Goal: Task Accomplishment & Management: Use online tool/utility

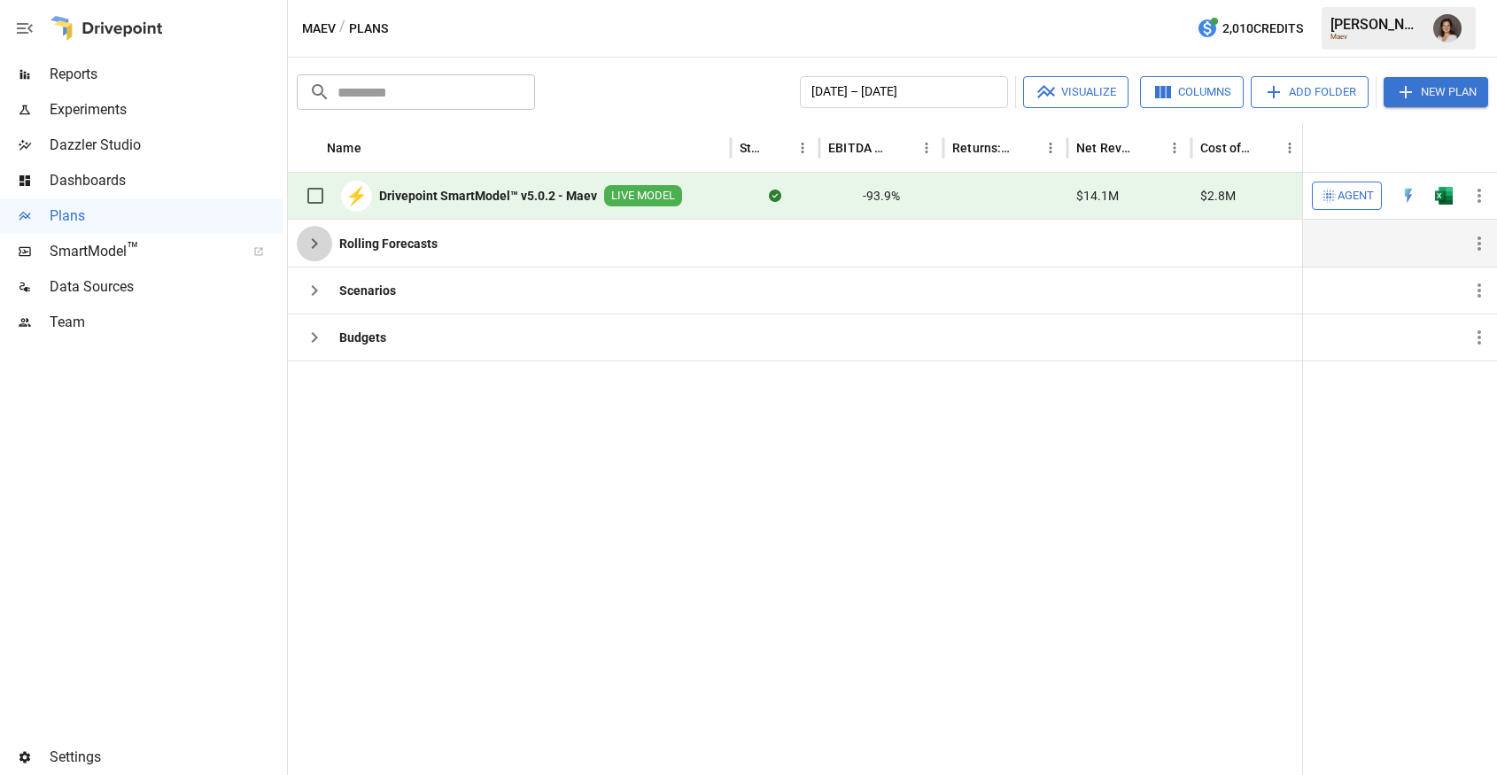
click at [318, 245] on icon "button" at bounding box center [314, 243] width 21 height 21
click at [311, 297] on icon "button" at bounding box center [314, 290] width 21 height 21
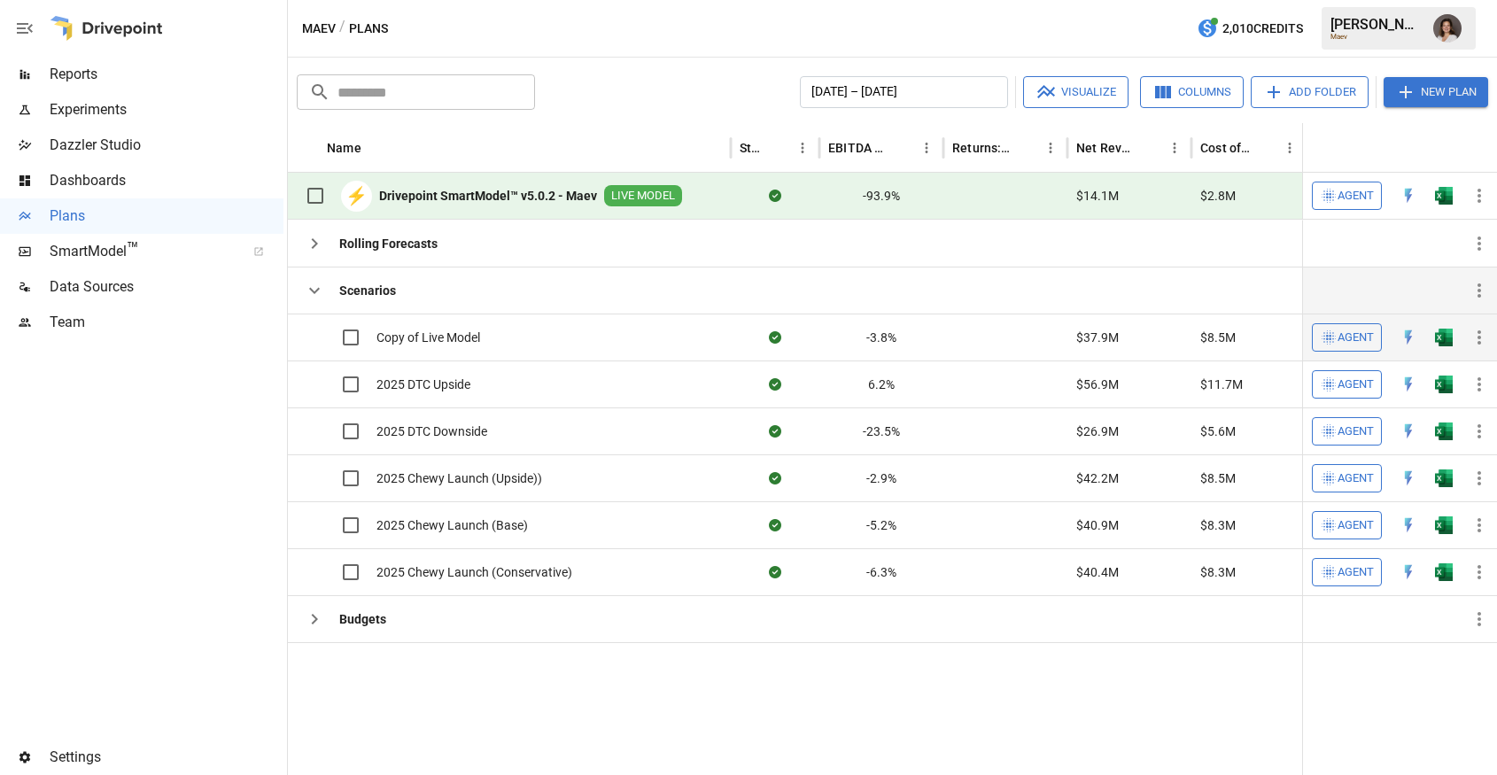
click at [312, 337] on label at bounding box center [333, 337] width 73 height 37
click at [312, 289] on icon "button" at bounding box center [314, 290] width 21 height 21
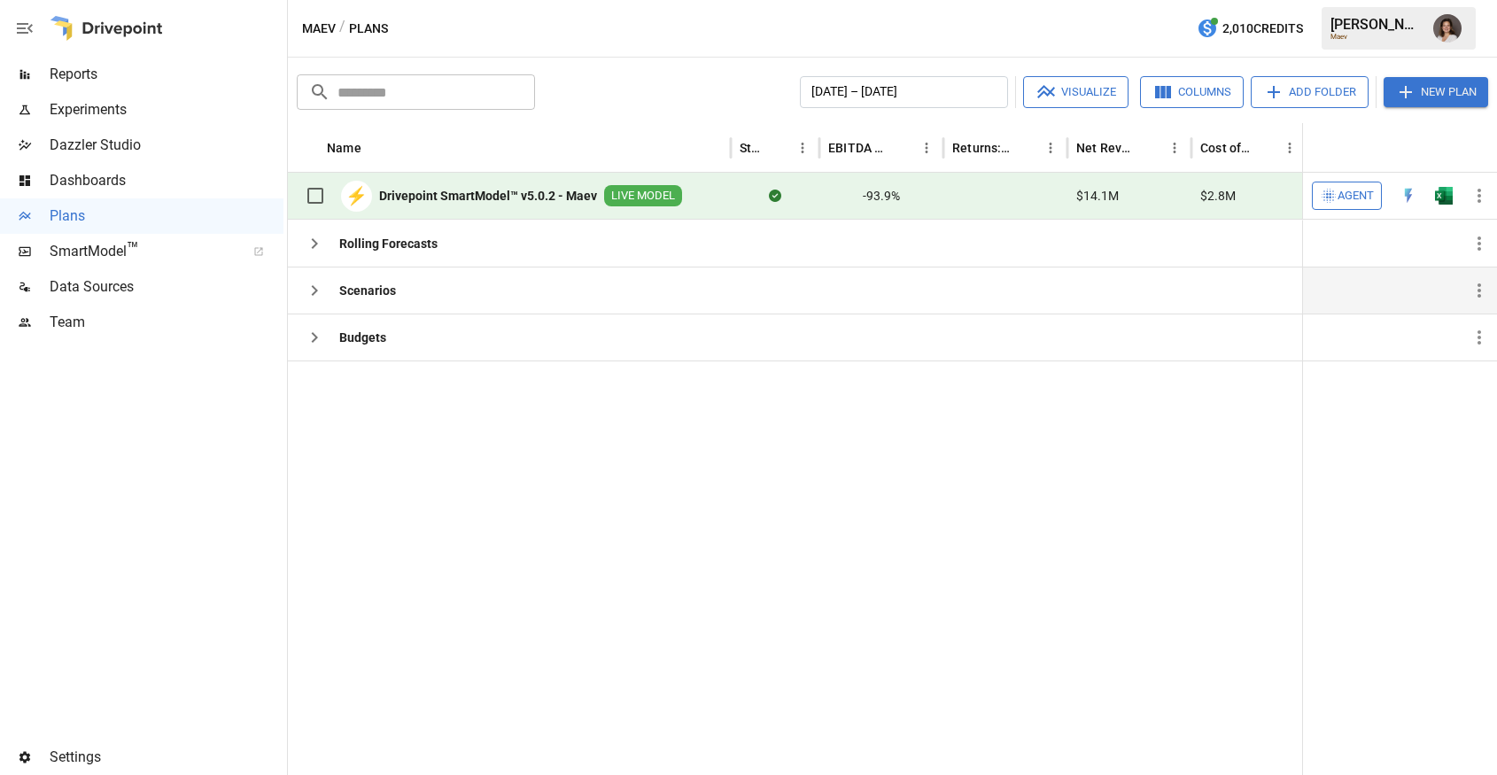
click at [172, 77] on span "Reports" at bounding box center [167, 74] width 234 height 21
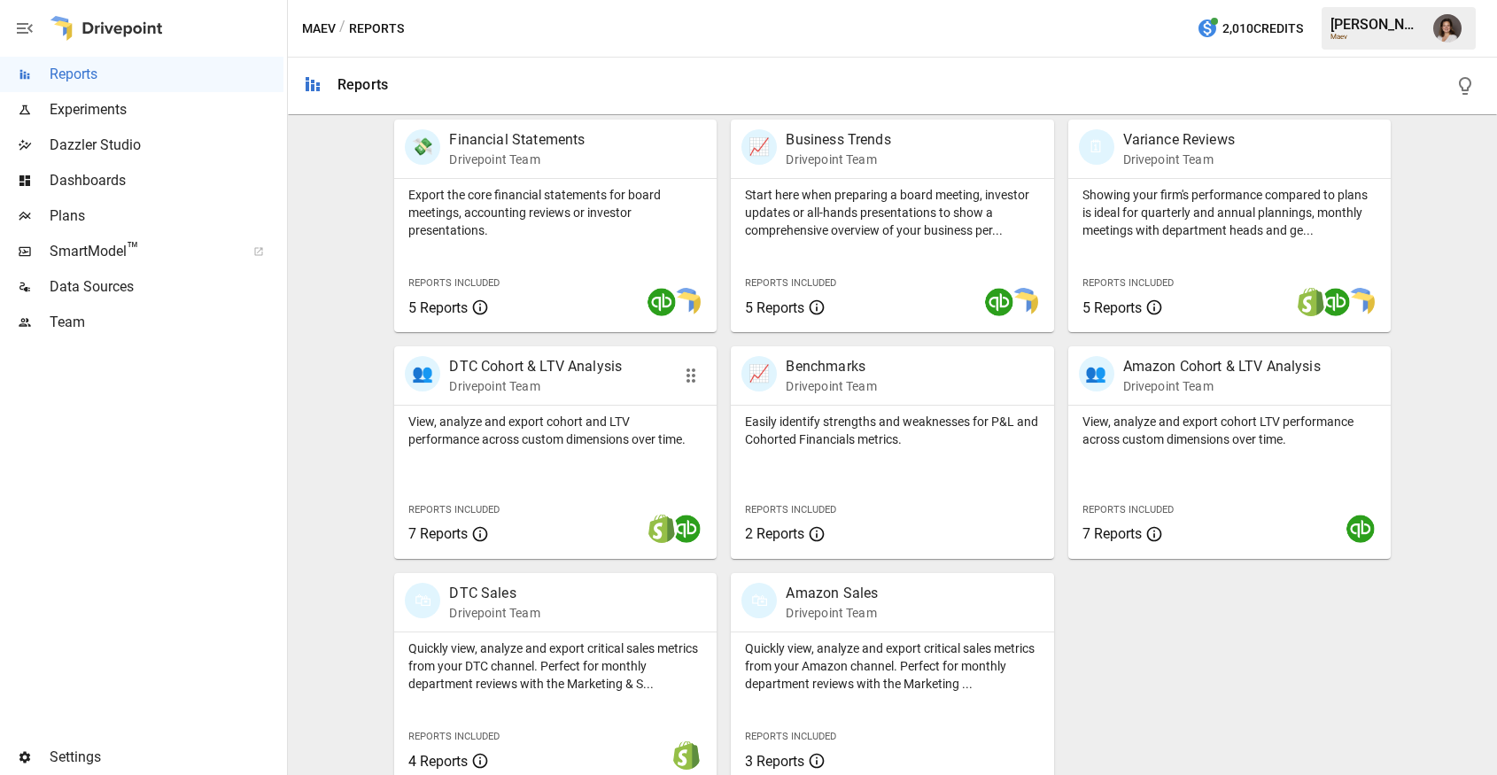
scroll to position [371, 0]
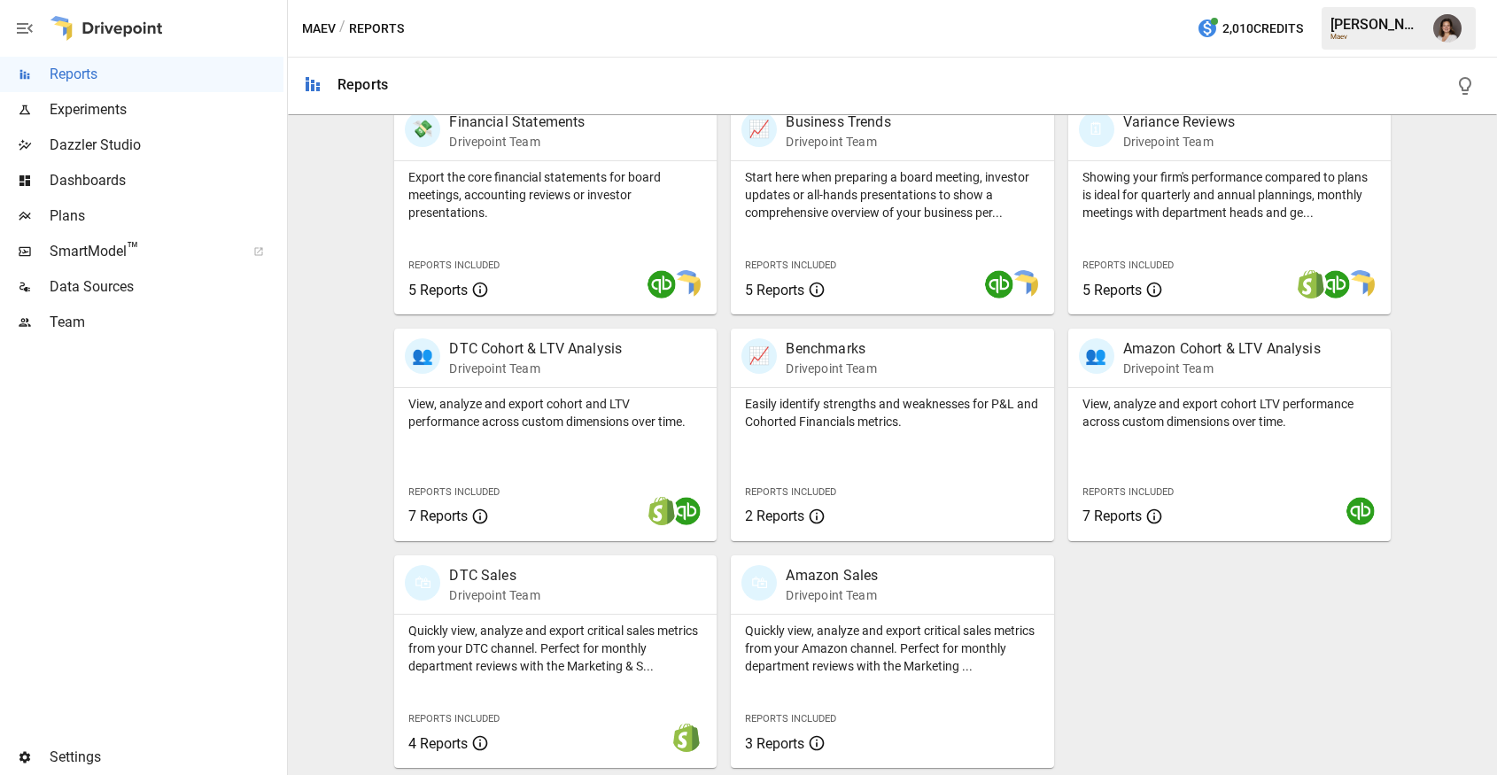
click at [139, 282] on span "Data Sources" at bounding box center [167, 286] width 234 height 21
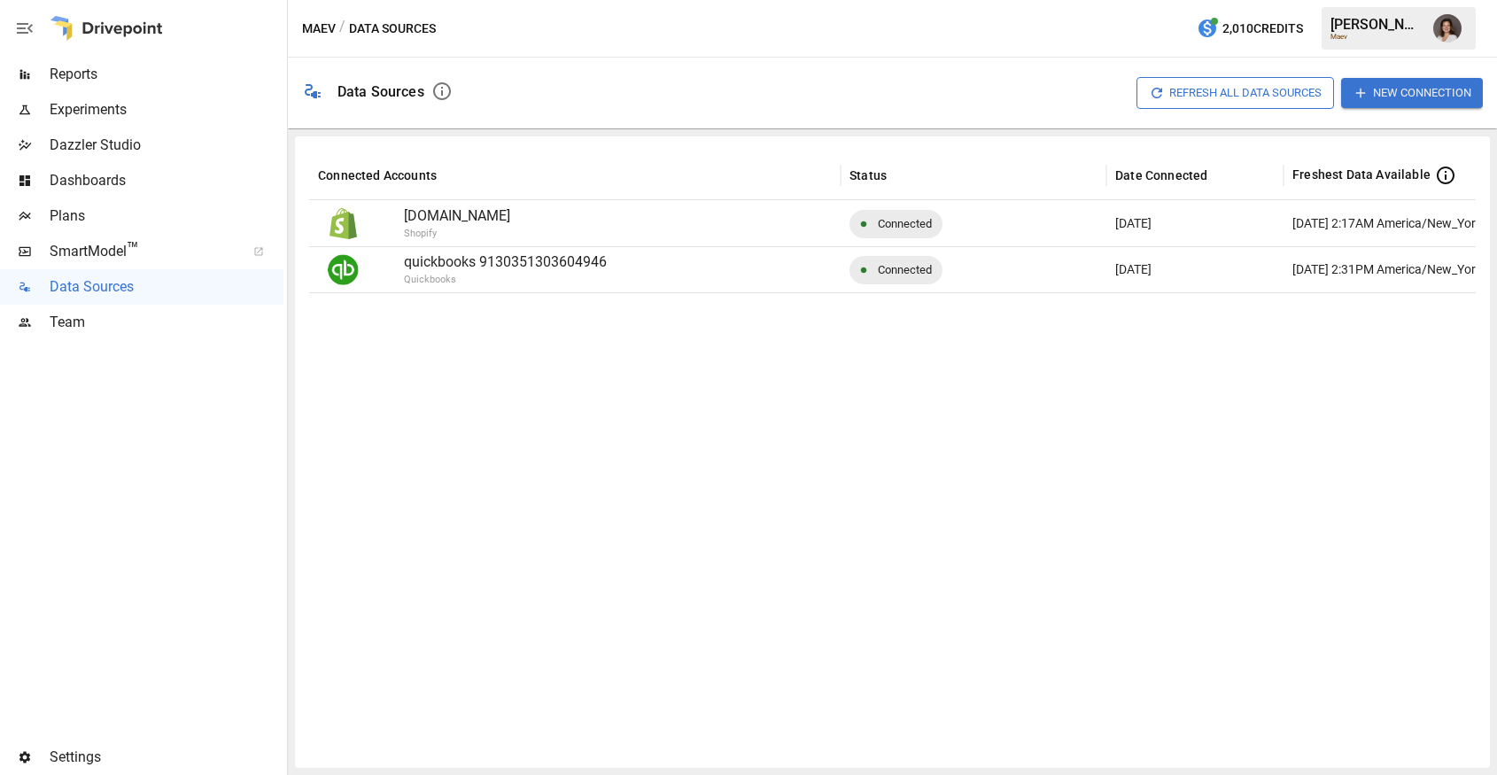
click at [167, 77] on span "Reports" at bounding box center [167, 74] width 234 height 21
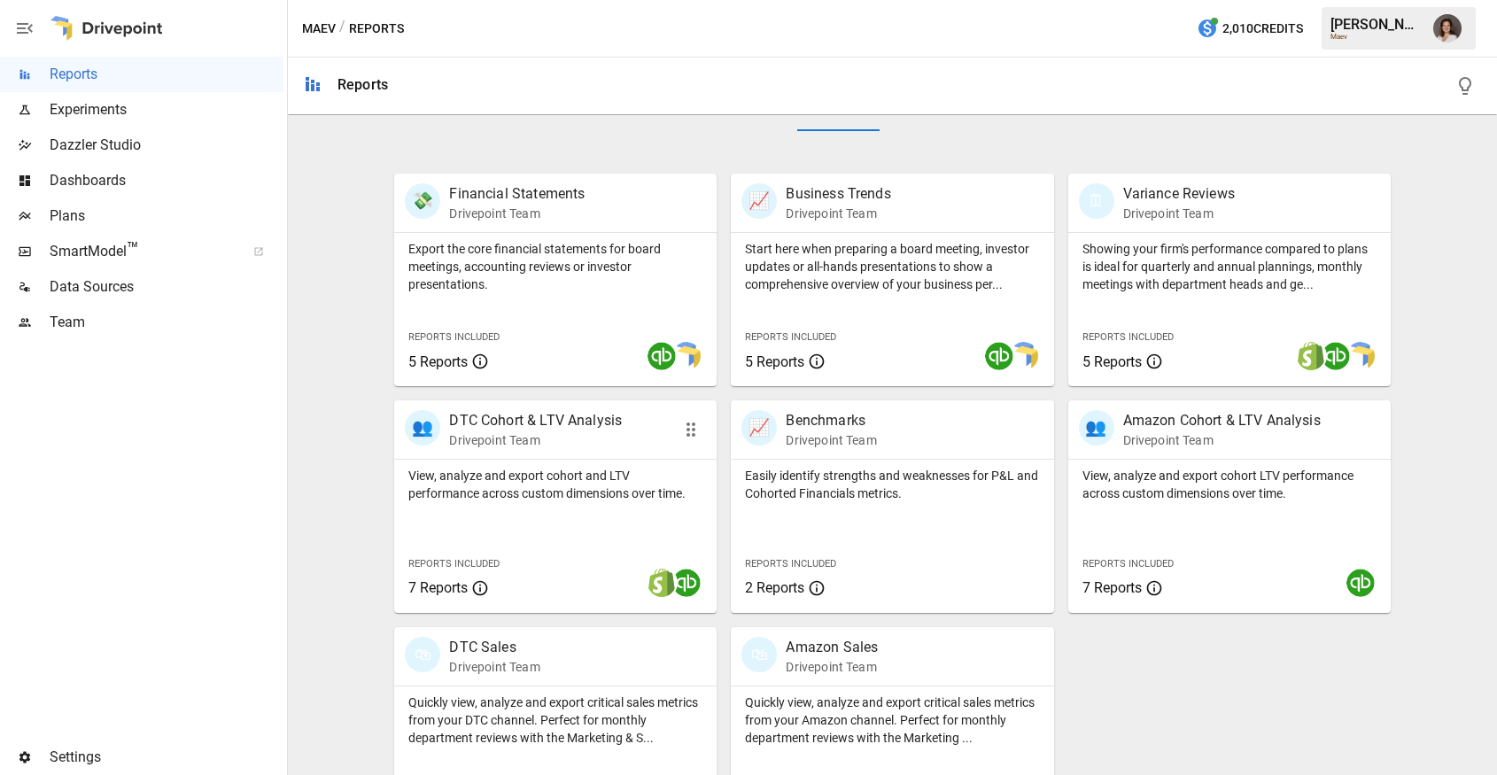
scroll to position [371, 0]
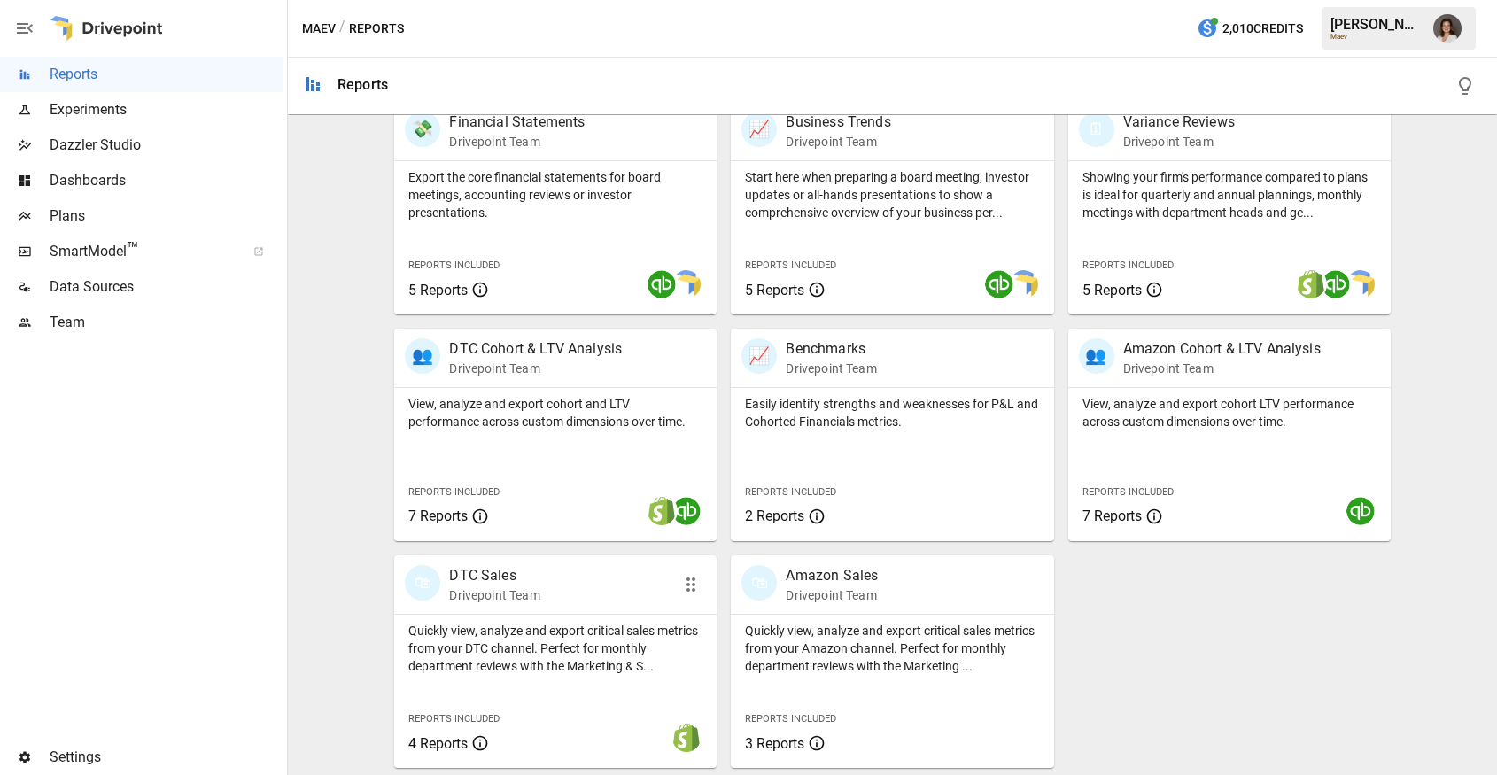
click at [599, 578] on div "🛍 DTC Sales Drivepoint Team" at bounding box center [530, 584] width 251 height 39
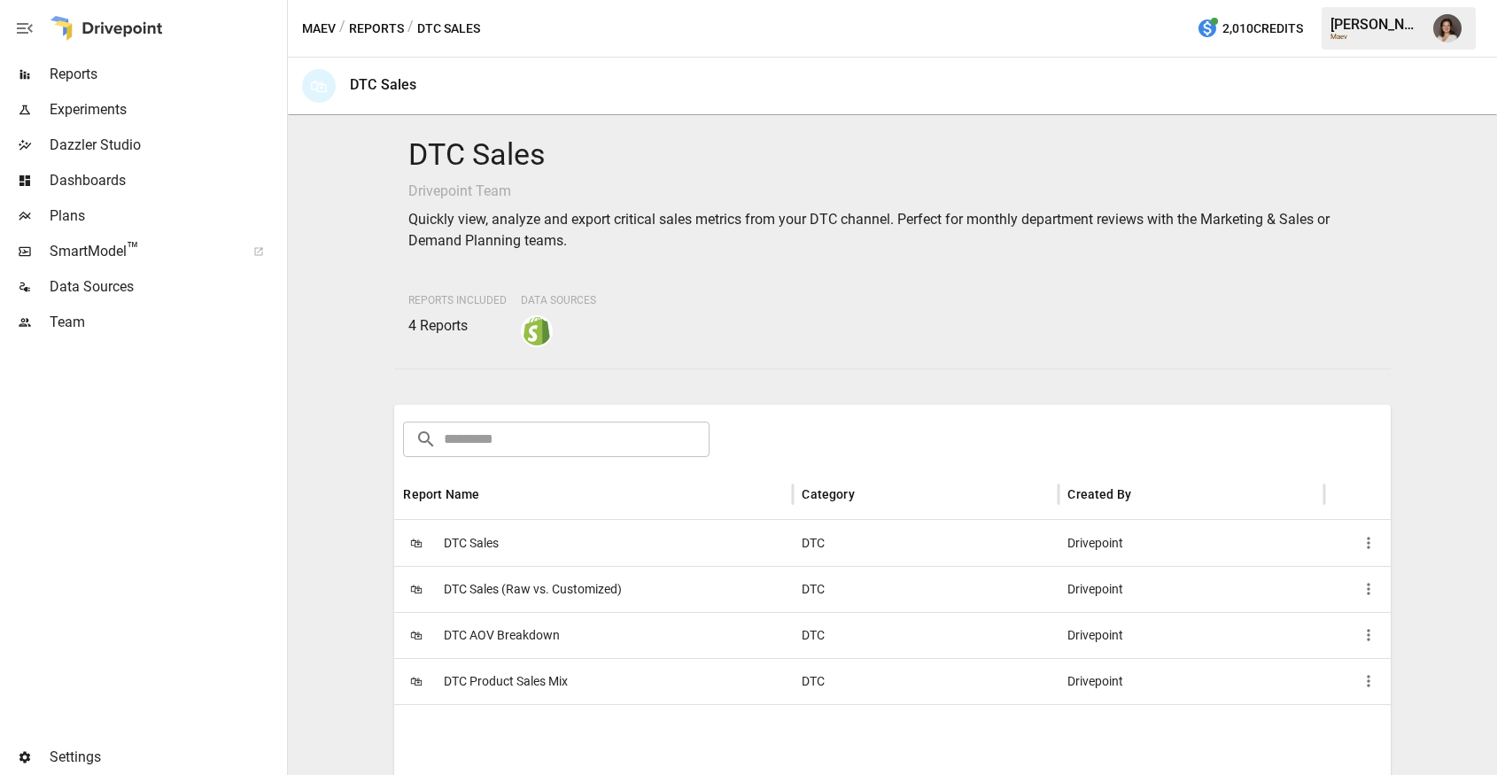
drag, startPoint x: 383, startPoint y: 27, endPoint x: 401, endPoint y: 42, distance: 23.9
click at [383, 27] on button "Reports" at bounding box center [376, 29] width 55 height 22
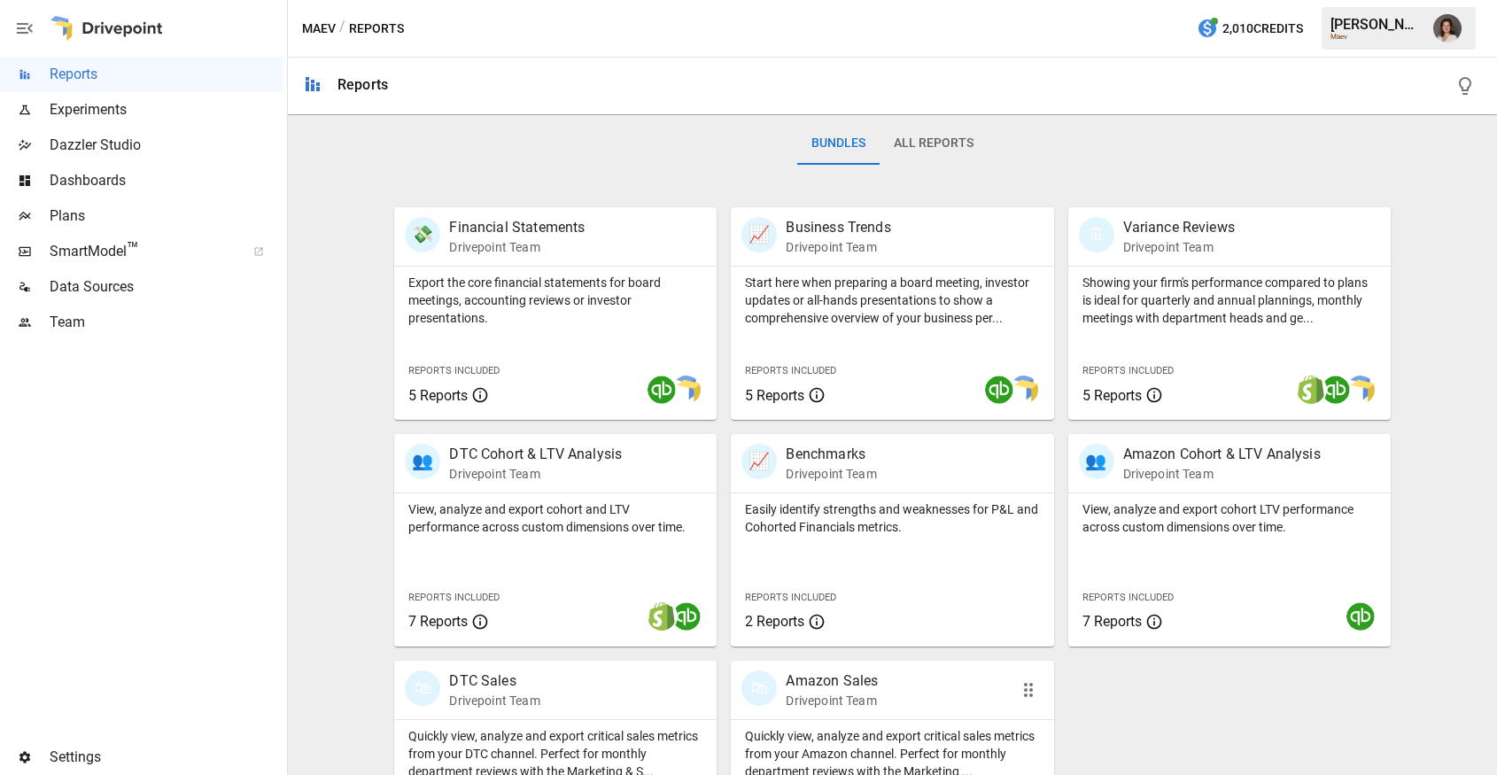
scroll to position [371, 0]
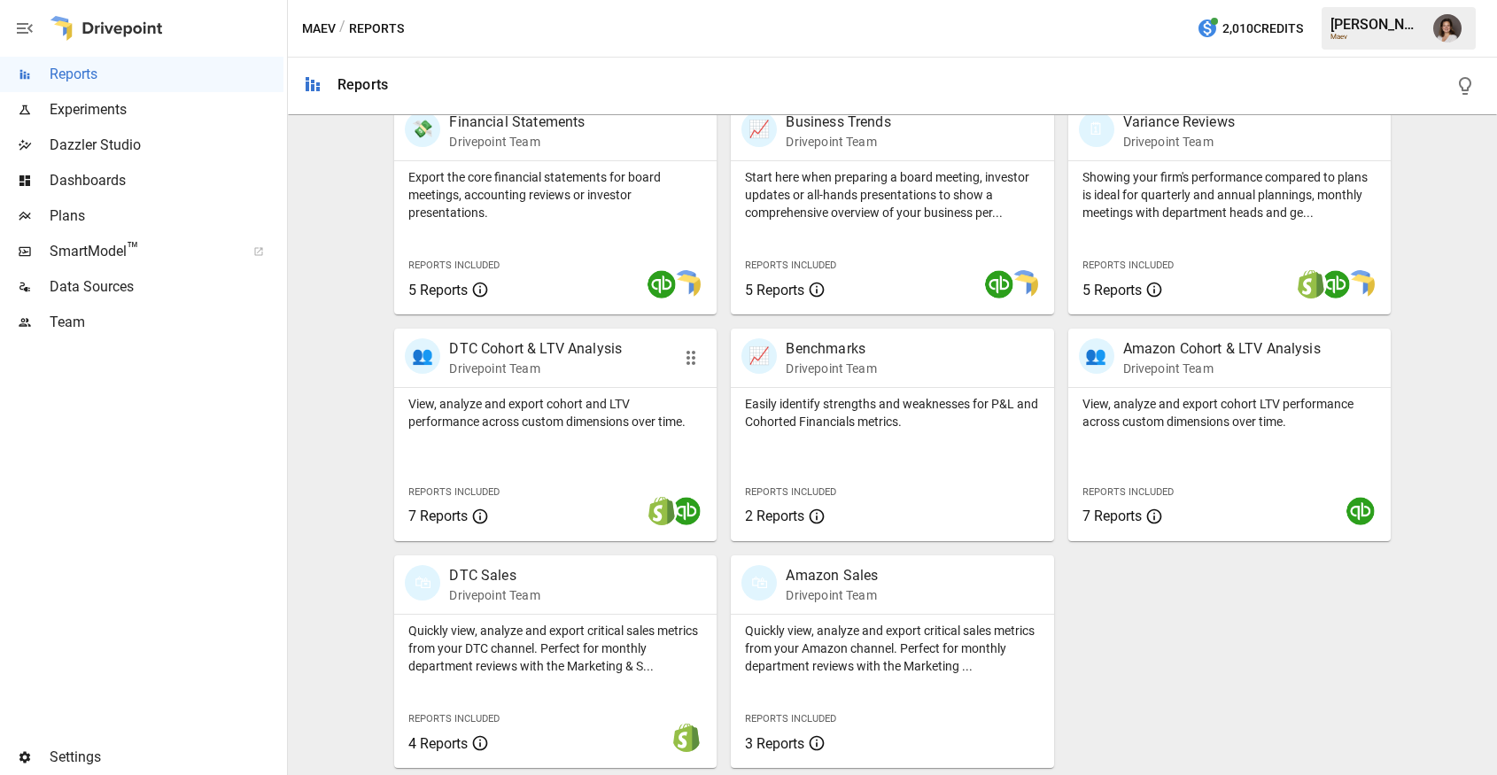
click at [579, 424] on p "View, analyze and export cohort and LTV performance across custom dimensions ov…" at bounding box center [555, 412] width 294 height 35
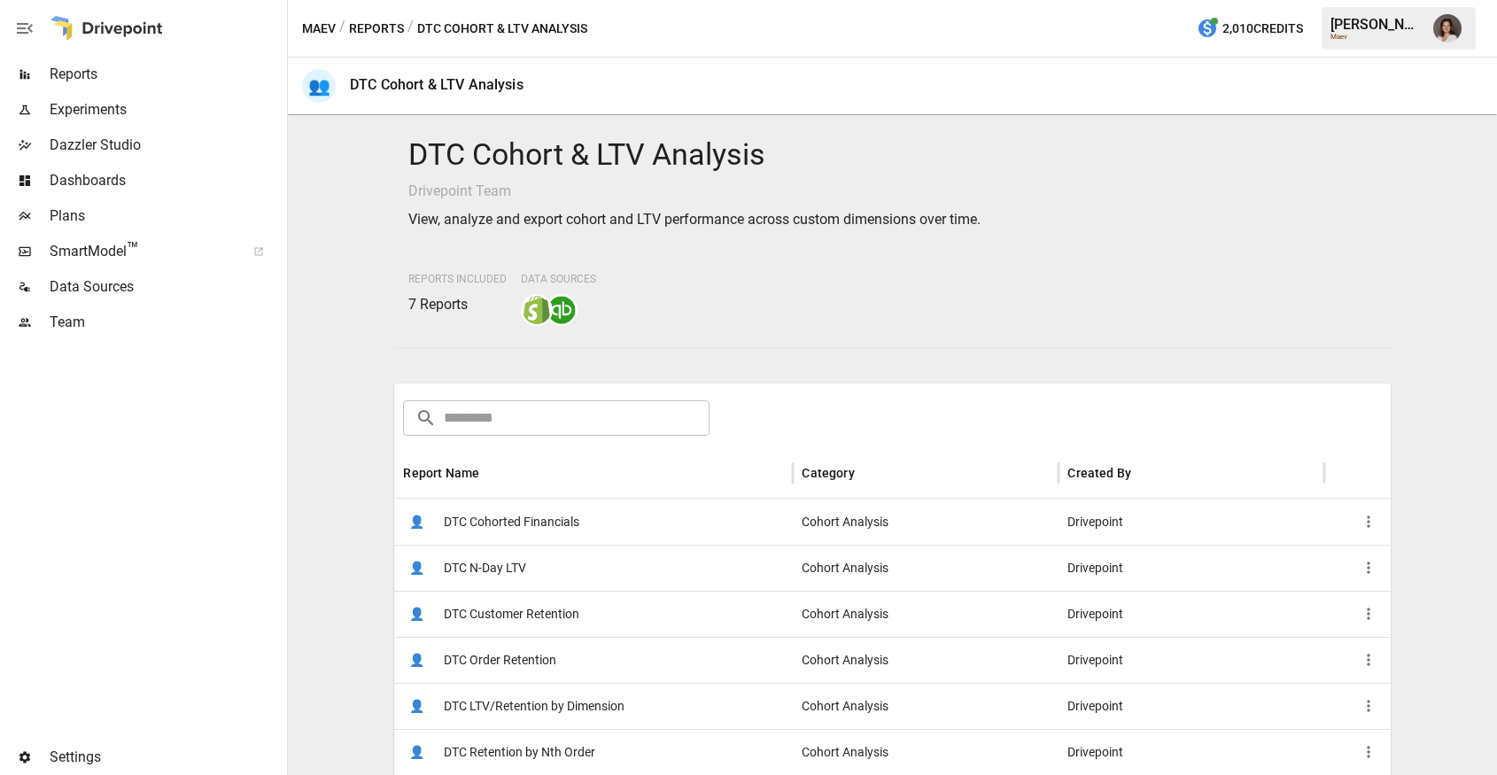
click at [138, 185] on span "Dashboards" at bounding box center [167, 180] width 234 height 21
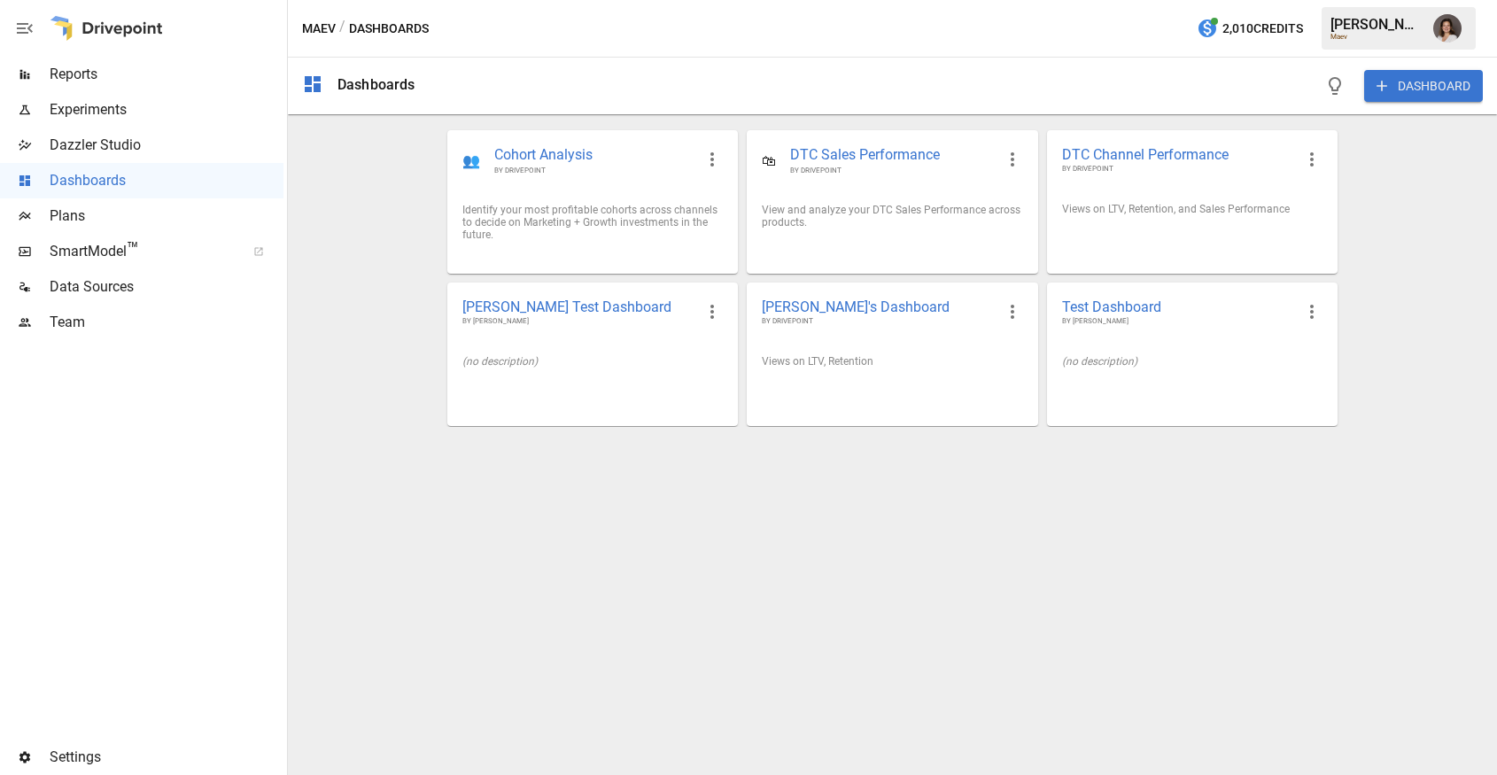
click at [173, 77] on span "Reports" at bounding box center [167, 74] width 234 height 21
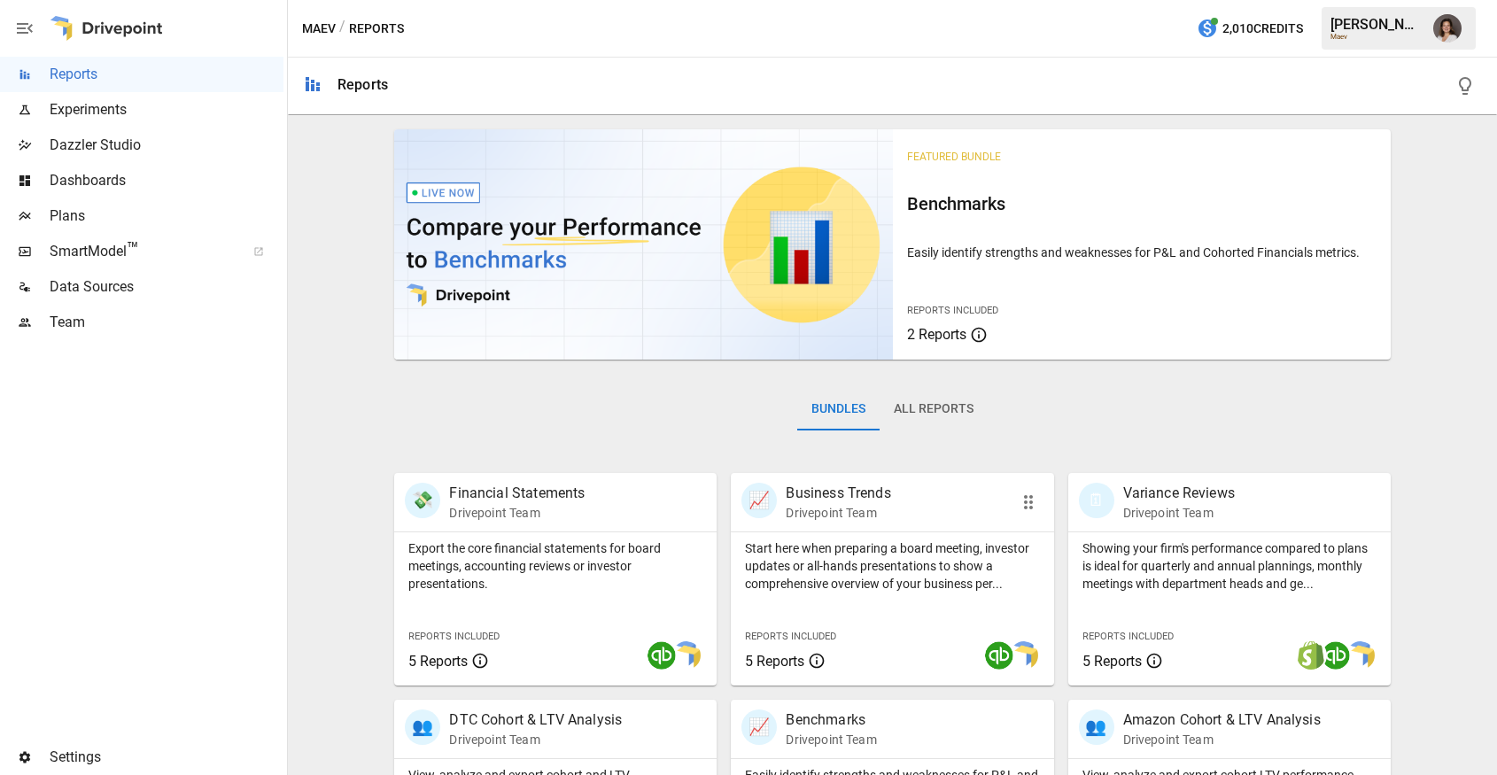
scroll to position [371, 0]
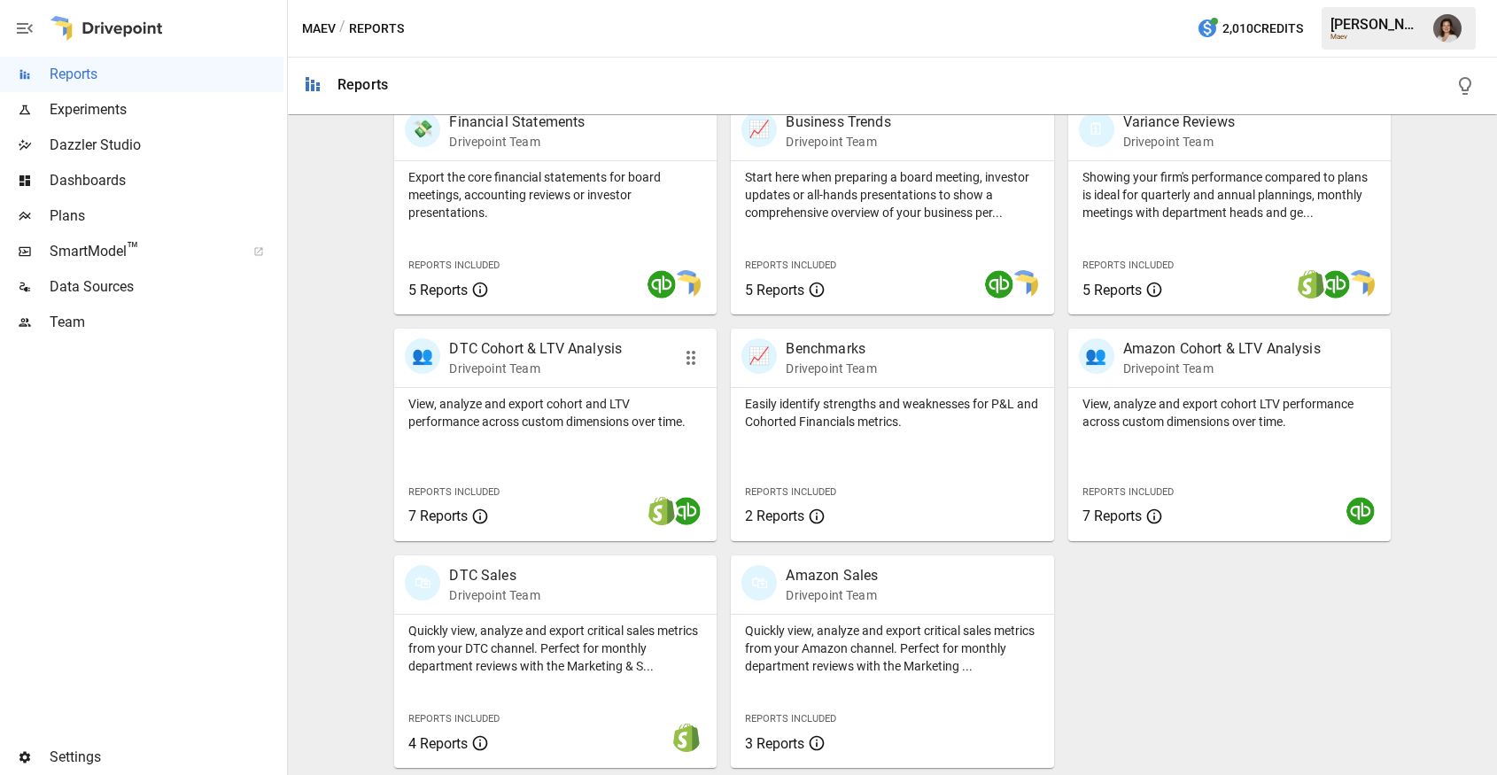
click at [621, 407] on p "View, analyze and export cohort and LTV performance across custom dimensions ov…" at bounding box center [555, 412] width 294 height 35
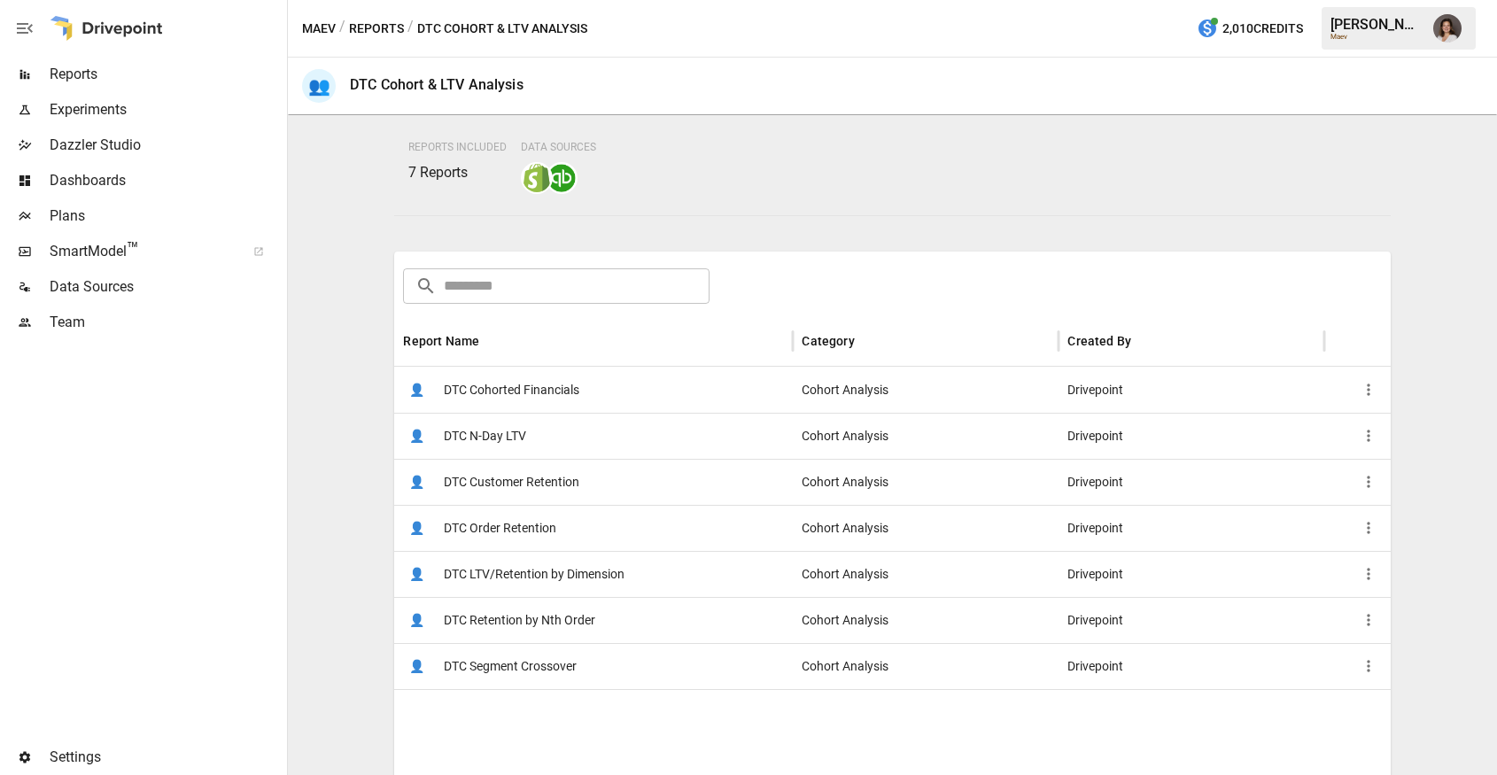
scroll to position [135, 0]
click at [621, 374] on div "👤 DTC Cohorted Financials" at bounding box center [593, 387] width 398 height 46
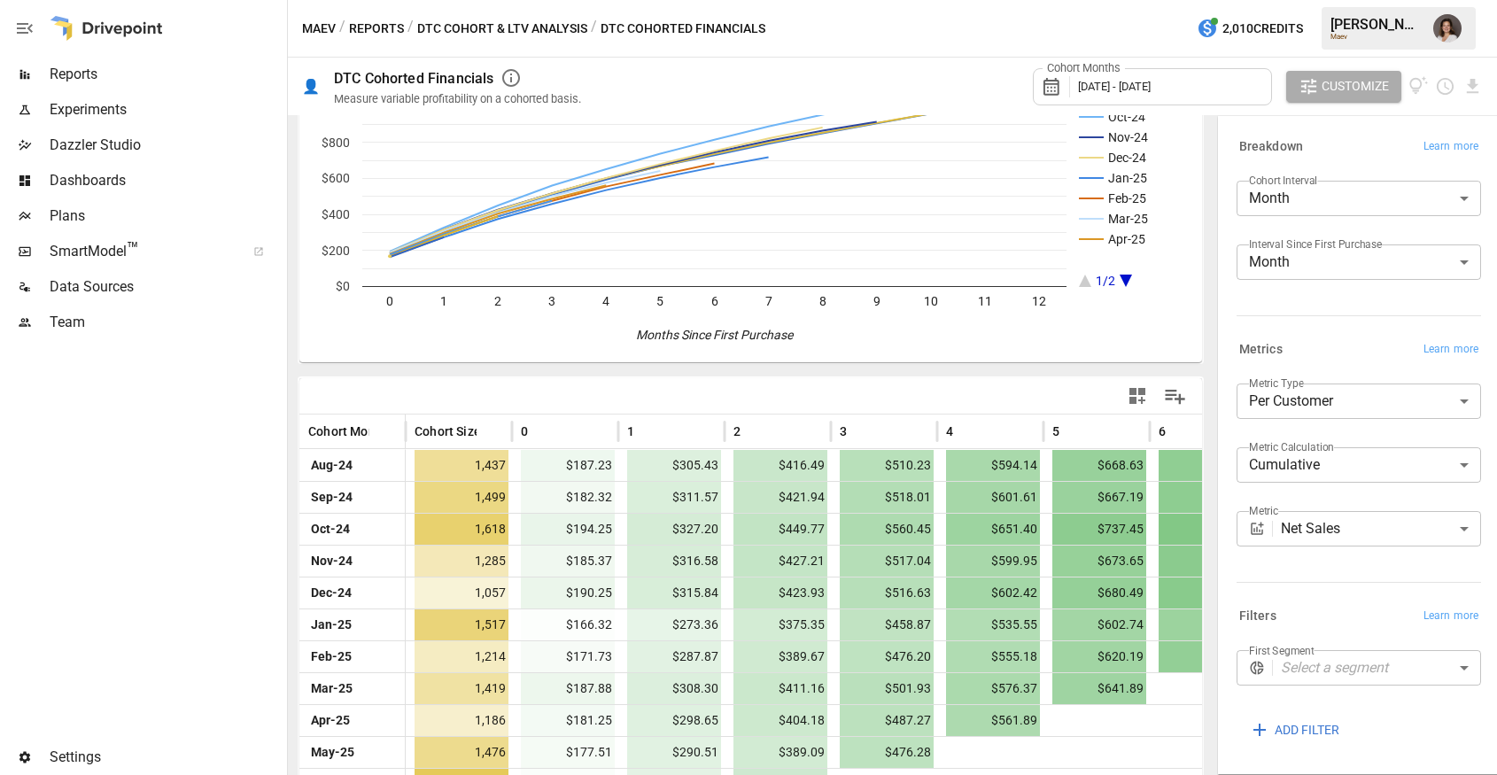
scroll to position [121, 0]
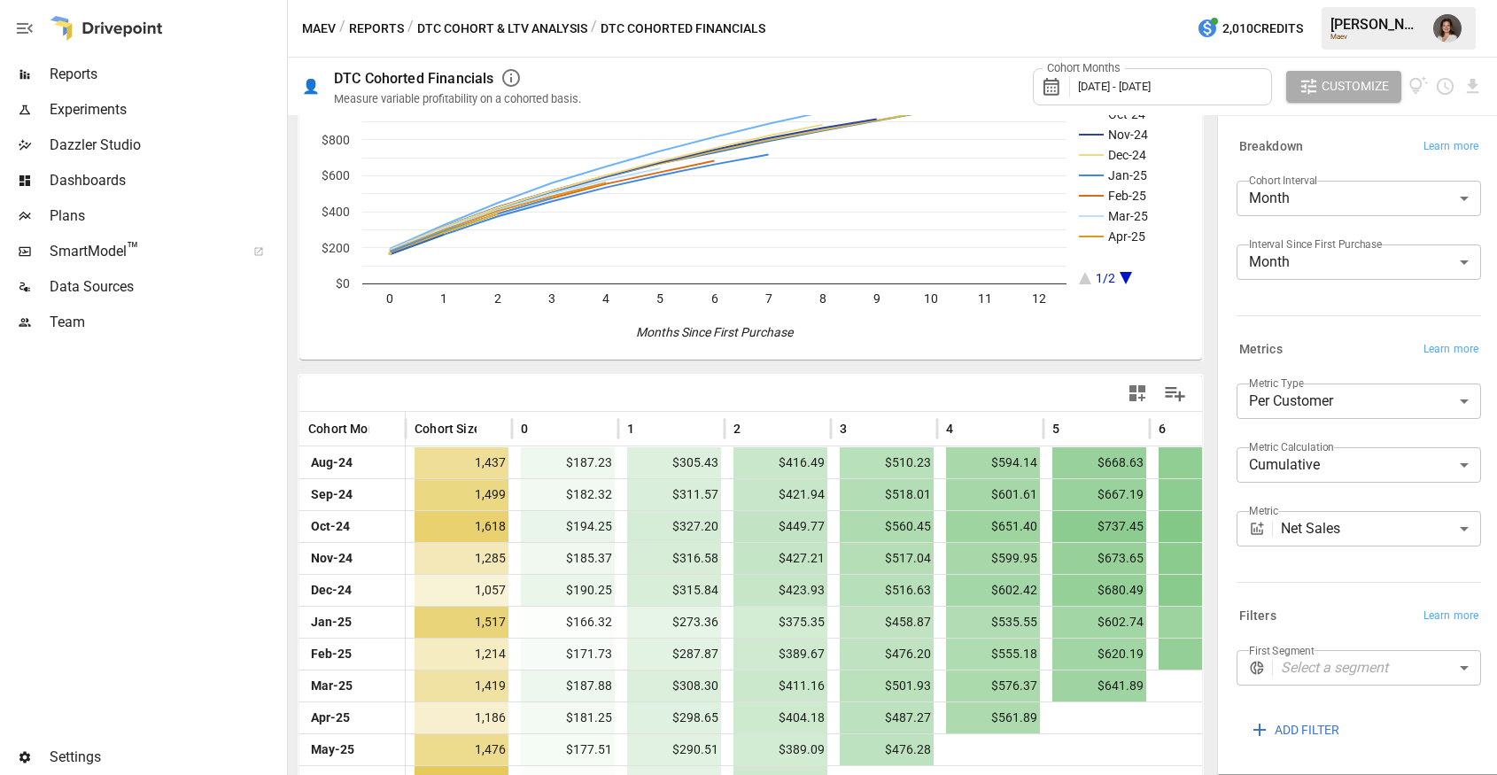
click at [1323, 0] on body "Reports Experiments Dazzler Studio Dashboards Plans SmartModel ™ Data Sources T…" at bounding box center [748, 0] width 1497 height 0
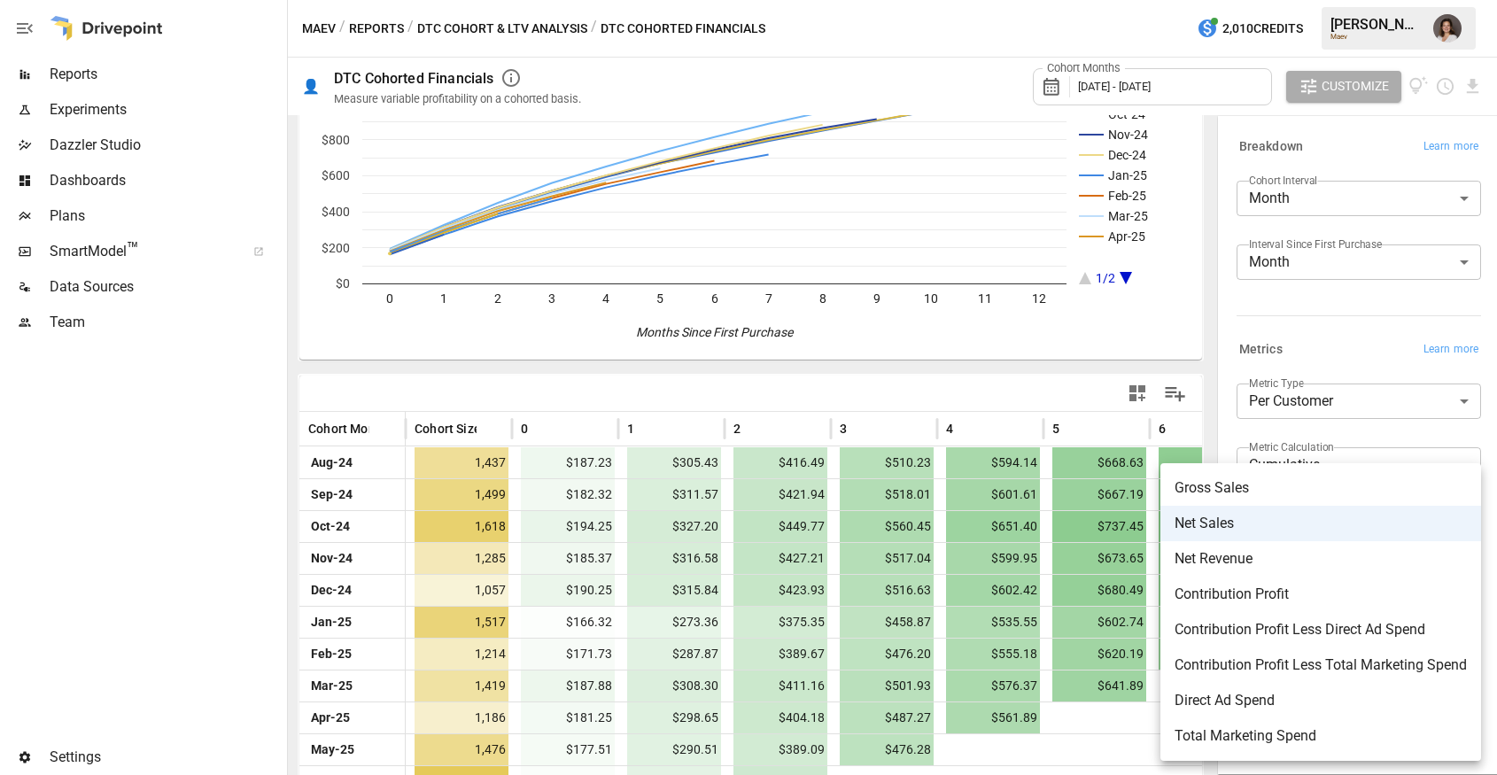
click at [1304, 638] on span "Contribution Profit Less Direct Ad Spend" at bounding box center [1320, 629] width 292 height 21
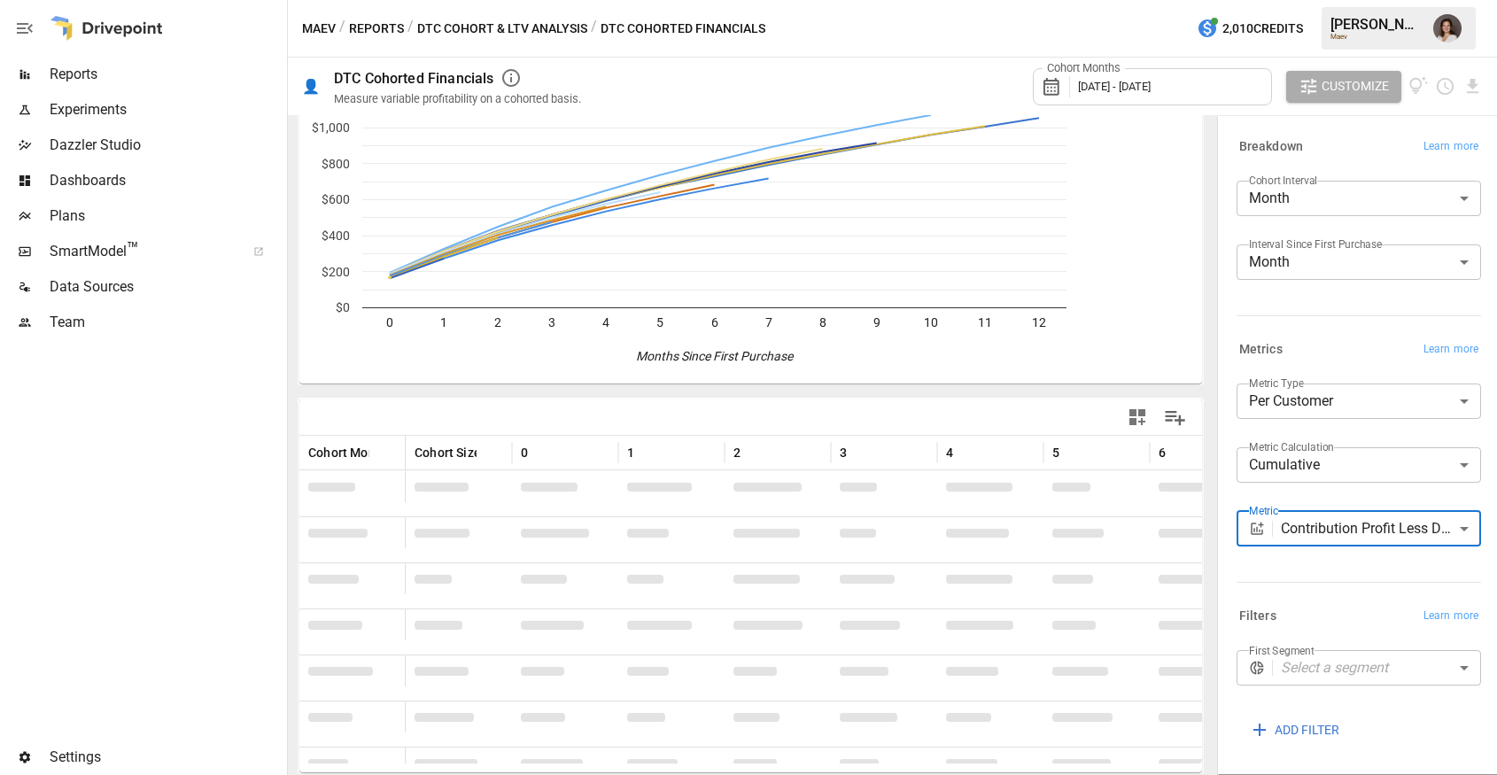
scroll to position [121, 0]
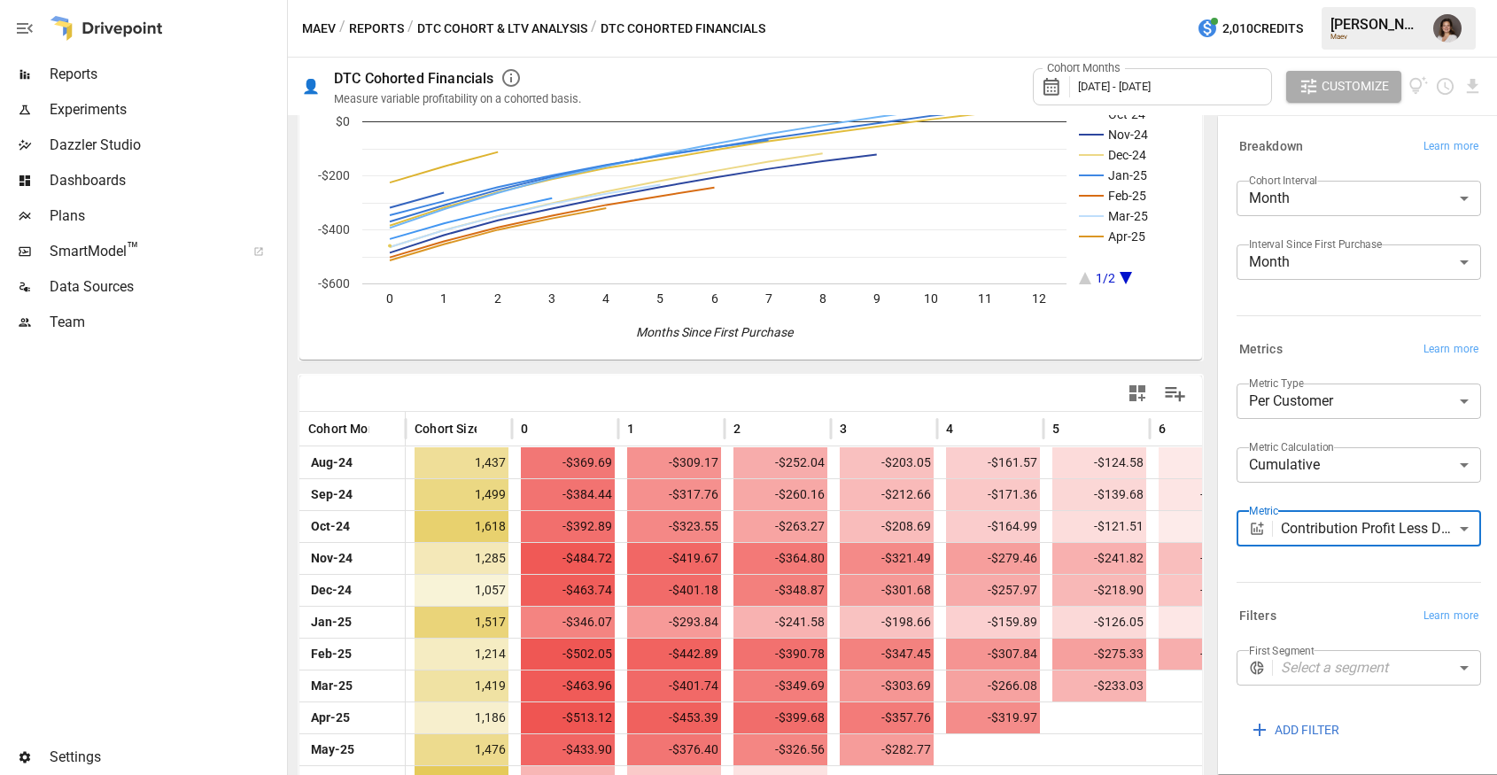
click at [1313, 0] on body "Reports Experiments Dazzler Studio Dashboards Plans SmartModel ™ Data Sources T…" at bounding box center [748, 0] width 1497 height 0
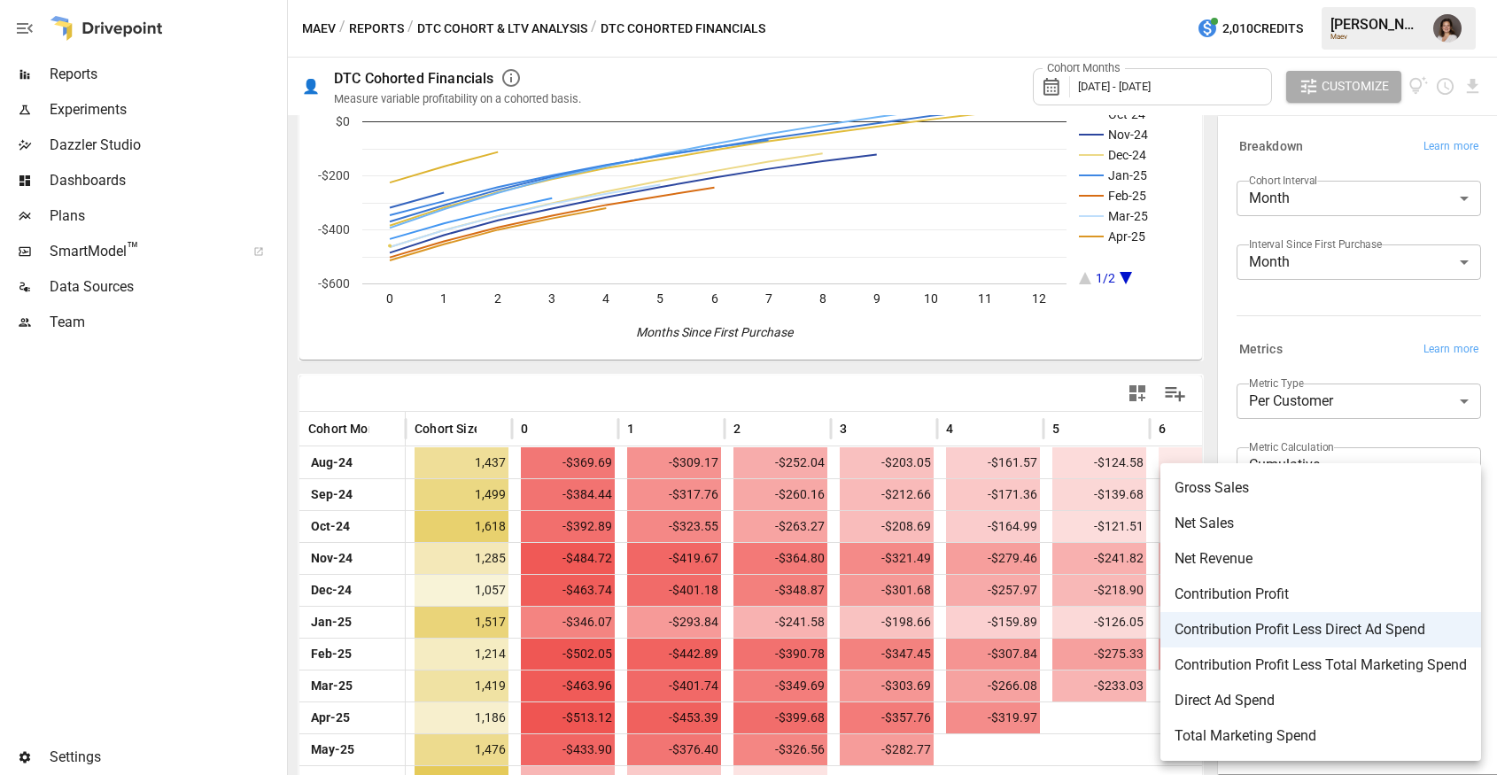
click at [1008, 391] on div at bounding box center [748, 387] width 1497 height 775
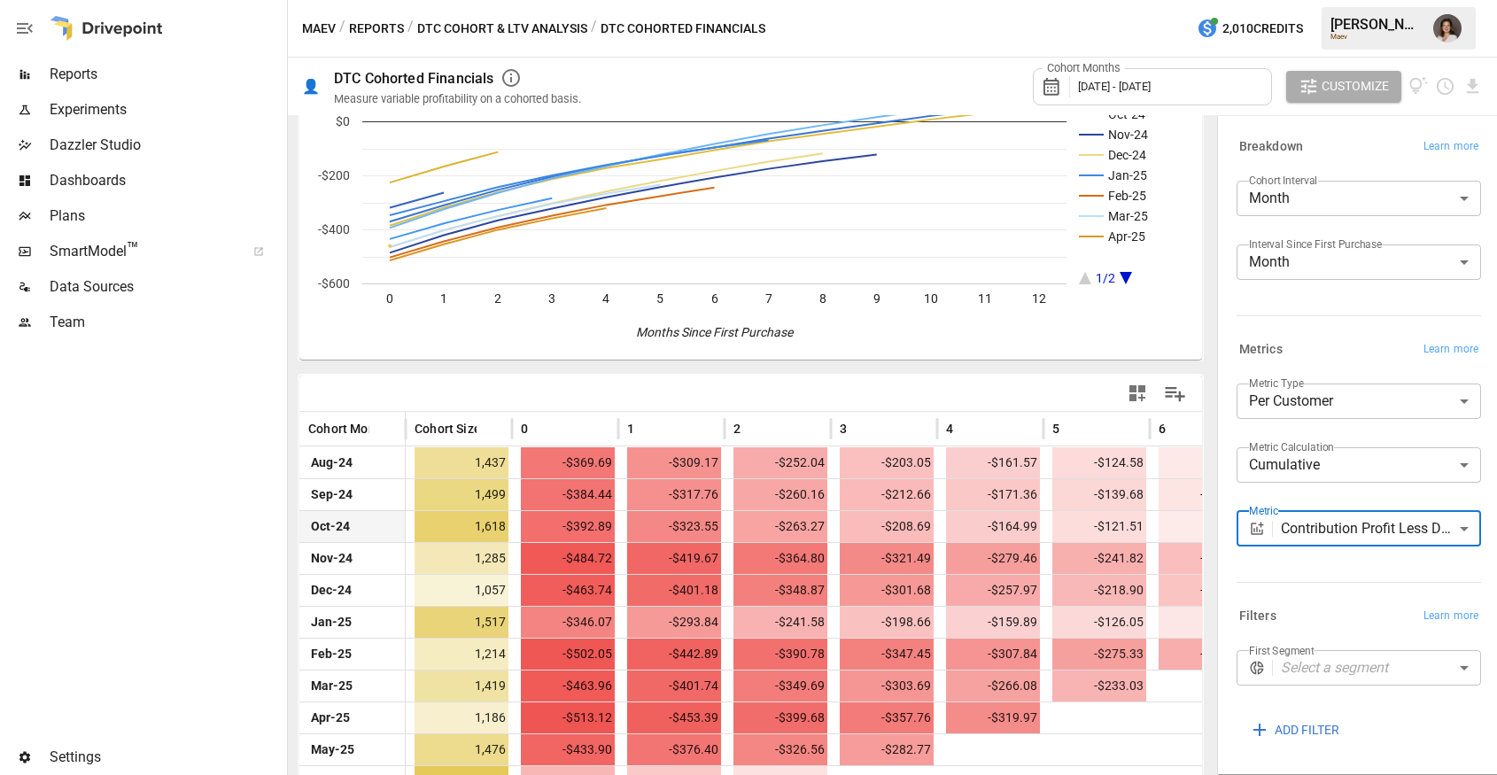
scroll to position [219, 0]
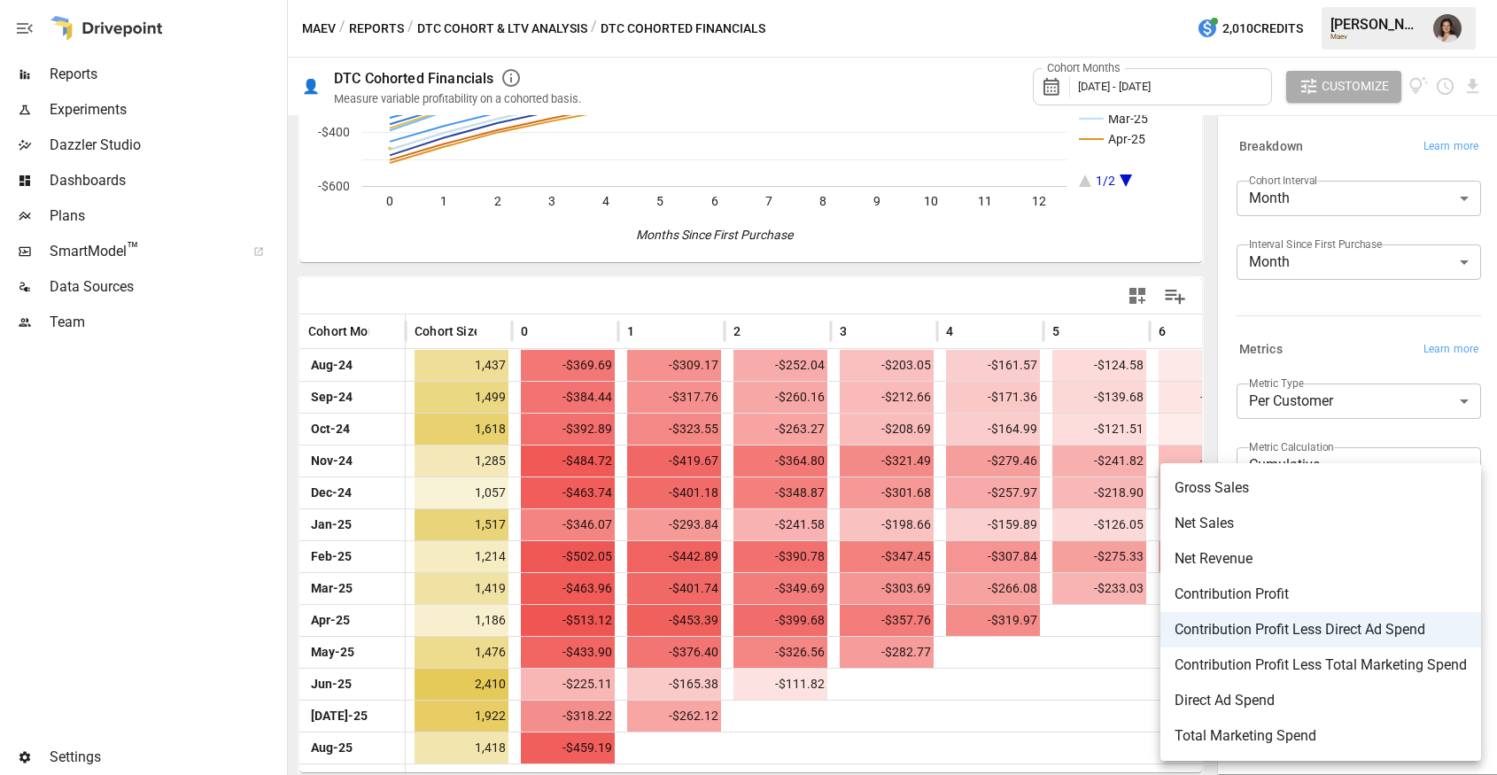
click at [1366, 0] on body "Reports Experiments Dazzler Studio Dashboards Plans SmartModel ™ Data Sources T…" at bounding box center [748, 0] width 1497 height 0
click at [1336, 657] on span "Contribution Profit Less Total Marketing Spend" at bounding box center [1320, 664] width 292 height 21
type input "**********"
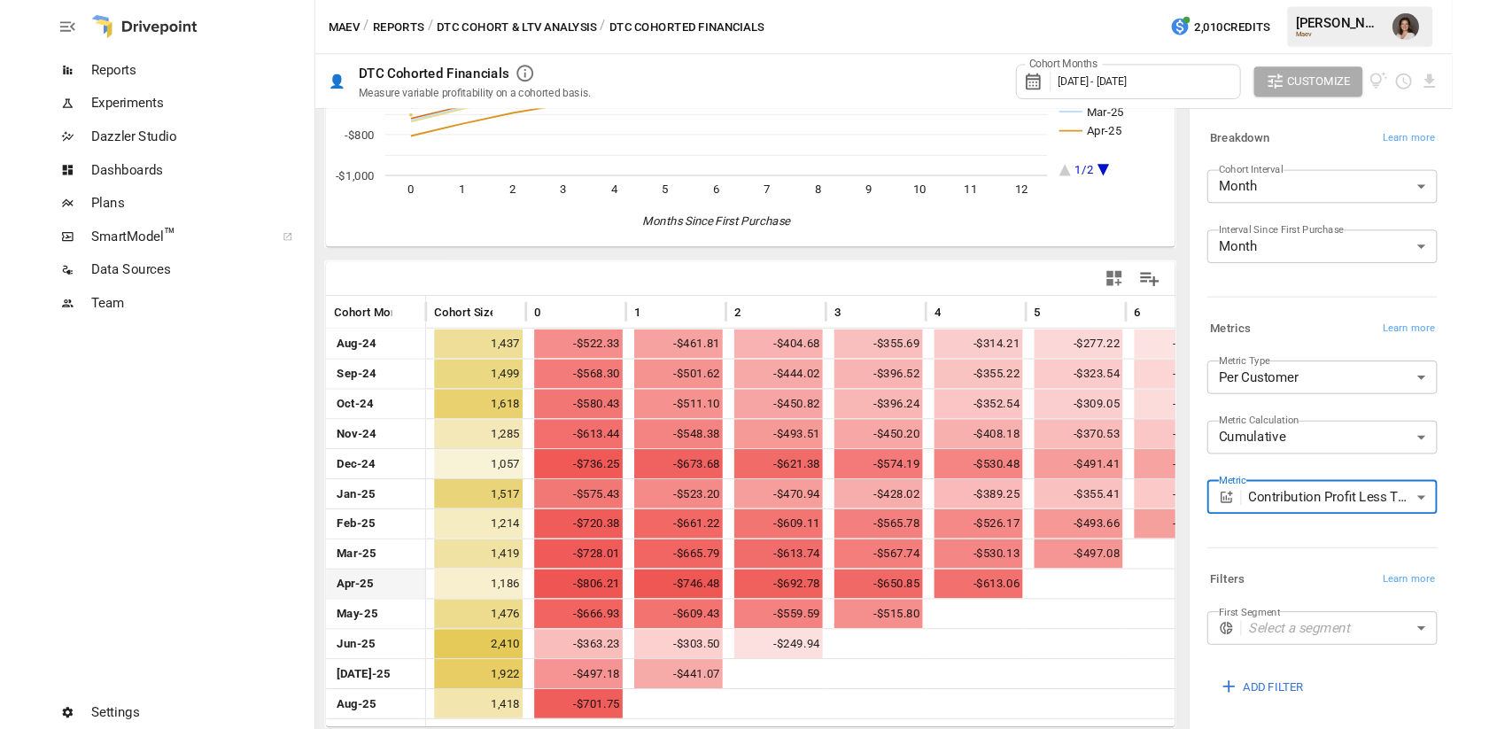
scroll to position [0, 7]
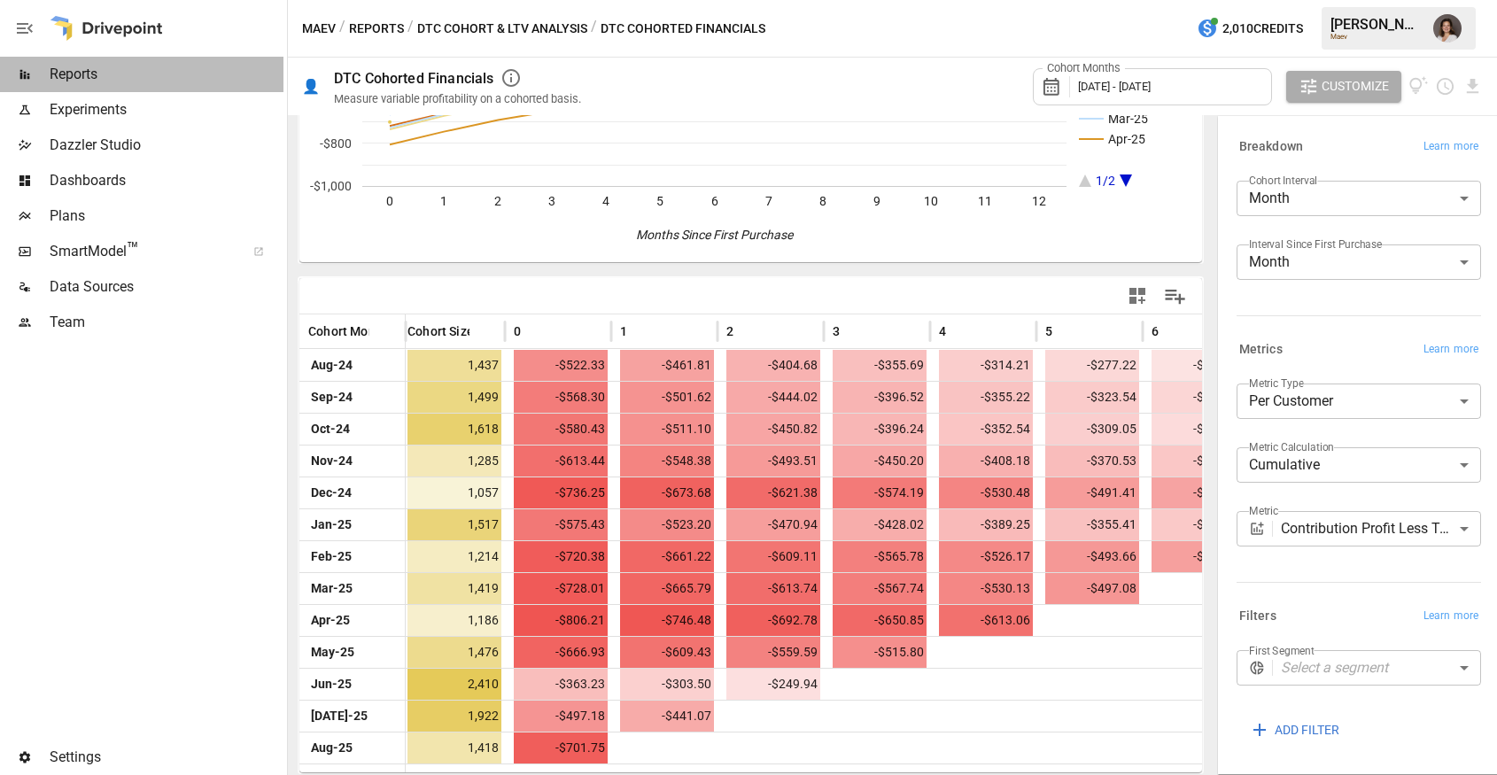
click at [111, 64] on span "Reports" at bounding box center [167, 74] width 234 height 21
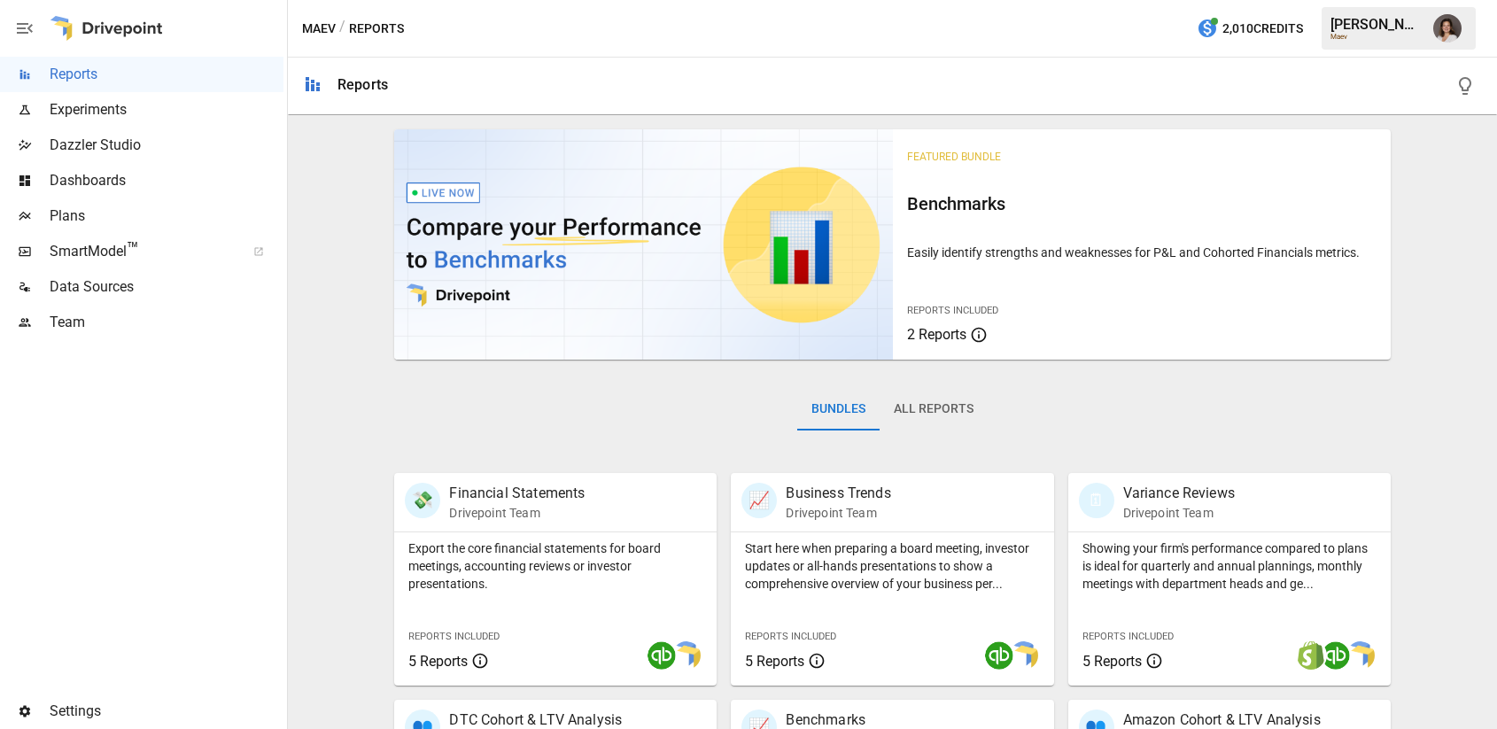
drag, startPoint x: 102, startPoint y: 209, endPoint x: 262, endPoint y: 272, distance: 172.2
click at [102, 209] on span "Plans" at bounding box center [167, 215] width 234 height 21
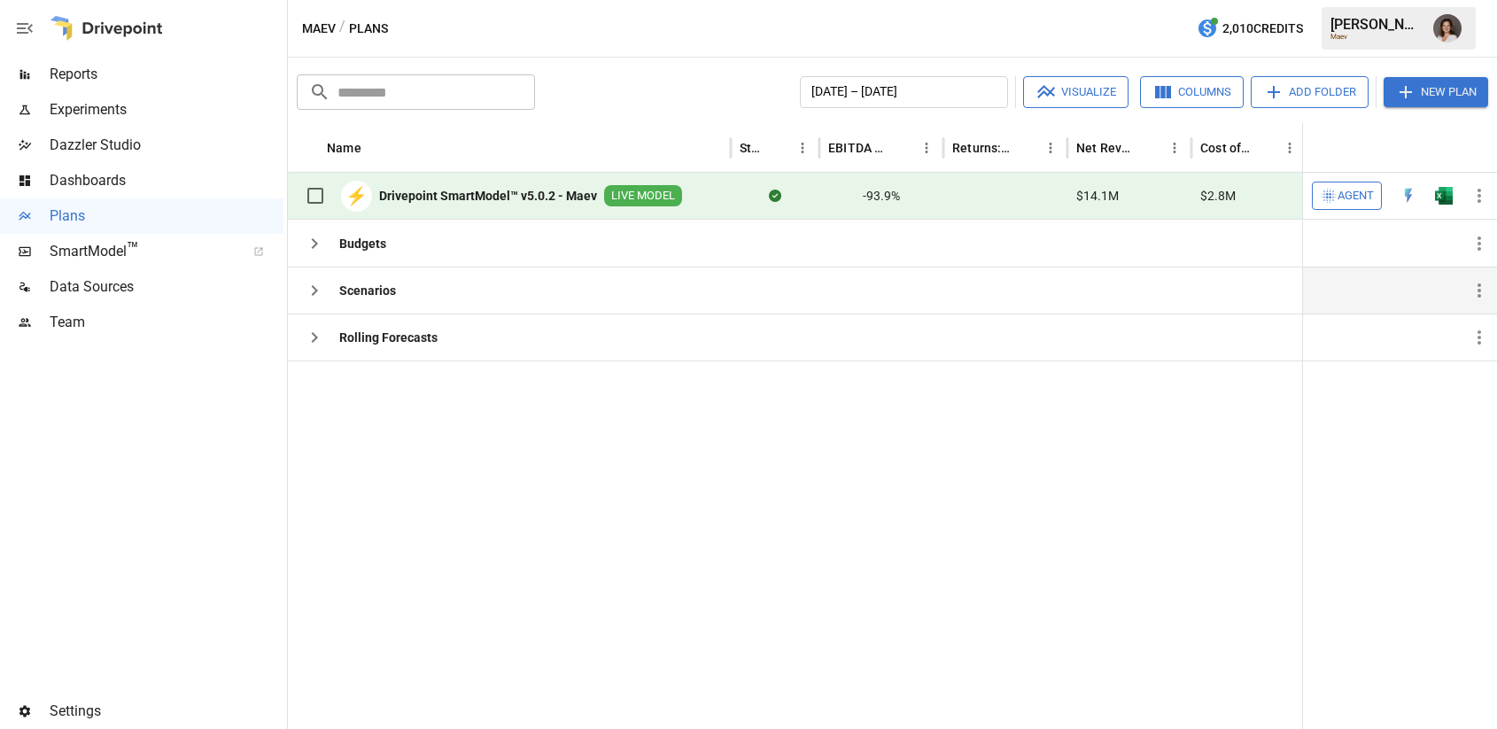
click at [310, 298] on icon "button" at bounding box center [314, 290] width 21 height 21
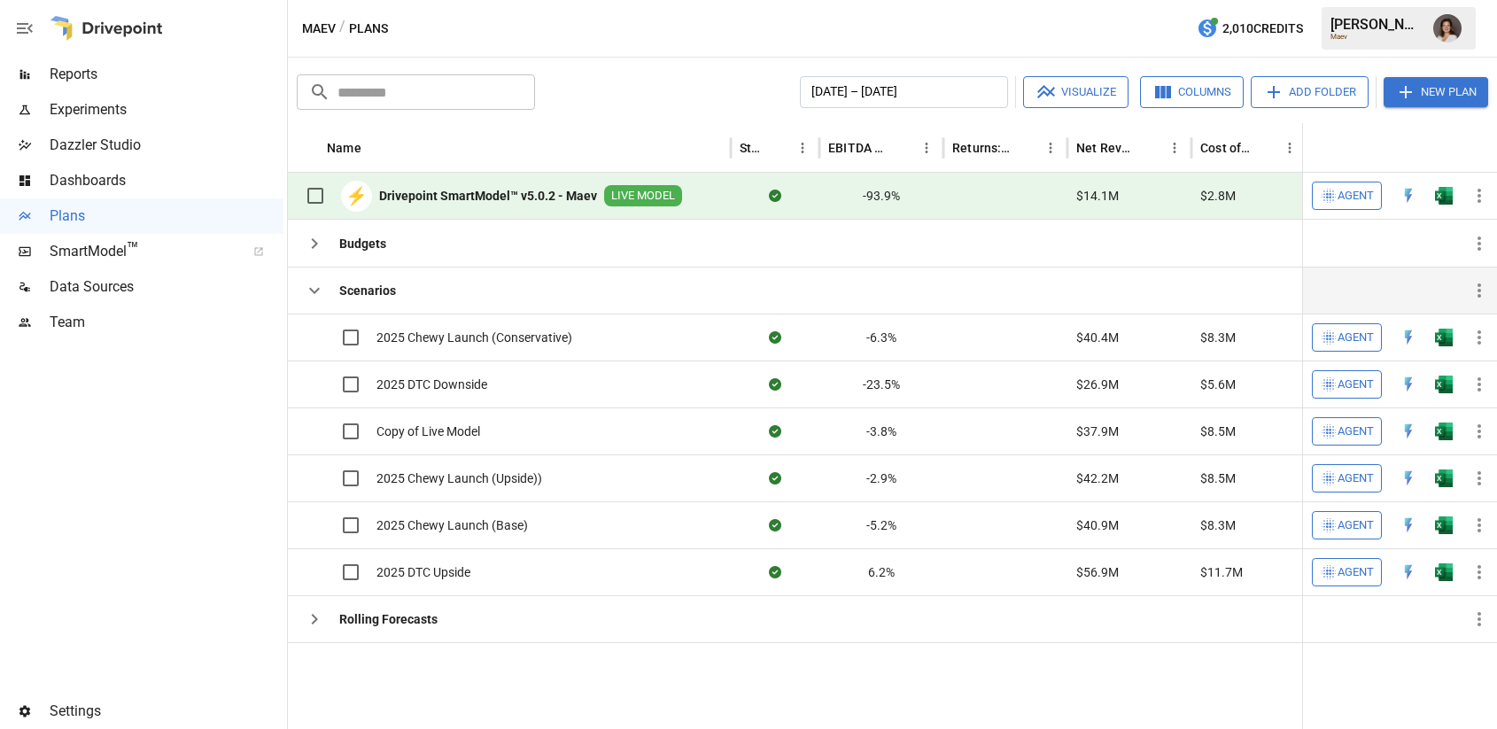
click at [314, 293] on icon "button" at bounding box center [314, 290] width 21 height 21
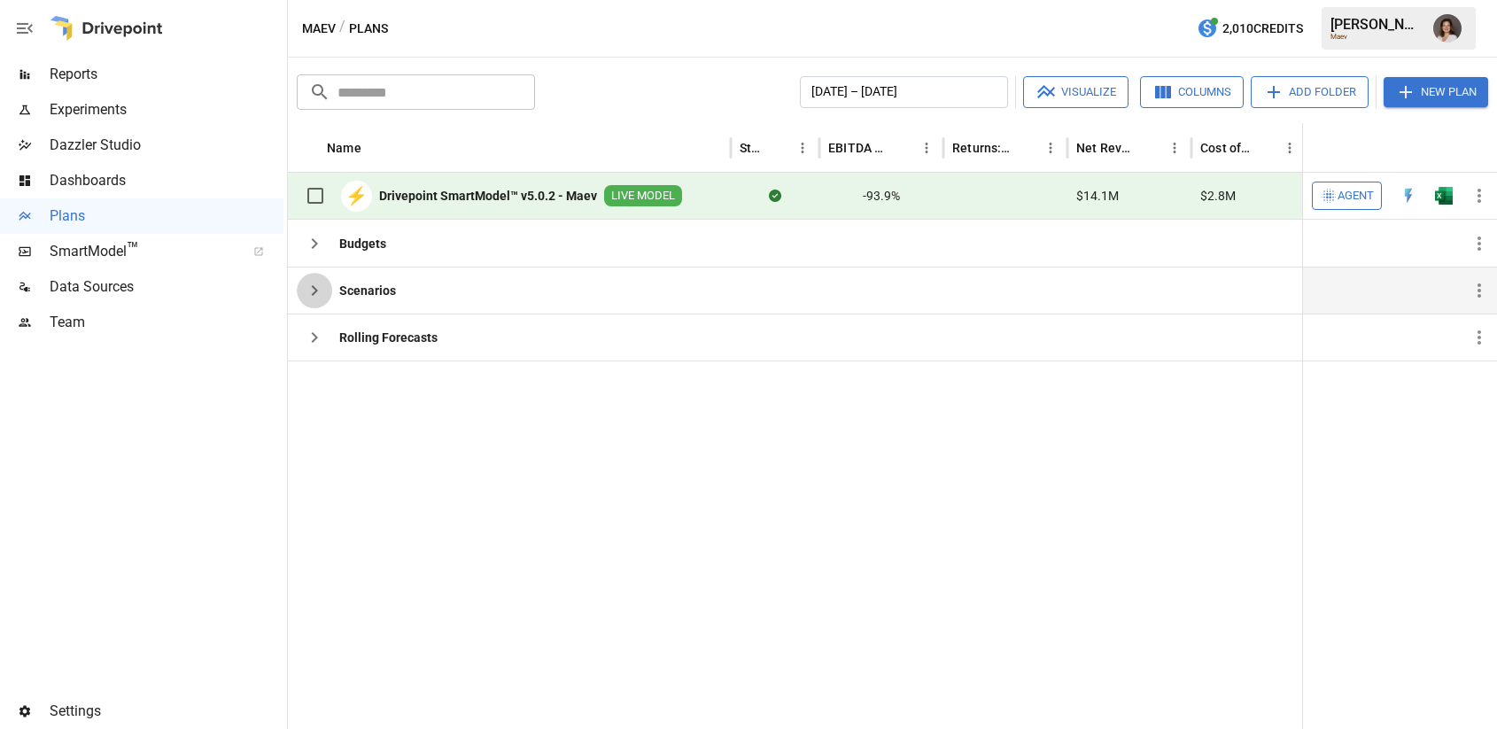
click at [308, 294] on icon "button" at bounding box center [314, 290] width 21 height 21
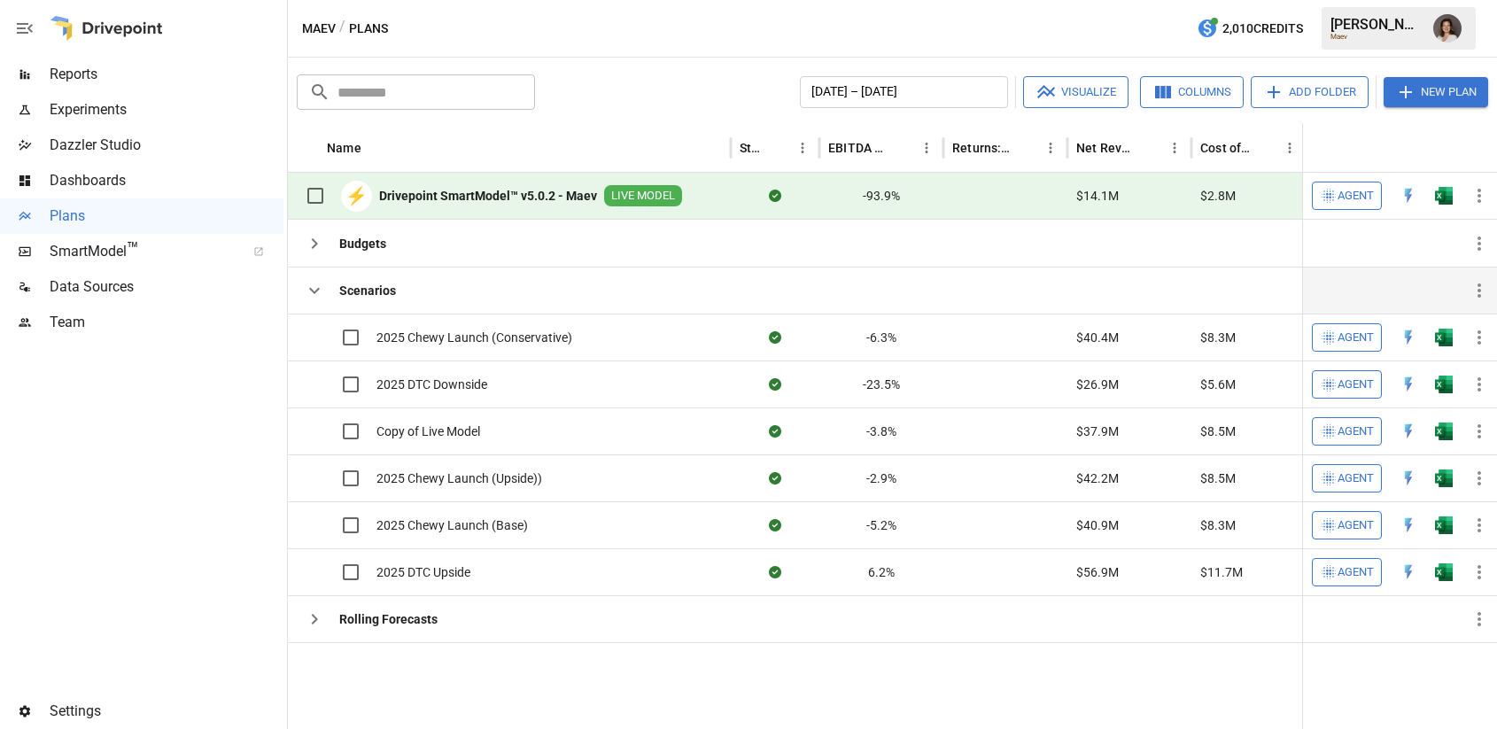
click at [1418, 88] on button "New Plan" at bounding box center [1435, 92] width 104 height 30
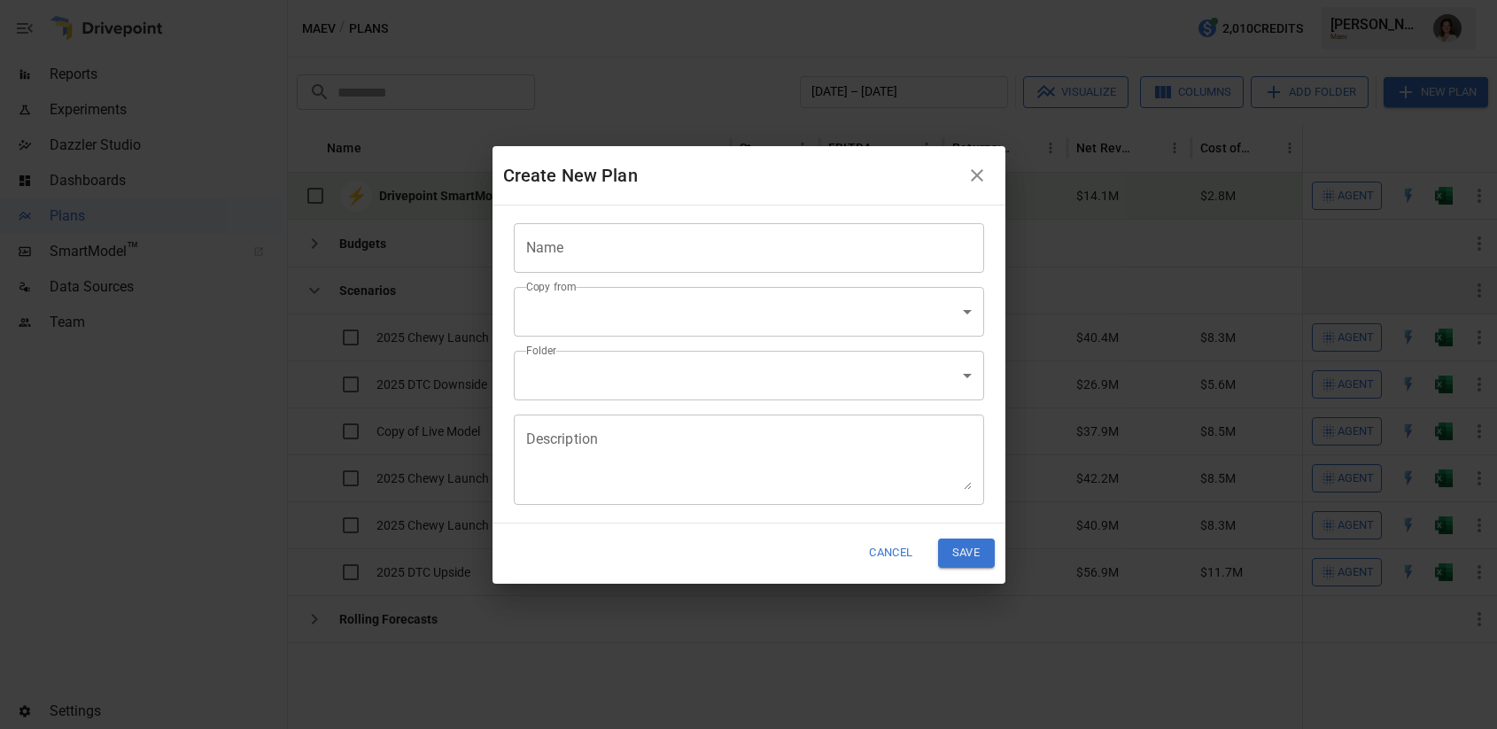
click at [746, 240] on input "Name" at bounding box center [749, 248] width 470 height 50
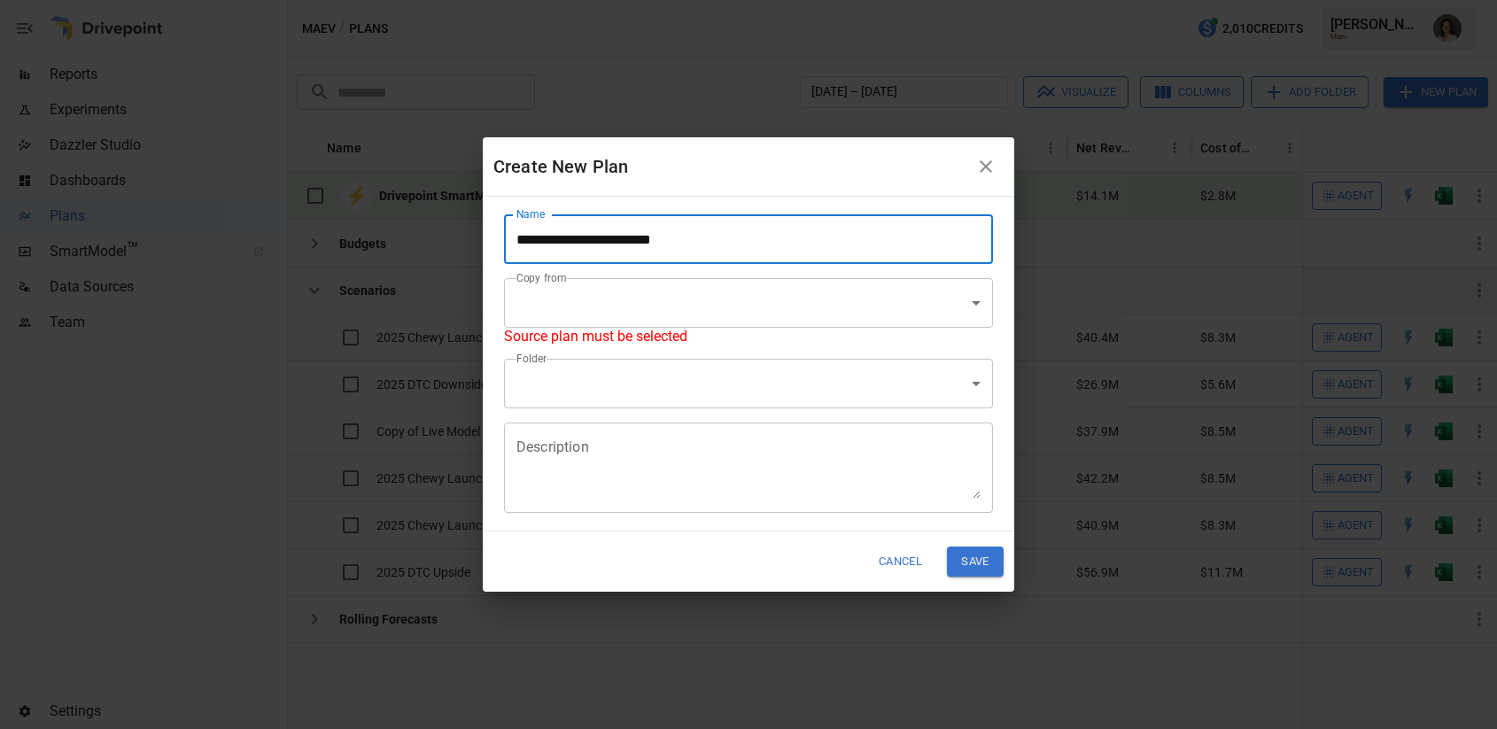
type input "**********"
click at [917, 0] on body "Reports Experiments Dazzler Studio Dashboards Plans SmartModel ™ Data Sources T…" at bounding box center [748, 0] width 1497 height 0
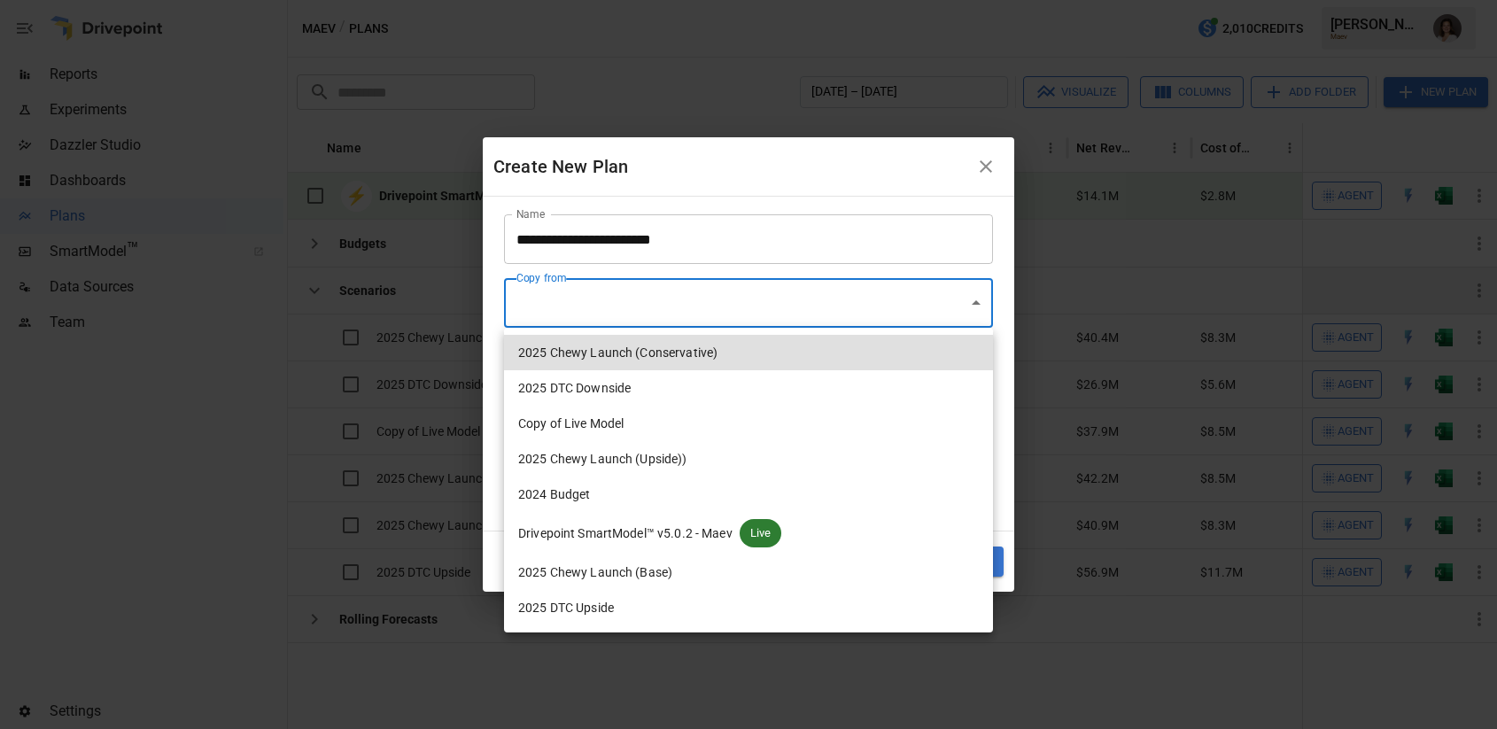
click at [689, 539] on span "Drivepoint SmartModel™ v5.0.2 - Maev" at bounding box center [625, 533] width 214 height 19
type input "**********"
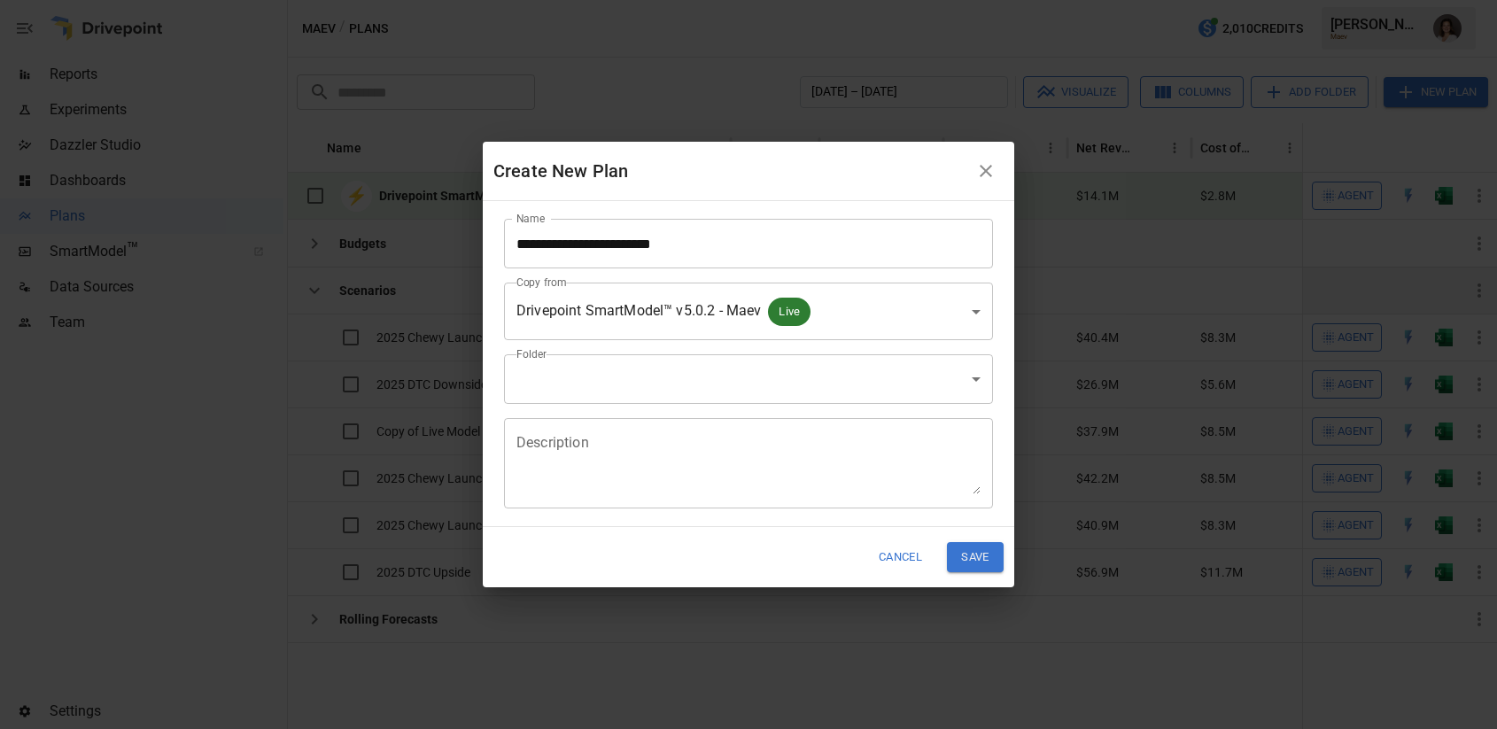
click at [705, 405] on div "Description * Description" at bounding box center [741, 456] width 503 height 104
click at [705, 0] on body "Reports Experiments Dazzler Studio Dashboards Plans SmartModel ™ Data Sources T…" at bounding box center [748, 0] width 1497 height 0
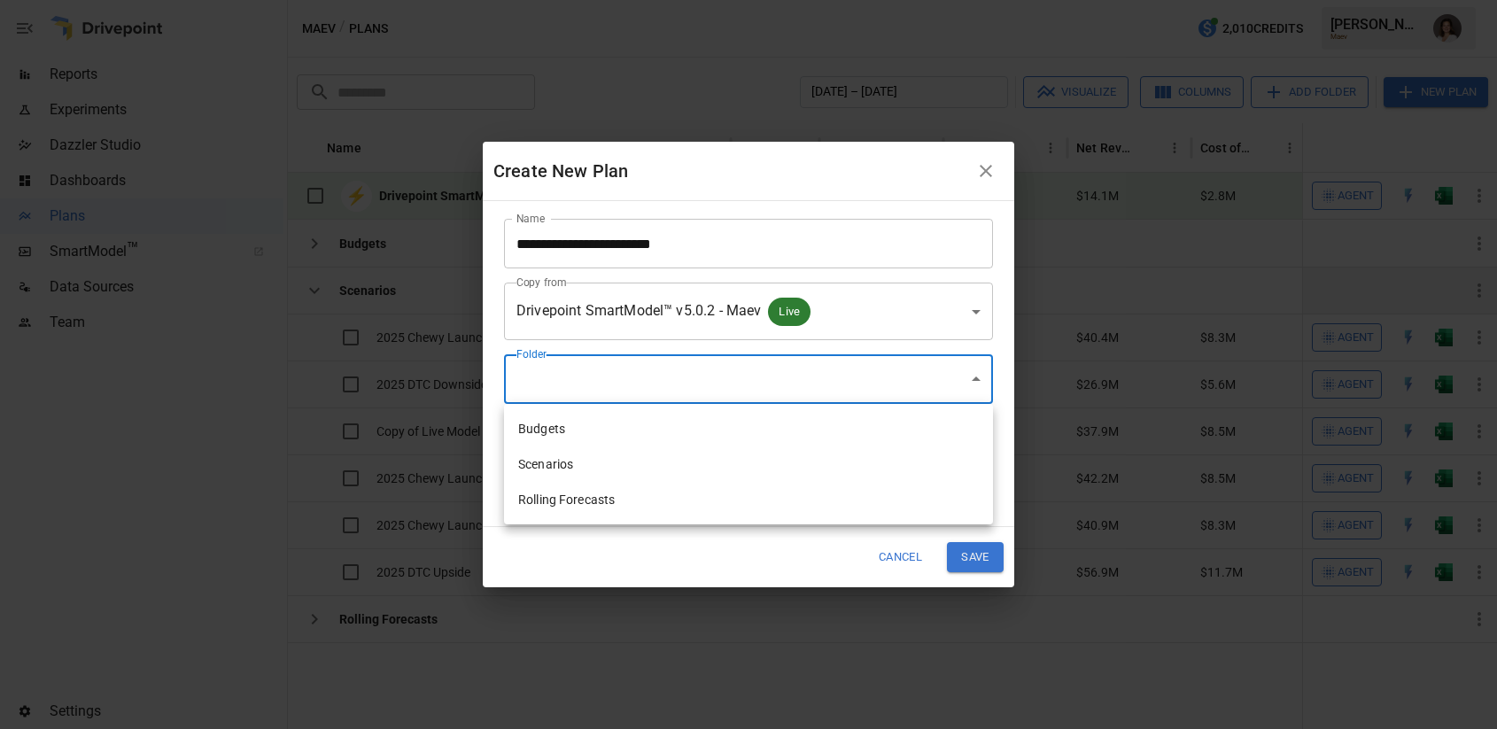
click at [649, 468] on li "Scenarios" at bounding box center [748, 463] width 489 height 35
type input "**********"
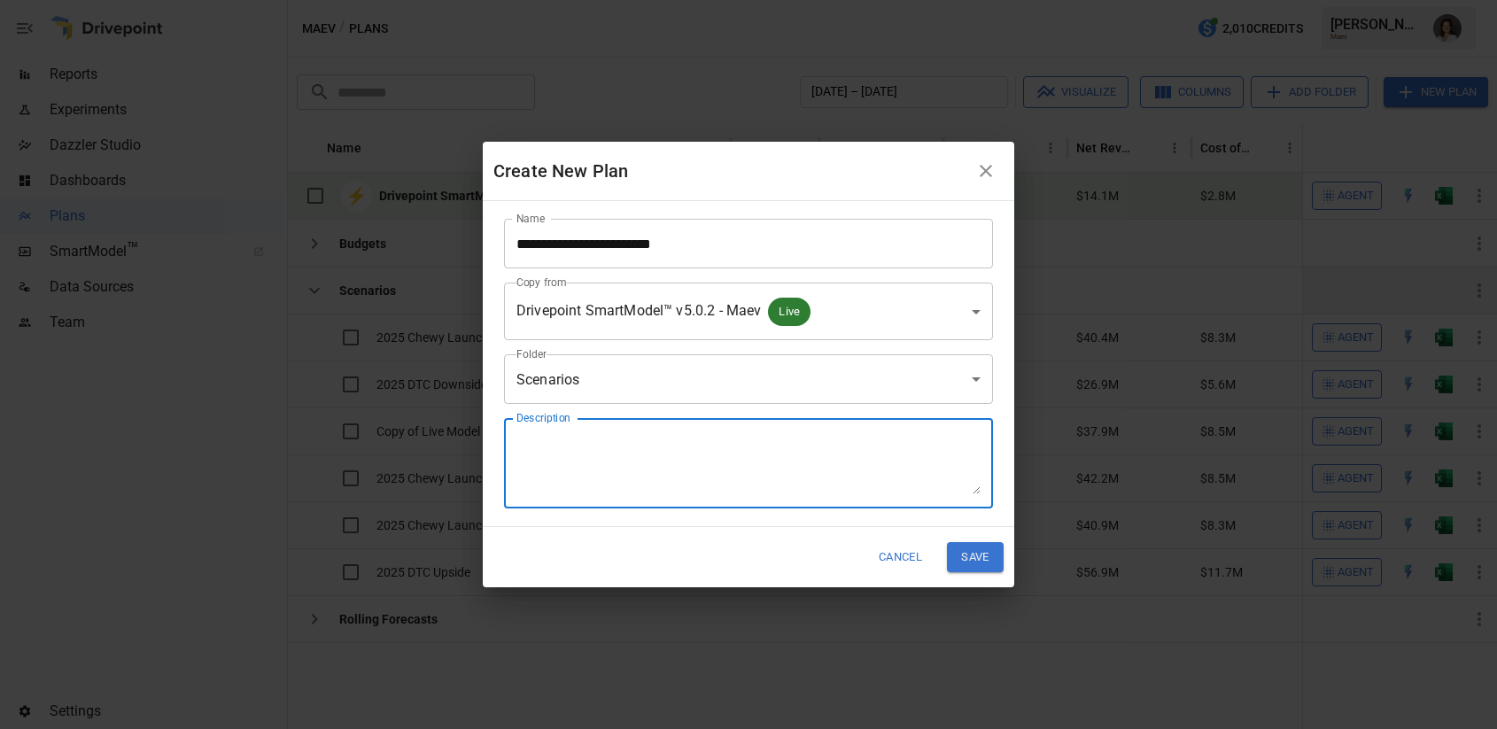
click at [629, 473] on textarea "Description" at bounding box center [748, 463] width 464 height 61
type textarea "**********"
click at [979, 552] on button "Save" at bounding box center [975, 556] width 57 height 29
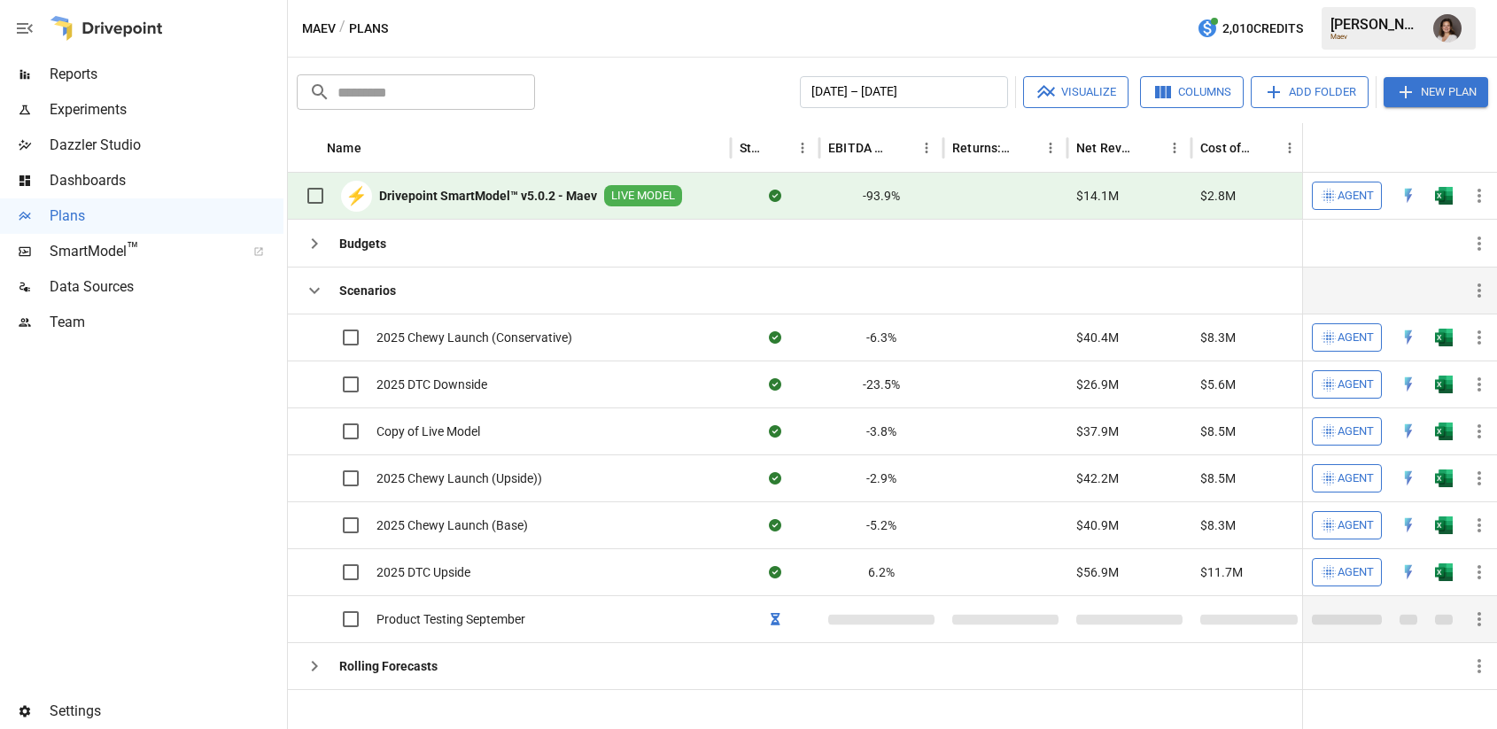
click at [468, 623] on span "Product Testing September" at bounding box center [450, 619] width 149 height 18
click at [480, 613] on span "Product Testing September" at bounding box center [450, 619] width 149 height 18
click at [304, 289] on icon "button" at bounding box center [314, 290] width 21 height 21
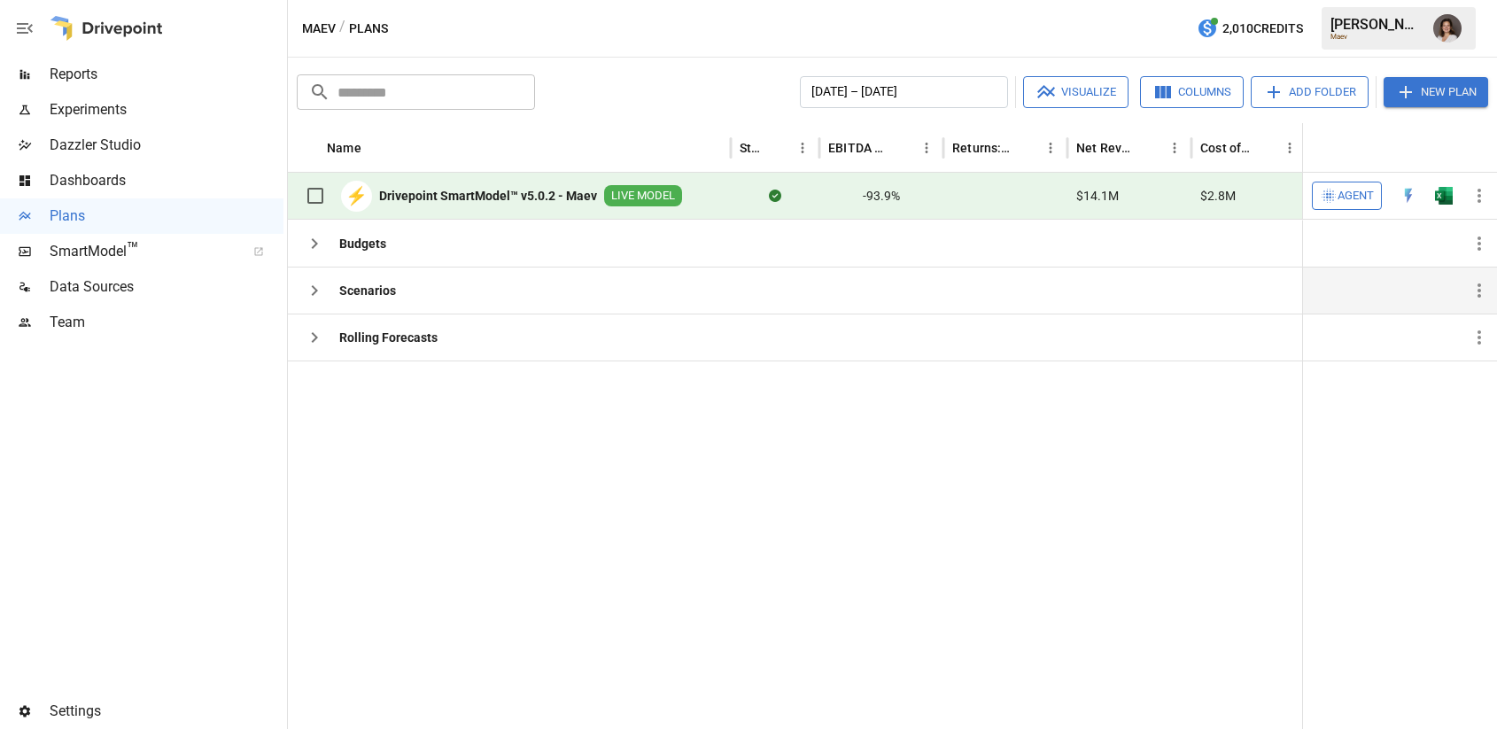
click at [139, 67] on span "Reports" at bounding box center [167, 74] width 234 height 21
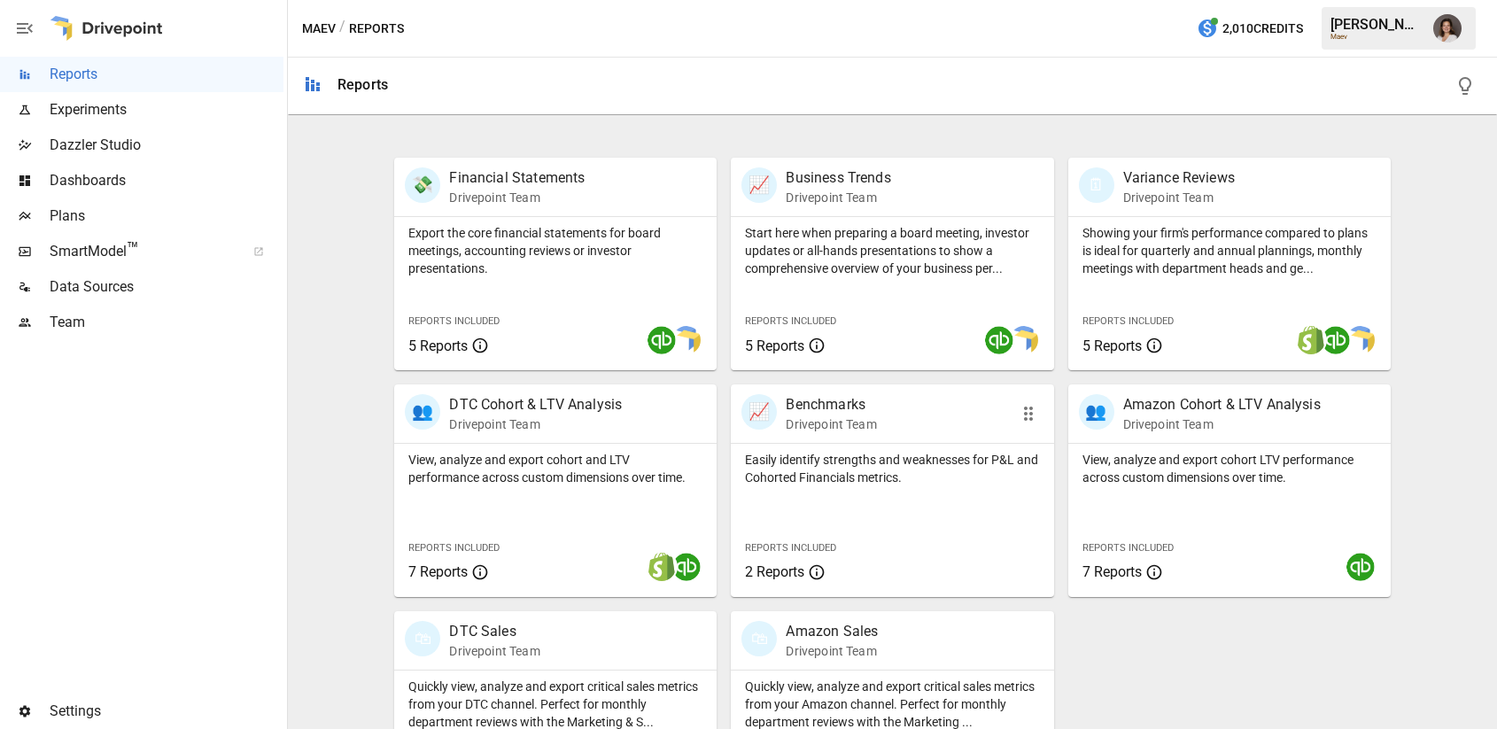
scroll to position [354, 0]
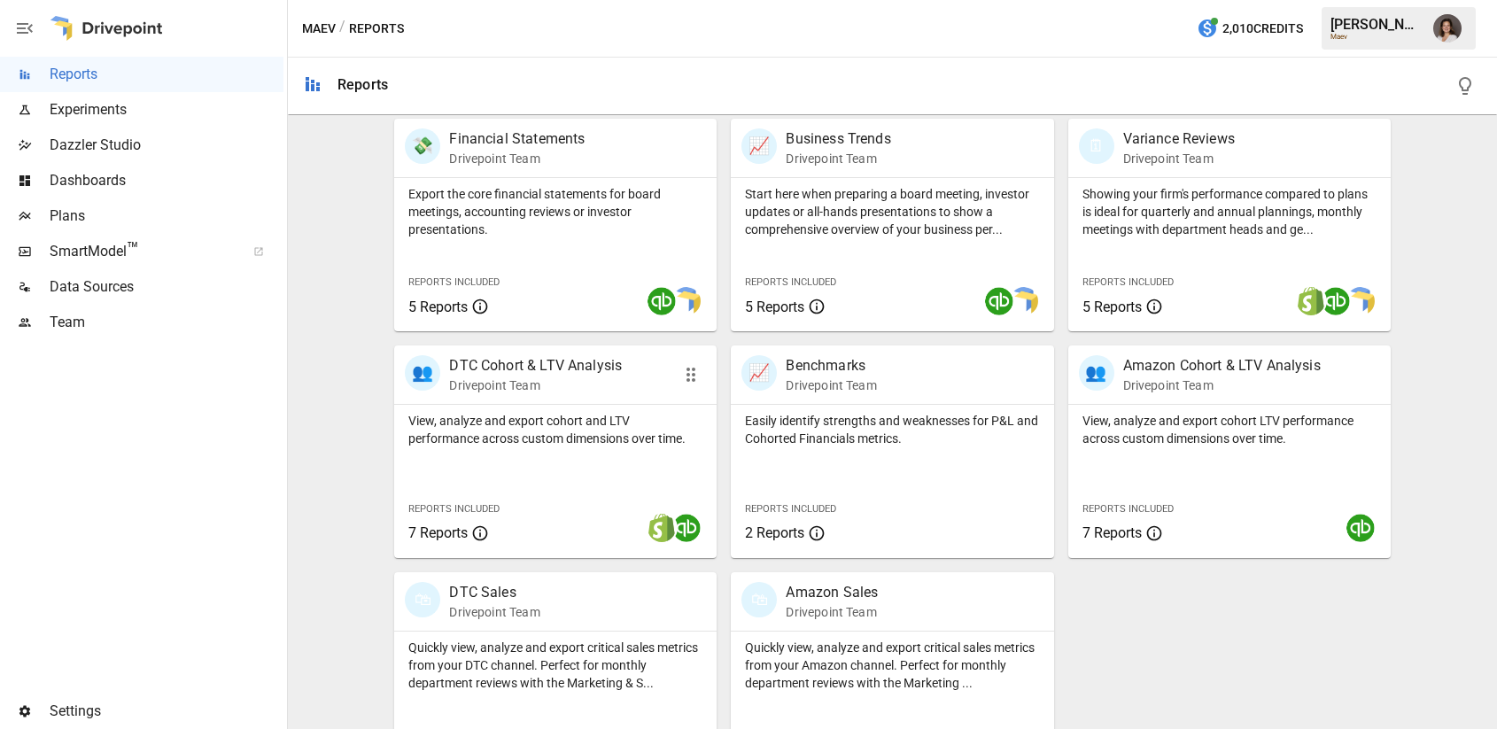
click at [609, 431] on p "View, analyze and export cohort and LTV performance across custom dimensions ov…" at bounding box center [555, 429] width 294 height 35
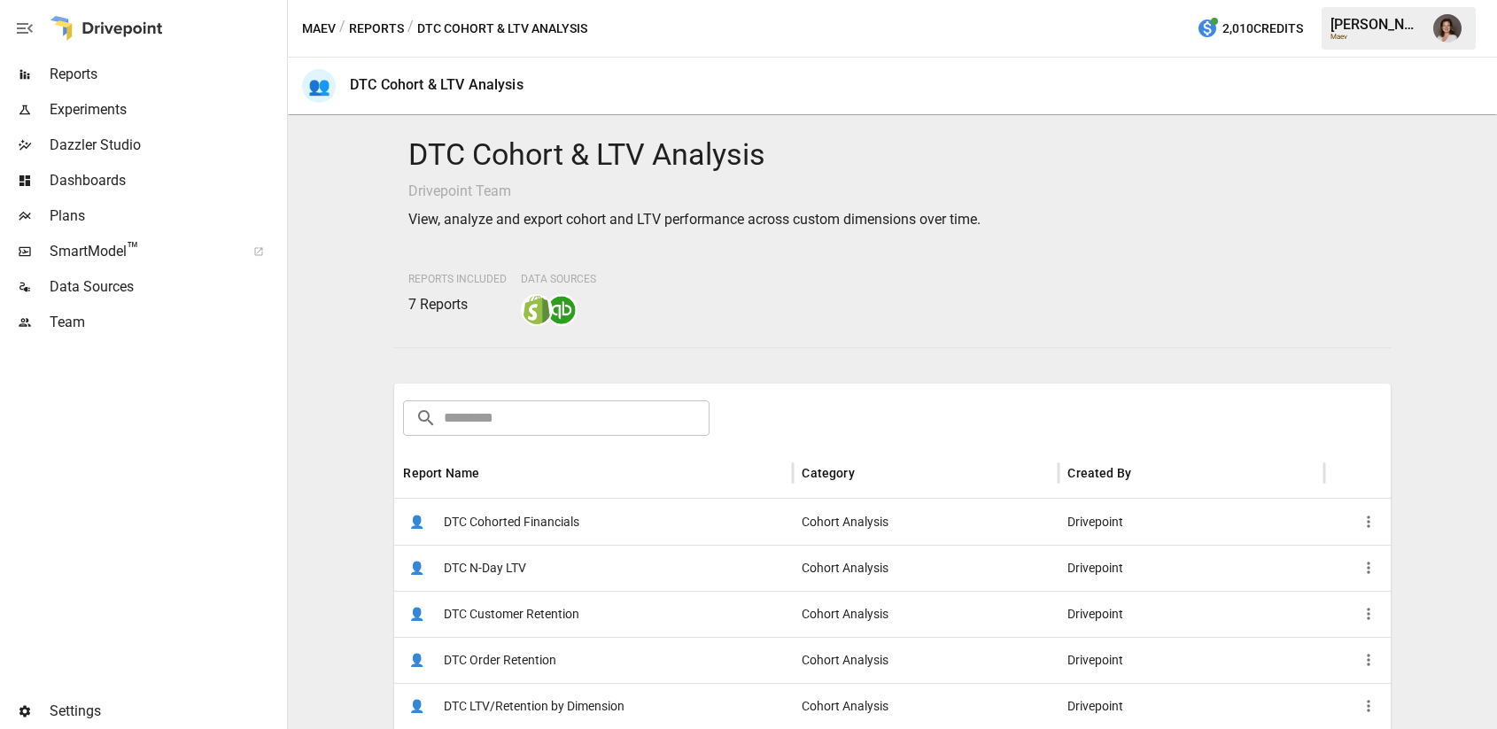
scroll to position [71, 0]
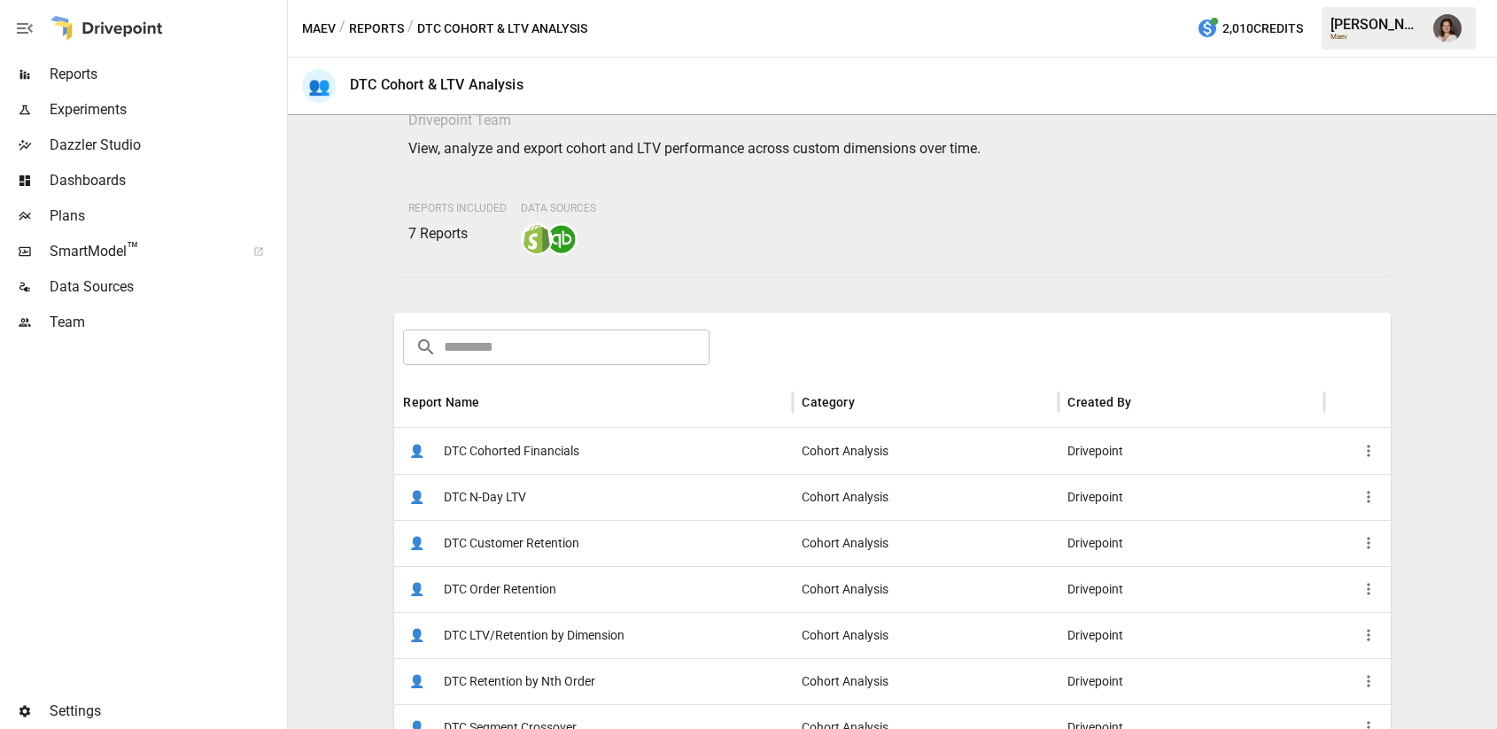
click at [507, 447] on span "DTC Cohorted Financials" at bounding box center [511, 451] width 135 height 45
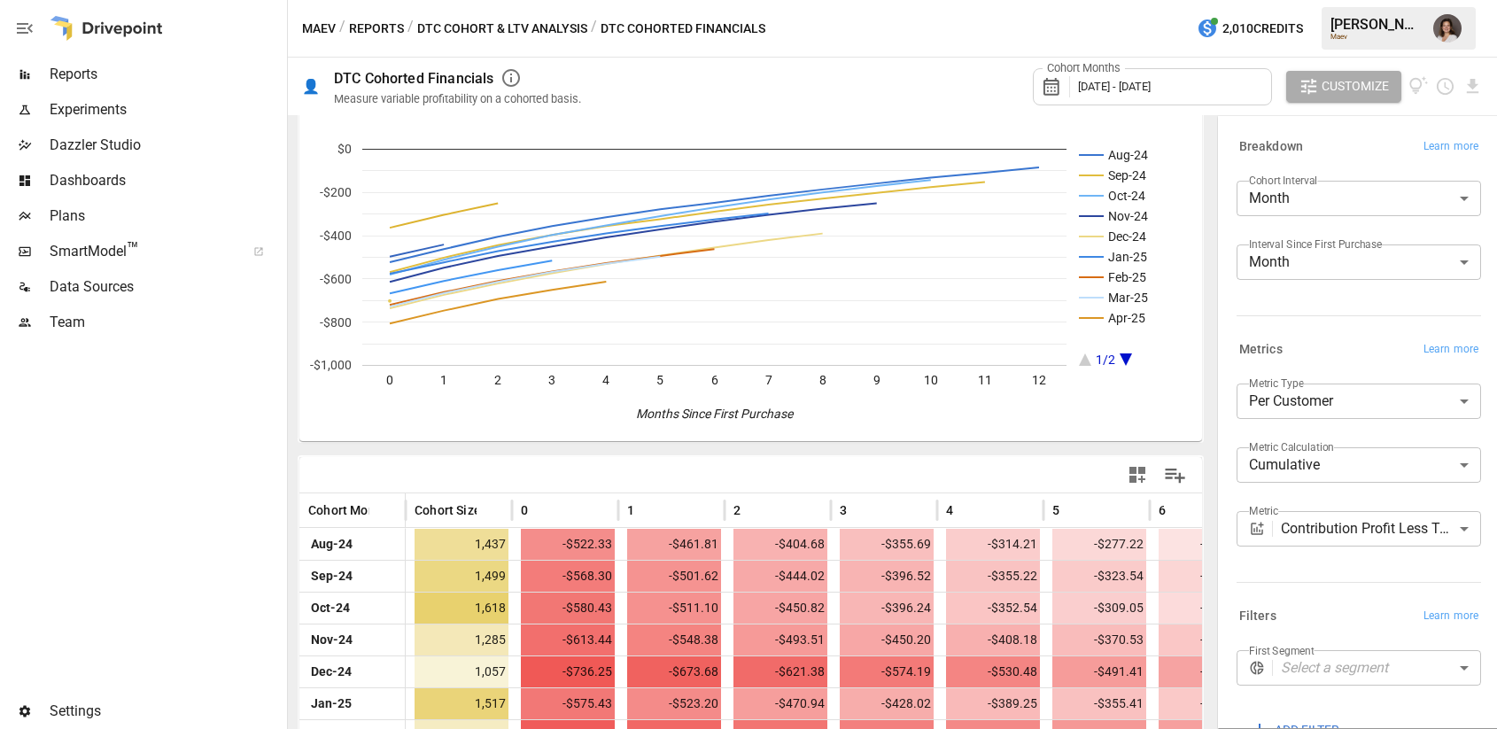
scroll to position [61, 0]
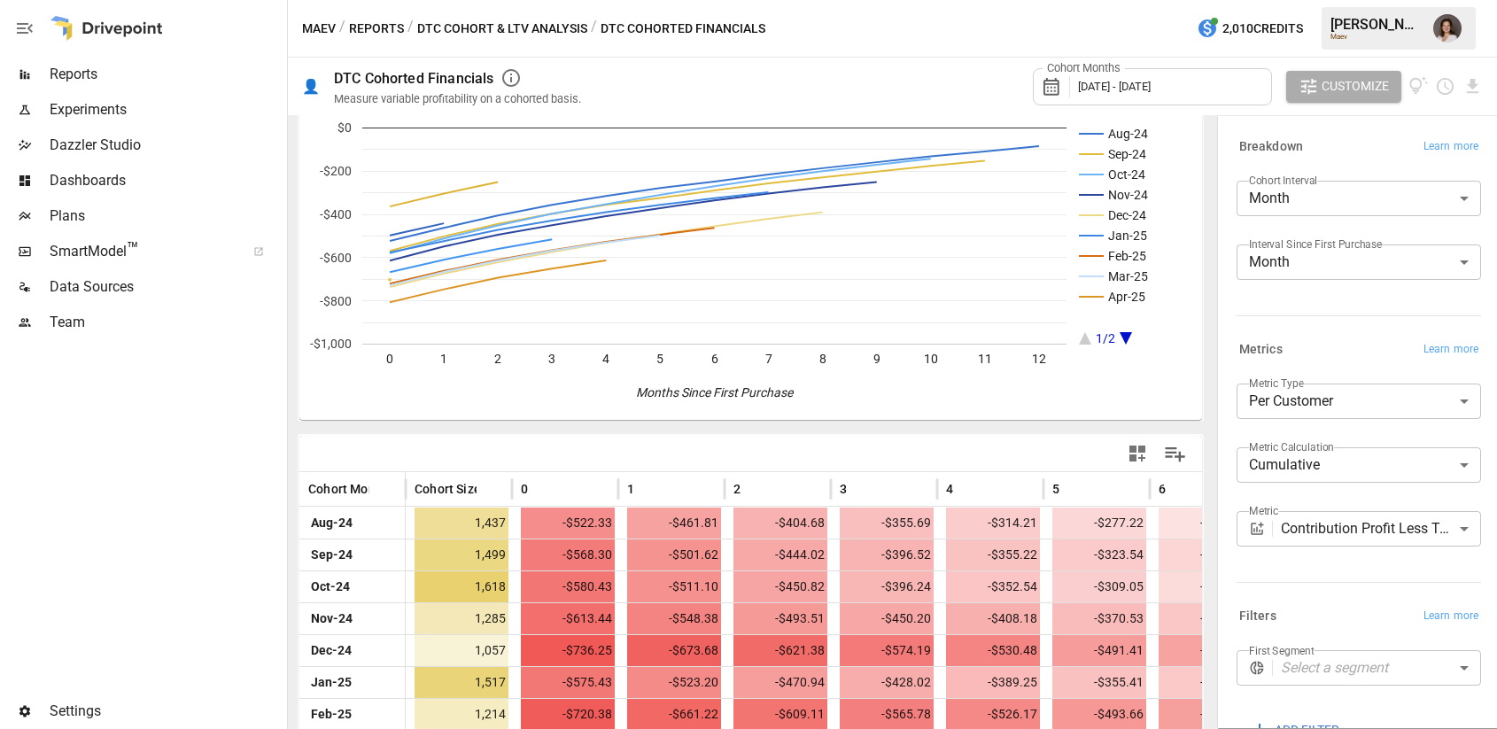
click at [1314, 0] on body "Reports Experiments Dazzler Studio Dashboards Plans SmartModel ™ Data Sources T…" at bounding box center [748, 0] width 1497 height 0
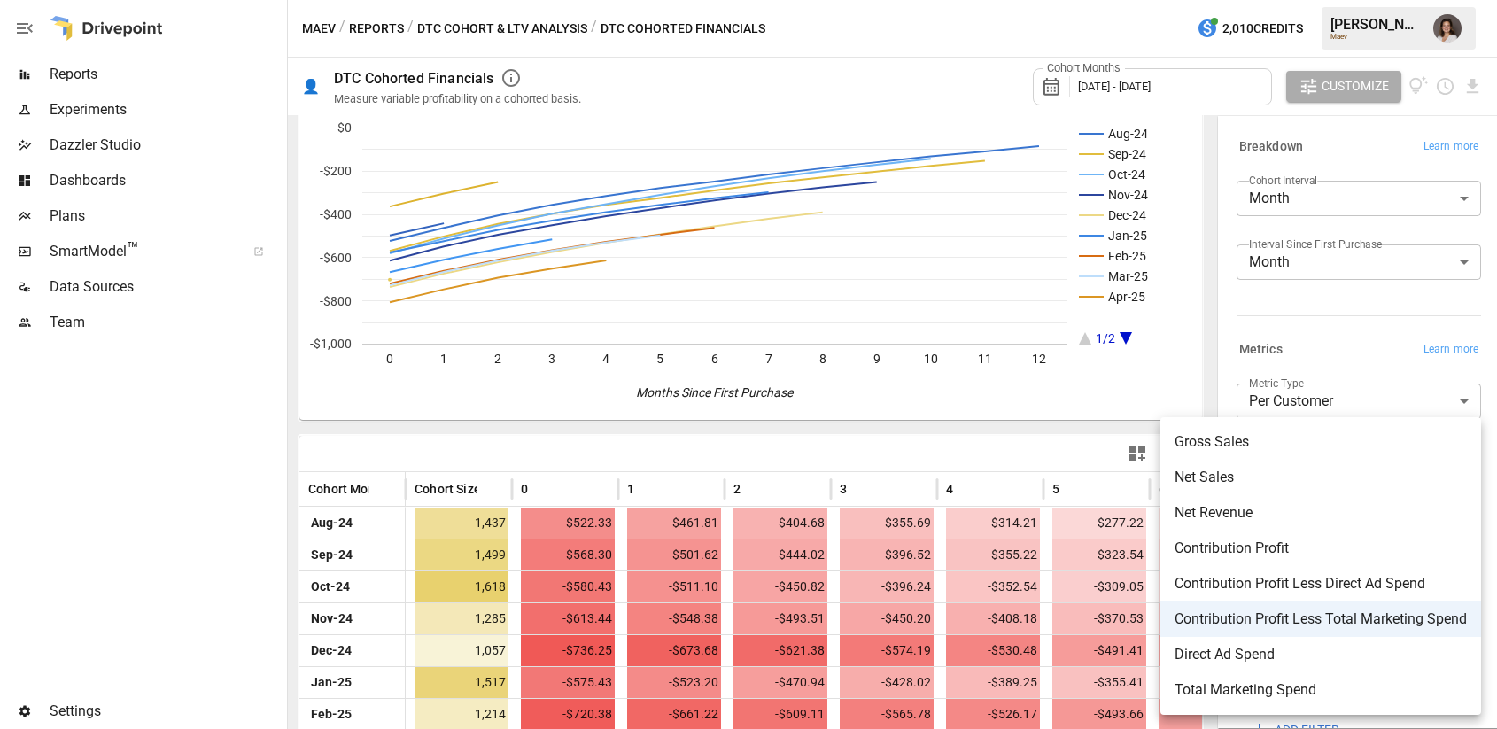
click at [1218, 432] on span "Gross Sales" at bounding box center [1320, 441] width 292 height 21
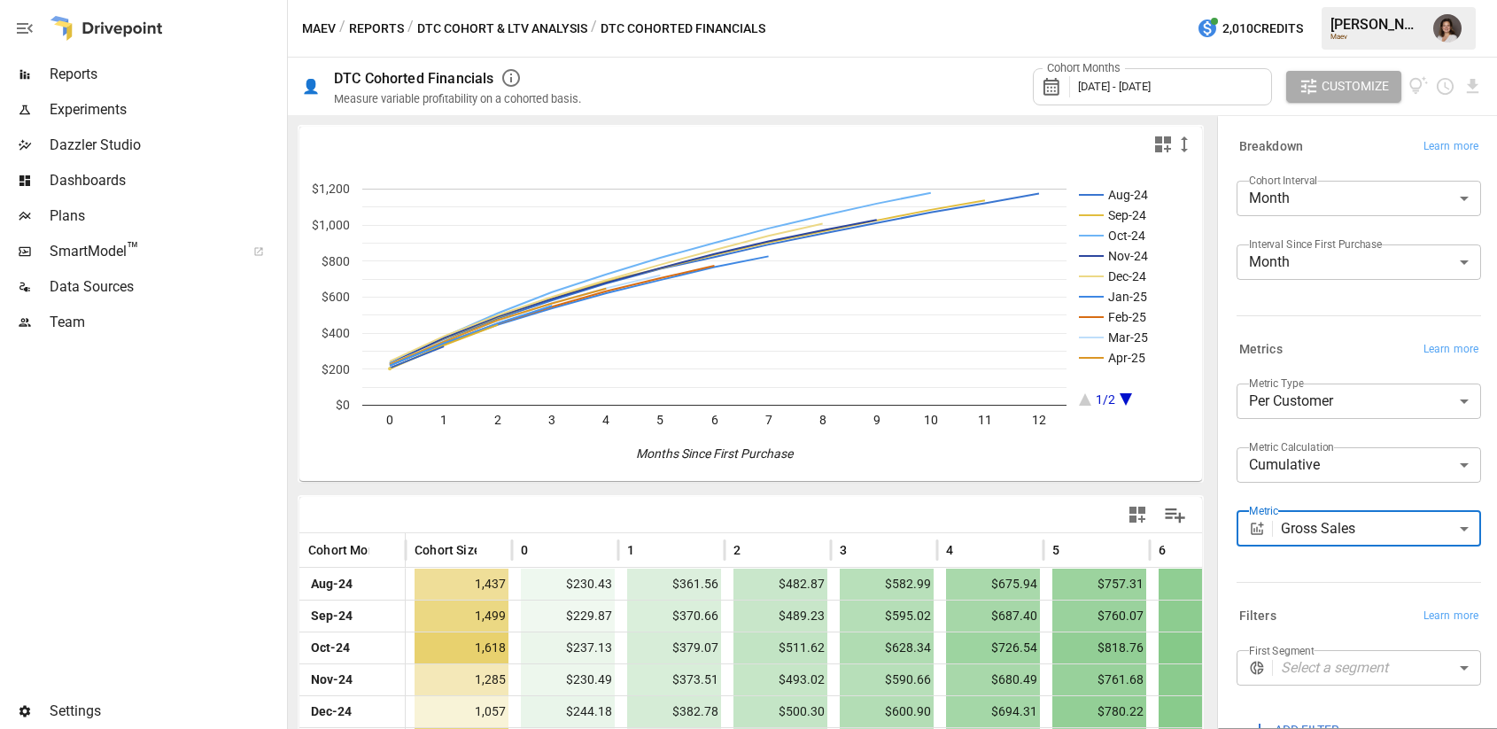
click at [1321, 0] on body "Reports Experiments Dazzler Studio Dashboards Plans SmartModel ™ Data Sources T…" at bounding box center [748, 0] width 1497 height 0
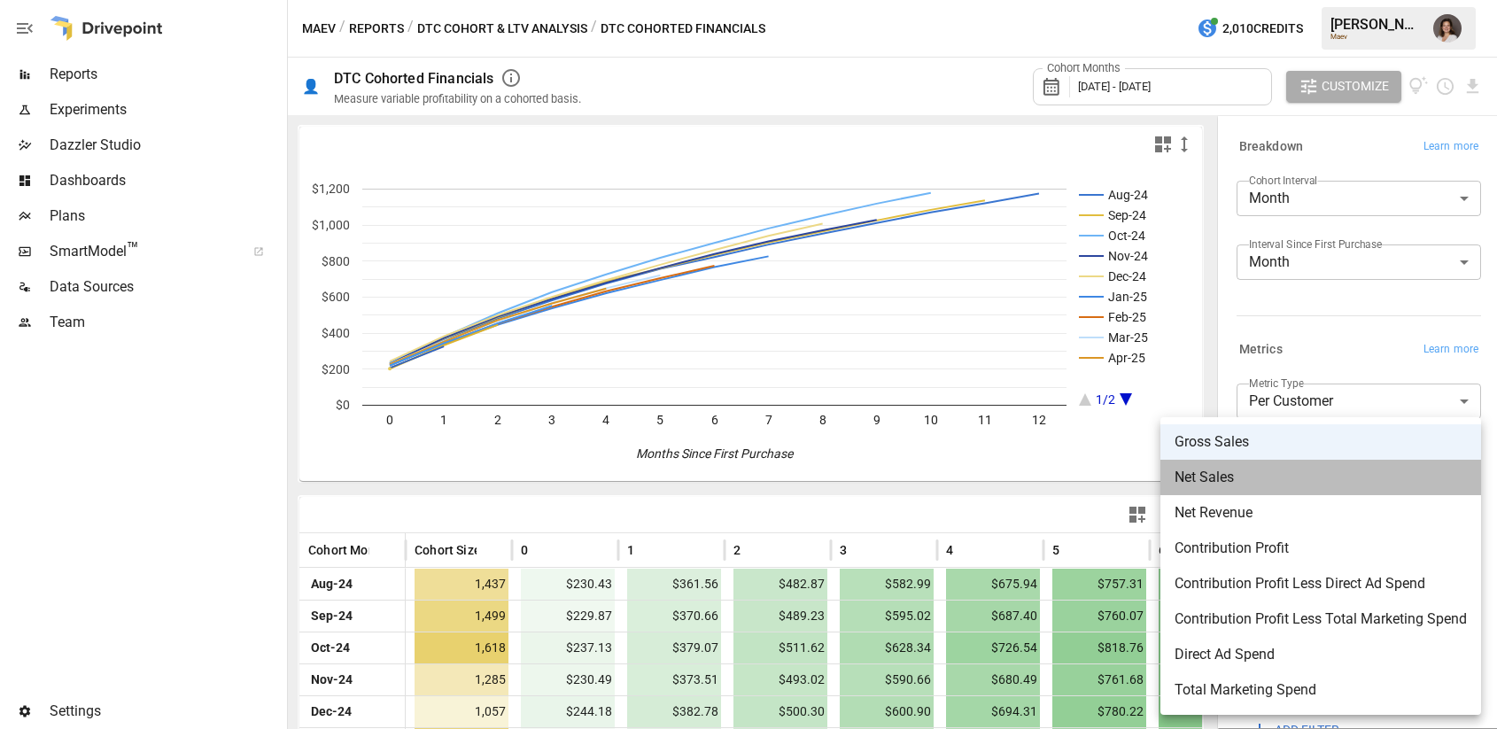
click at [1289, 467] on span "Net Sales" at bounding box center [1320, 477] width 292 height 21
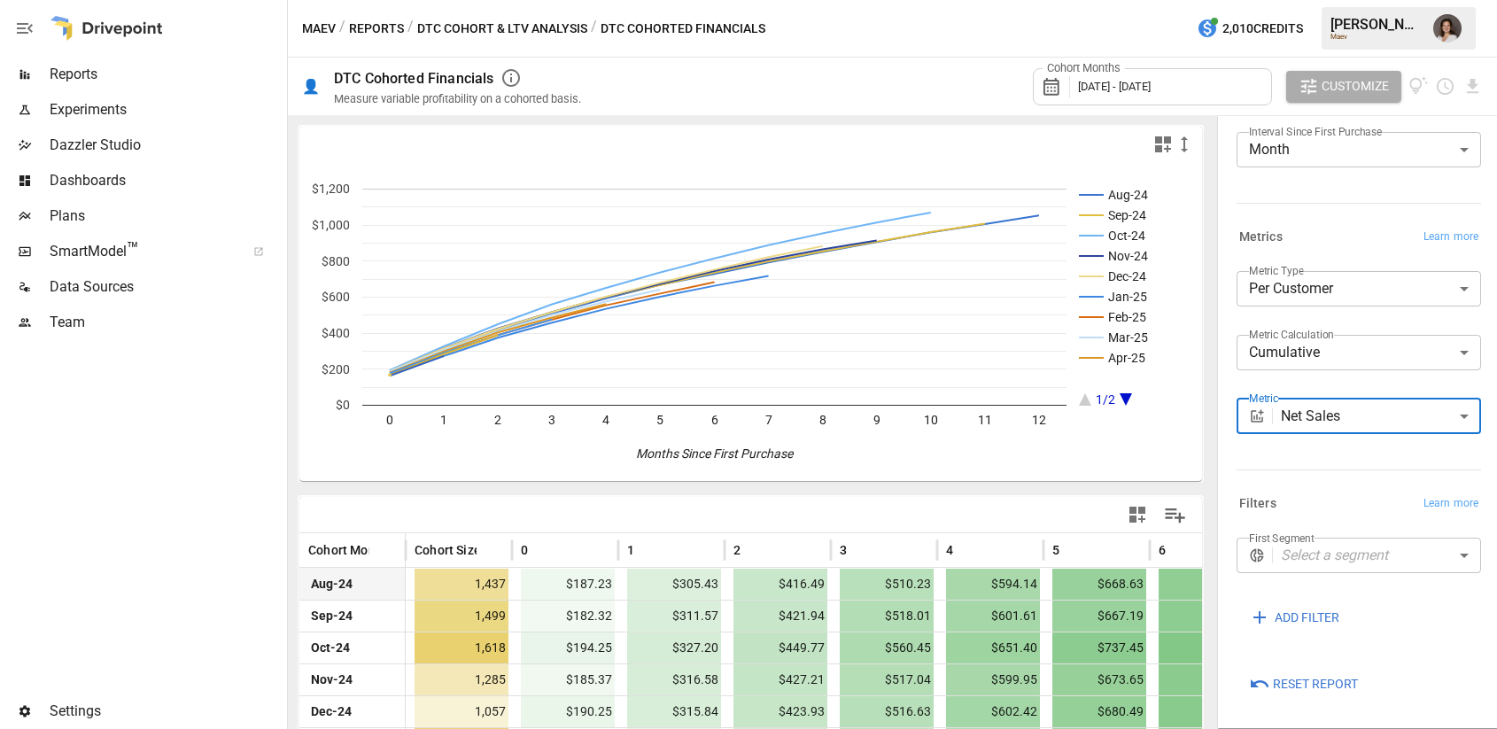
scroll to position [22, 0]
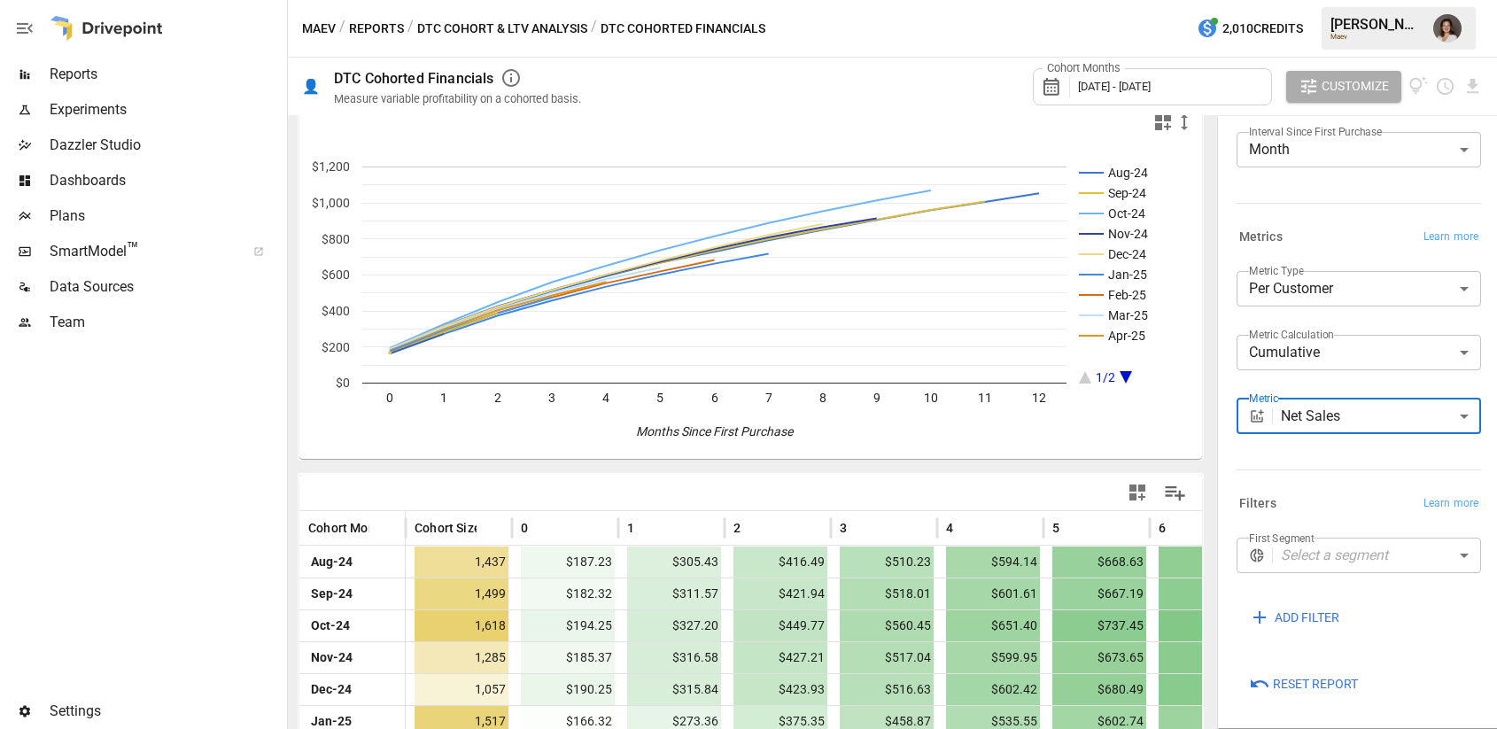
click at [1325, 0] on body "Reports Experiments Dazzler Studio Dashboards Plans SmartModel ™ Data Sources T…" at bounding box center [748, 0] width 1497 height 0
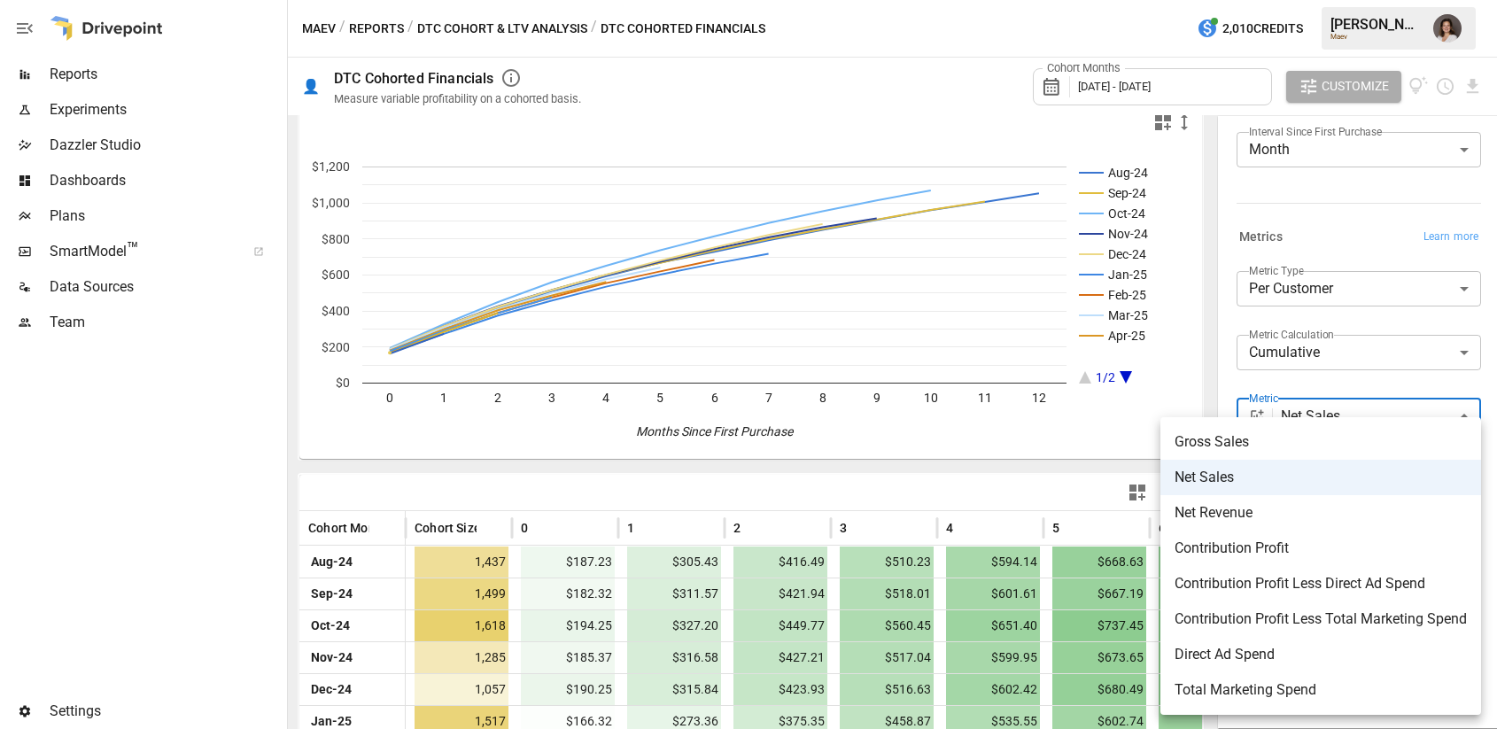
click at [1296, 542] on span "Contribution Profit" at bounding box center [1320, 548] width 292 height 21
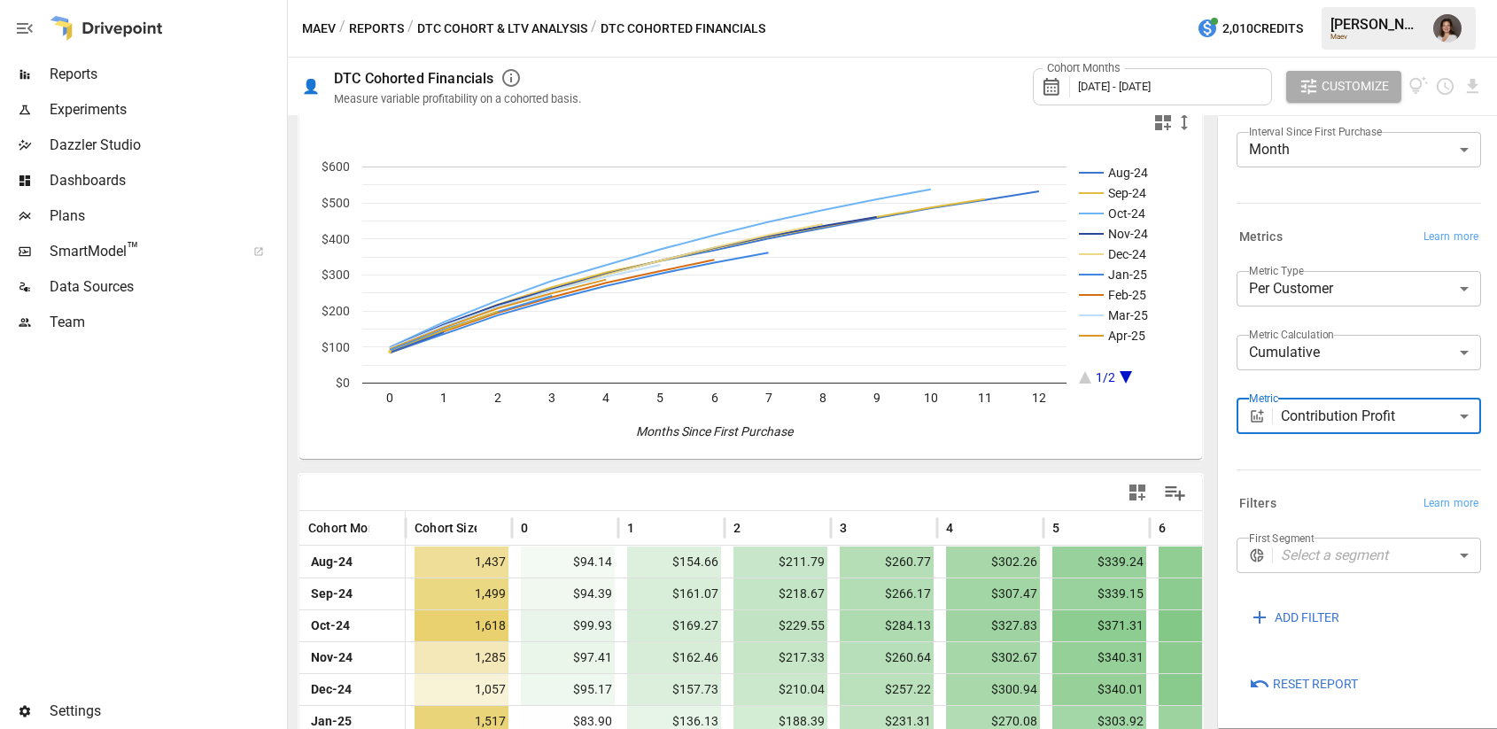
click at [1318, 0] on body "Reports Experiments Dazzler Studio Dashboards Plans SmartModel ™ Data Sources T…" at bounding box center [748, 0] width 1497 height 0
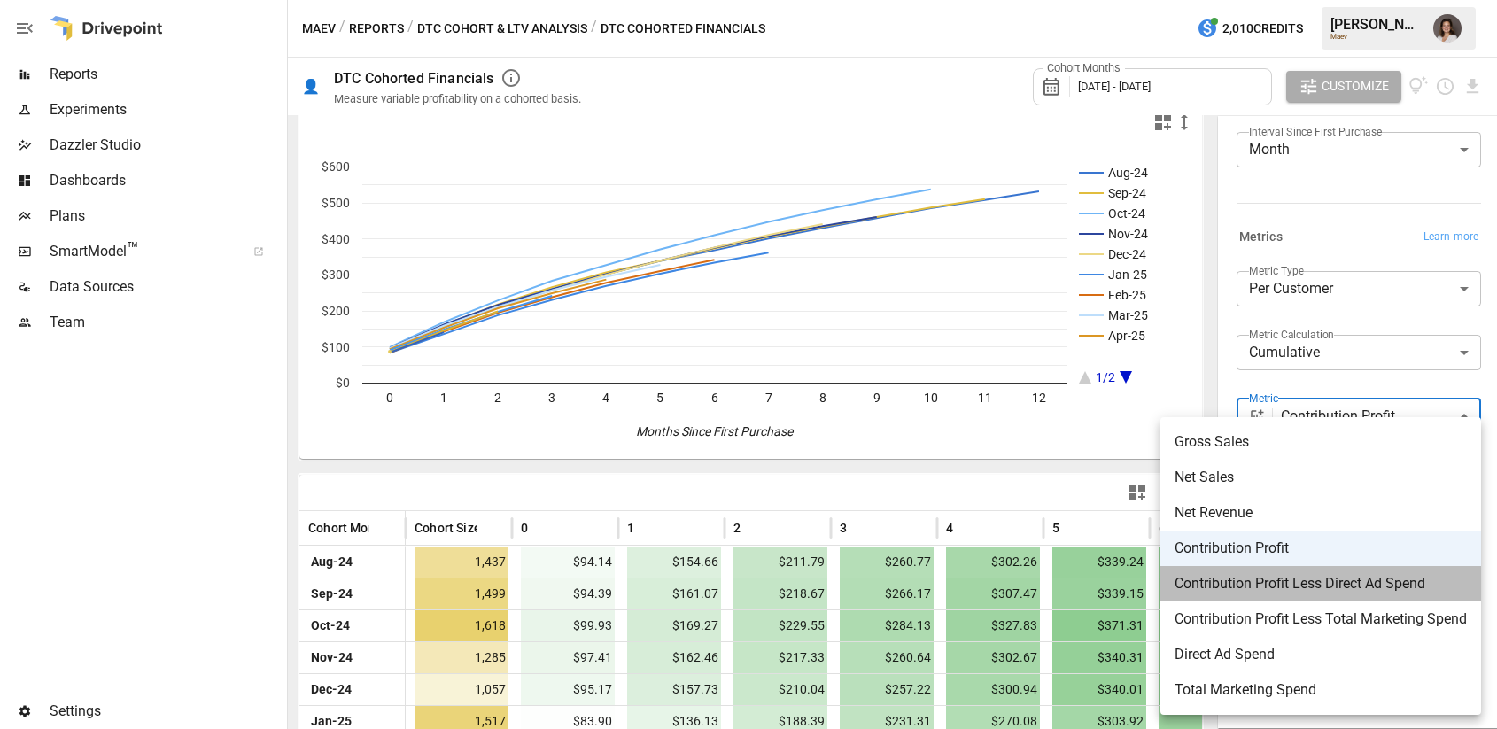
click at [1335, 584] on span "Contribution Profit Less Direct Ad Spend" at bounding box center [1320, 583] width 292 height 21
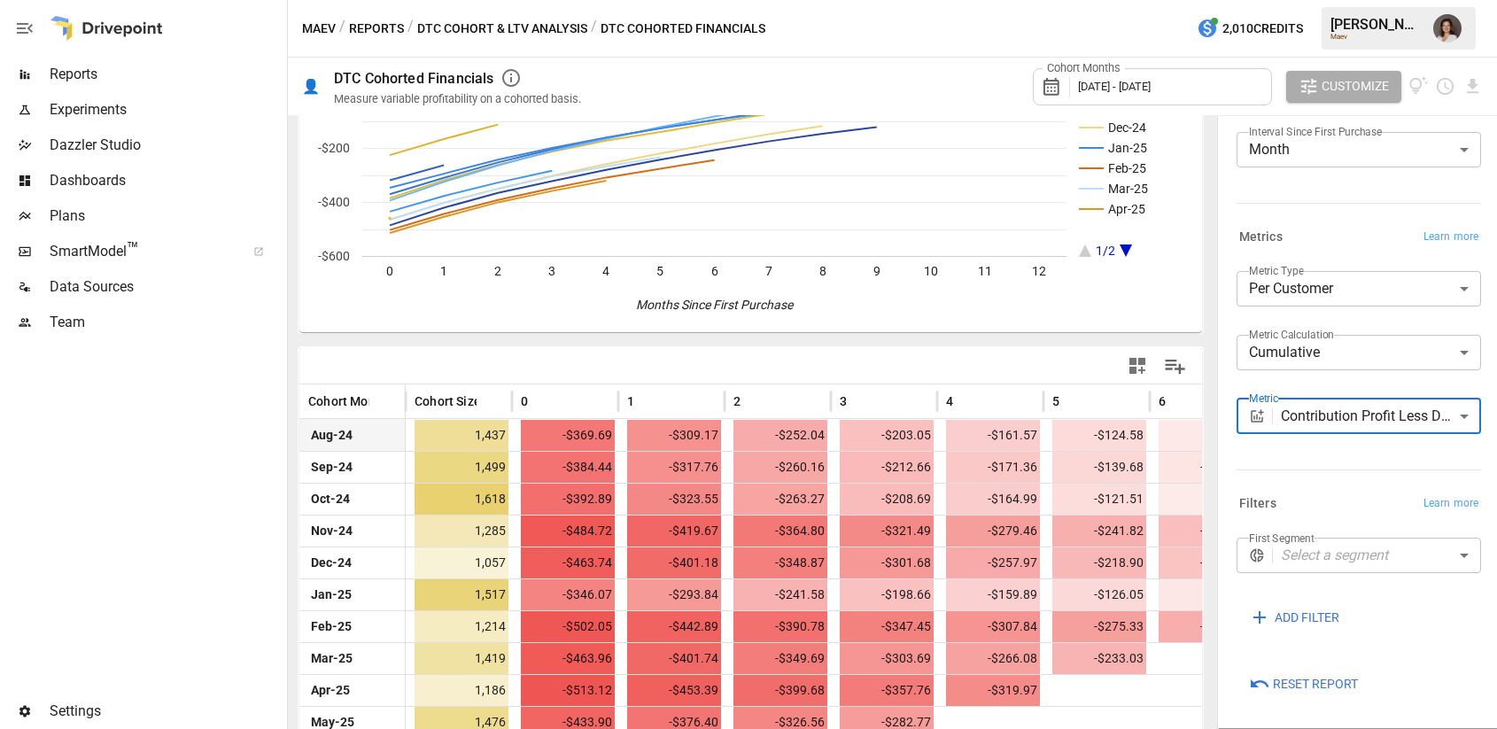
scroll to position [201, 0]
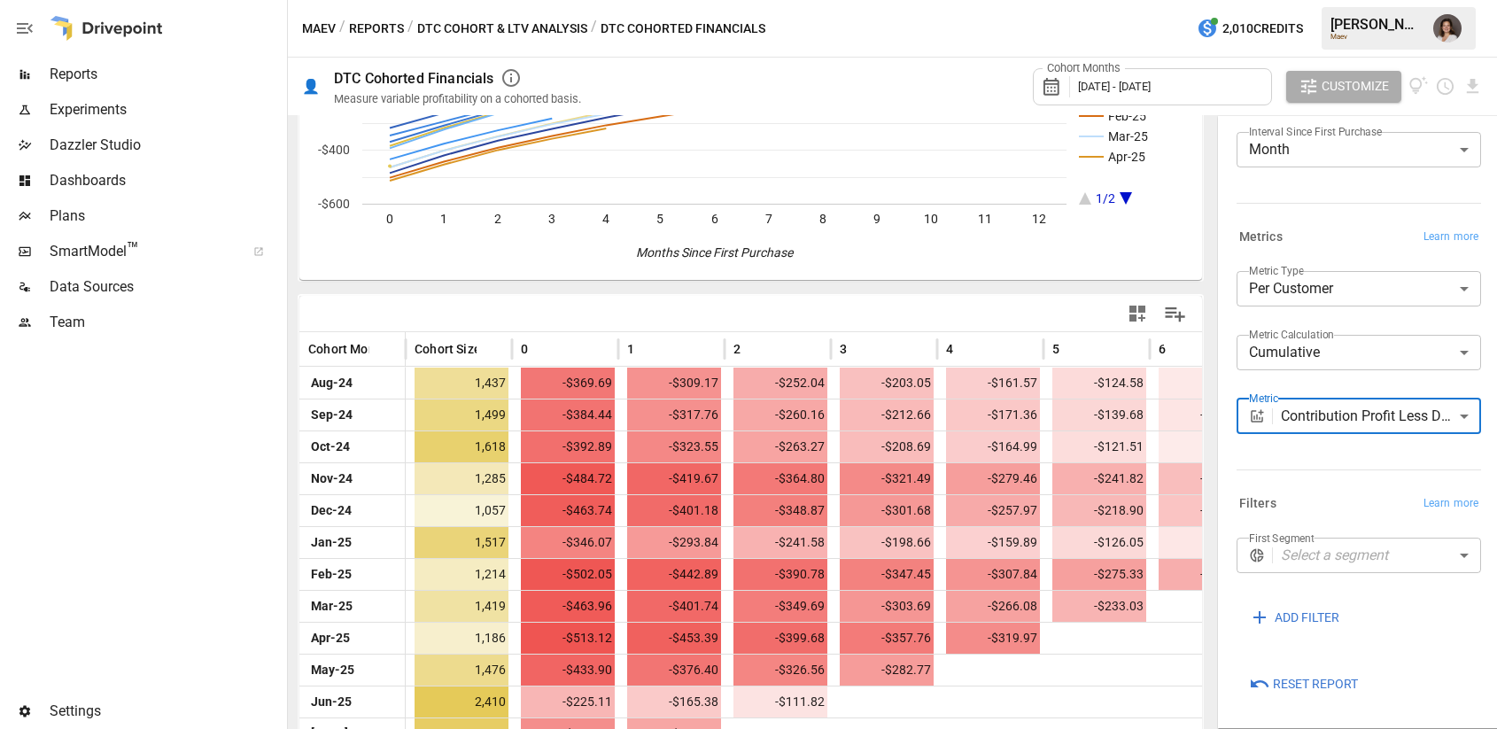
click at [1348, 0] on body "Reports Experiments Dazzler Studio Dashboards Plans SmartModel ™ Data Sources T…" at bounding box center [748, 0] width 1497 height 0
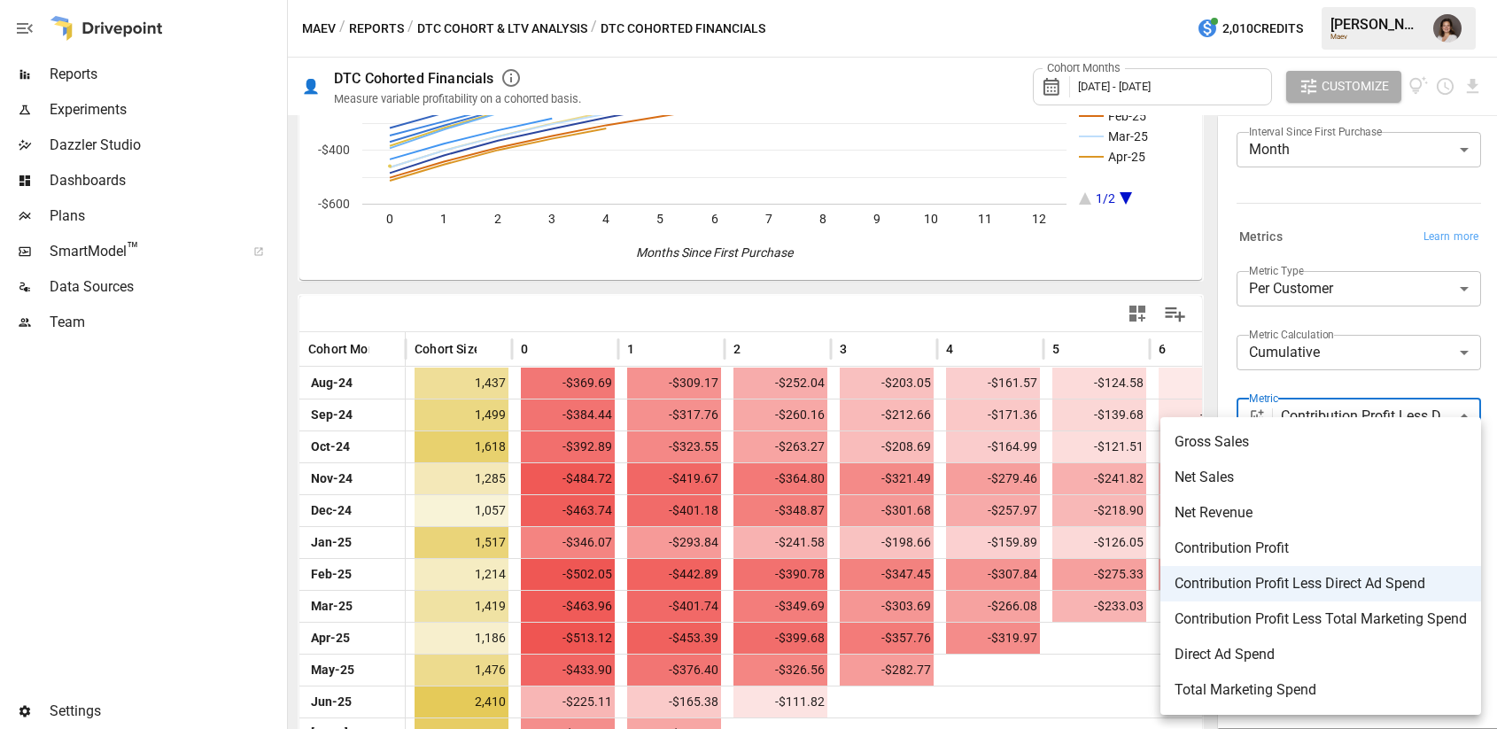
click at [1229, 618] on span "Contribution Profit Less Total Marketing Spend" at bounding box center [1320, 618] width 292 height 21
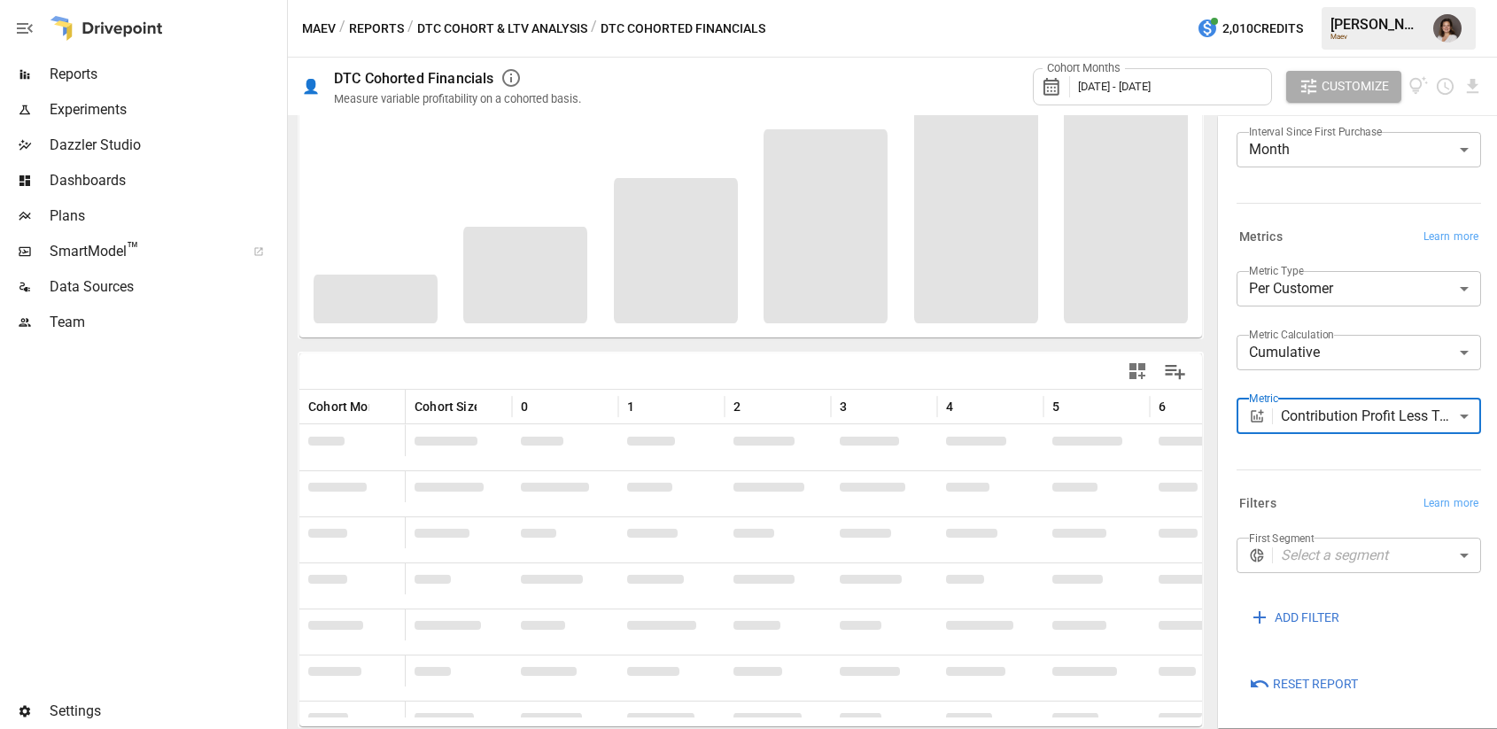
scroll to position [143, 0]
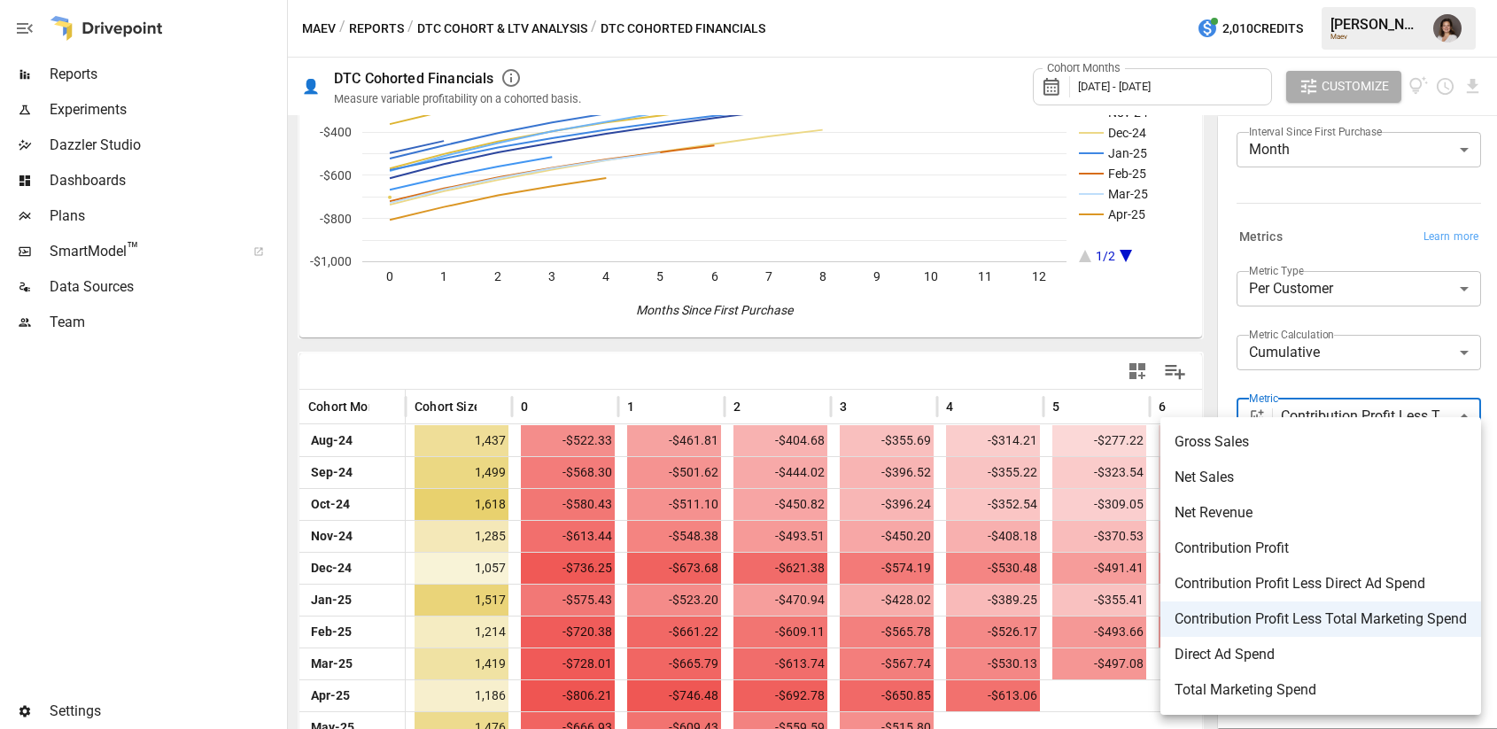
click at [1387, 0] on body "Reports Experiments Dazzler Studio Dashboards Plans SmartModel ™ Data Sources T…" at bounding box center [748, 0] width 1497 height 0
drag, startPoint x: 1223, startPoint y: 370, endPoint x: 1181, endPoint y: 391, distance: 46.3
click at [1223, 369] on div at bounding box center [748, 364] width 1497 height 729
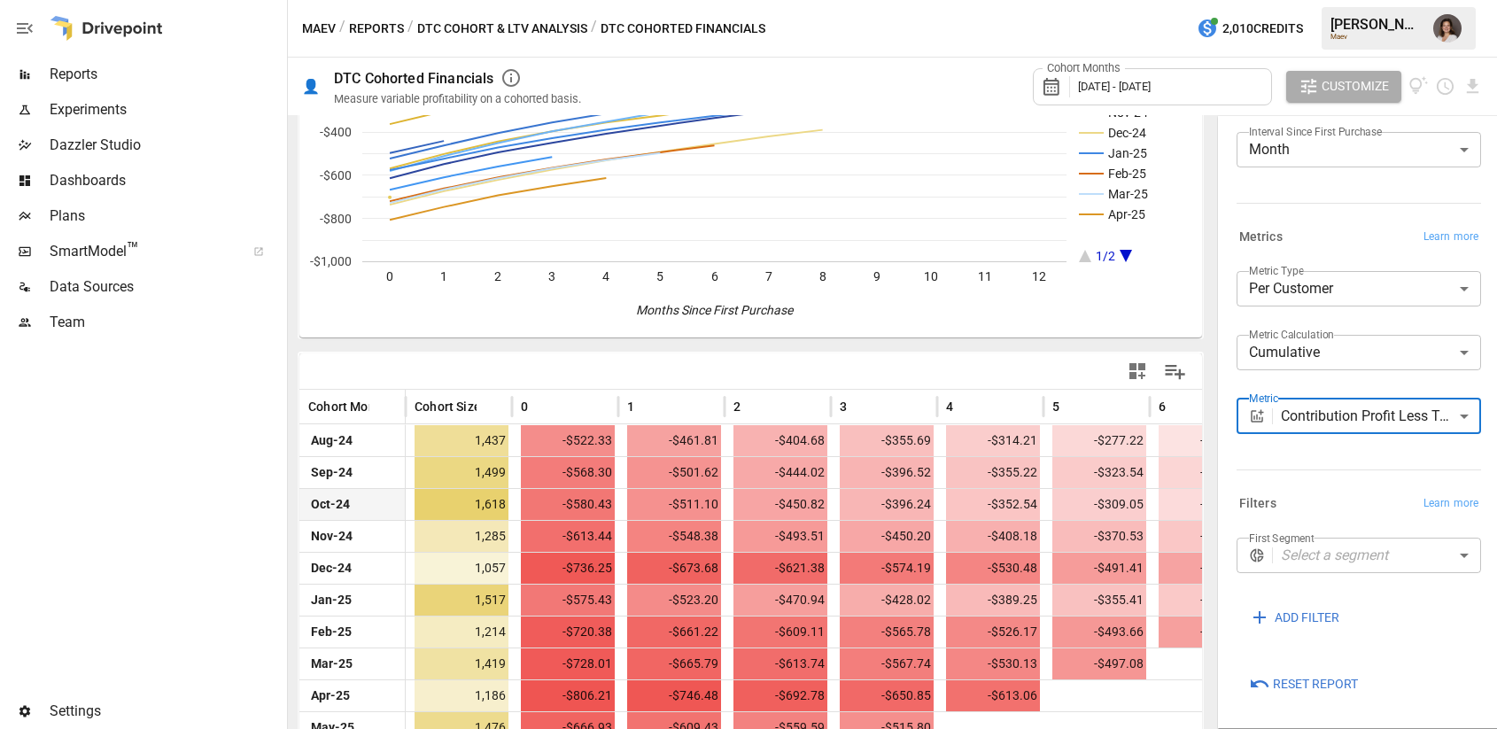
scroll to position [265, 0]
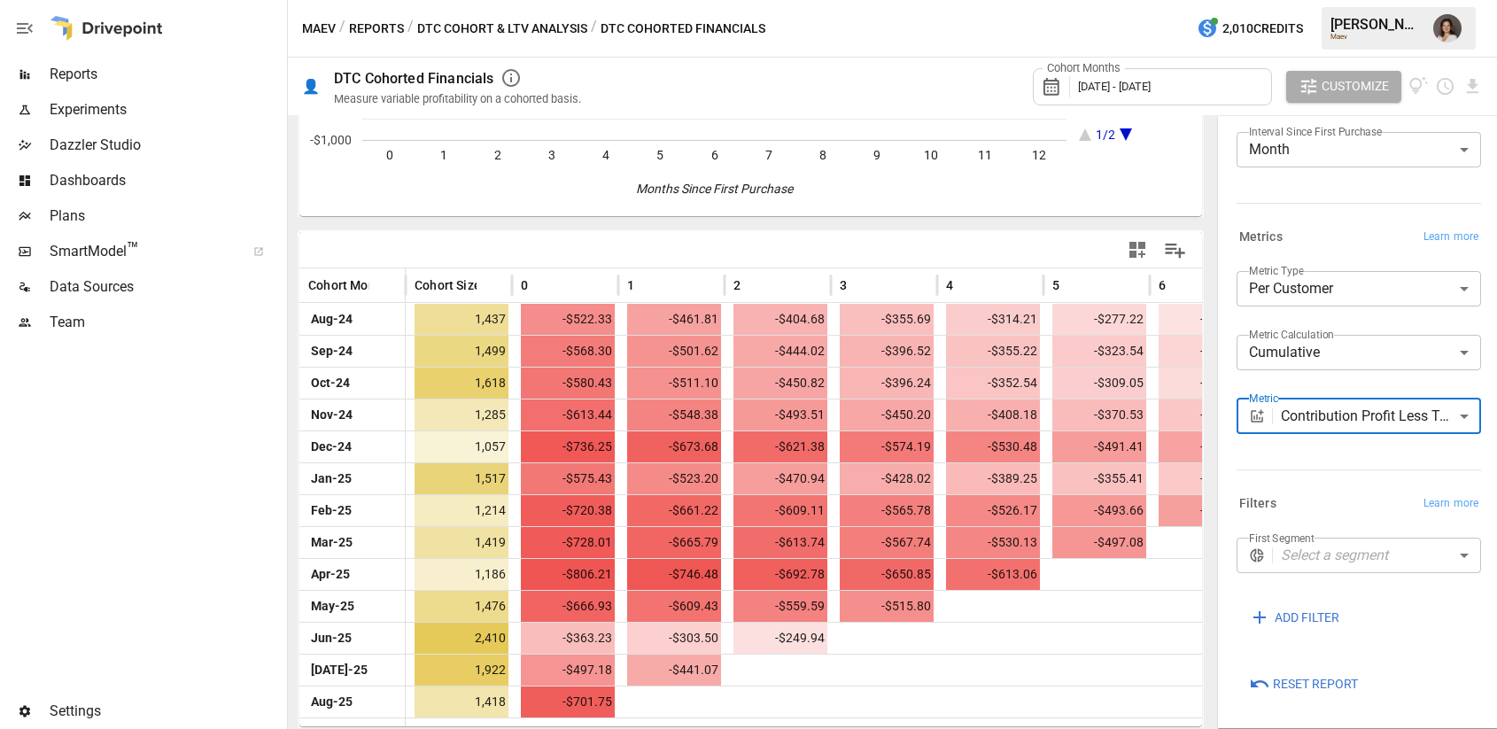
click at [1339, 0] on body "Reports Experiments Dazzler Studio Dashboards Plans SmartModel ™ Data Sources T…" at bounding box center [748, 0] width 1497 height 0
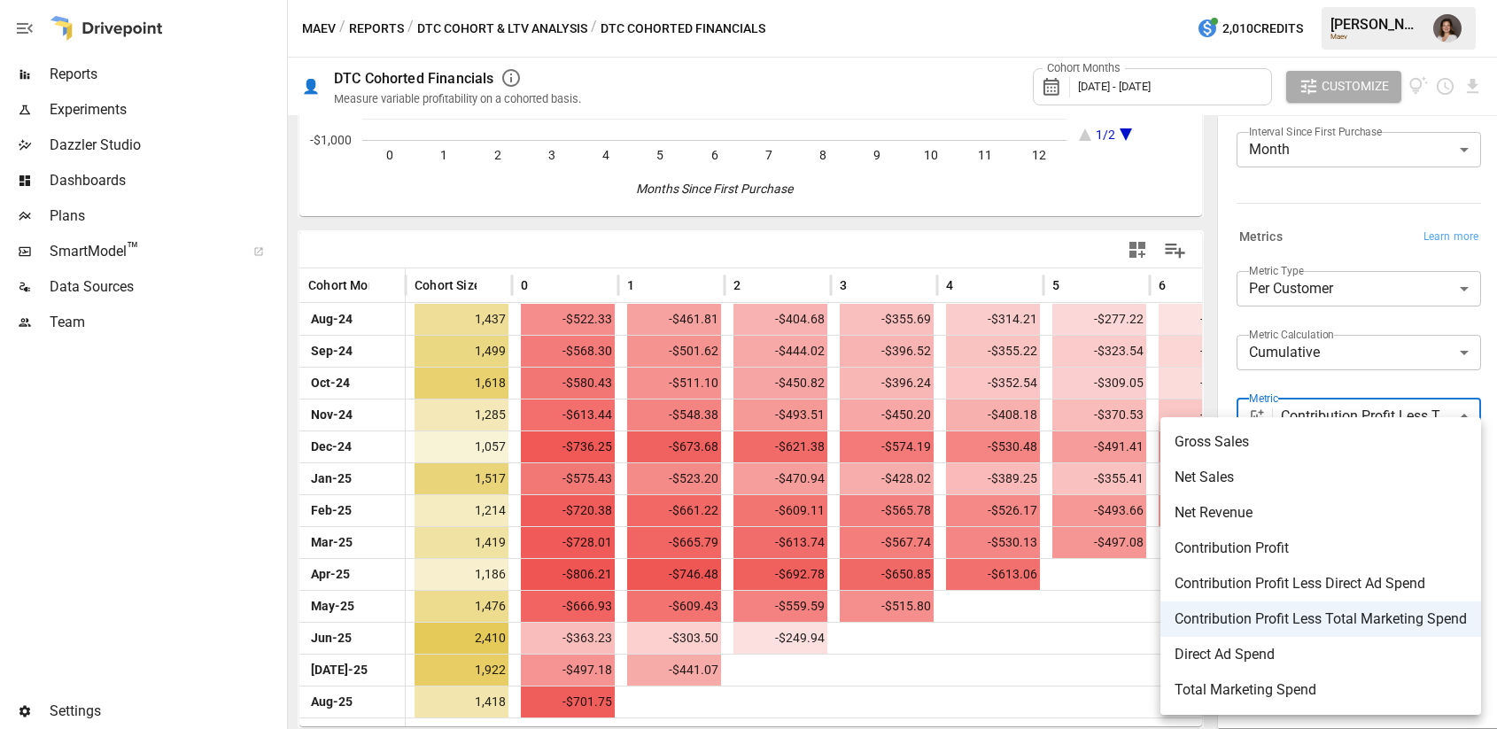
drag, startPoint x: 1353, startPoint y: 247, endPoint x: 1366, endPoint y: 242, distance: 14.3
click at [1353, 247] on div at bounding box center [748, 364] width 1497 height 729
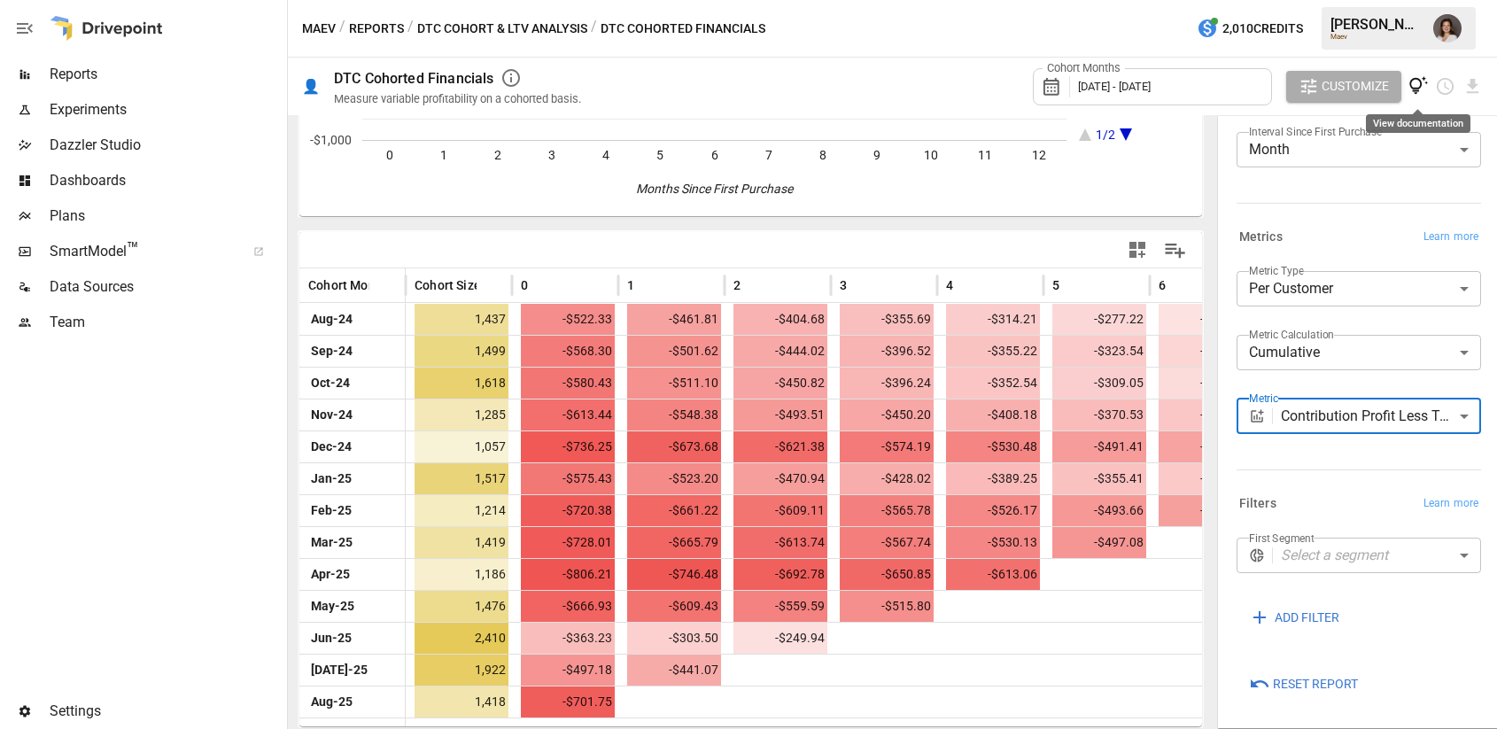
click at [1413, 84] on icon "View documentation" at bounding box center [1418, 86] width 20 height 20
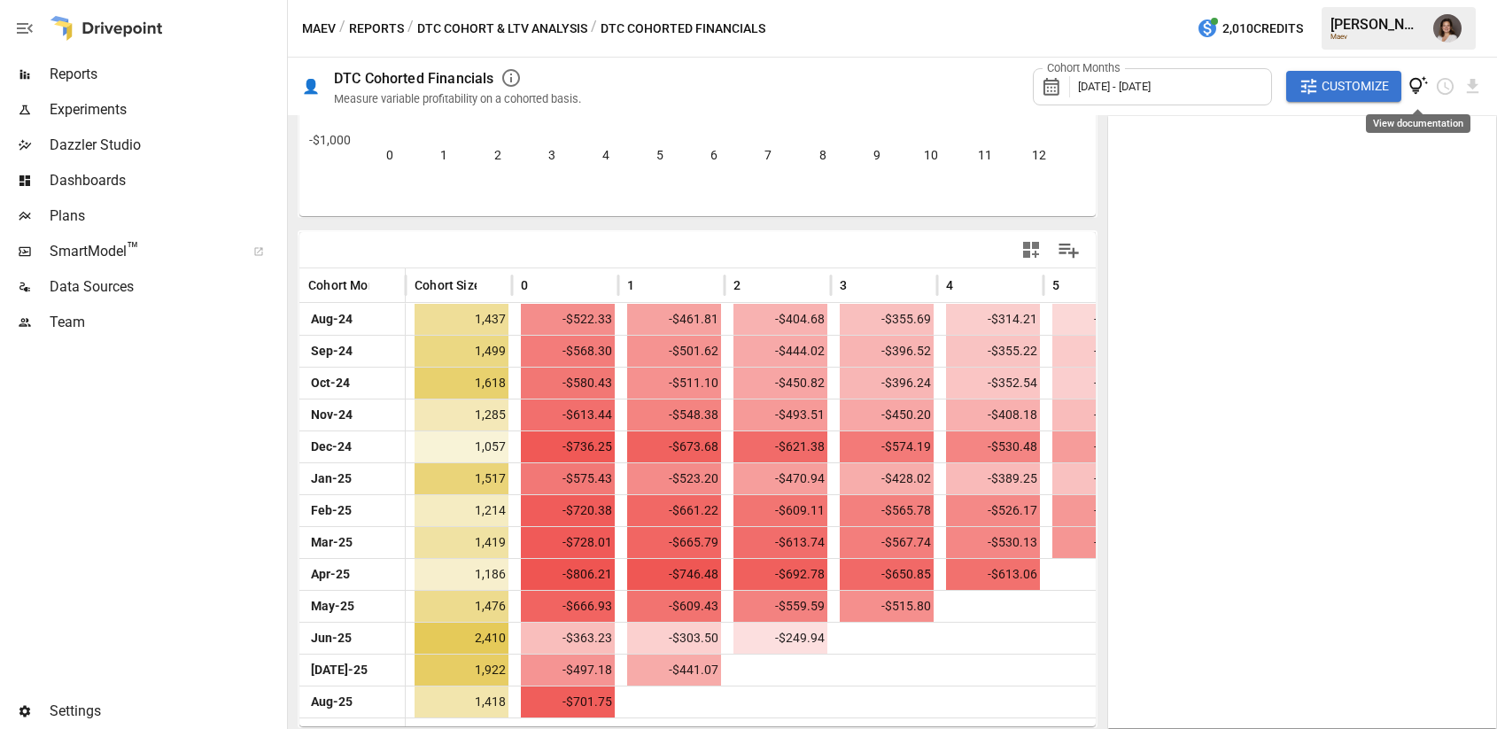
scroll to position [128, 0]
click at [1417, 89] on icon "View documentation" at bounding box center [1418, 85] width 19 height 19
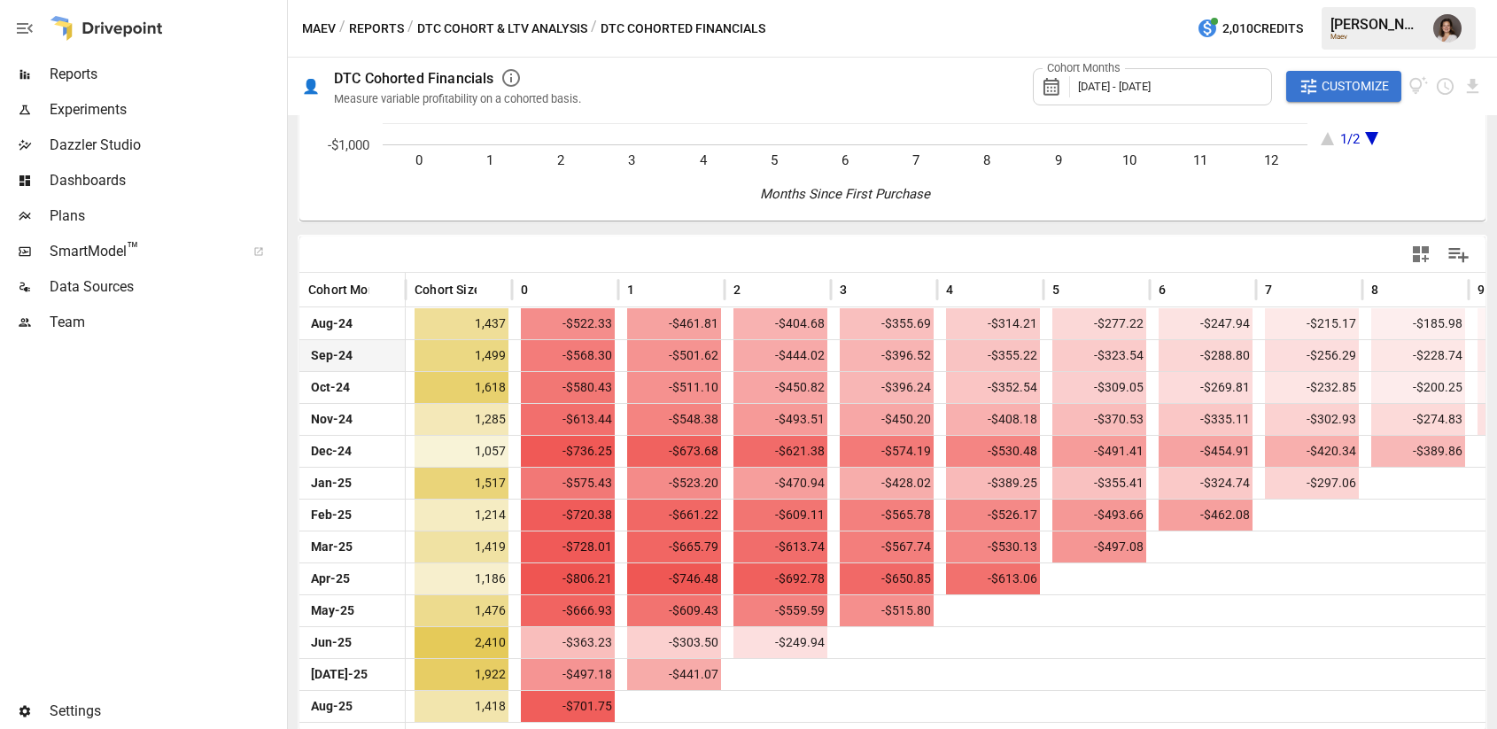
scroll to position [259, 0]
click at [1362, 90] on span "Customize" at bounding box center [1354, 86] width 67 height 22
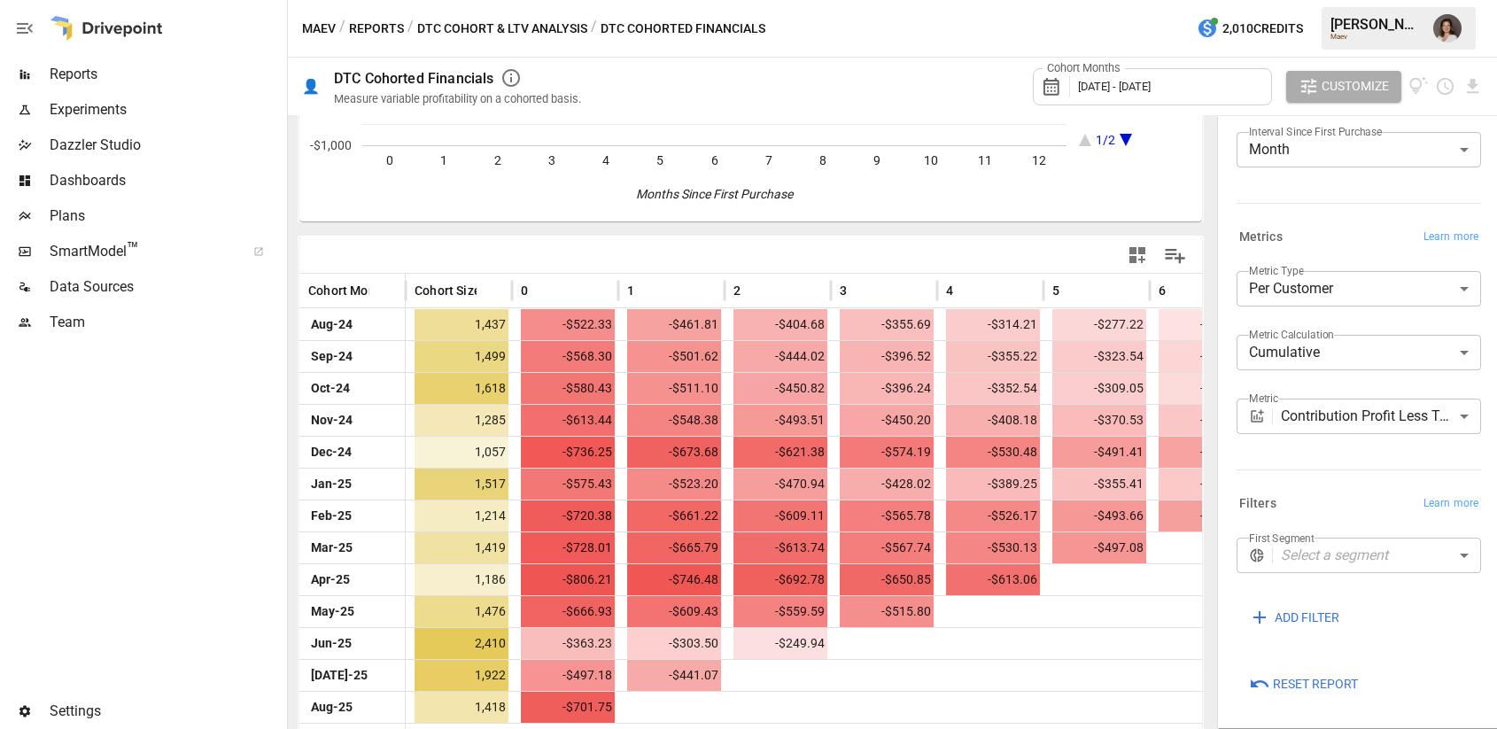
click at [1317, 0] on body "Reports Experiments Dazzler Studio Dashboards Plans SmartModel ™ Data Sources T…" at bounding box center [748, 0] width 1497 height 0
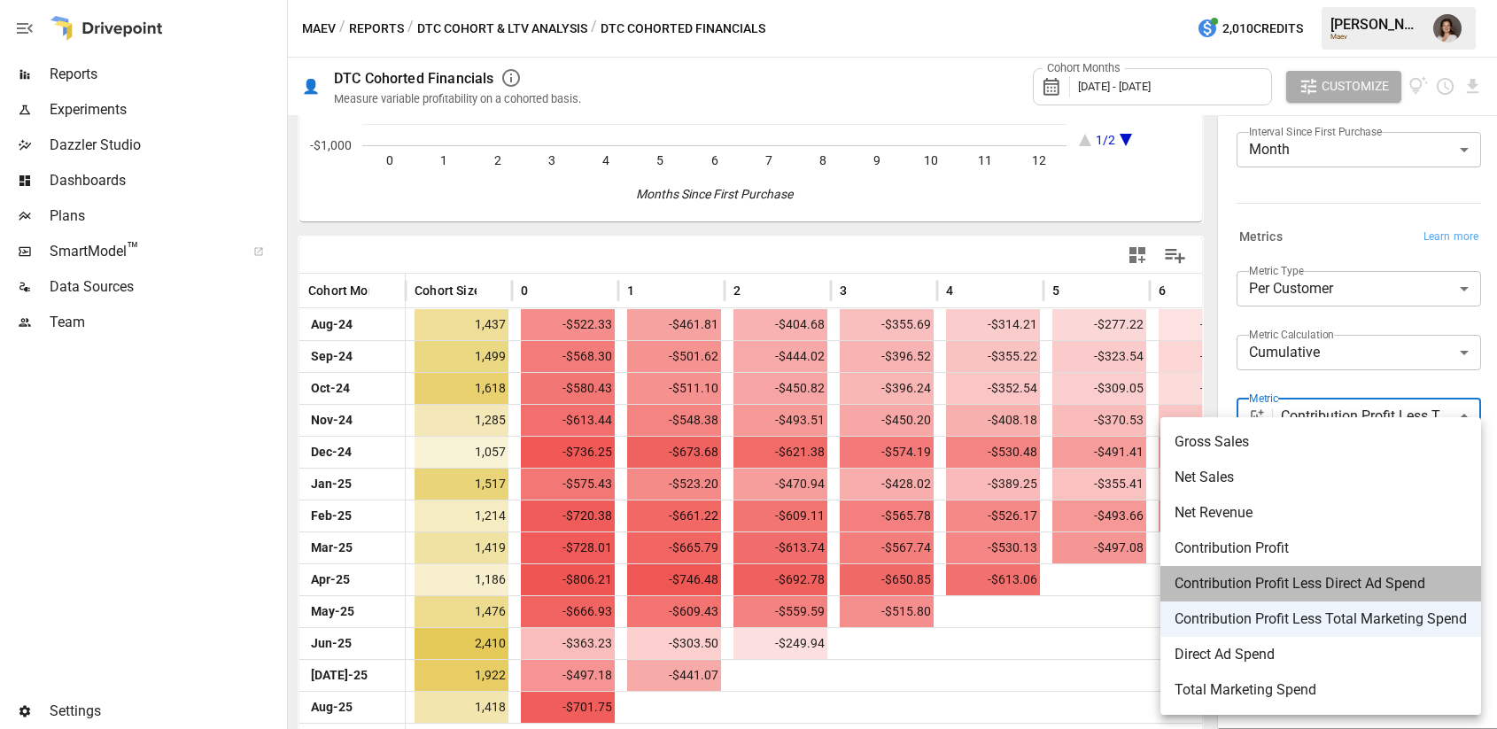
click at [1281, 581] on span "Contribution Profit Less Direct Ad Spend" at bounding box center [1320, 583] width 292 height 21
type input "**********"
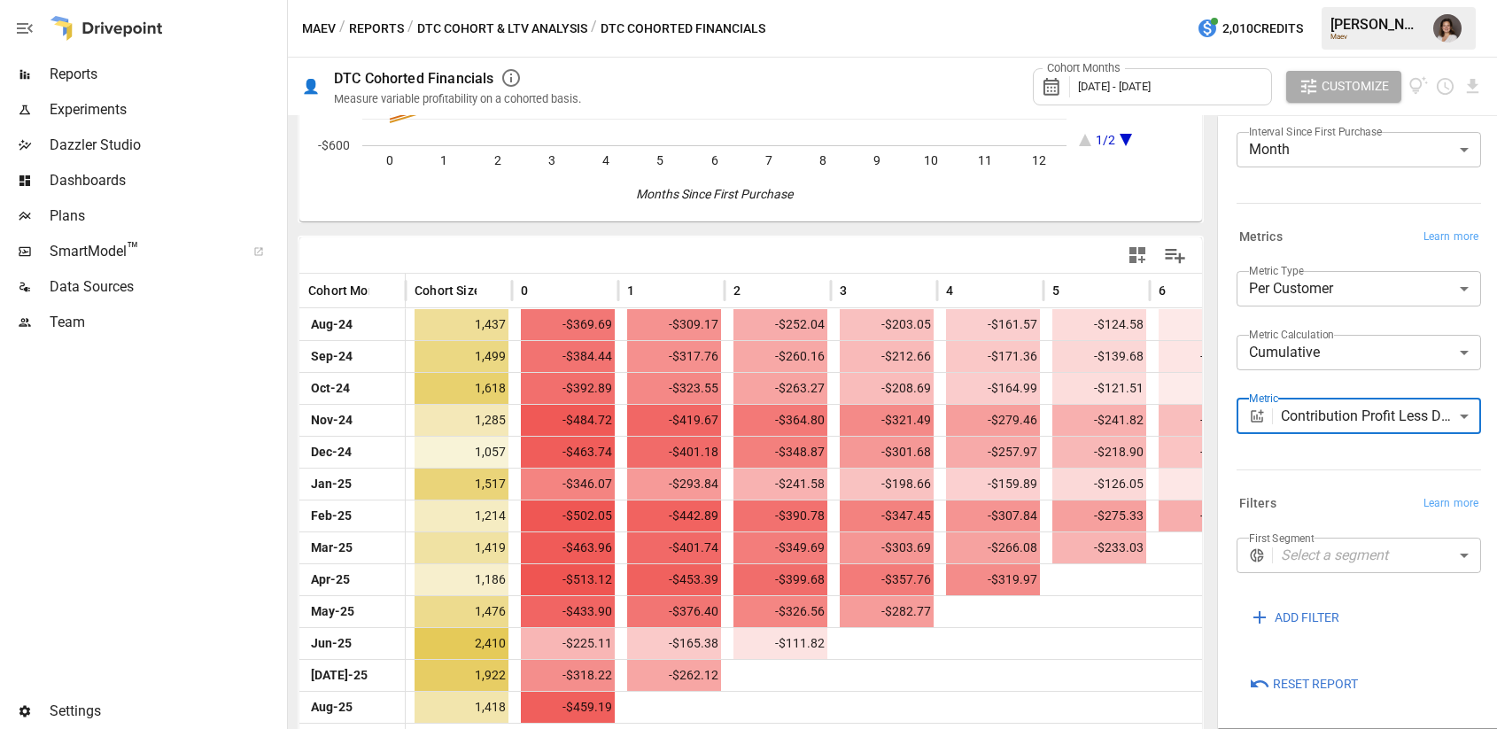
scroll to position [260, 0]
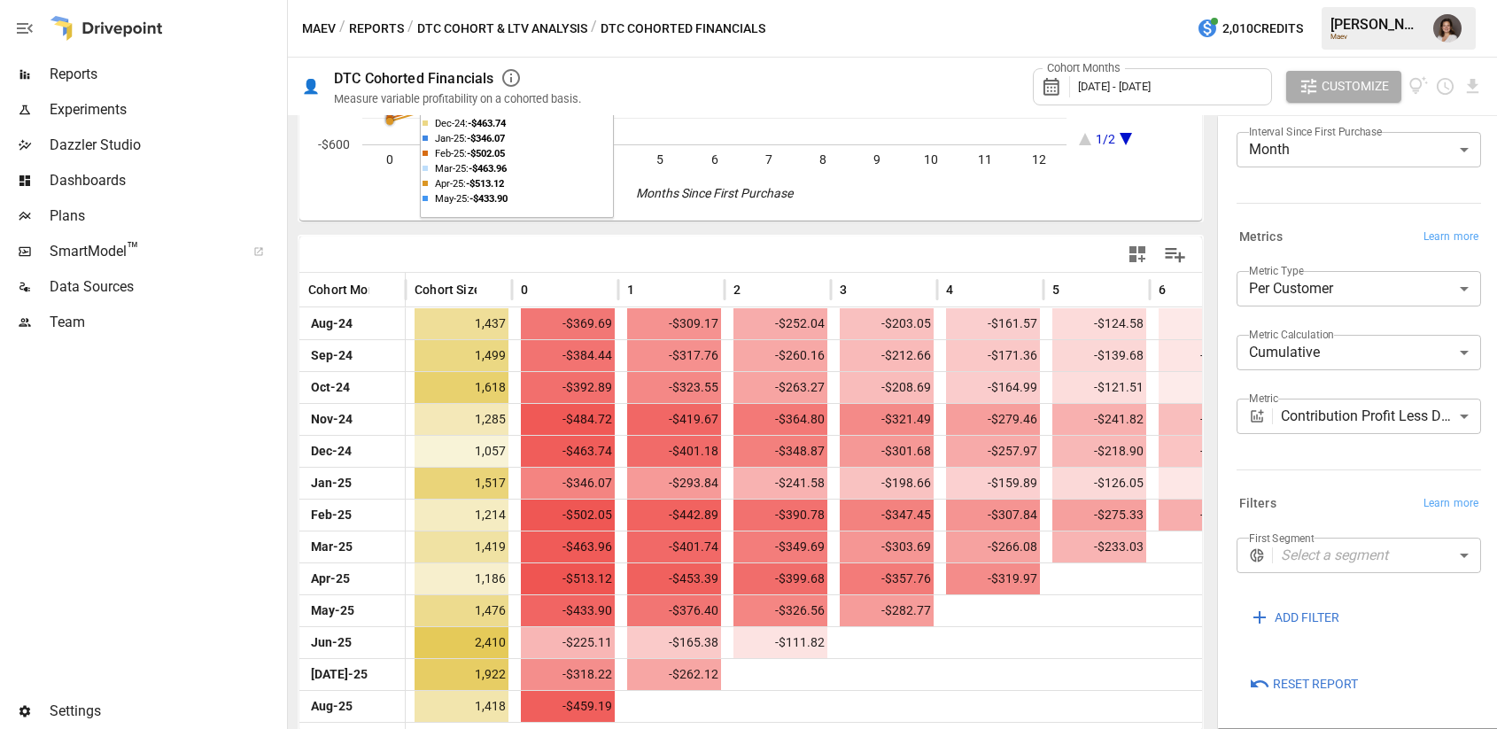
drag, startPoint x: 538, startPoint y: 25, endPoint x: 549, endPoint y: 49, distance: 26.5
click at [538, 25] on button "DTC Cohort & LTV Analysis" at bounding box center [502, 29] width 170 height 22
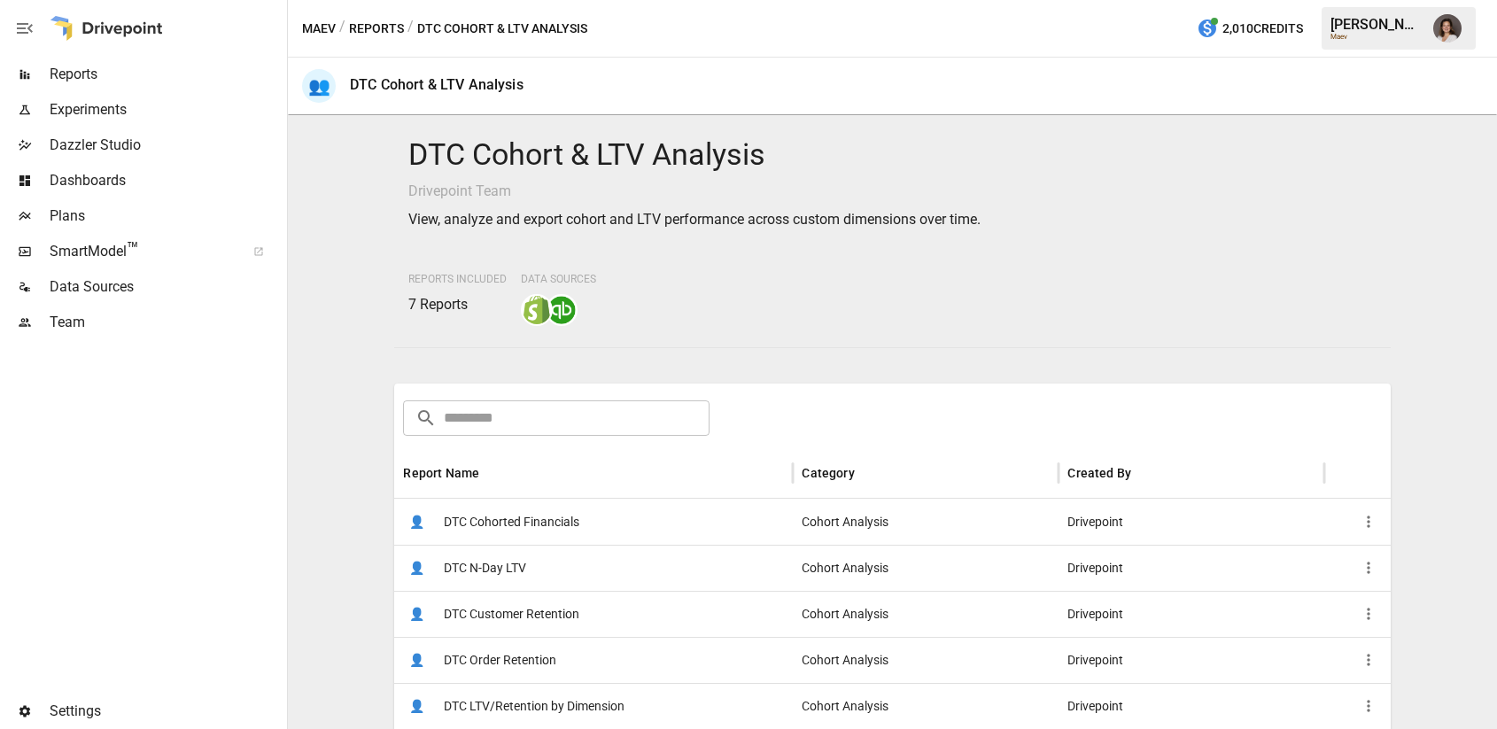
scroll to position [205, 0]
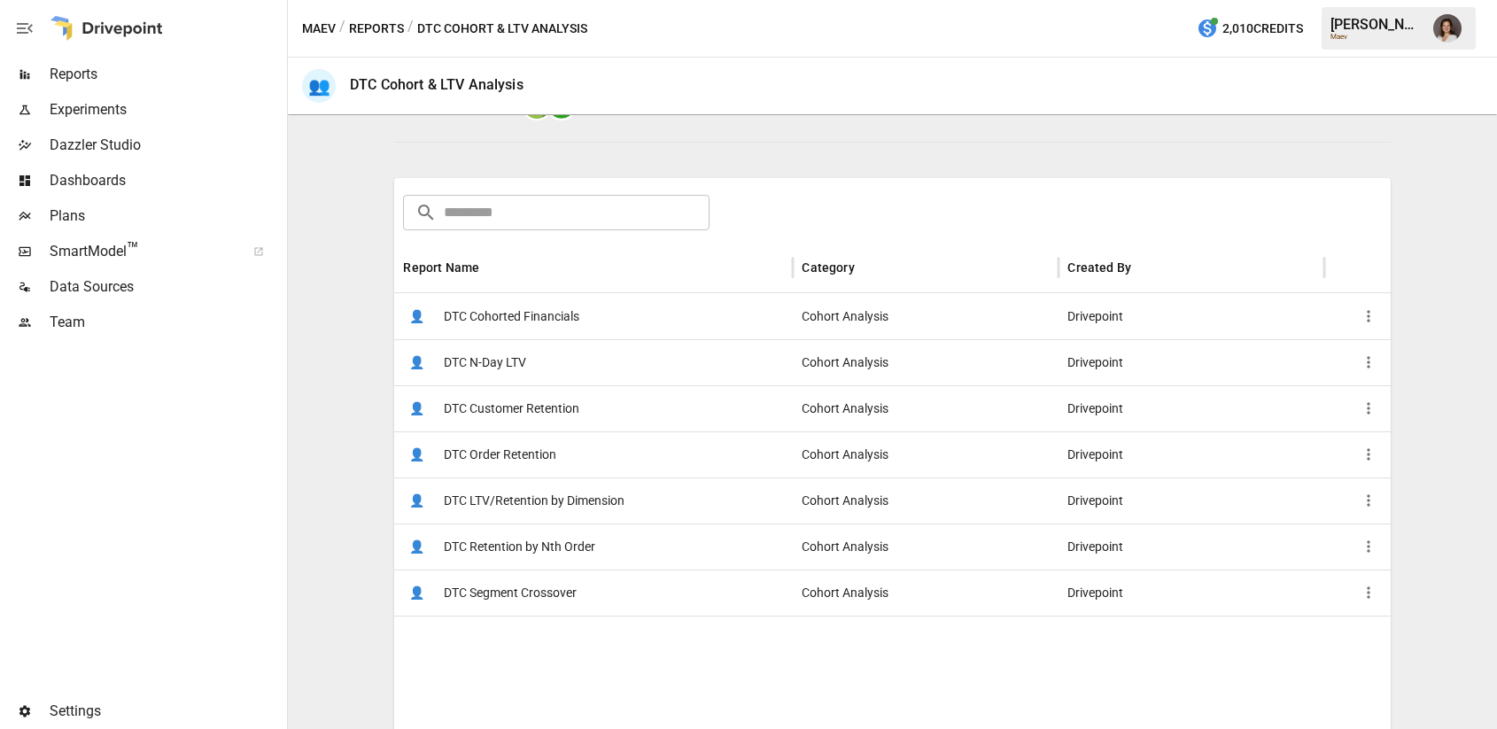
click at [547, 504] on span "DTC LTV/Retention by Dimension" at bounding box center [534, 500] width 181 height 45
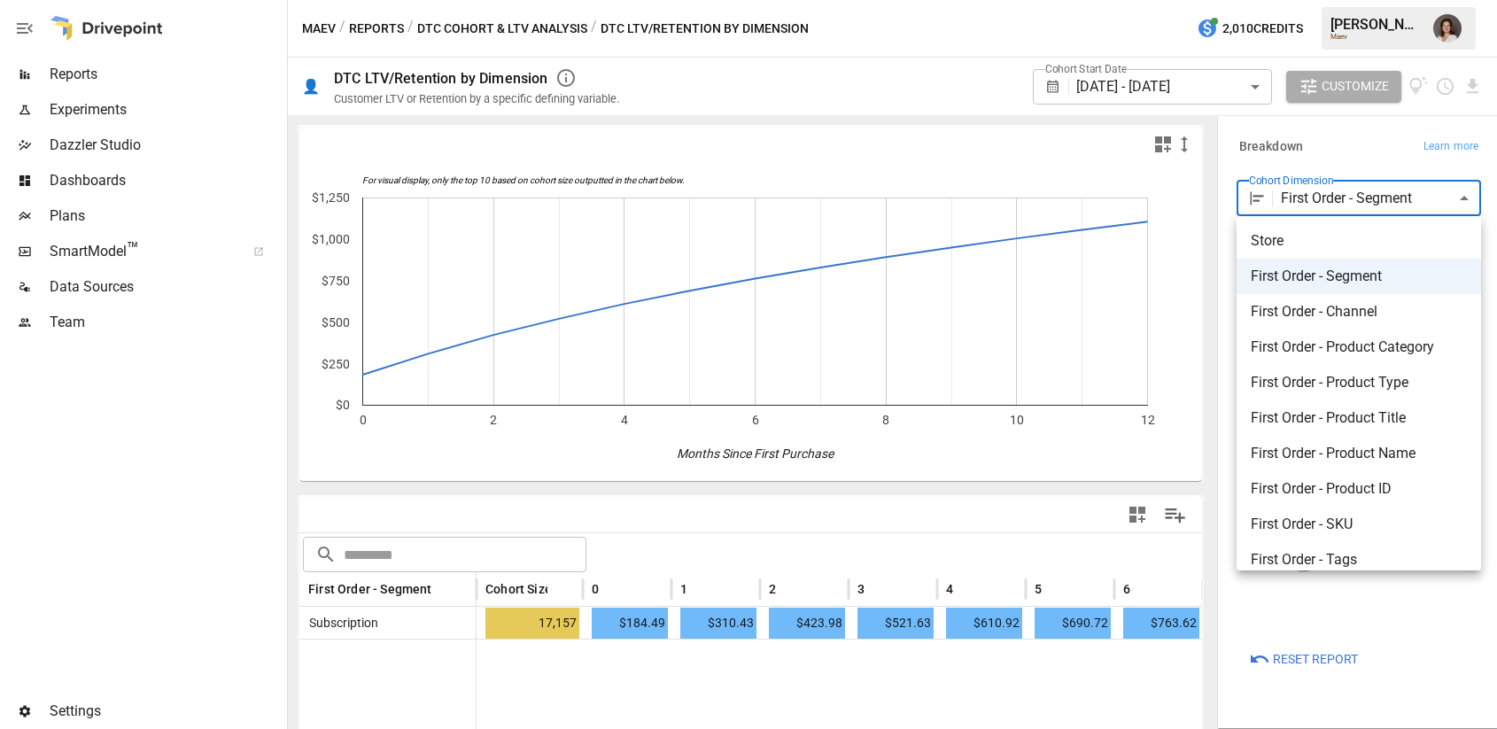
click at [1337, 0] on body "**********" at bounding box center [748, 0] width 1497 height 0
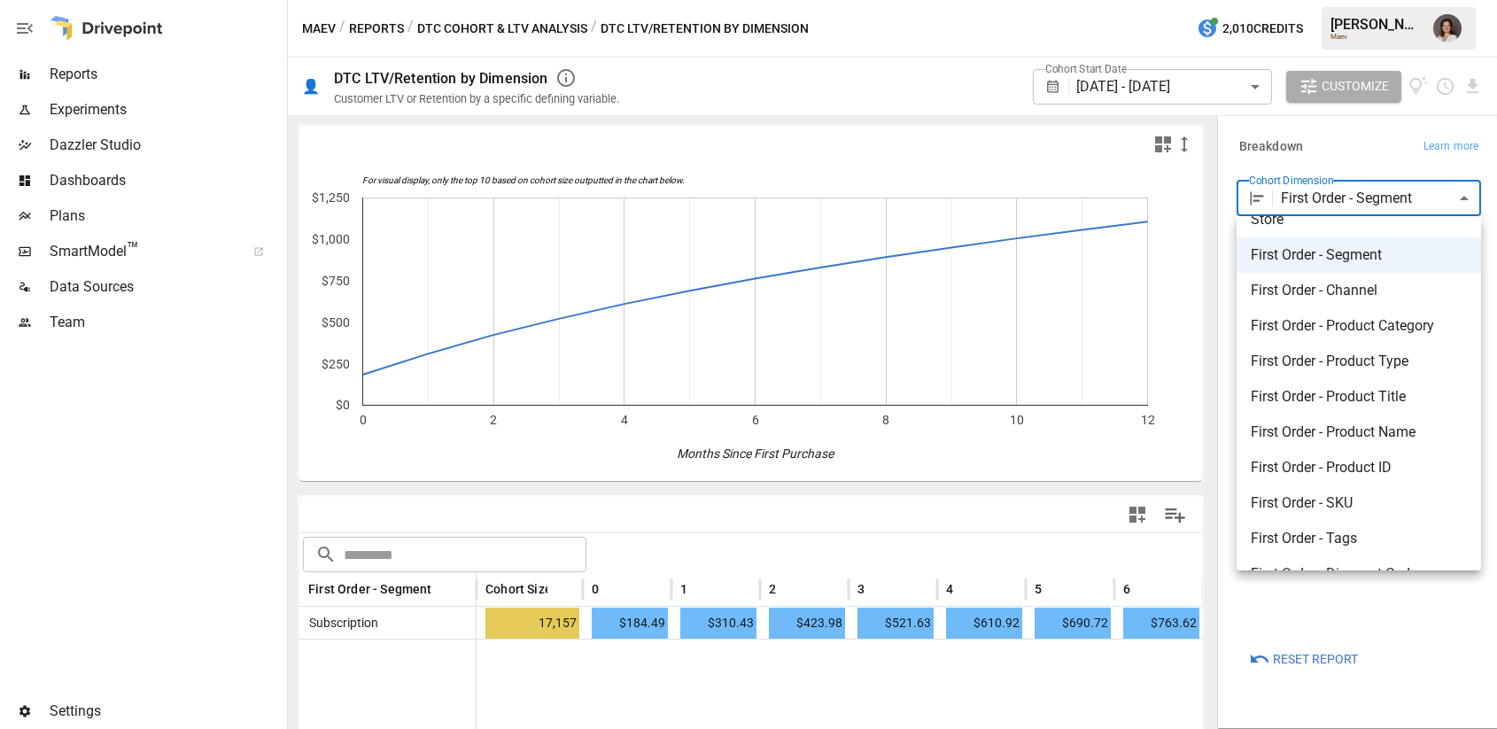
scroll to position [24, 0]
click at [1324, 342] on li "First Order - Product Type" at bounding box center [1358, 358] width 244 height 35
type input "**********"
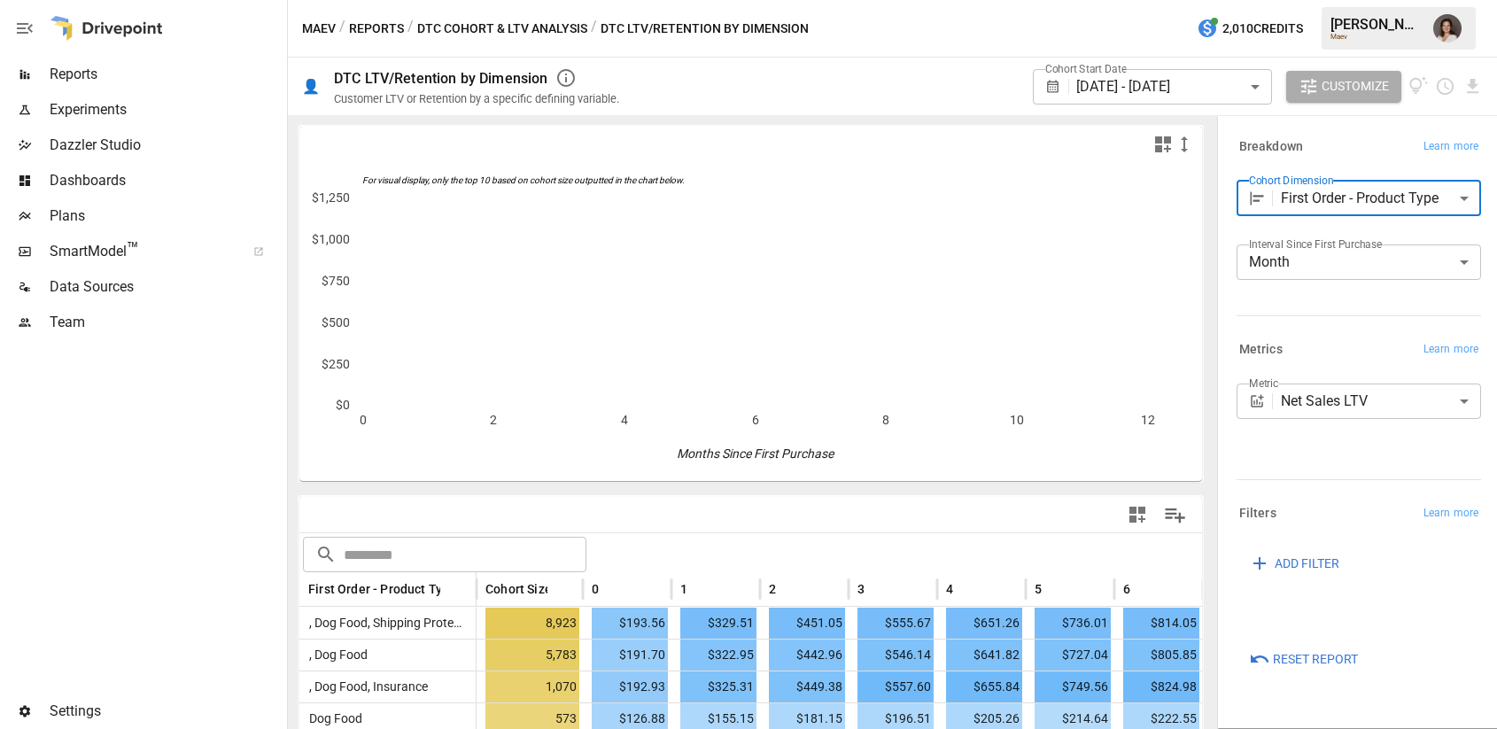
scroll to position [48, 0]
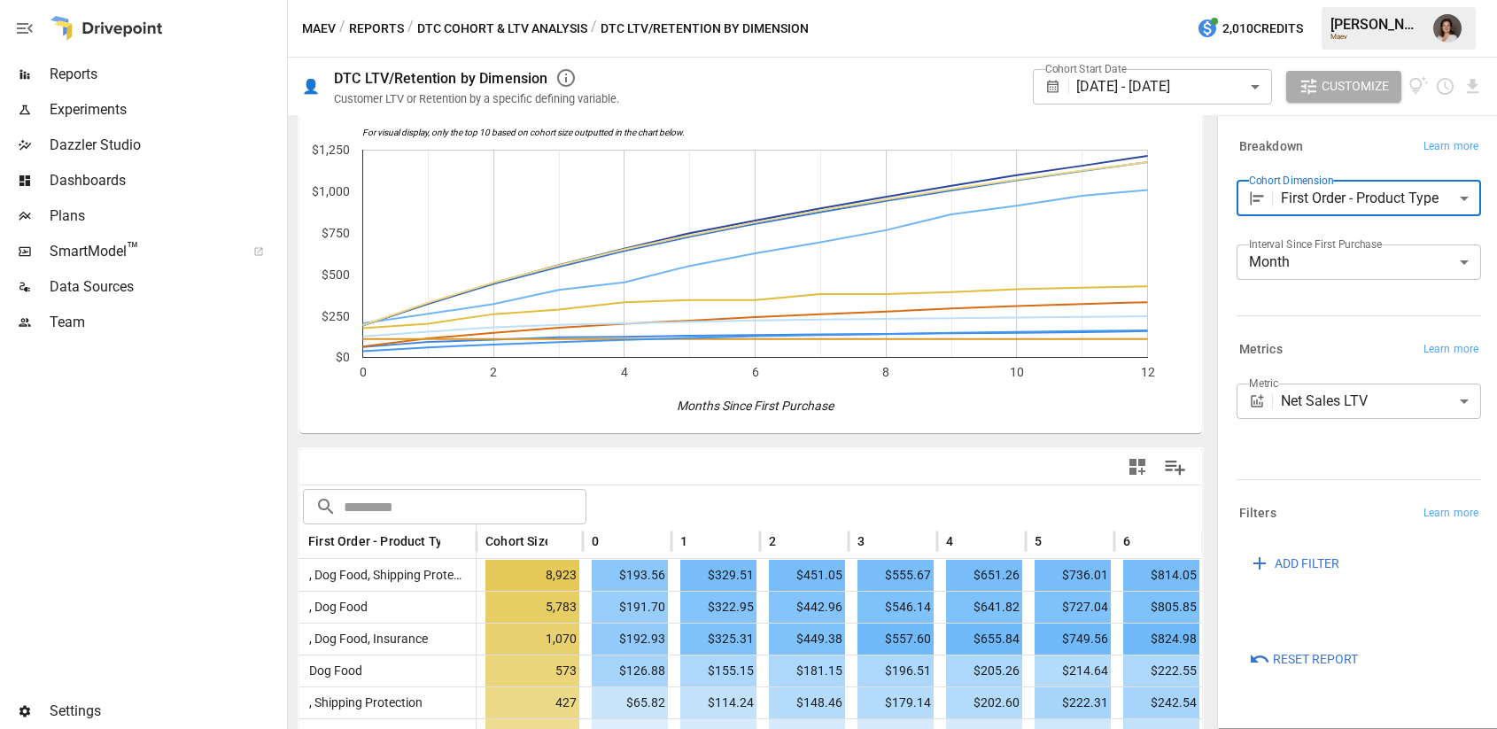
click at [1317, 0] on body "Reports Experiments Dazzler Studio Dashboards Plans SmartModel ™ Data Sources T…" at bounding box center [748, 0] width 1497 height 0
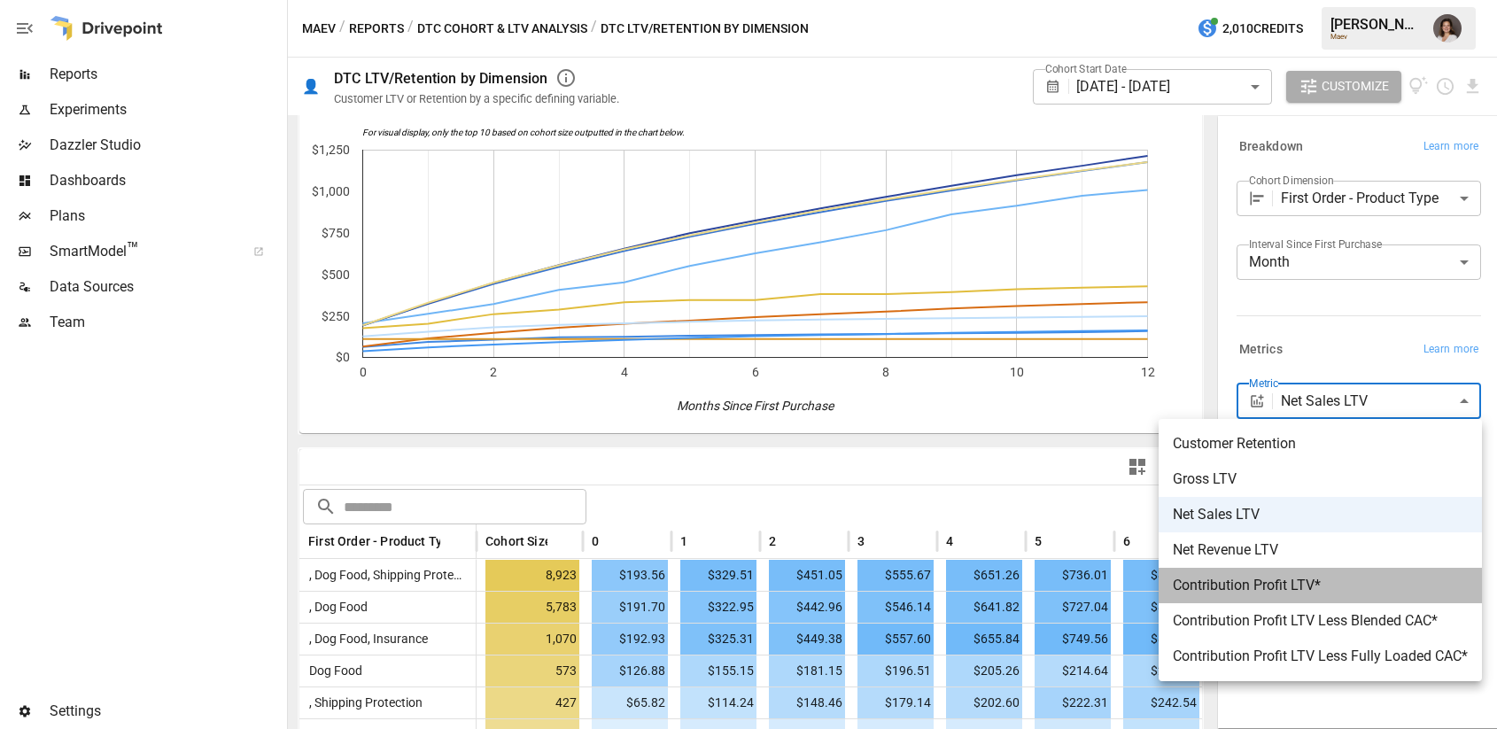
click at [1334, 578] on span "Contribution Profit LTV*" at bounding box center [1319, 585] width 295 height 21
type input "**********"
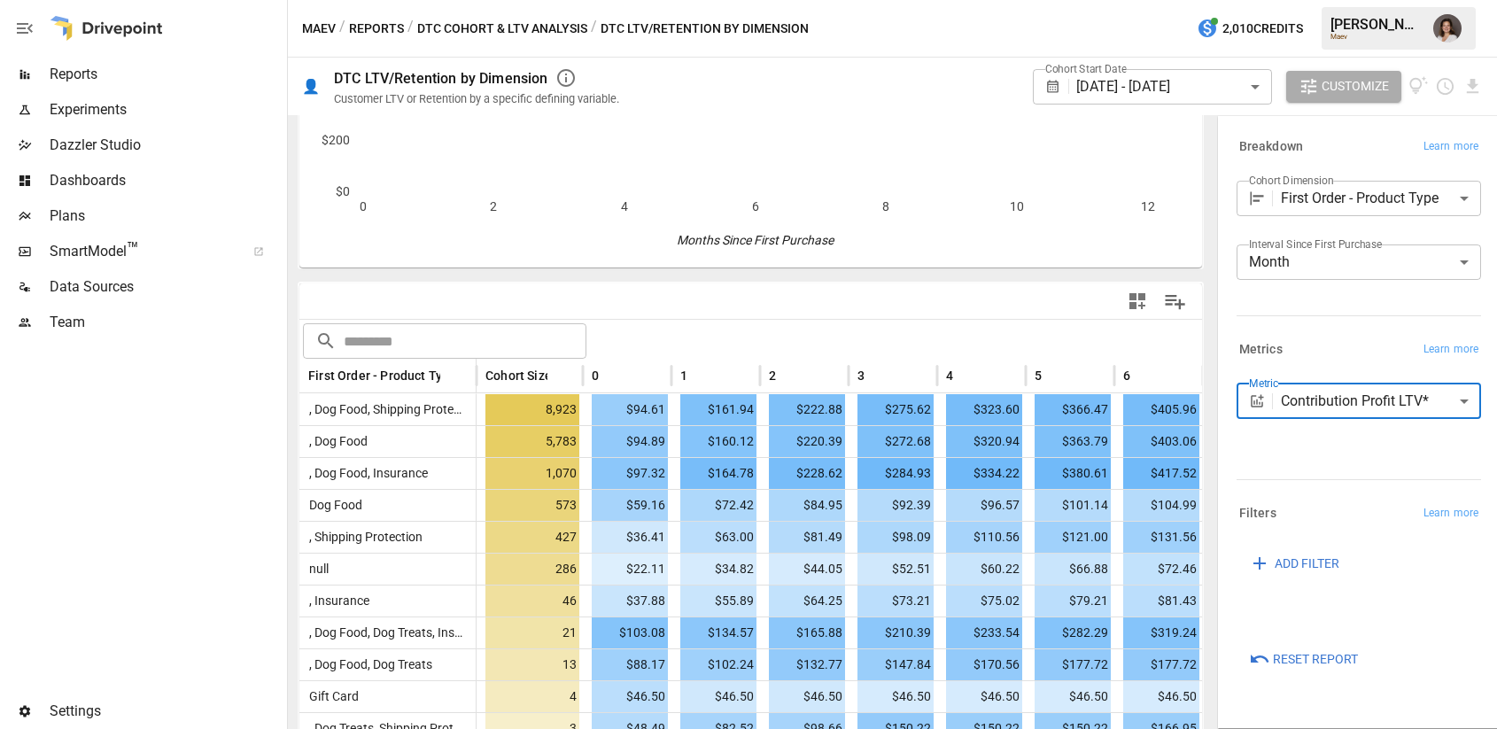
scroll to position [220, 0]
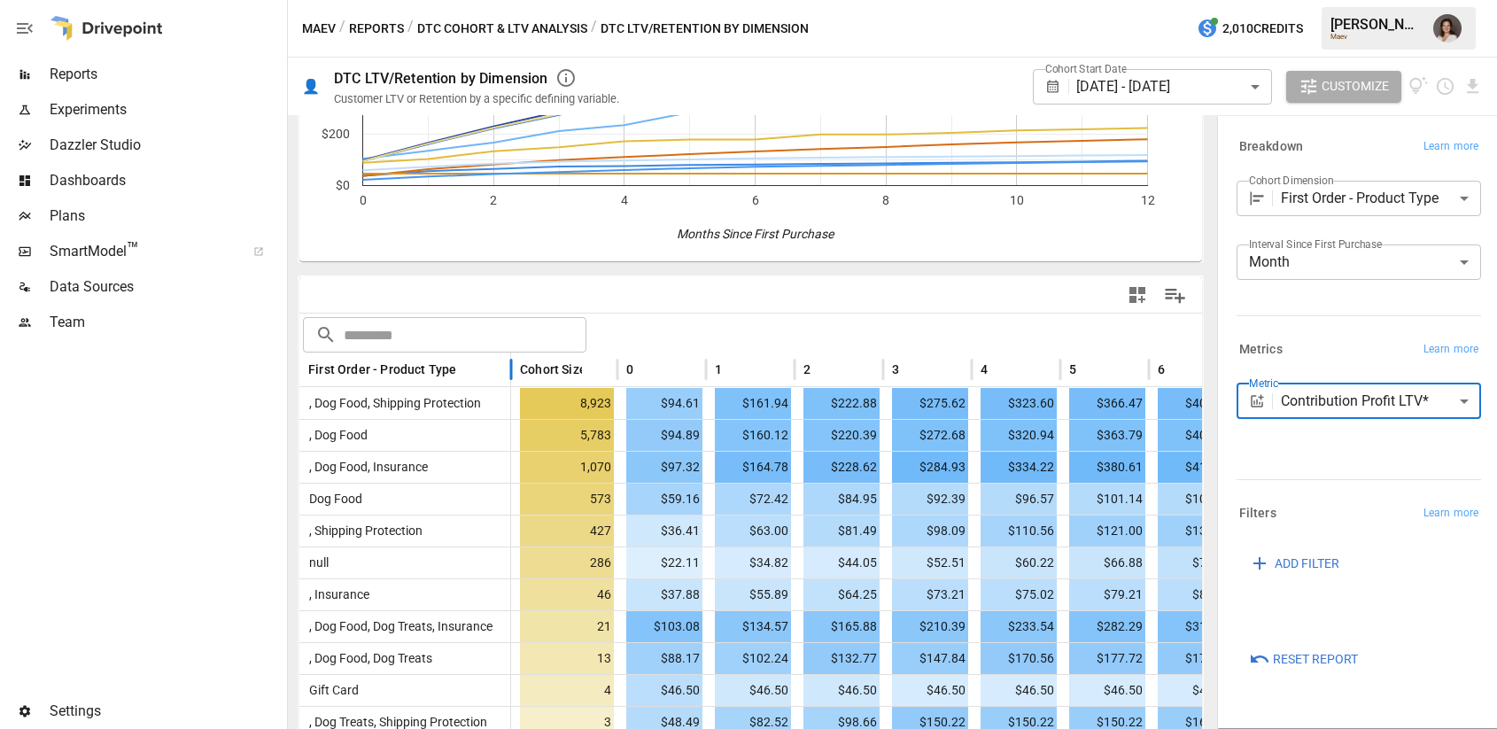
drag, startPoint x: 474, startPoint y: 367, endPoint x: 509, endPoint y: 368, distance: 35.4
click at [509, 368] on div at bounding box center [511, 369] width 9 height 35
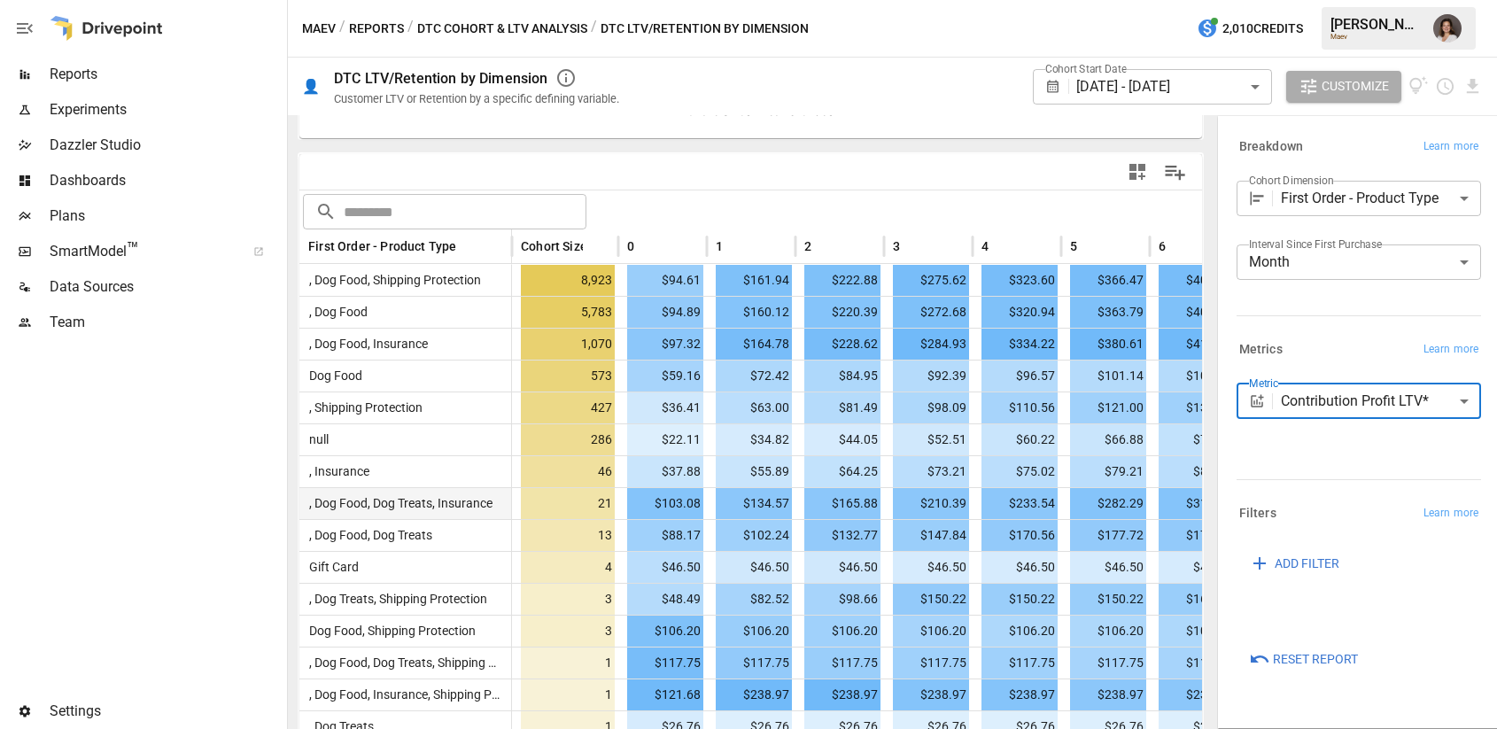
scroll to position [431, 0]
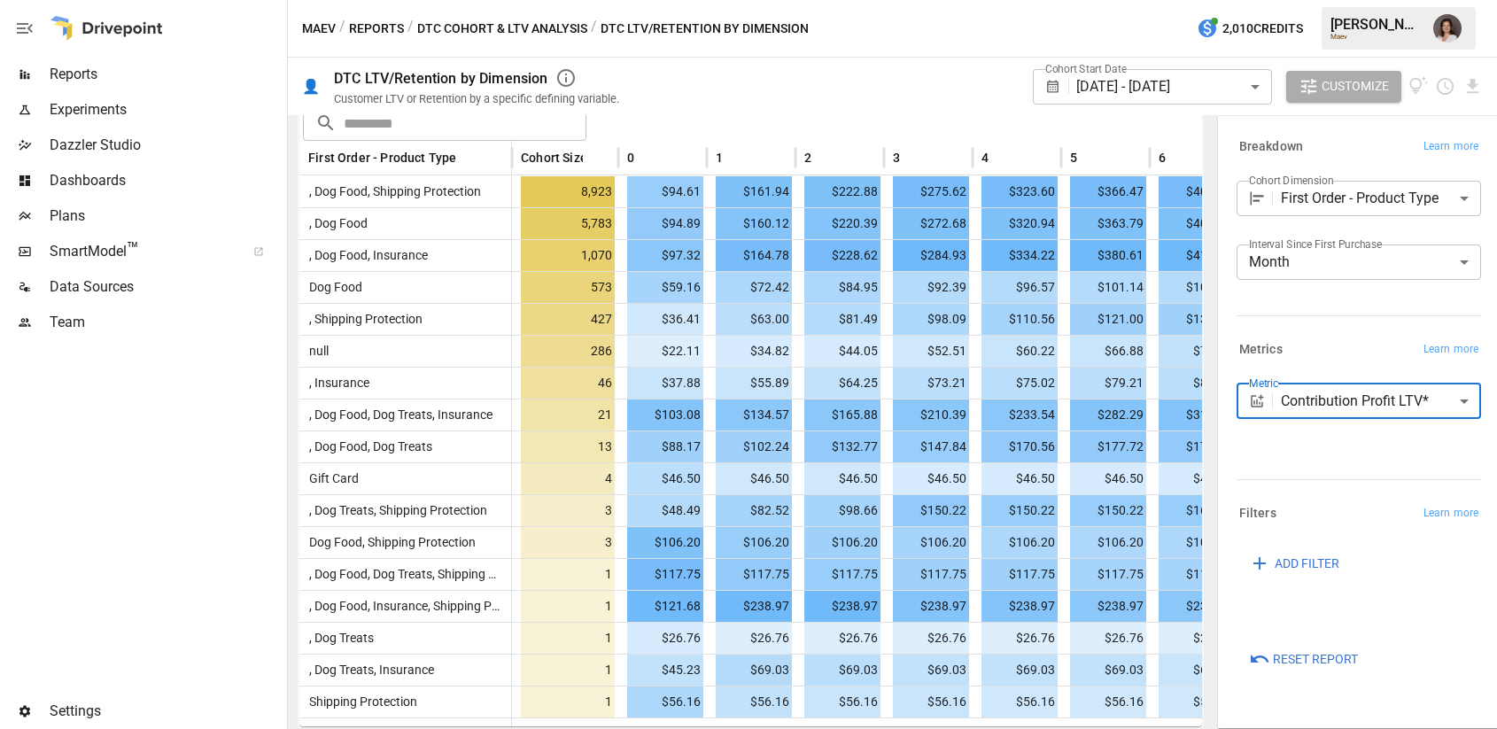
click at [1379, 0] on body "Reports Experiments Dazzler Studio Dashboards Plans SmartModel ™ Data Sources T…" at bounding box center [748, 0] width 1497 height 0
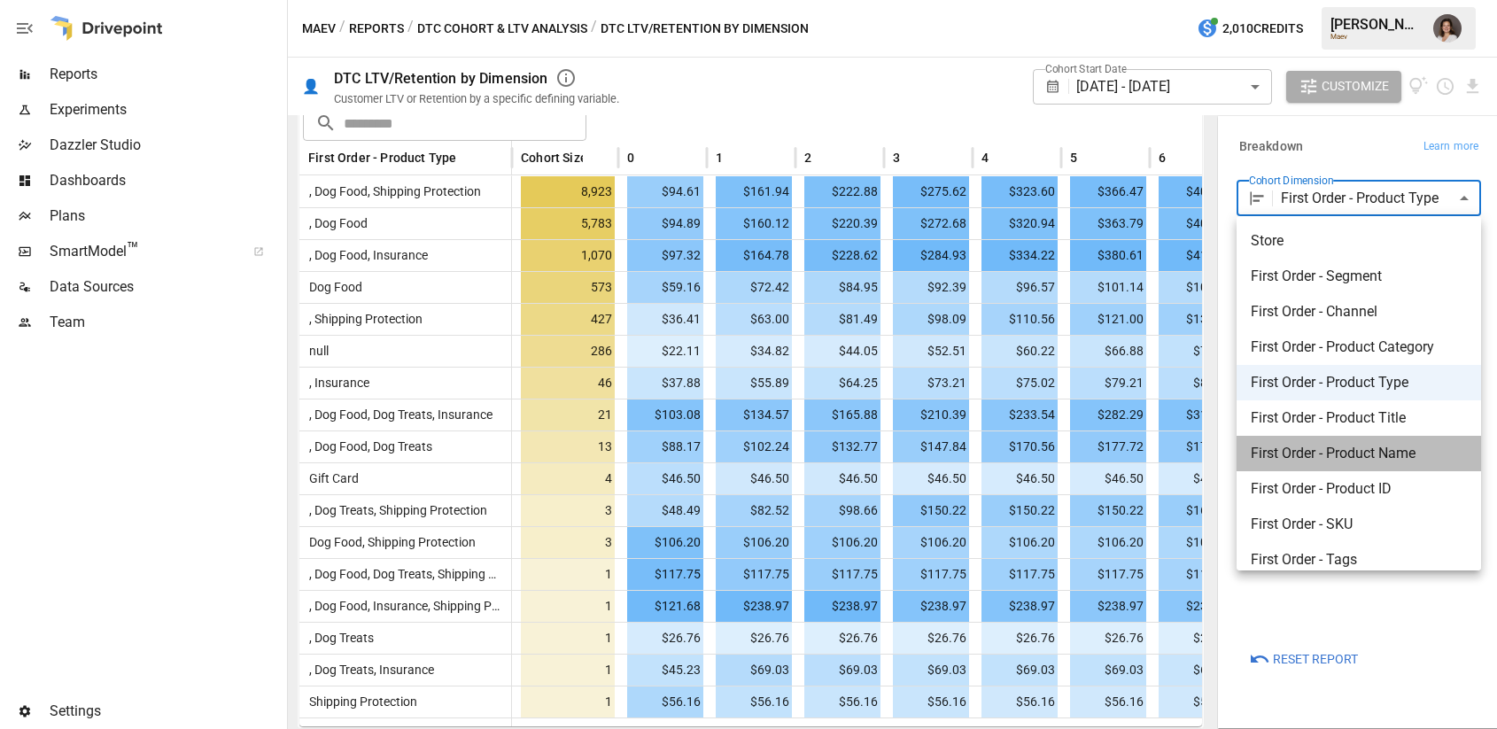
click at [1362, 447] on span "First Order - Product Name" at bounding box center [1358, 453] width 216 height 21
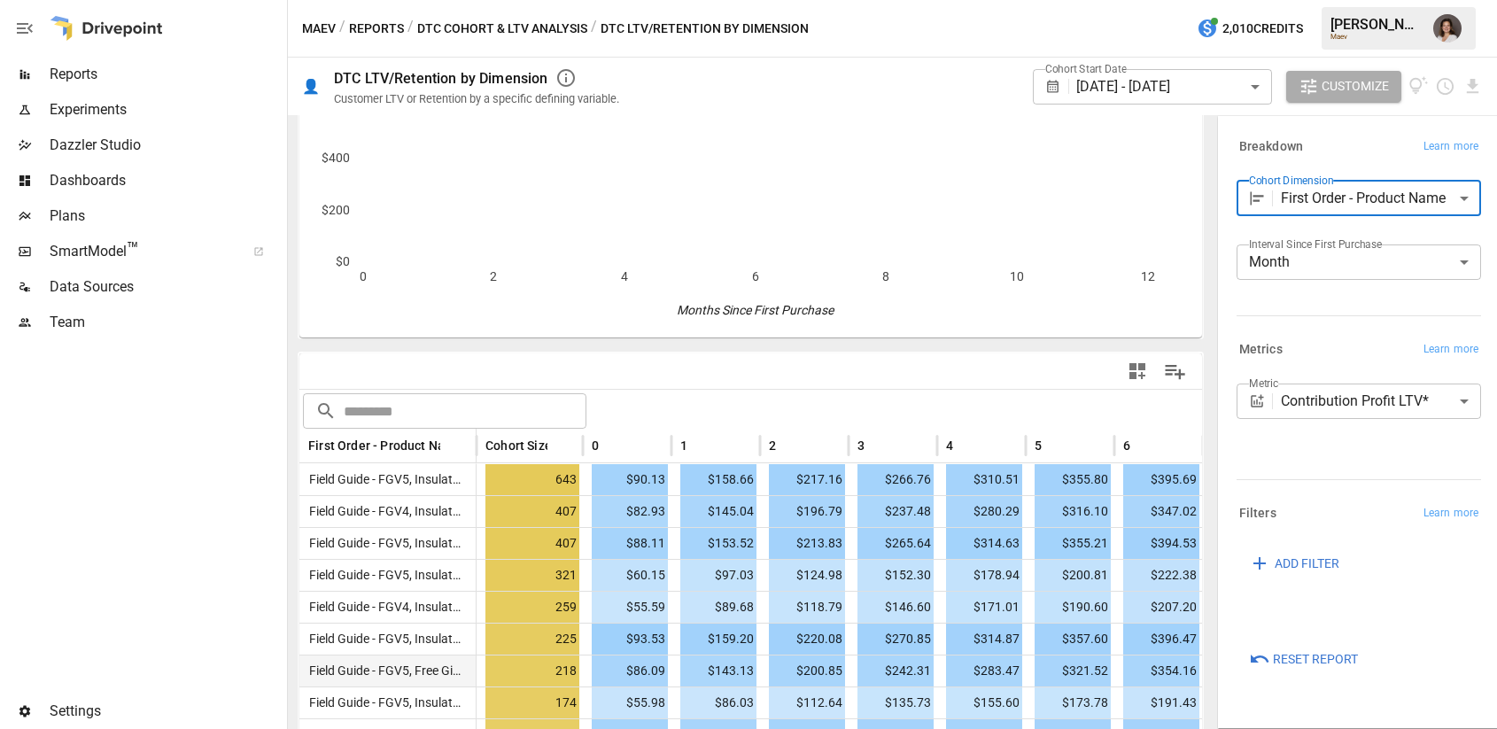
scroll to position [431, 0]
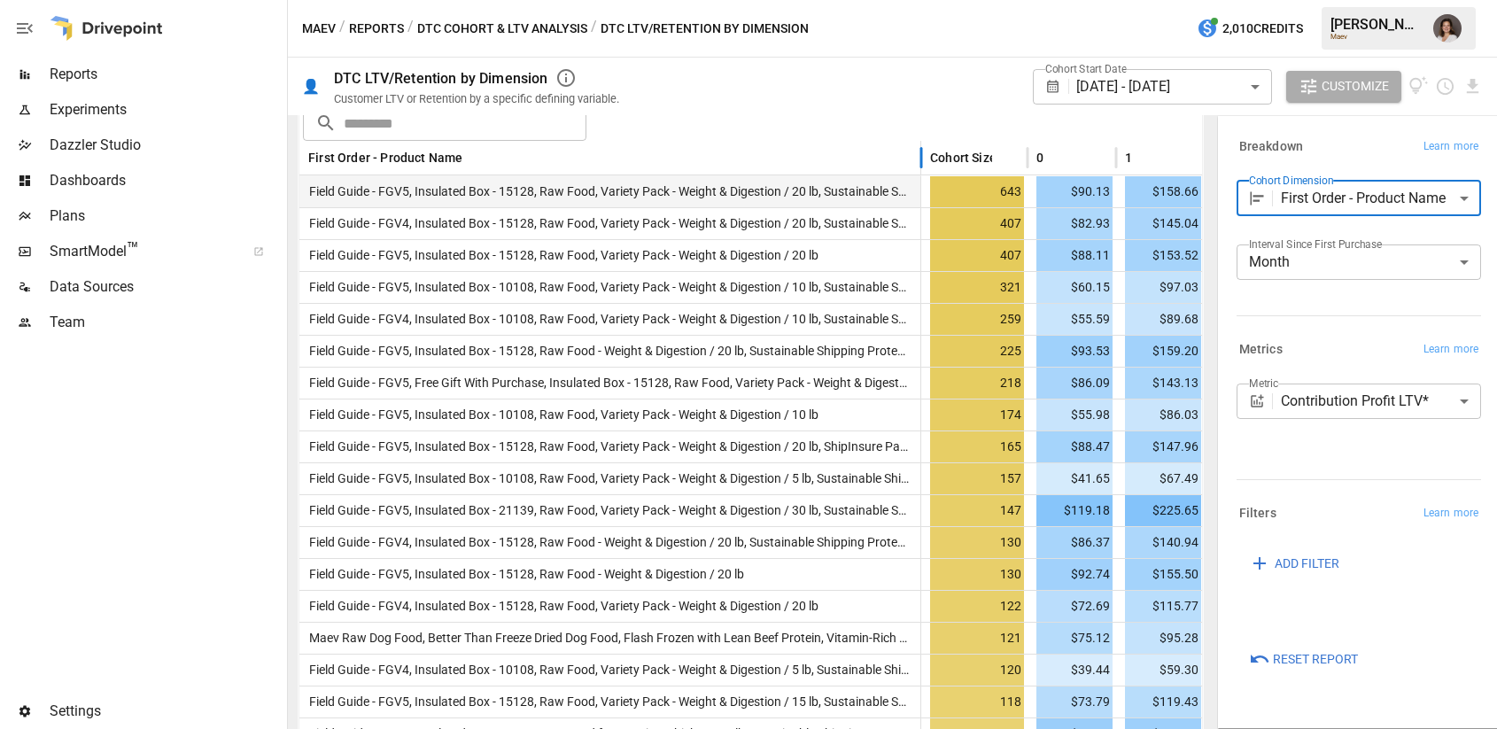
drag, startPoint x: 473, startPoint y: 153, endPoint x: 917, endPoint y: 191, distance: 446.2
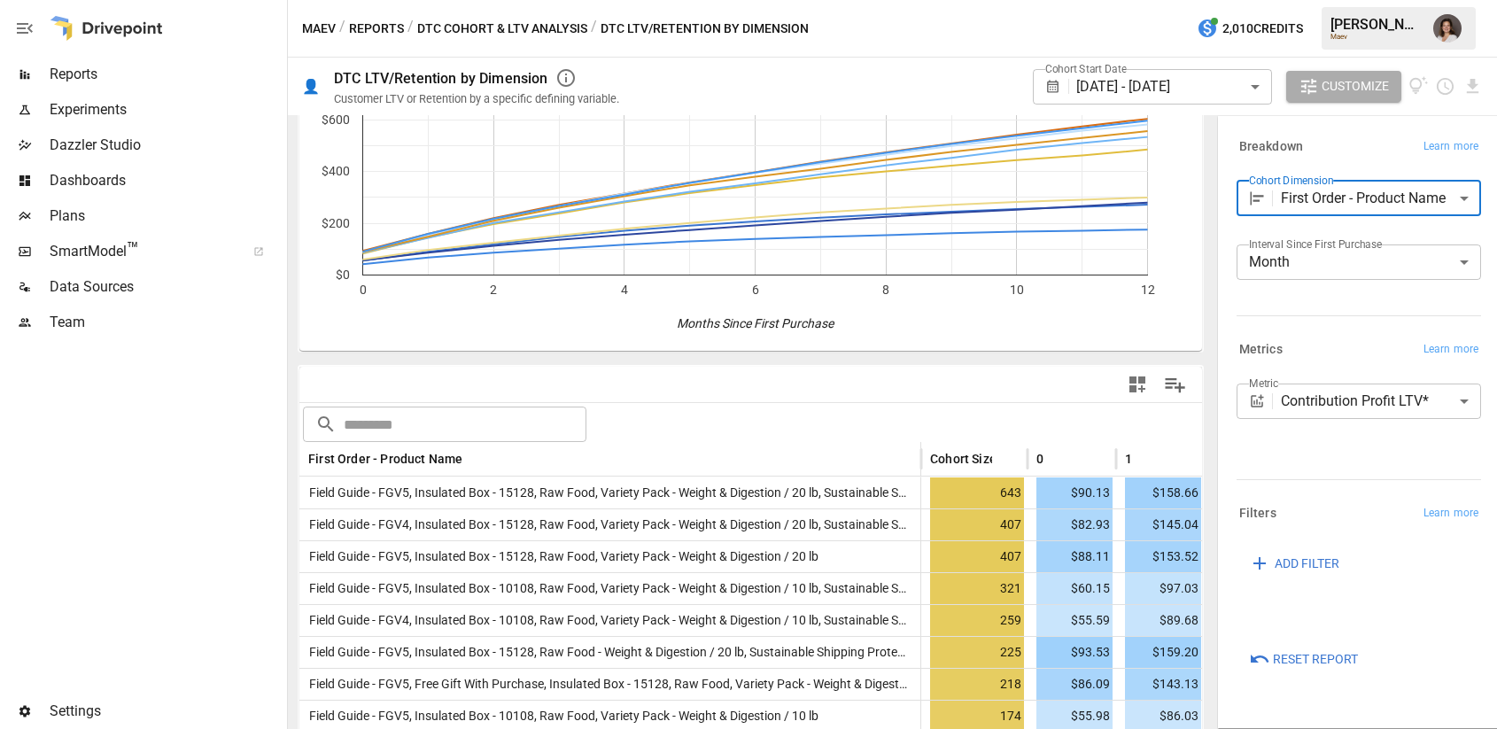
scroll to position [195, 0]
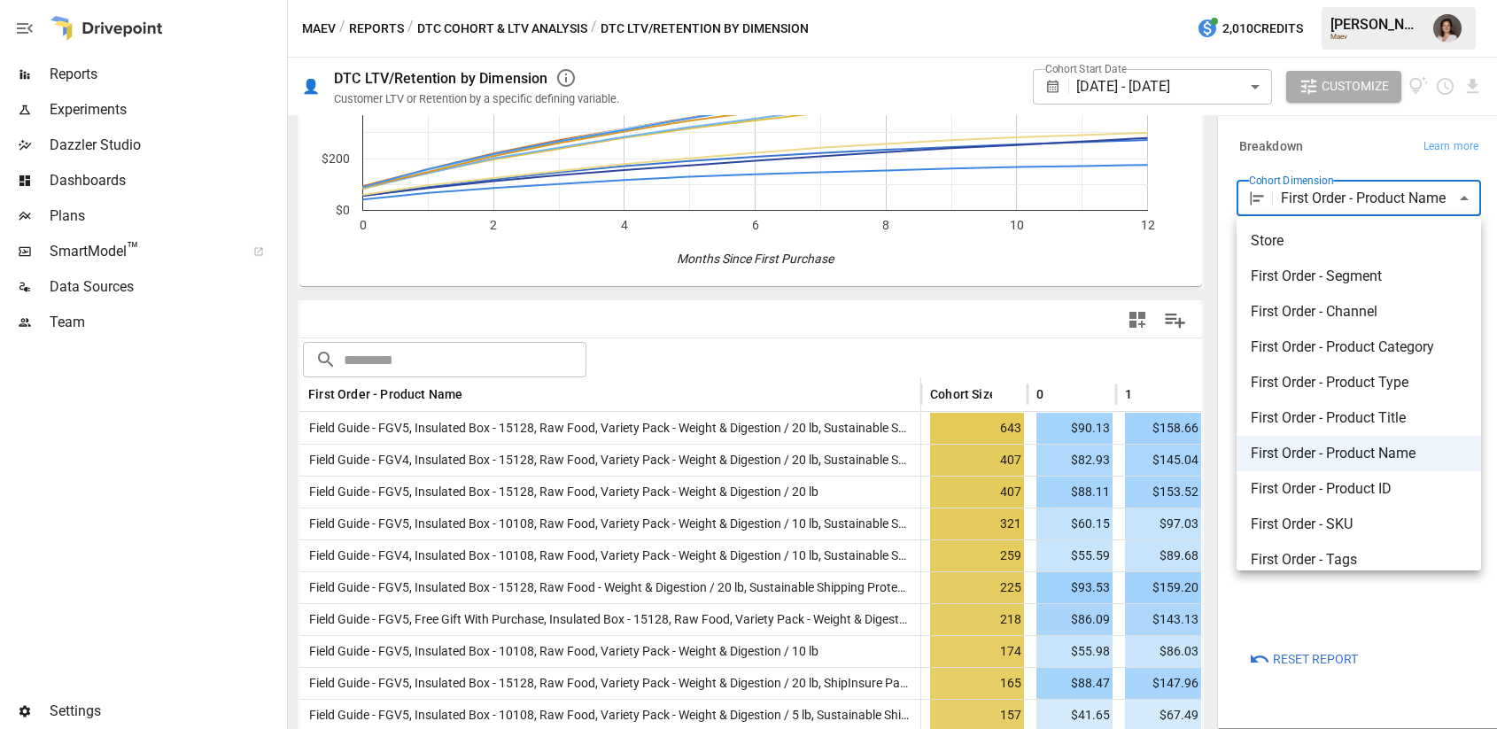
click at [1359, 0] on body "Reports Experiments Dazzler Studio Dashboards Plans SmartModel ™ Data Sources T…" at bounding box center [748, 0] width 1497 height 0
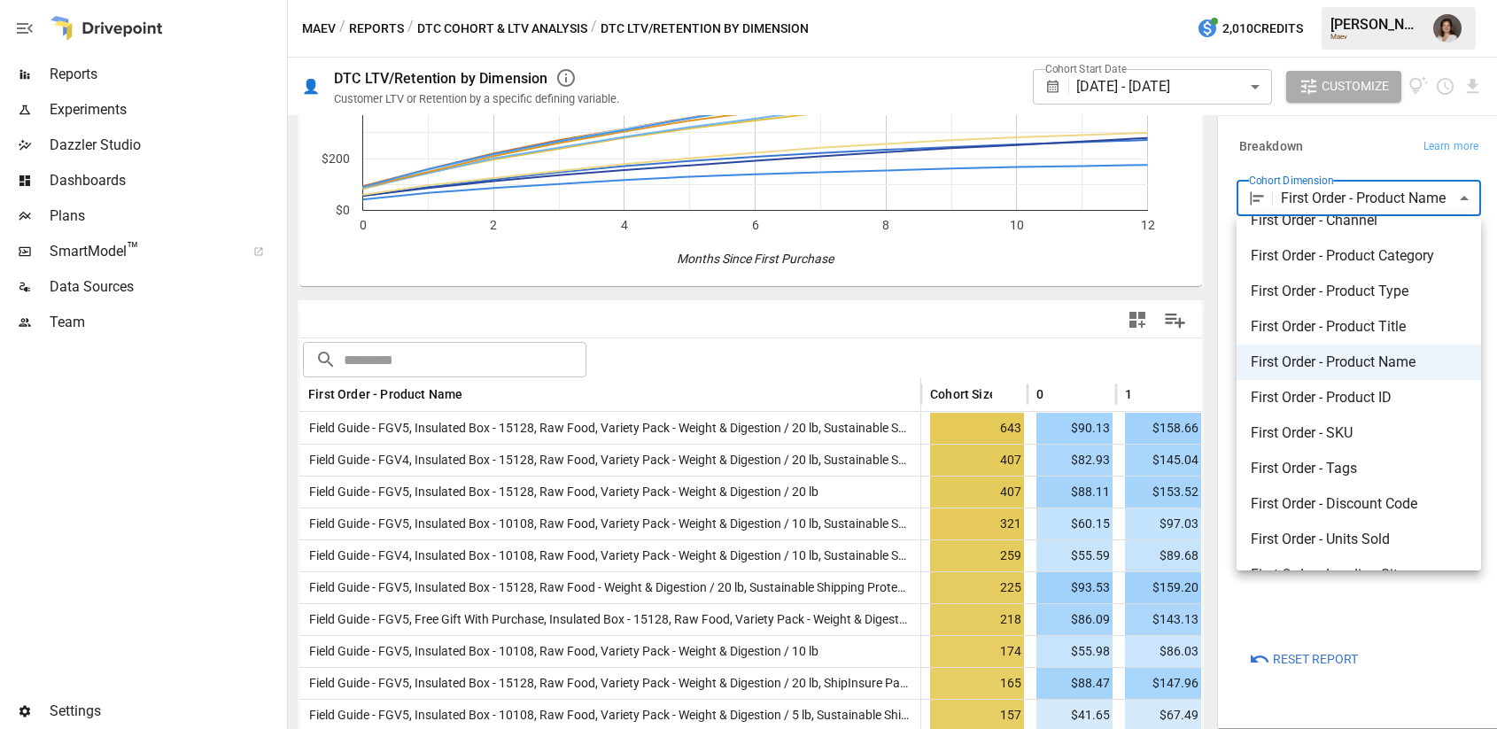
scroll to position [99, 0]
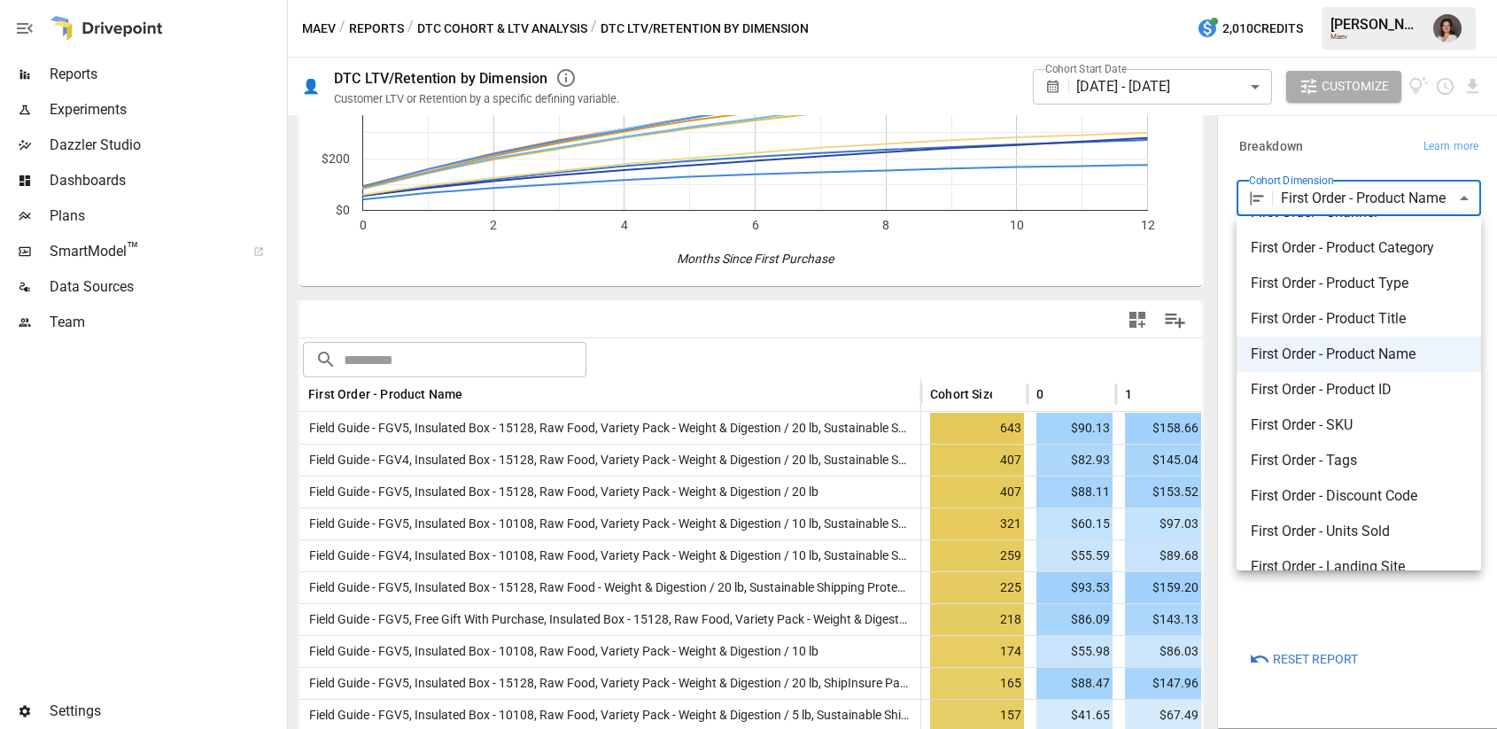
click at [1303, 424] on span "First Order - SKU" at bounding box center [1358, 424] width 216 height 21
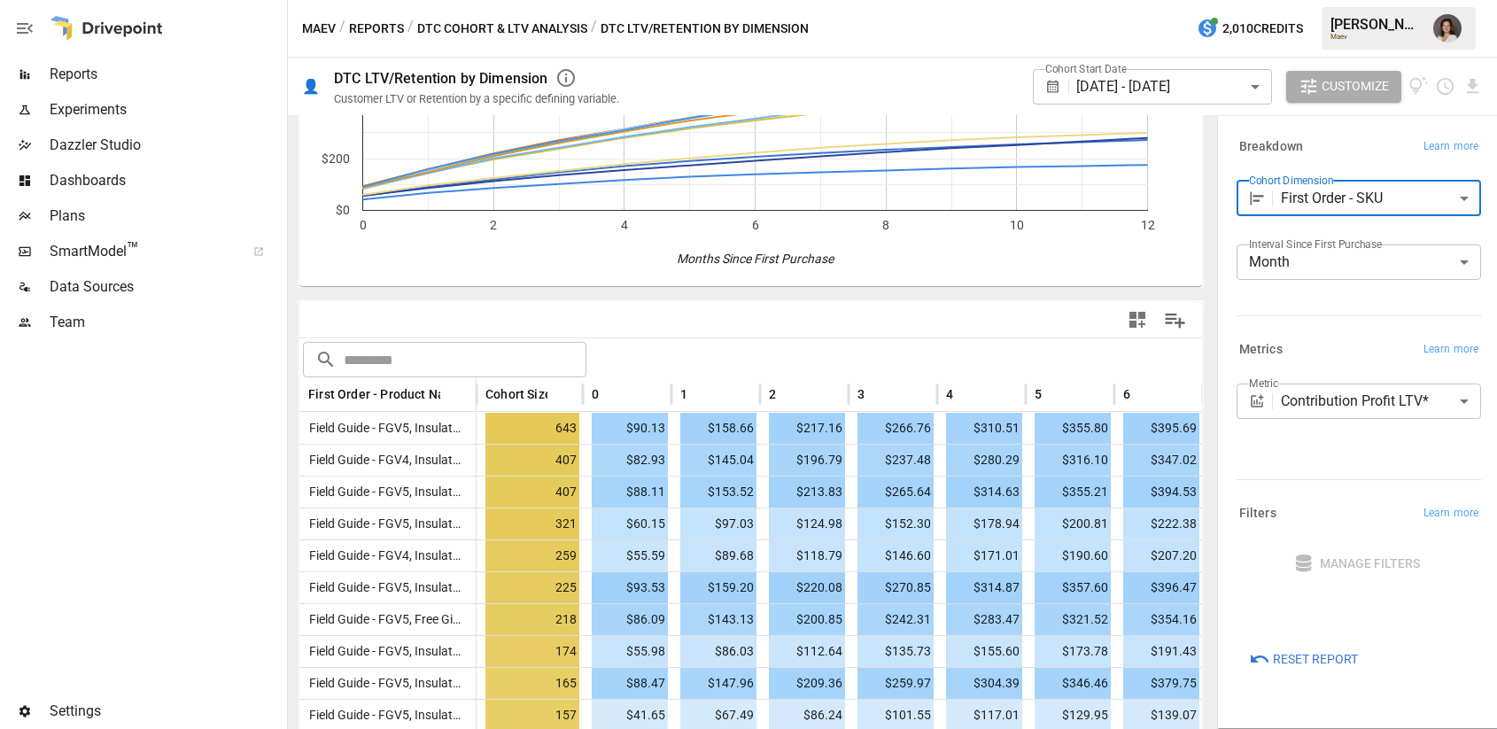
type input "**********"
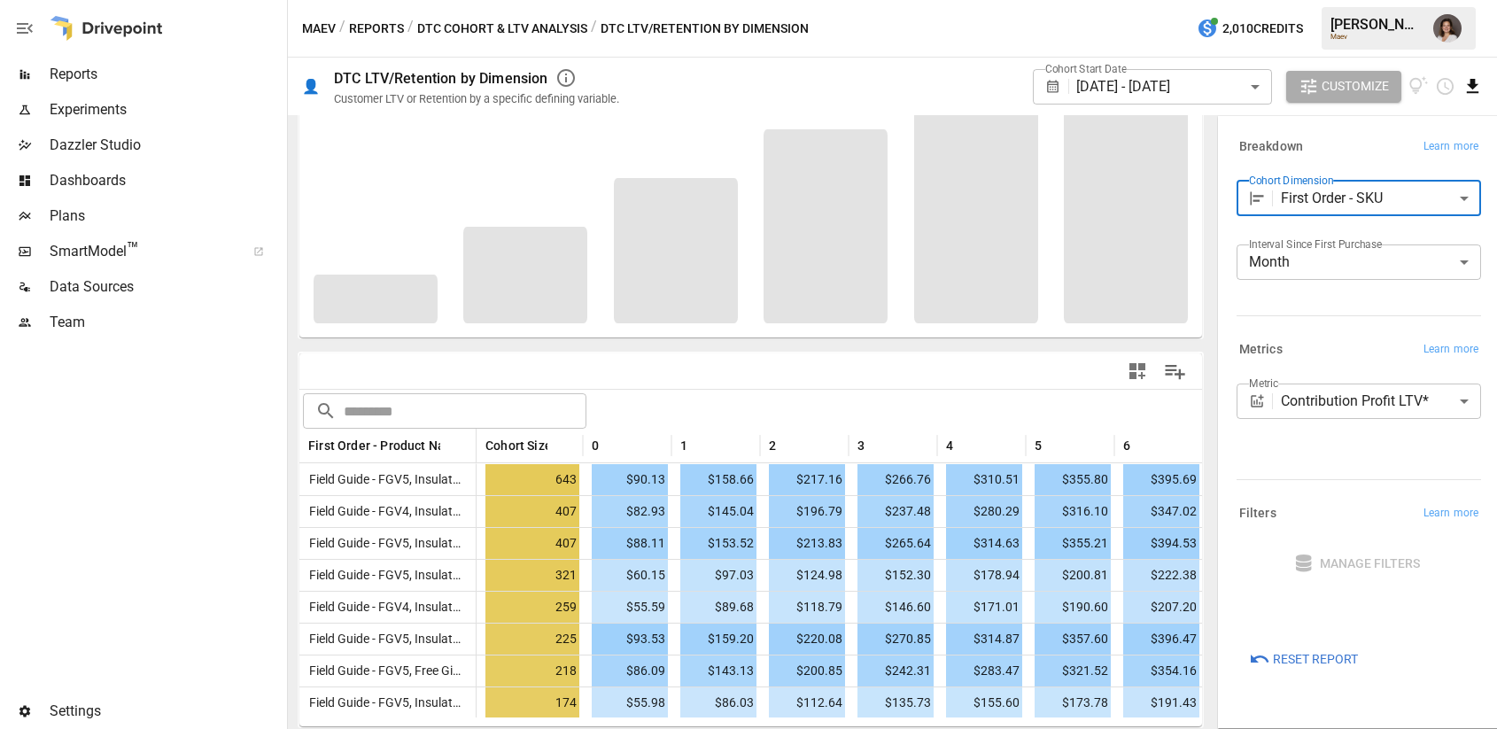
click at [1462, 86] on icon "Download report" at bounding box center [1472, 86] width 20 height 20
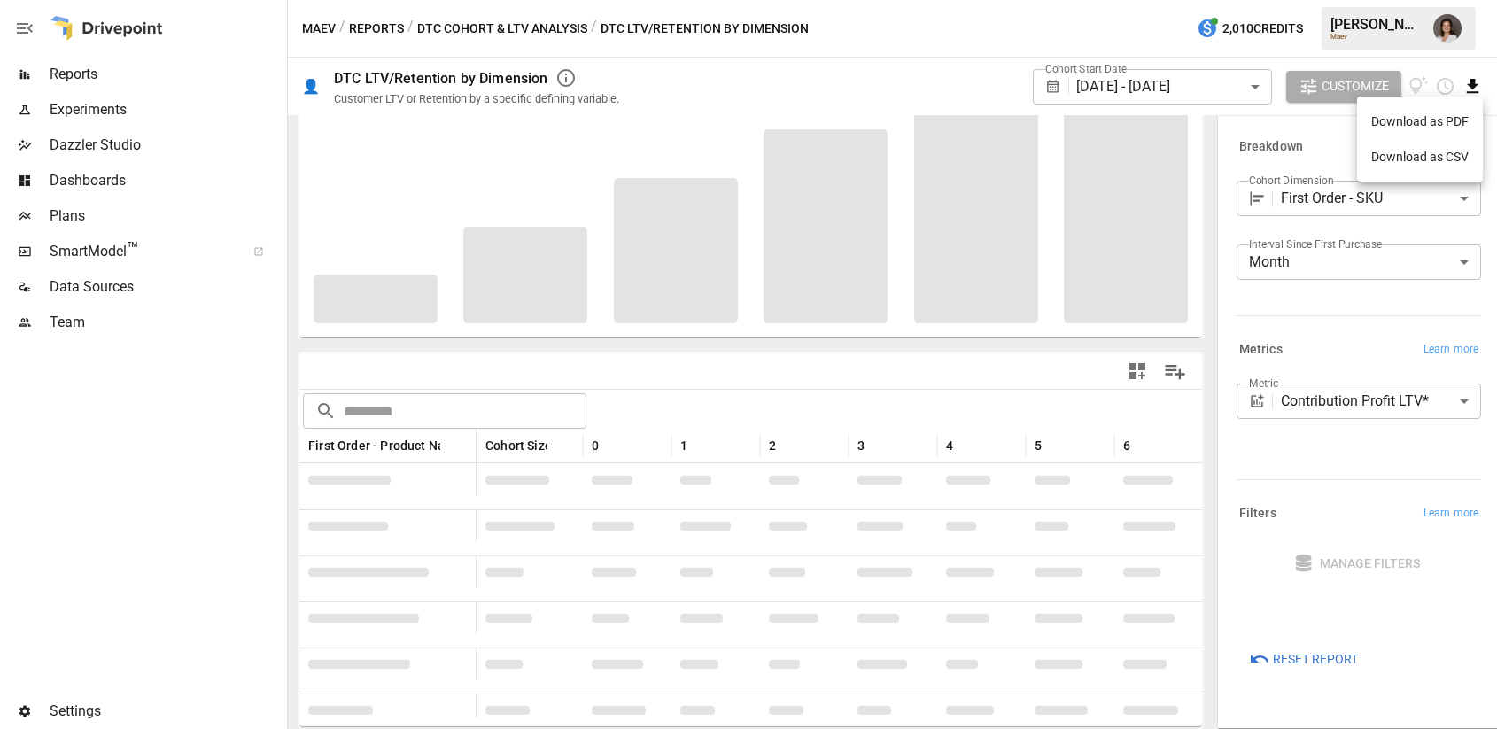
click at [1474, 89] on div at bounding box center [748, 364] width 1497 height 729
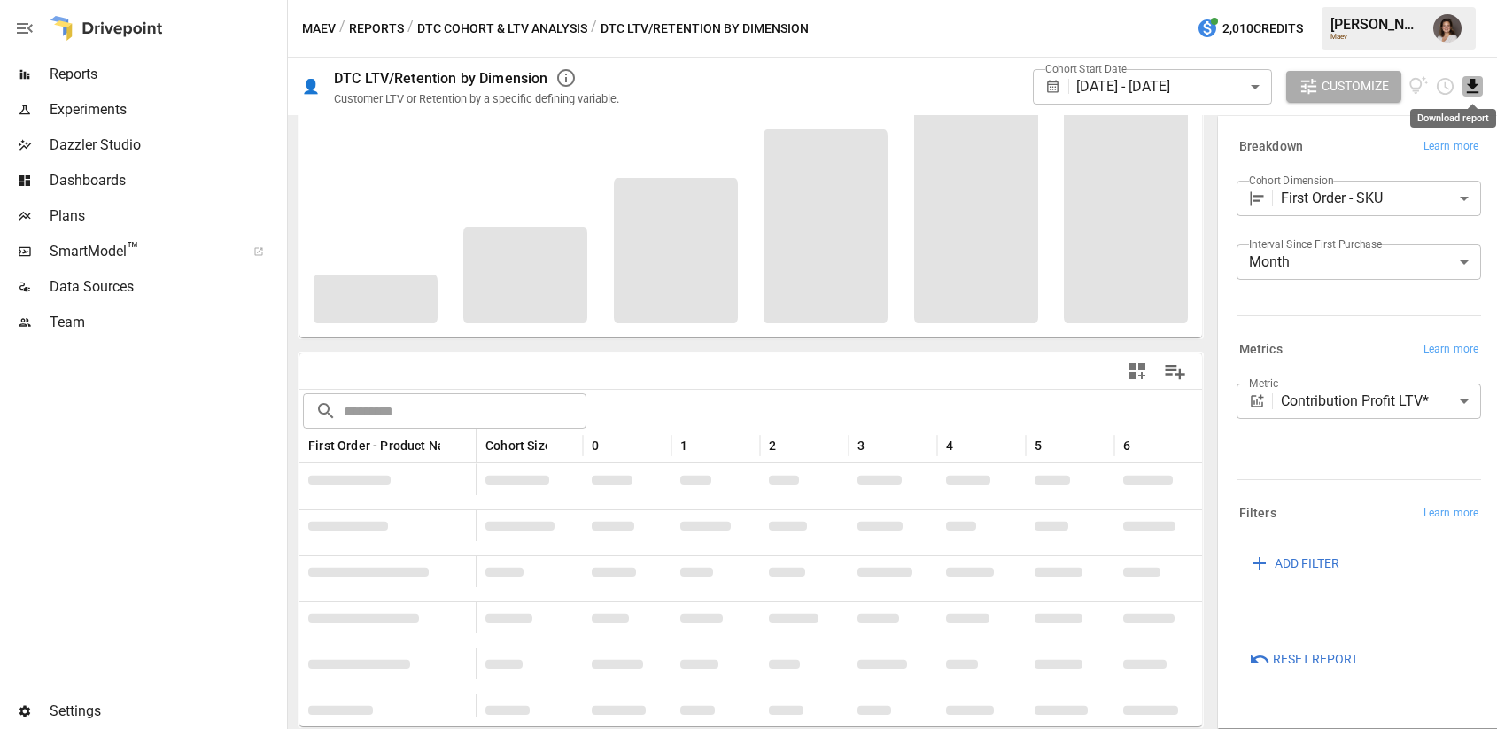
click at [1469, 79] on icon "Download report" at bounding box center [1472, 86] width 20 height 20
click at [1306, 140] on div at bounding box center [748, 364] width 1497 height 729
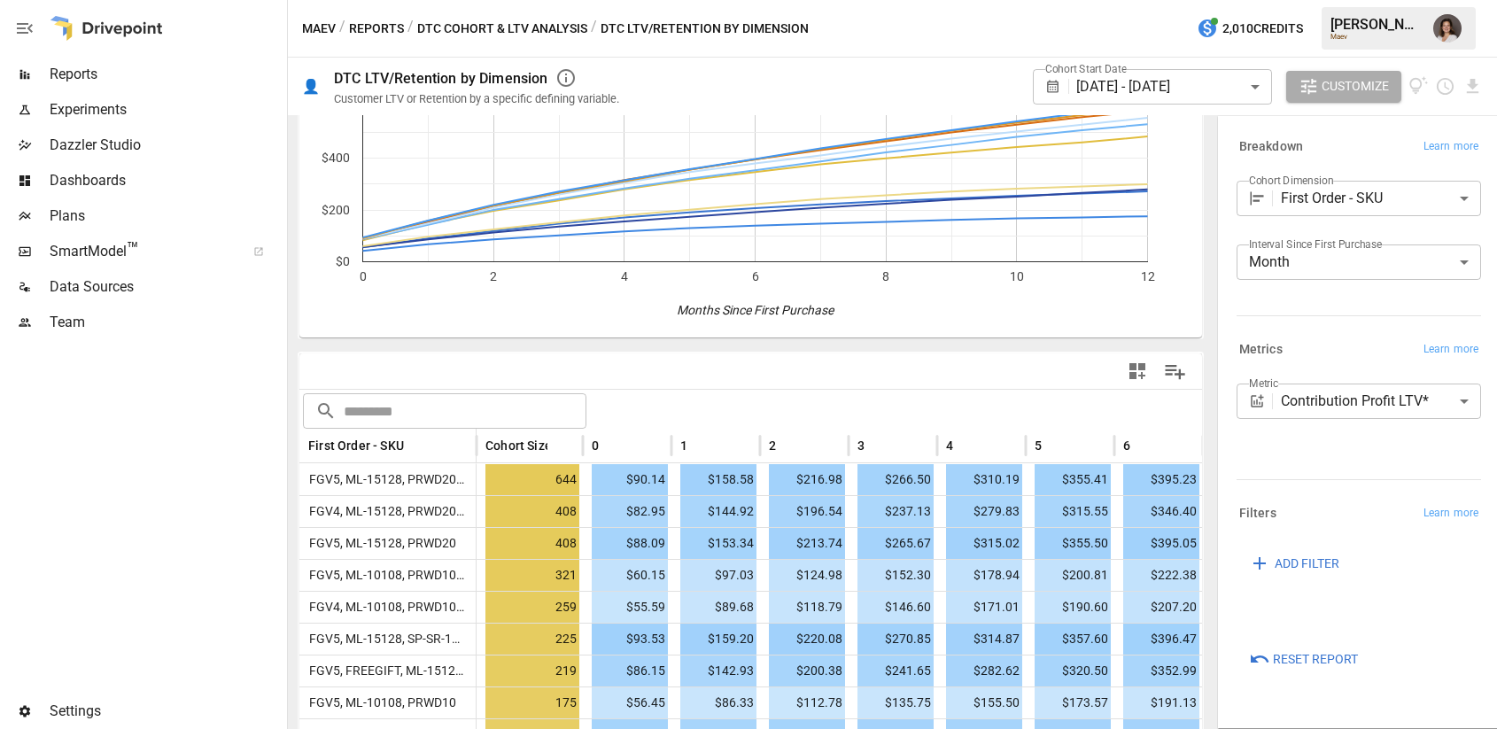
click at [519, 23] on button "DTC Cohort & LTV Analysis" at bounding box center [502, 29] width 170 height 22
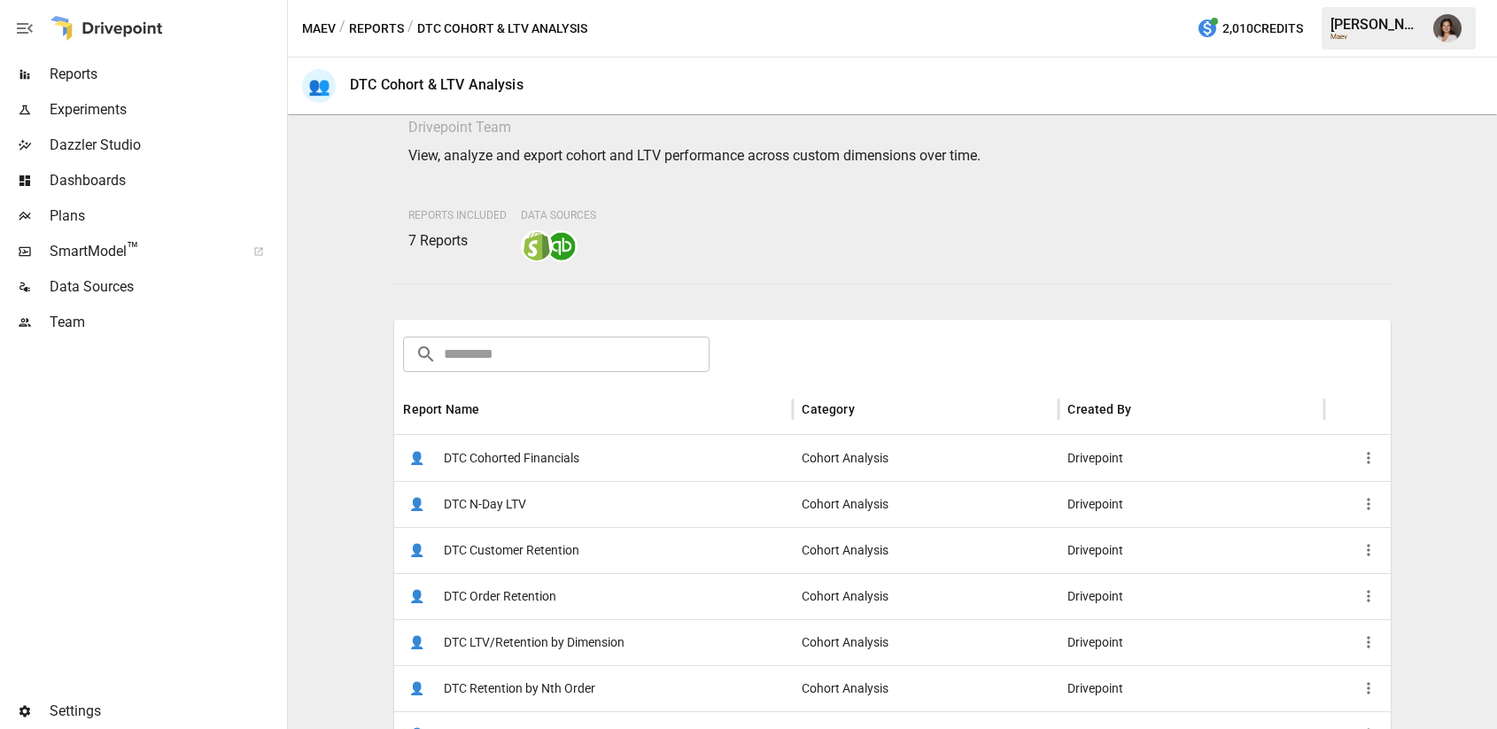
scroll to position [70, 0]
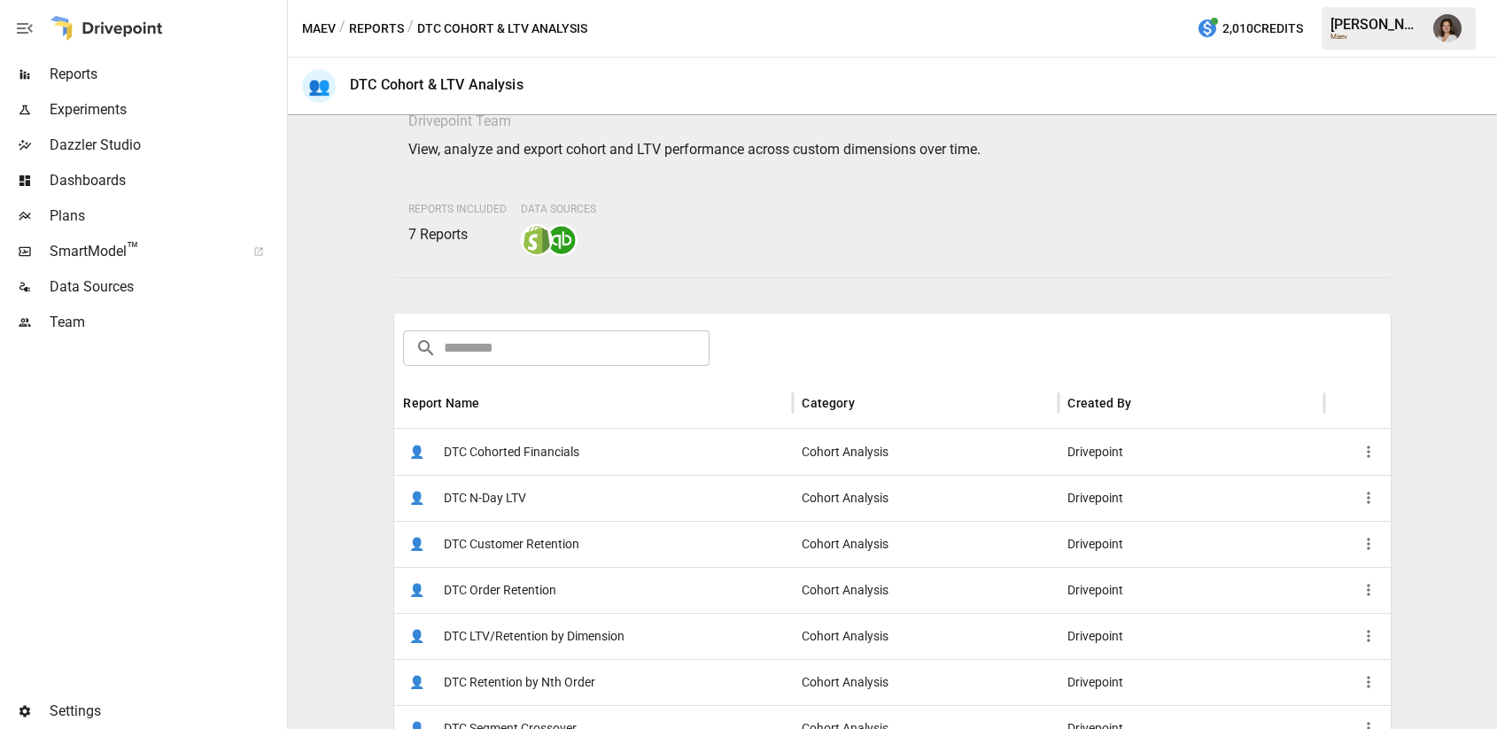
click at [514, 542] on span "DTC Customer Retention" at bounding box center [511, 544] width 135 height 45
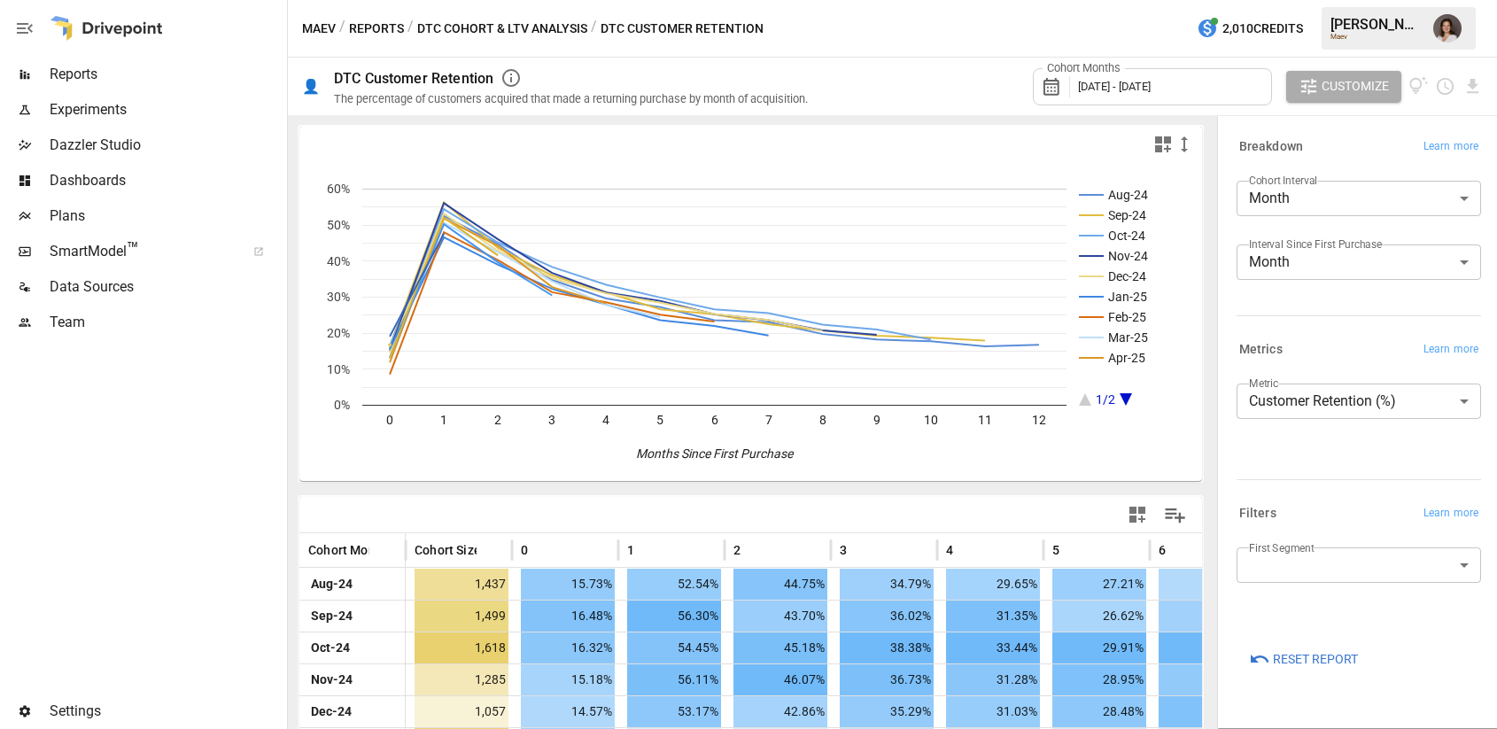
click at [1297, 0] on body "Reports Experiments Dazzler Studio Dashboards Plans SmartModel ™ Data Sources T…" at bounding box center [748, 0] width 1497 height 0
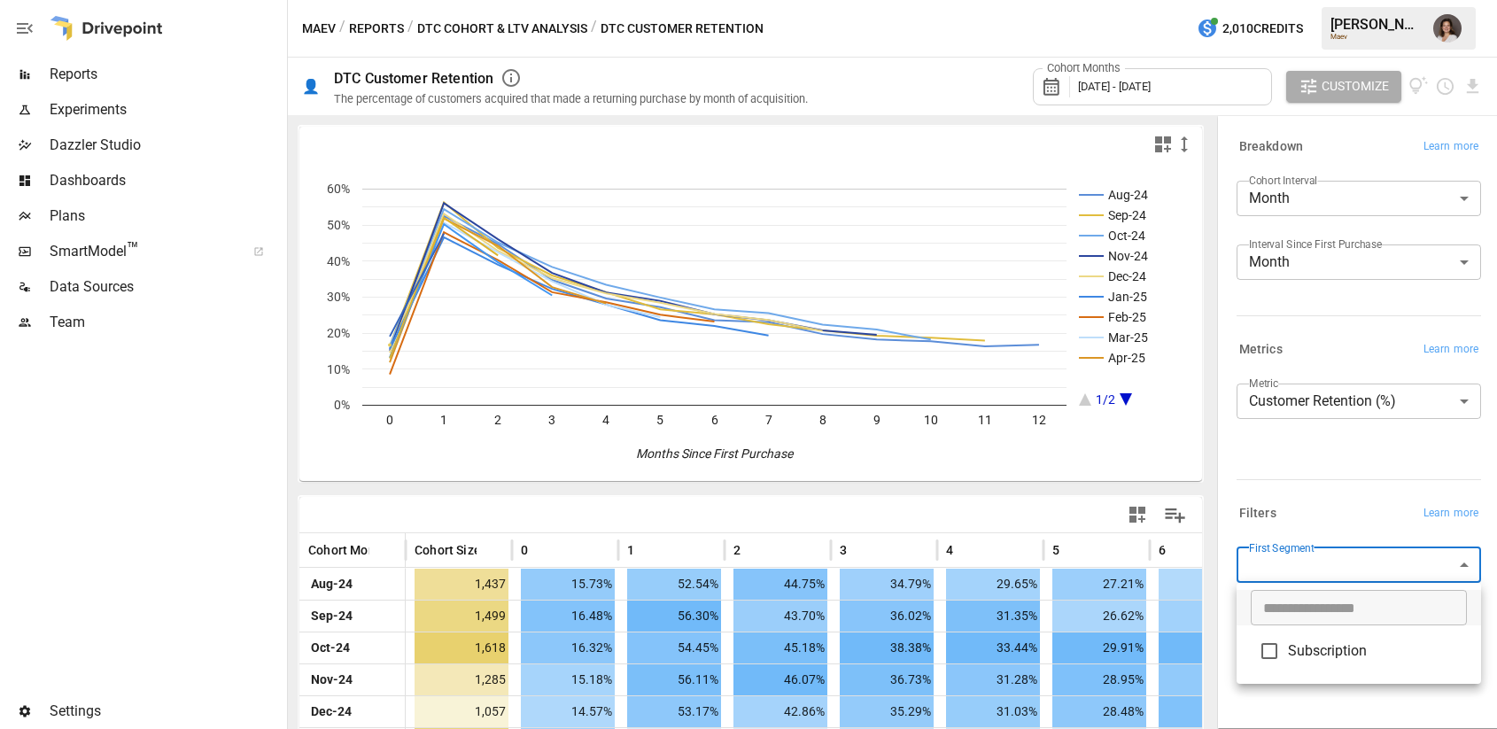
click at [1302, 507] on div at bounding box center [748, 364] width 1497 height 729
click at [1150, 80] on span "[DATE] - [DATE]" at bounding box center [1114, 86] width 73 height 13
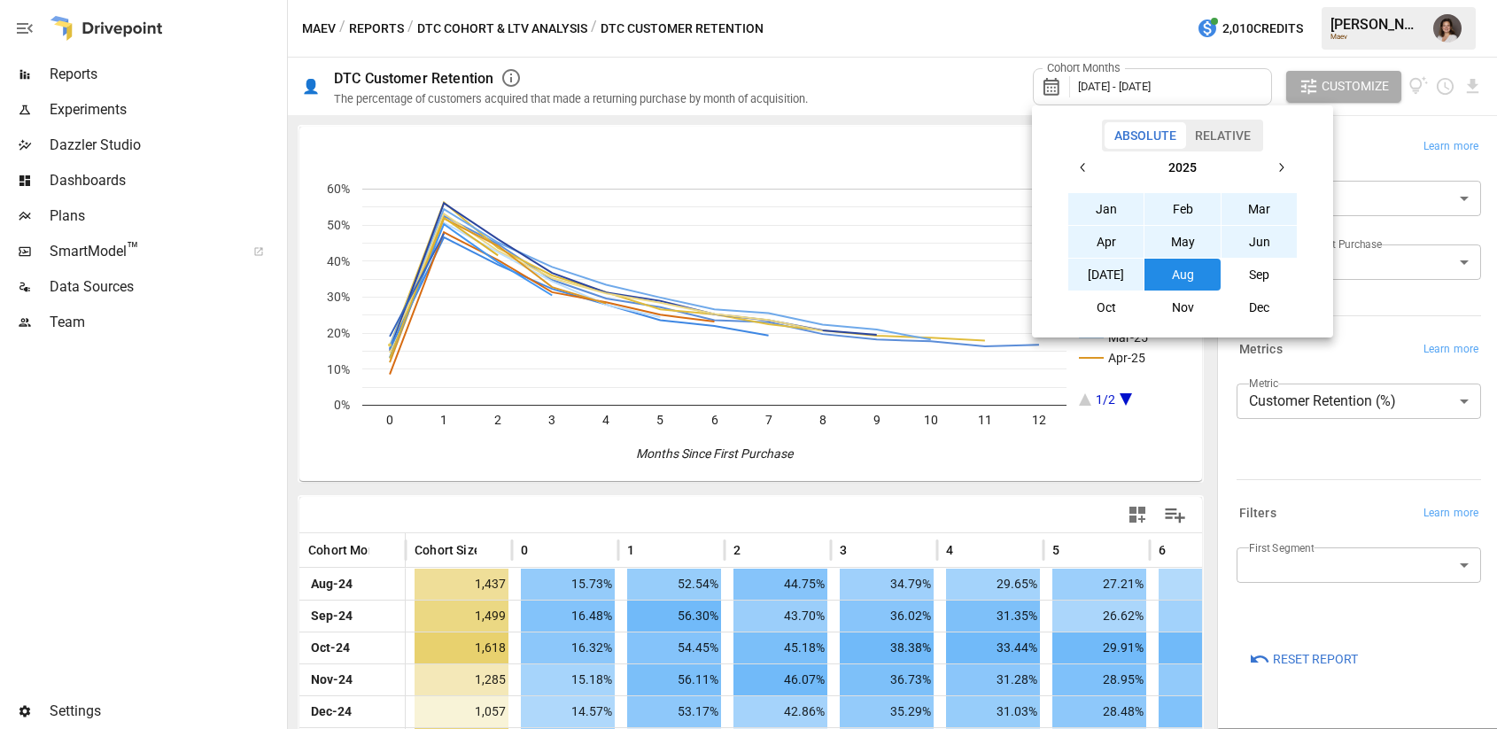
click at [1168, 266] on button "Aug" at bounding box center [1182, 275] width 76 height 32
click at [1175, 242] on button "May" at bounding box center [1182, 242] width 76 height 32
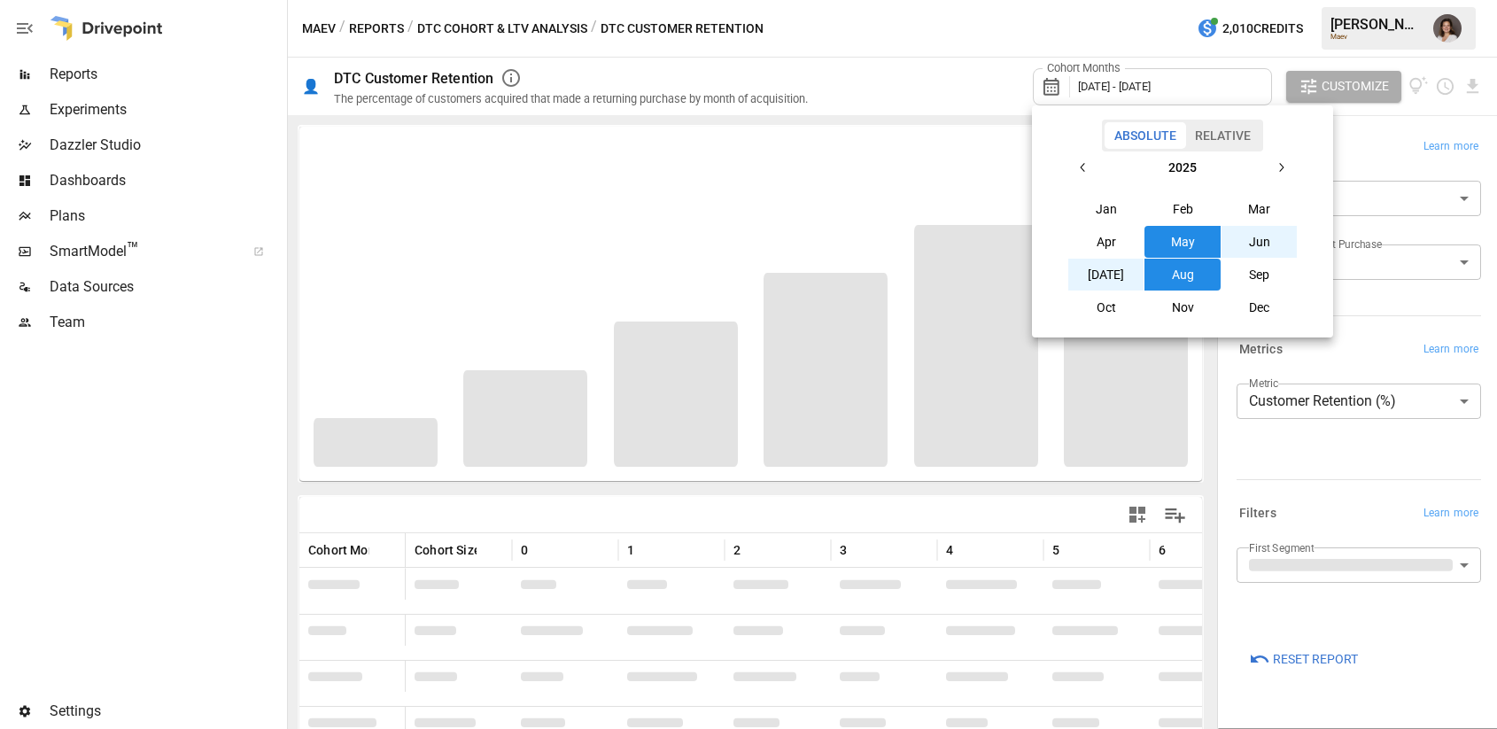
click at [934, 43] on div at bounding box center [748, 364] width 1497 height 729
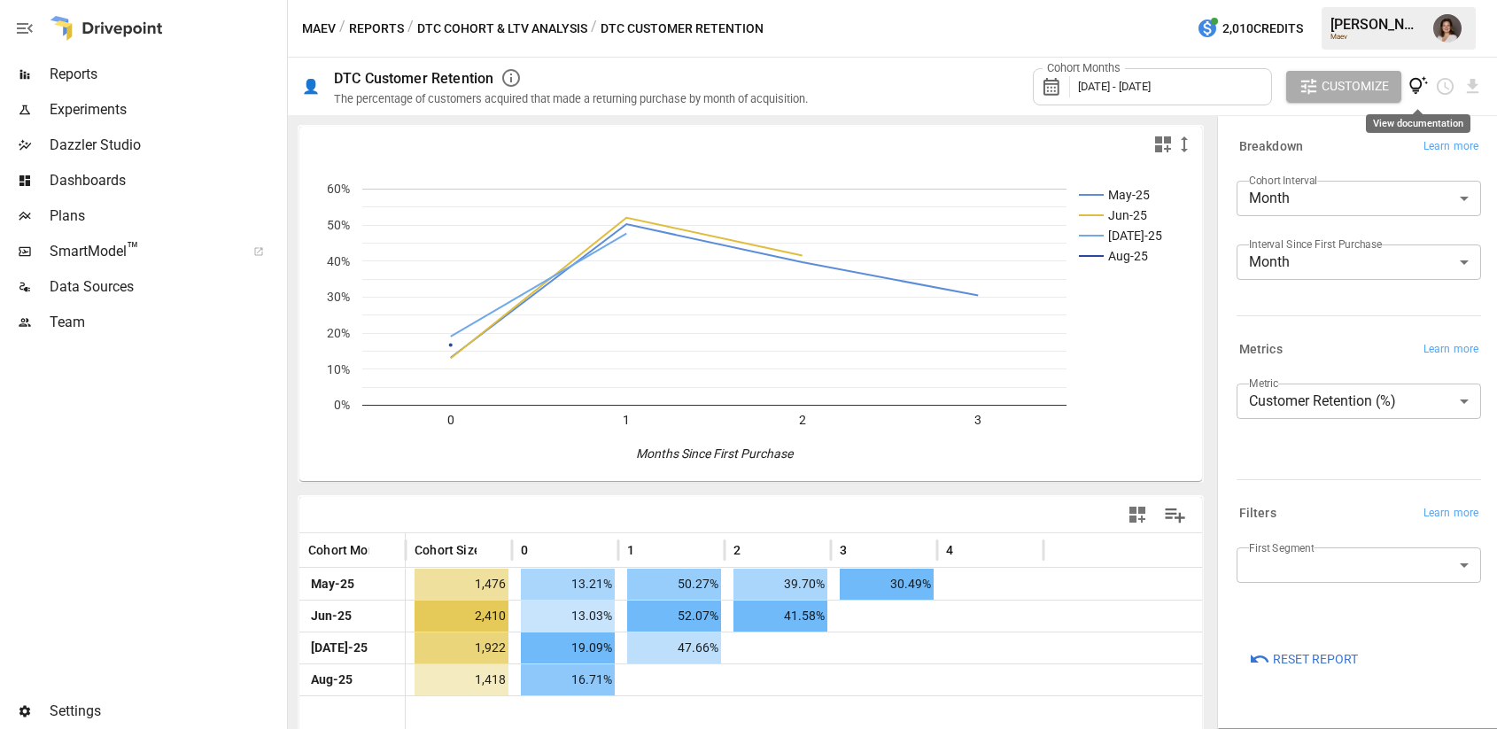
click at [1416, 91] on icon "View documentation" at bounding box center [1418, 85] width 19 height 19
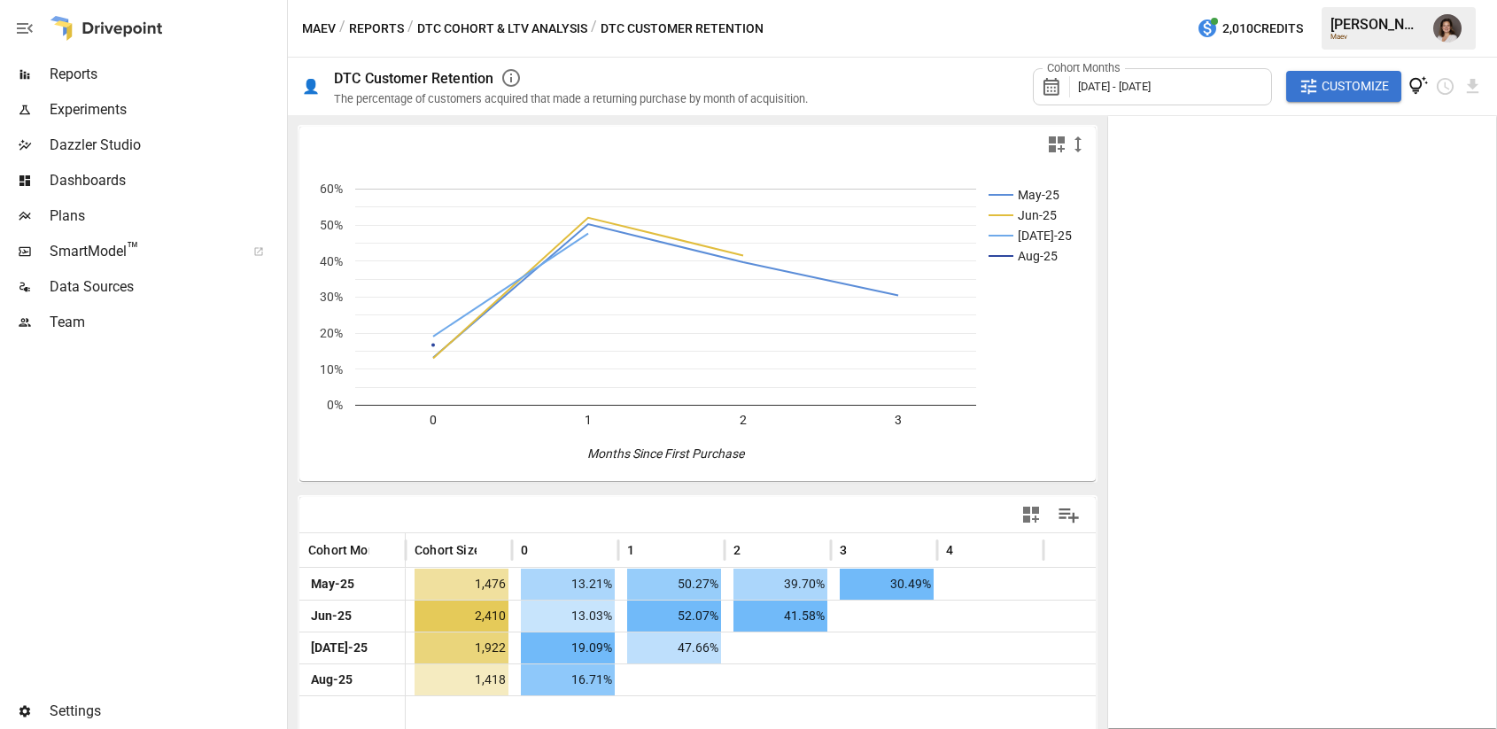
click at [1412, 81] on icon "View documentation" at bounding box center [1418, 86] width 20 height 20
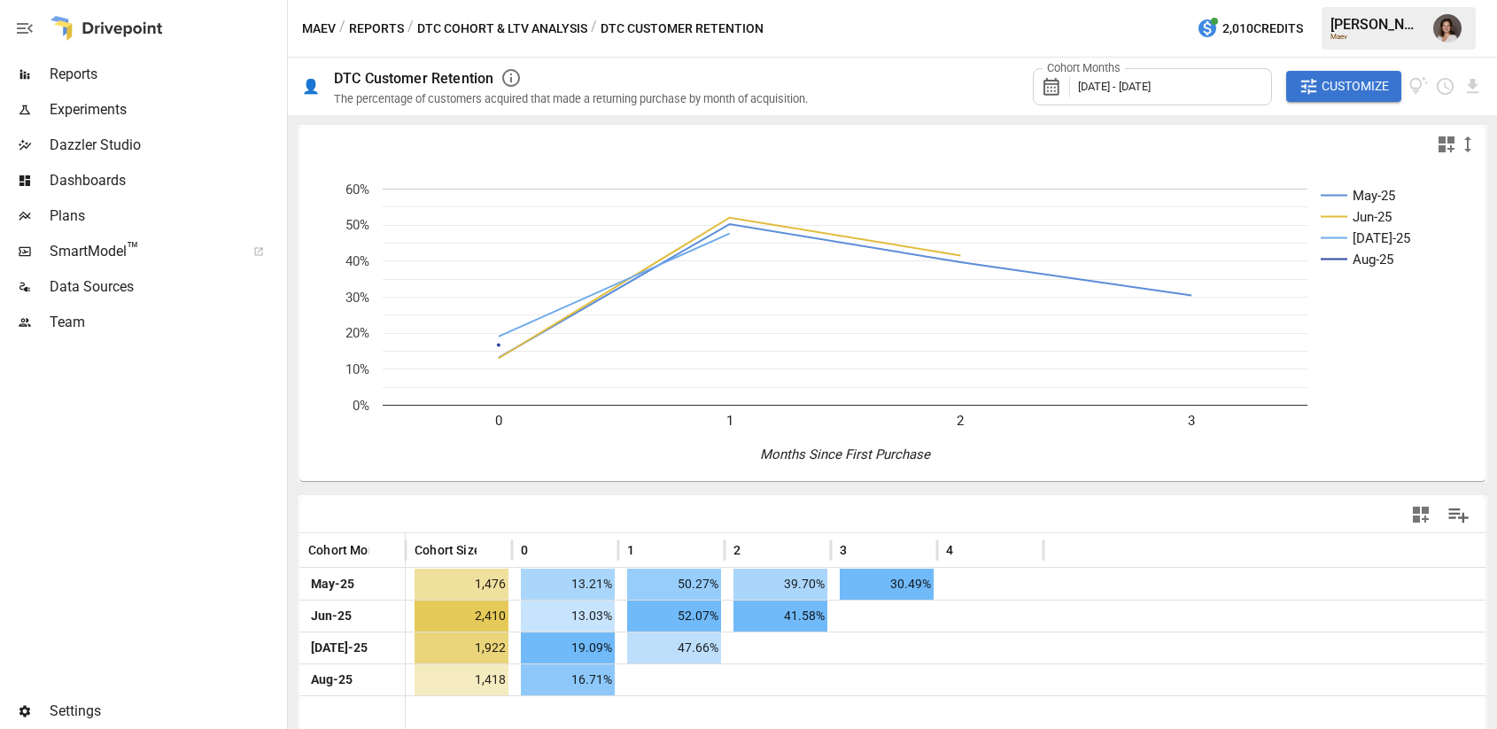
click at [1358, 97] on span "Customize" at bounding box center [1354, 86] width 67 height 22
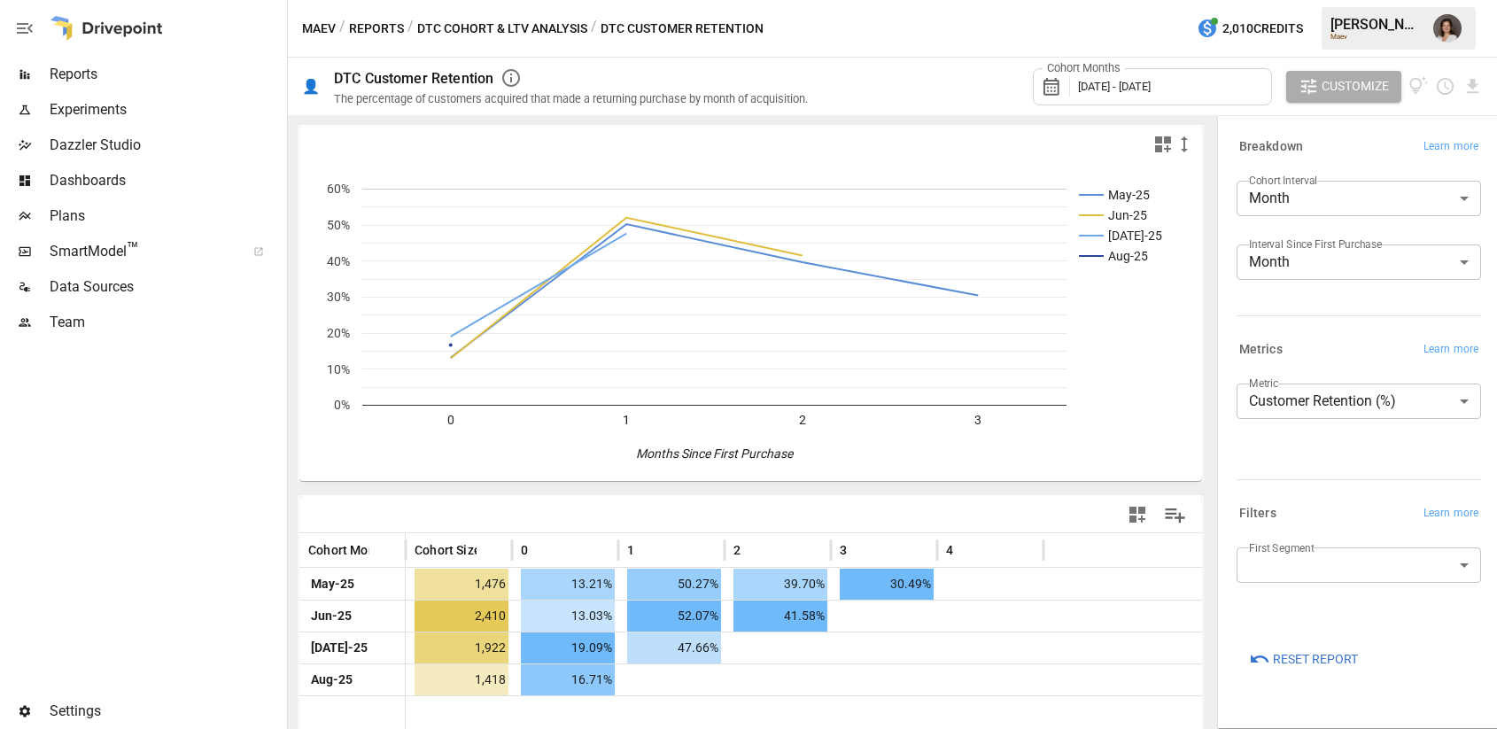
click at [1373, 426] on div "**********" at bounding box center [1358, 408] width 244 height 50
click at [1365, 0] on body "**********" at bounding box center [748, 0] width 1497 height 0
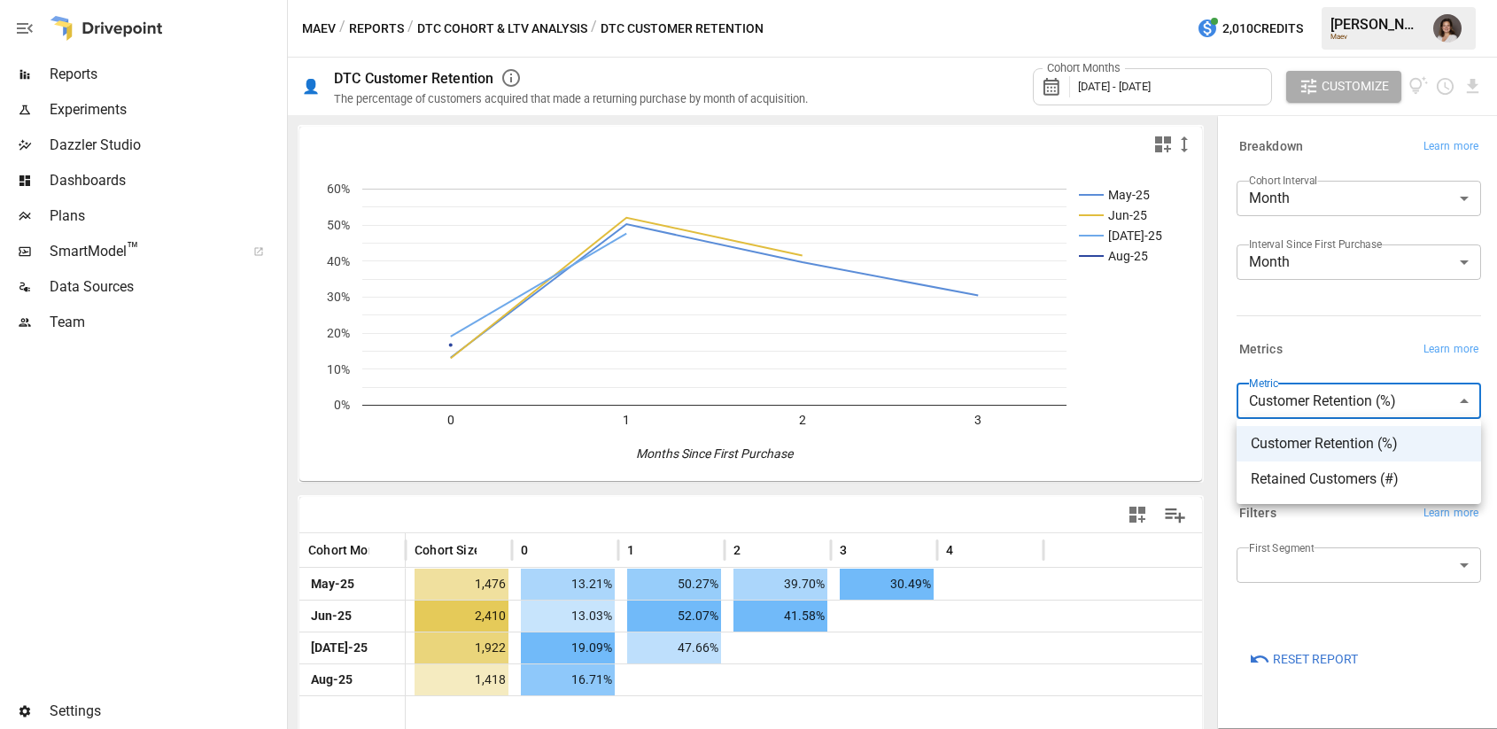
click at [1335, 477] on span "Retained Customers (#)" at bounding box center [1358, 478] width 216 height 21
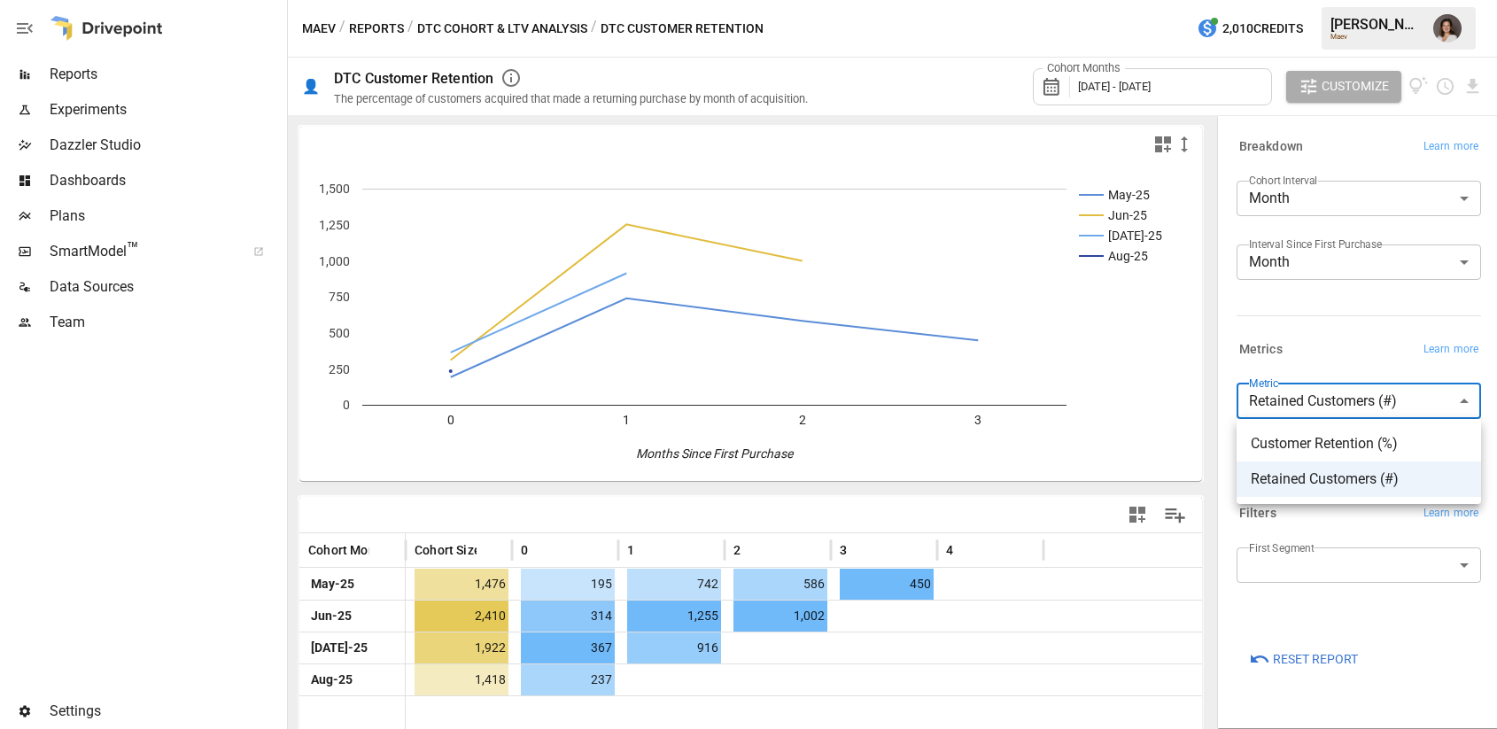
click at [1364, 0] on body "**********" at bounding box center [748, 0] width 1497 height 0
click at [1324, 445] on span "Customer Retention (%)" at bounding box center [1358, 443] width 216 height 21
type input "**********"
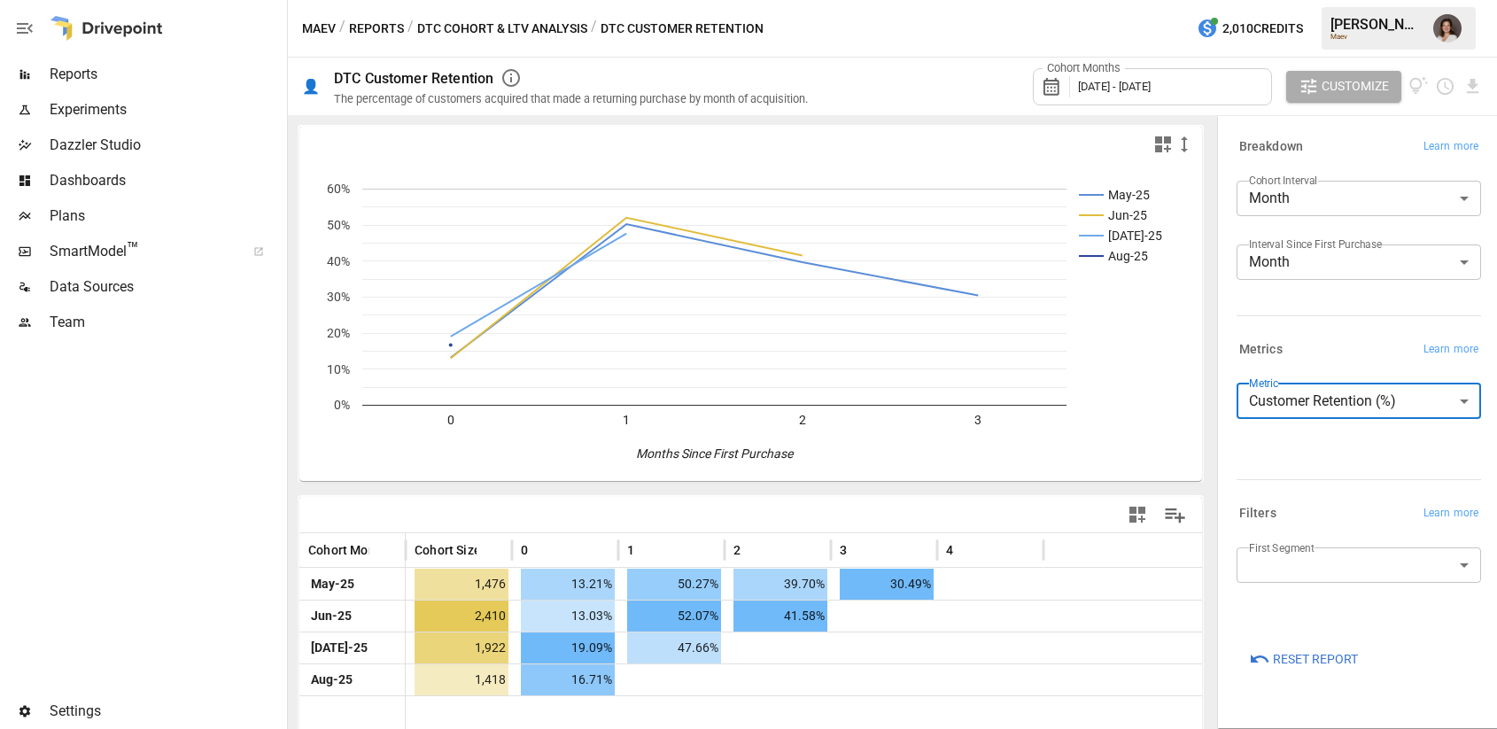
click at [520, 28] on button "DTC Cohort & LTV Analysis" at bounding box center [502, 29] width 170 height 22
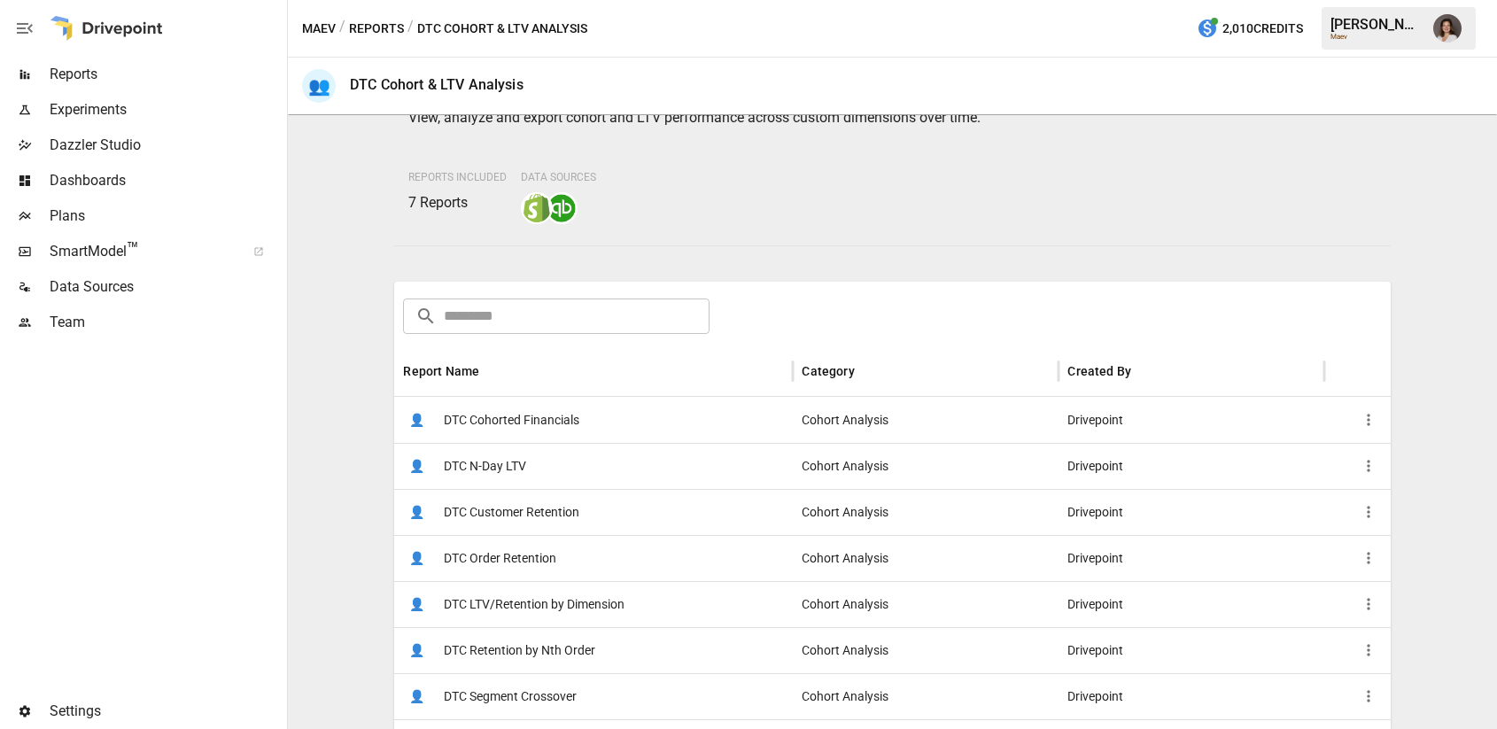
scroll to position [156, 0]
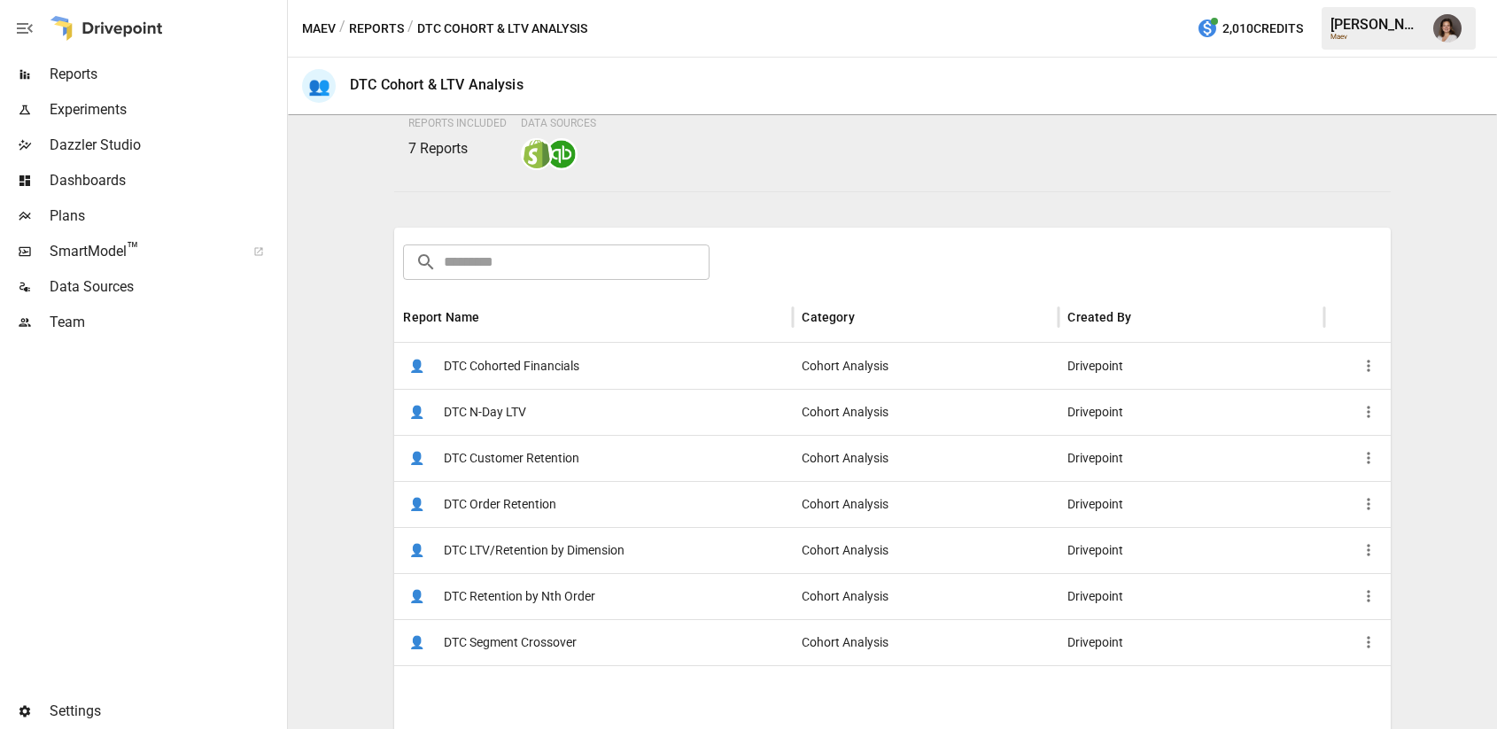
click at [527, 399] on div "👤 DTC N-Day LTV" at bounding box center [593, 412] width 398 height 46
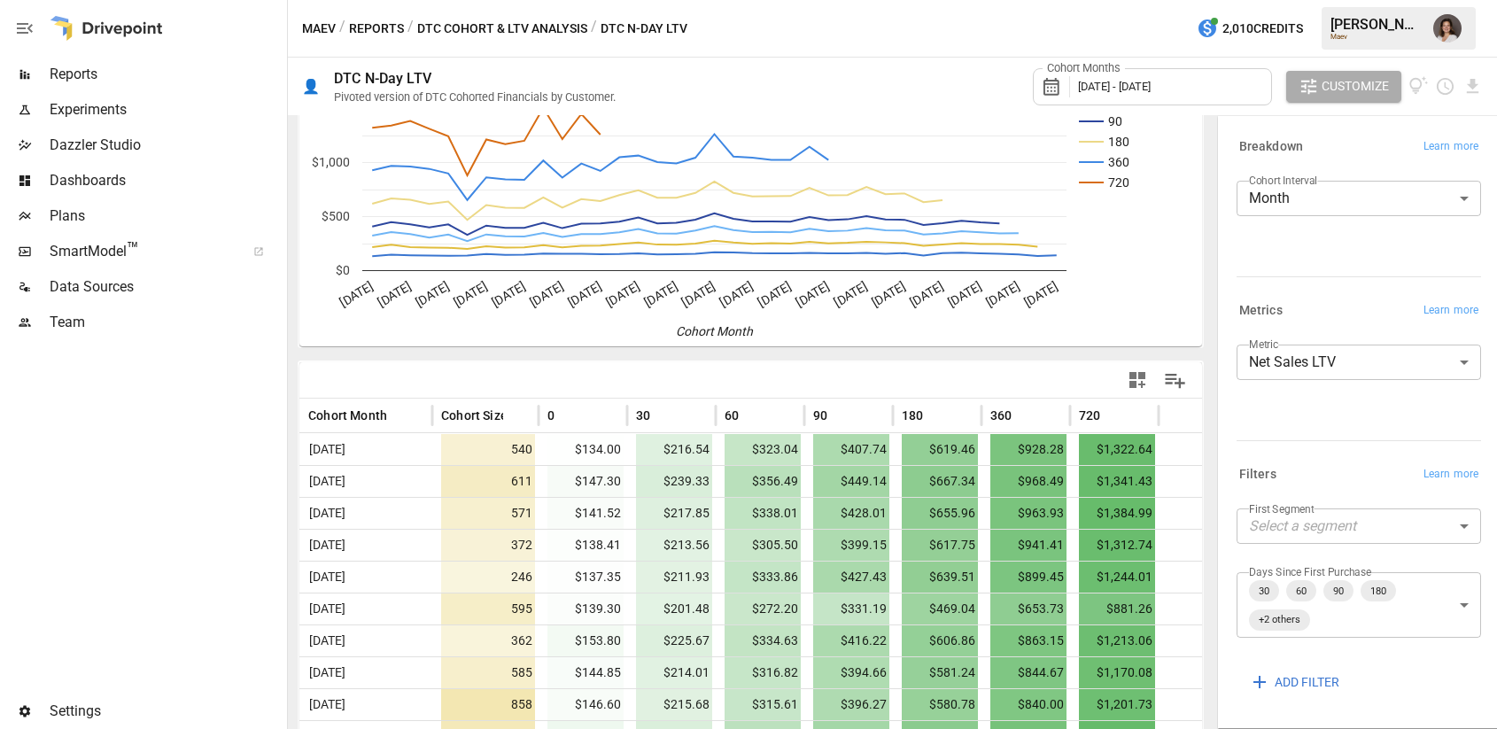
scroll to position [135, 0]
click at [1332, 0] on body "Reports Experiments Dazzler Studio Dashboards Plans SmartModel ™ Data Sources T…" at bounding box center [748, 0] width 1497 height 0
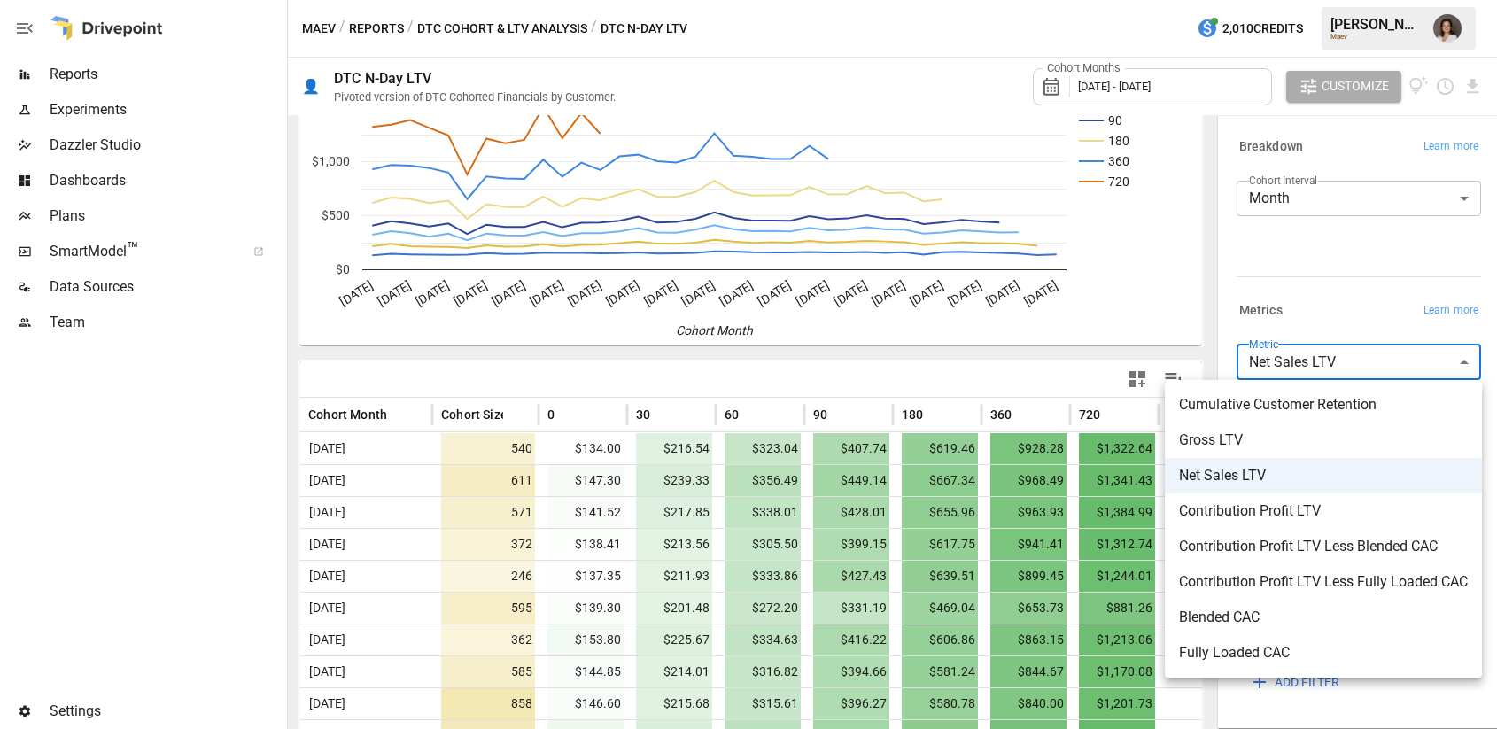
click at [1348, 258] on div at bounding box center [748, 364] width 1497 height 729
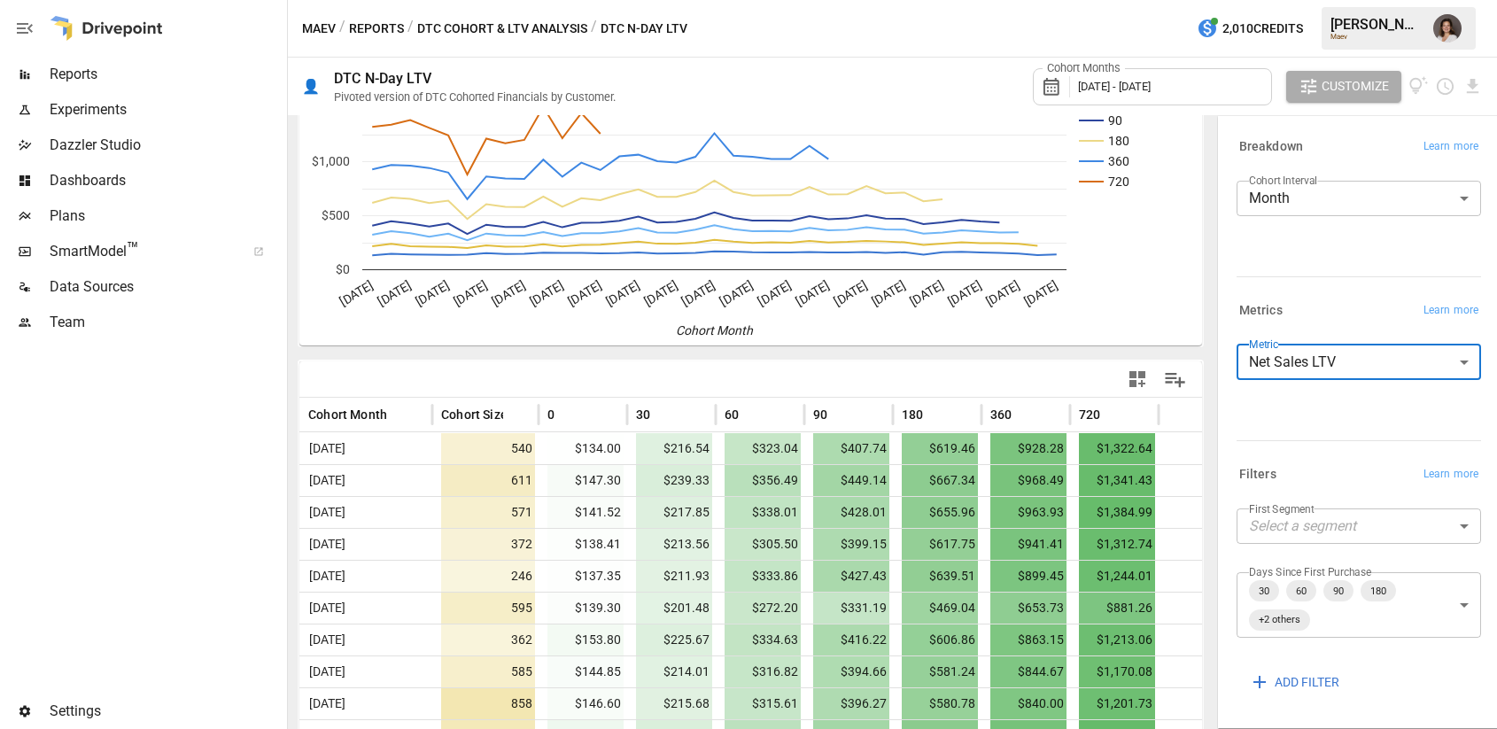
scroll to position [66, 0]
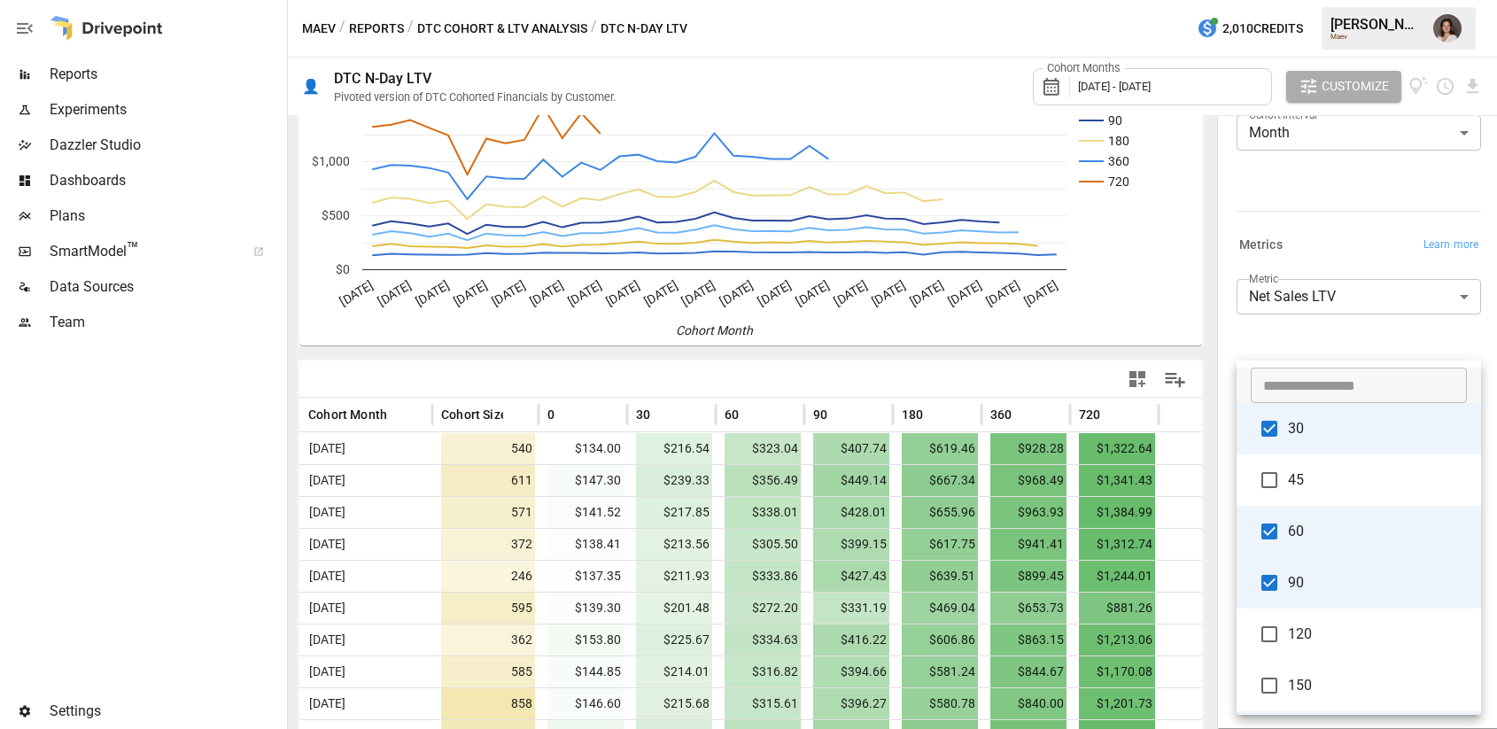
click at [1336, 0] on body "Reports Experiments Dazzler Studio Dashboards Plans SmartModel ™ Data Sources T…" at bounding box center [748, 0] width 1497 height 0
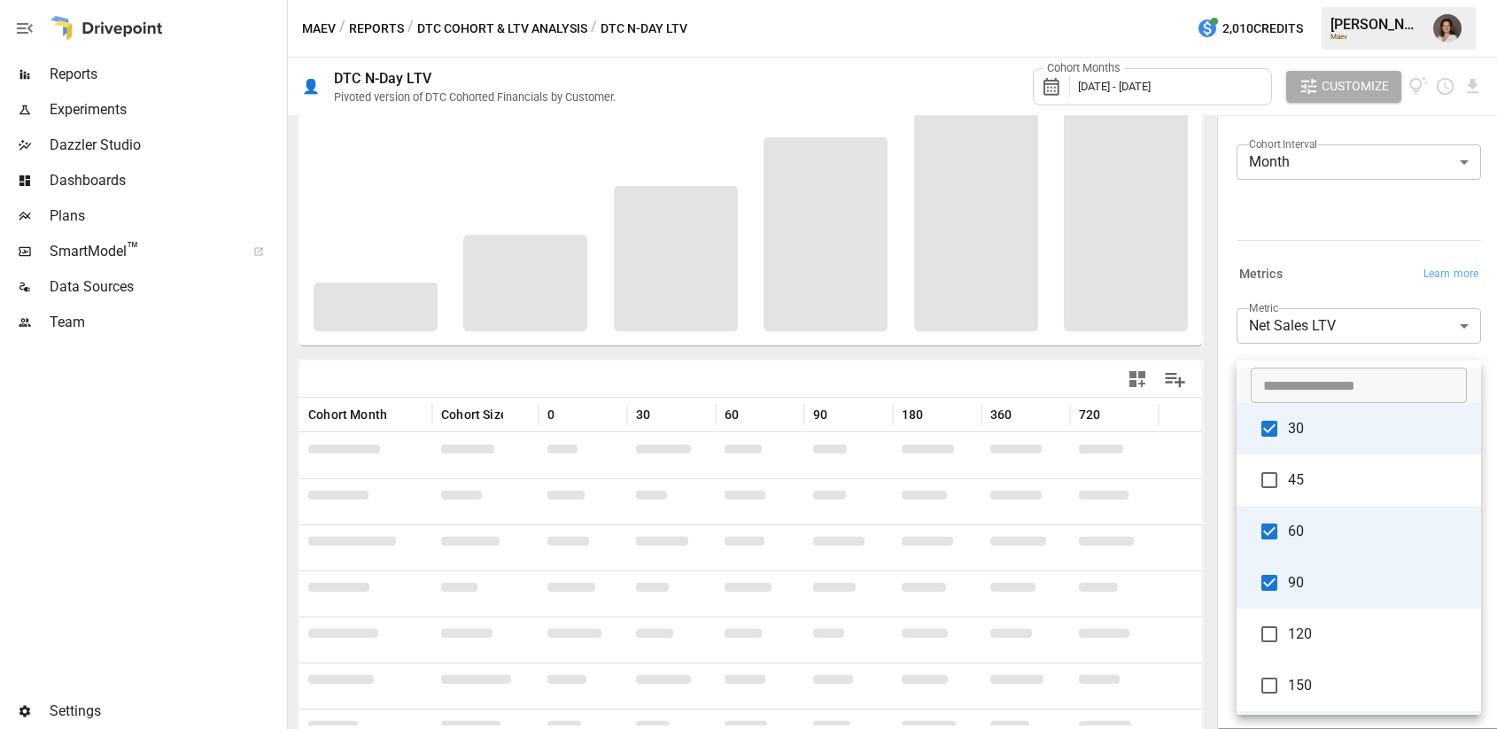
scroll to position [135, 0]
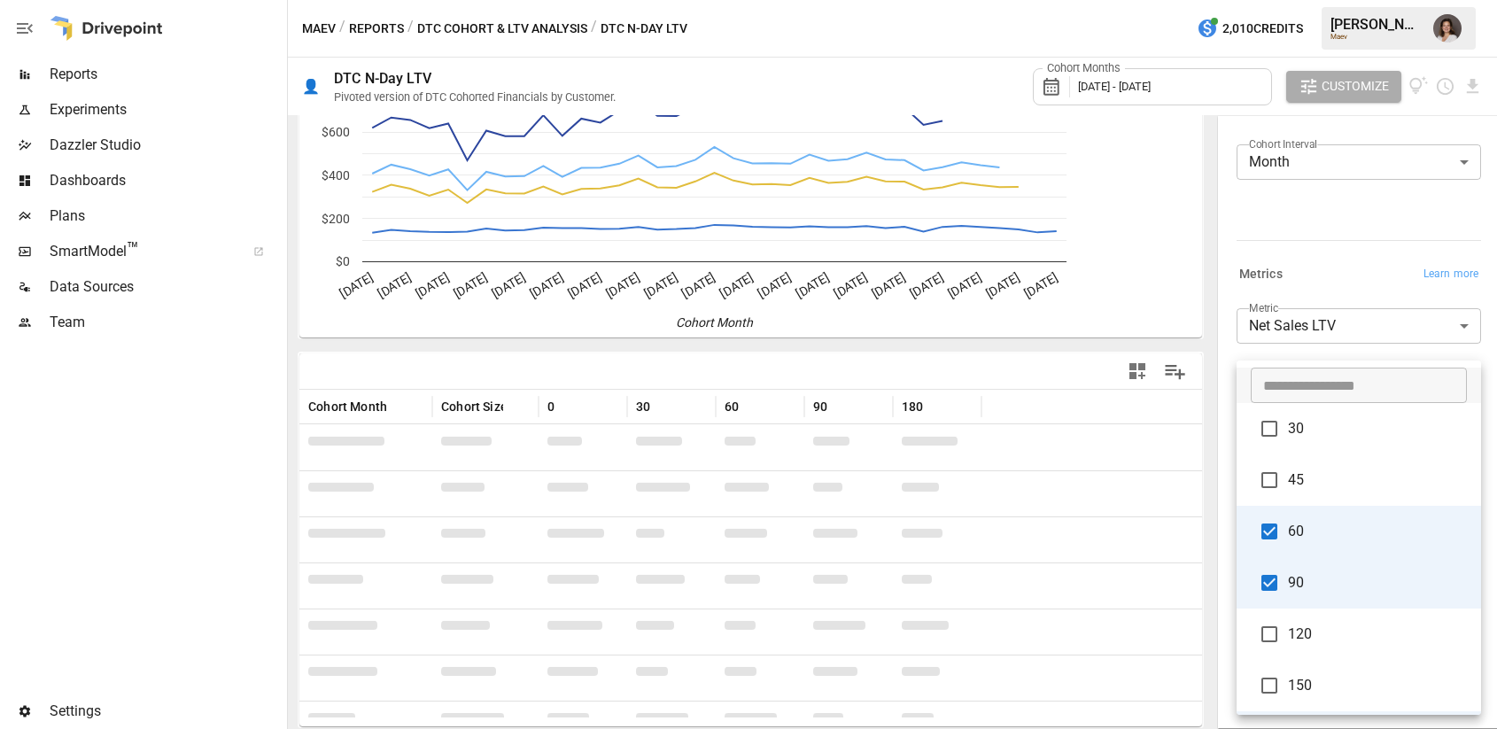
scroll to position [135, 0]
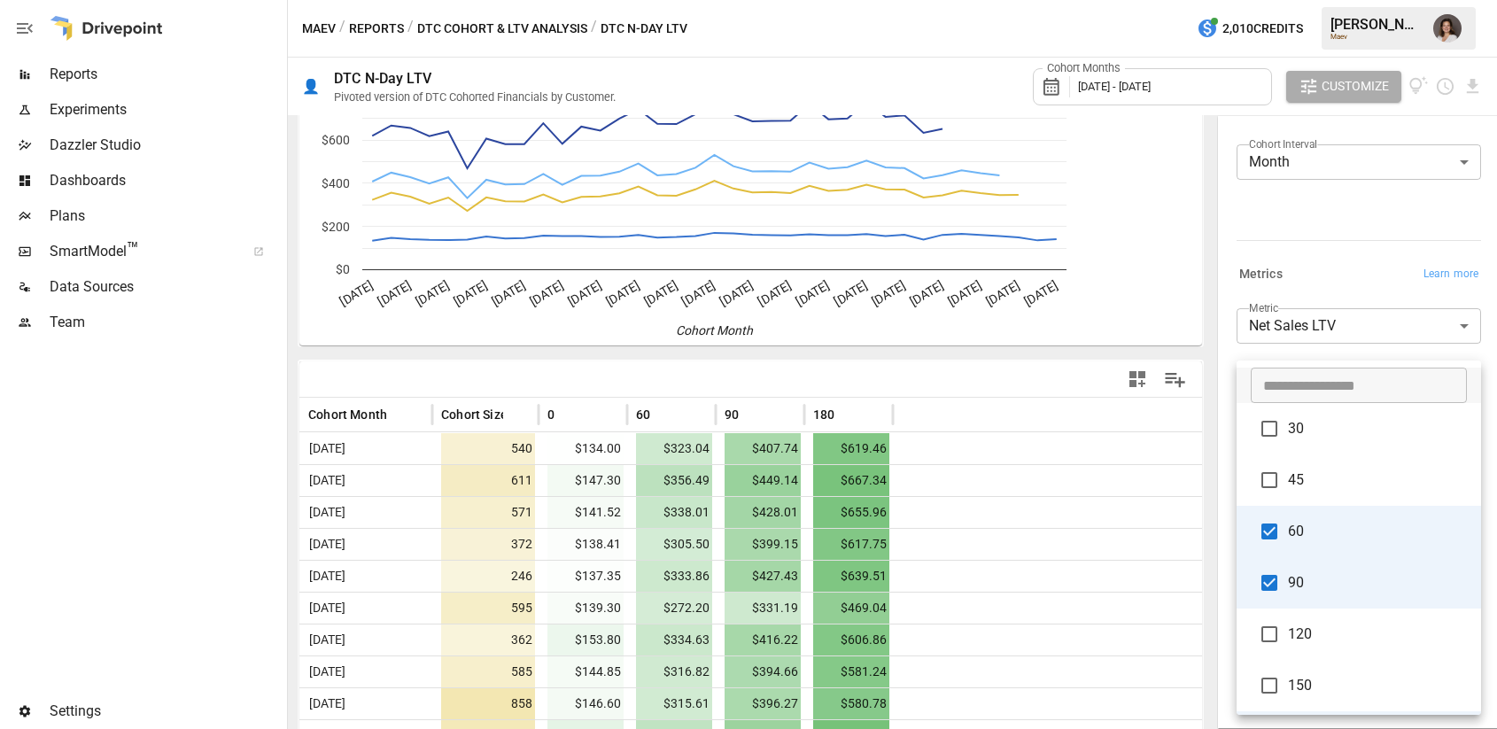
click at [1334, 294] on div at bounding box center [748, 364] width 1497 height 729
click at [1378, 0] on body "Reports Experiments Dazzler Studio Dashboards Plans SmartModel ™ Data Sources T…" at bounding box center [748, 0] width 1497 height 0
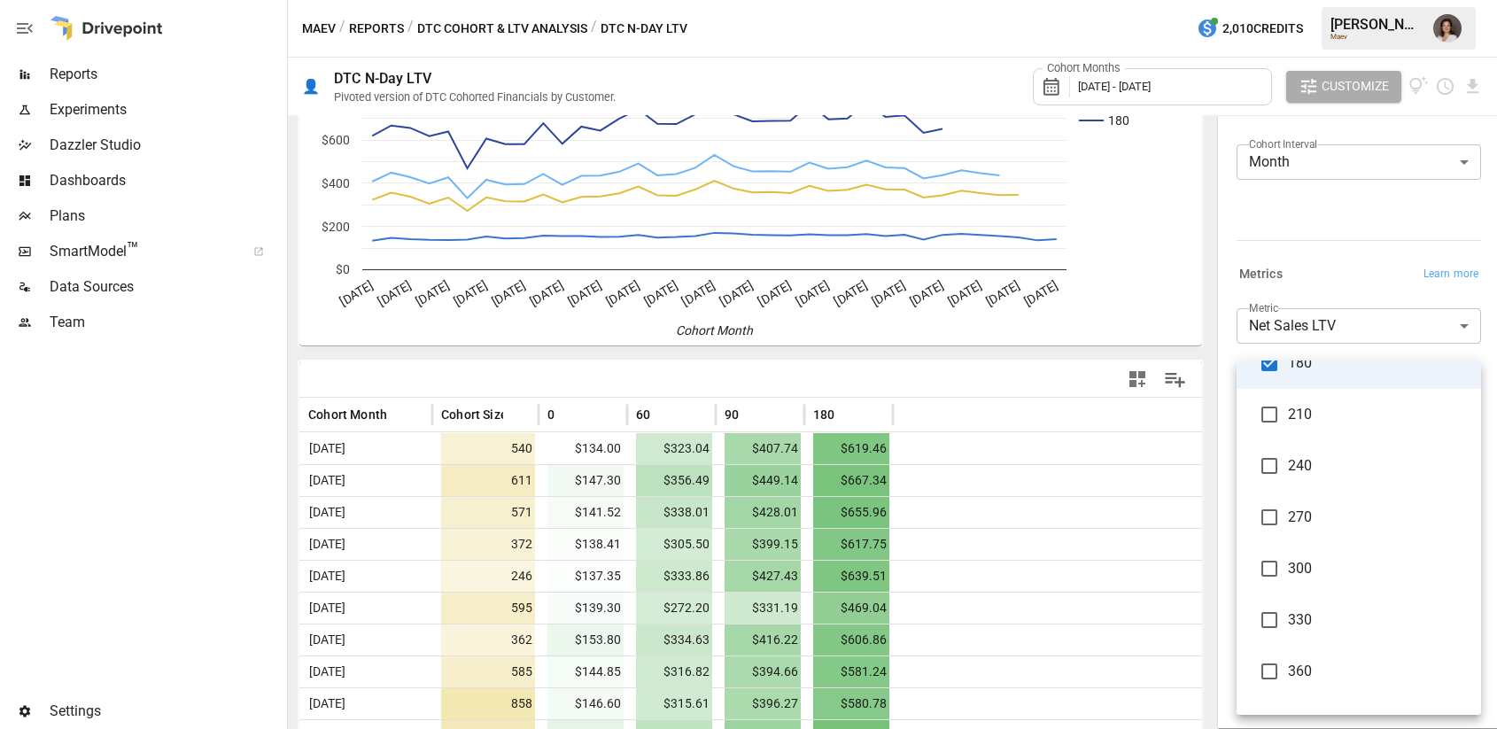
scroll to position [414, 0]
click at [1309, 630] on span "360" at bounding box center [1377, 630] width 179 height 21
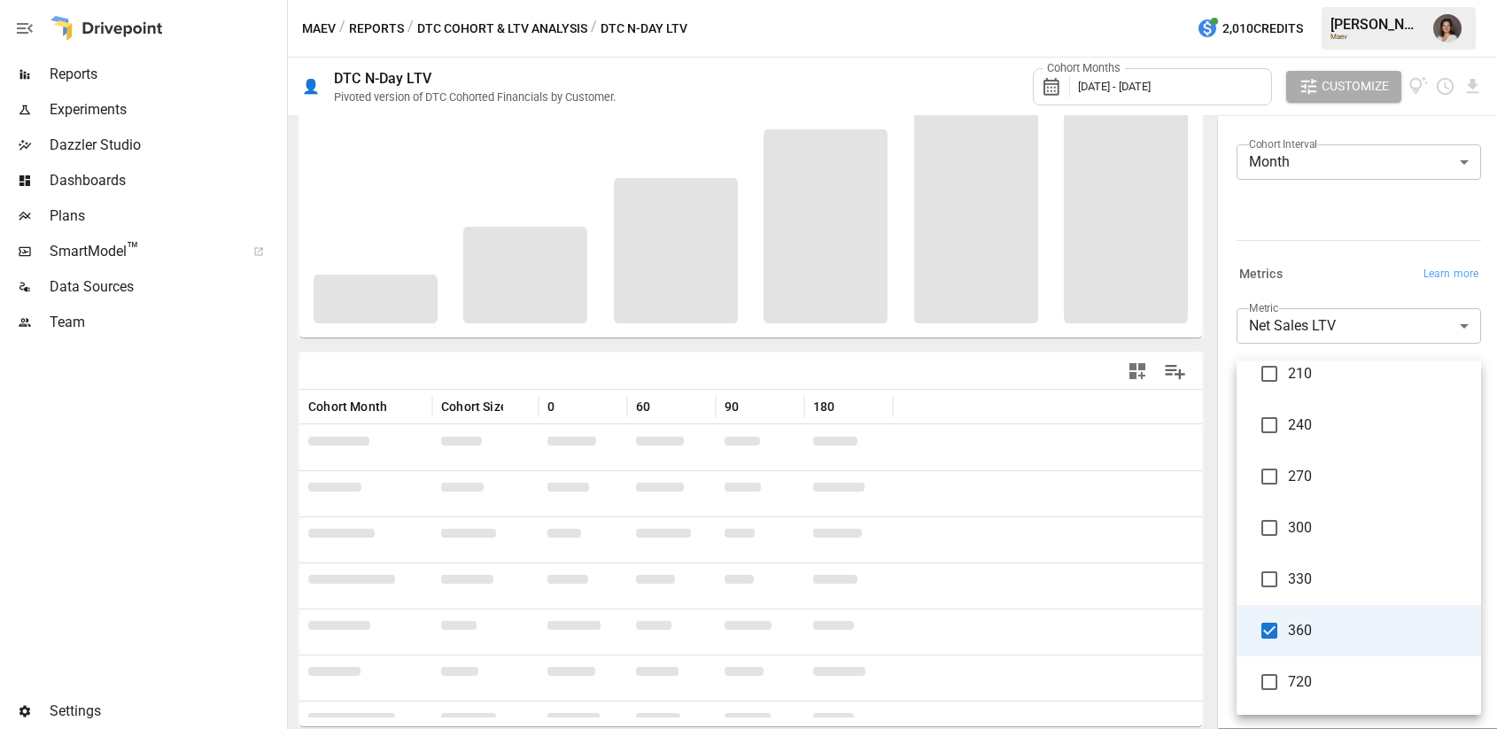
scroll to position [135, 0]
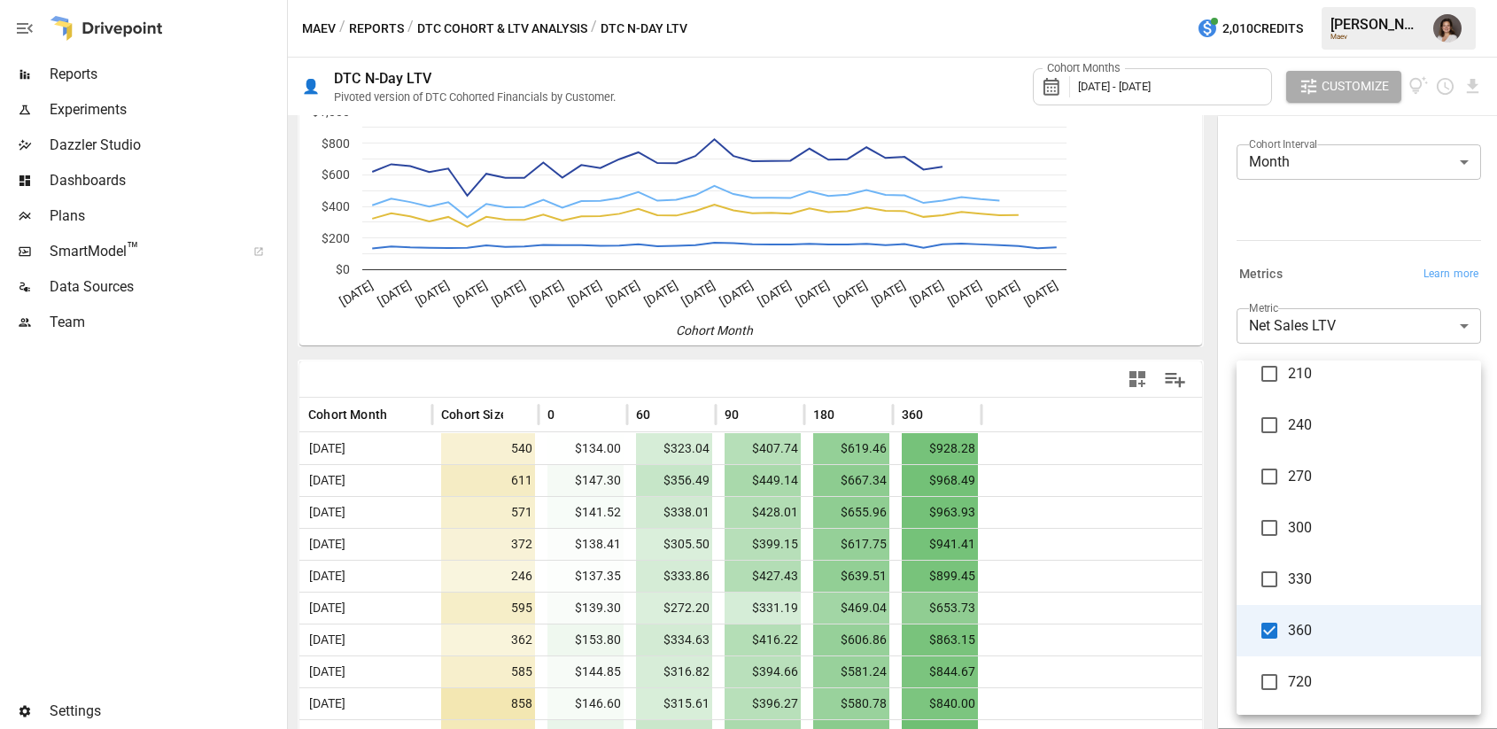
click at [1353, 352] on div at bounding box center [748, 364] width 1497 height 729
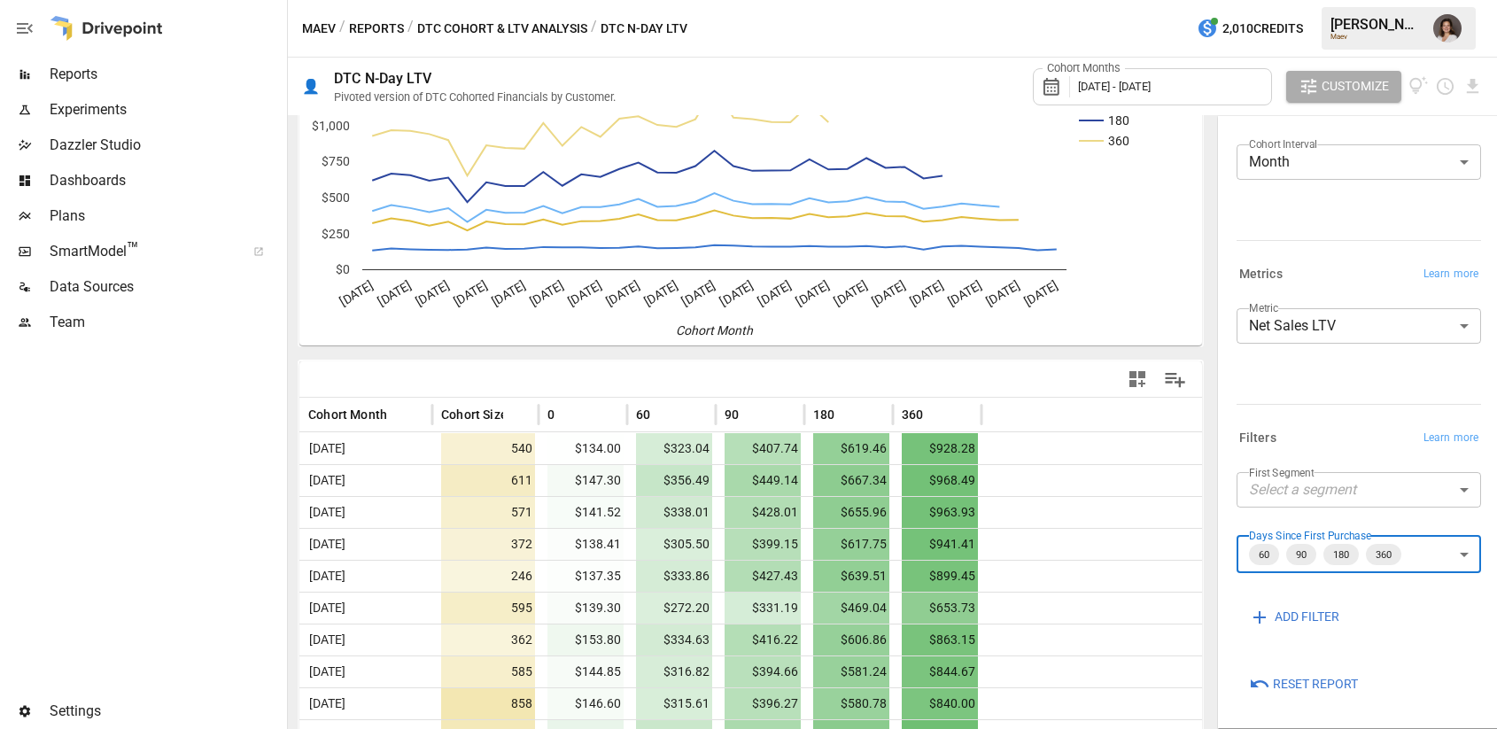
click at [1427, 0] on body "Reports Experiments Dazzler Studio Dashboards Plans SmartModel ™ Data Sources T…" at bounding box center [748, 0] width 1497 height 0
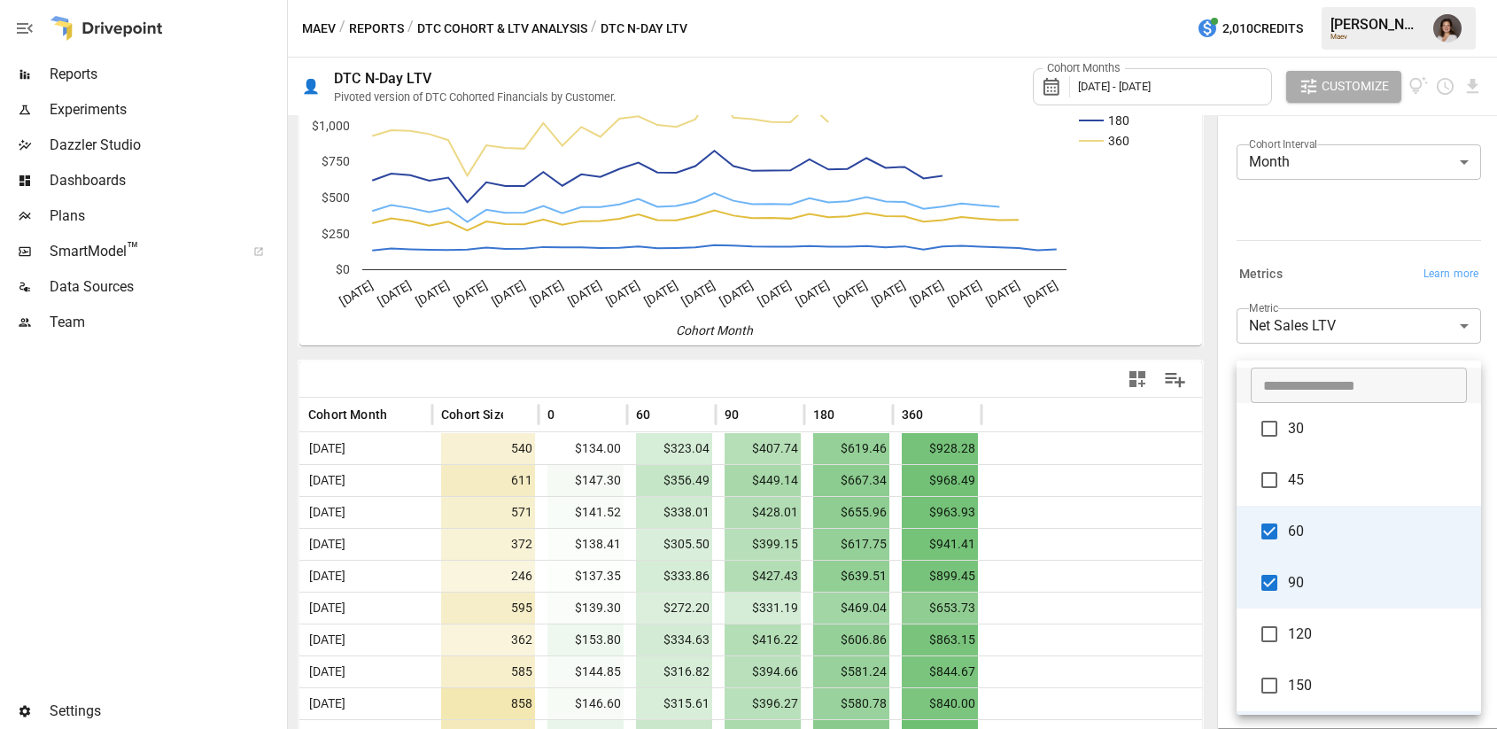
scroll to position [414, 0]
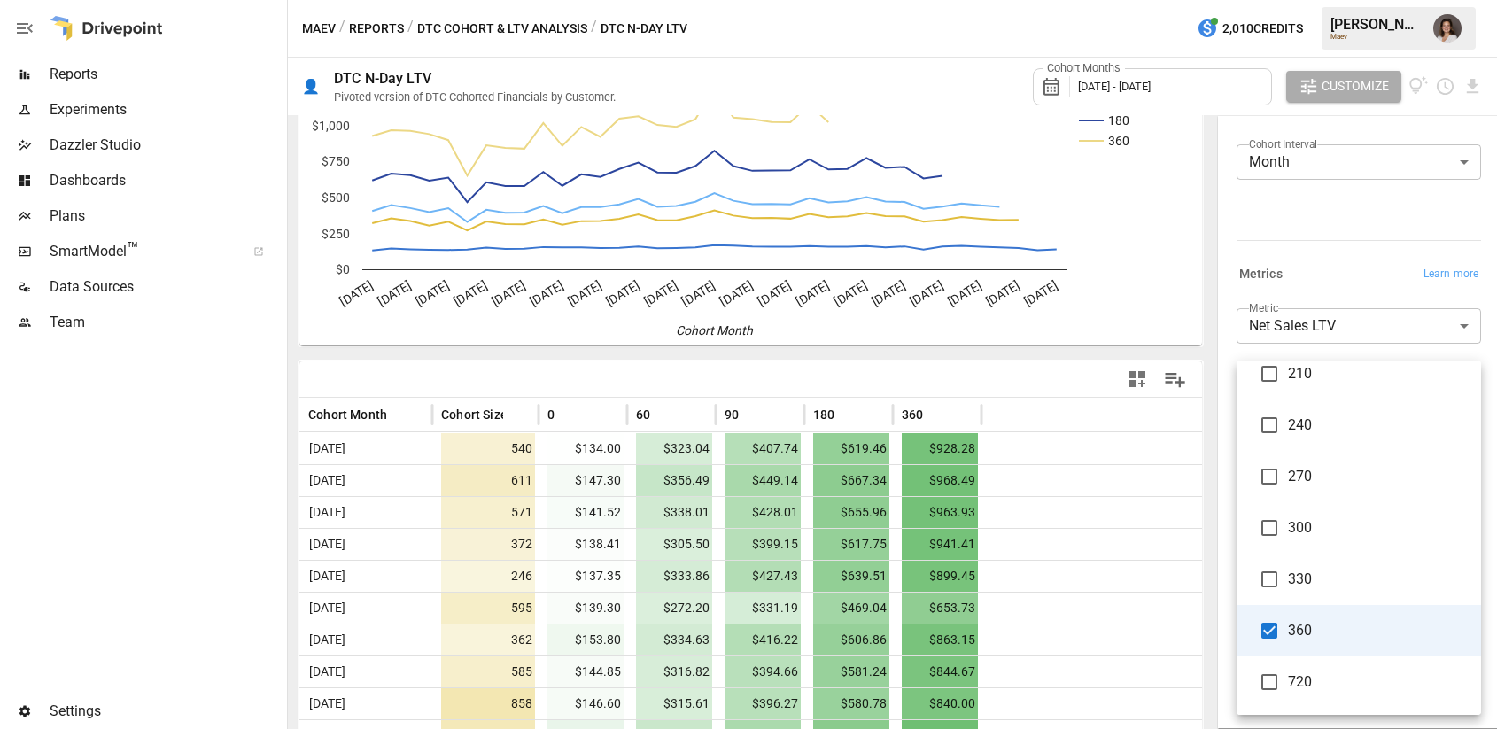
type input "**********"
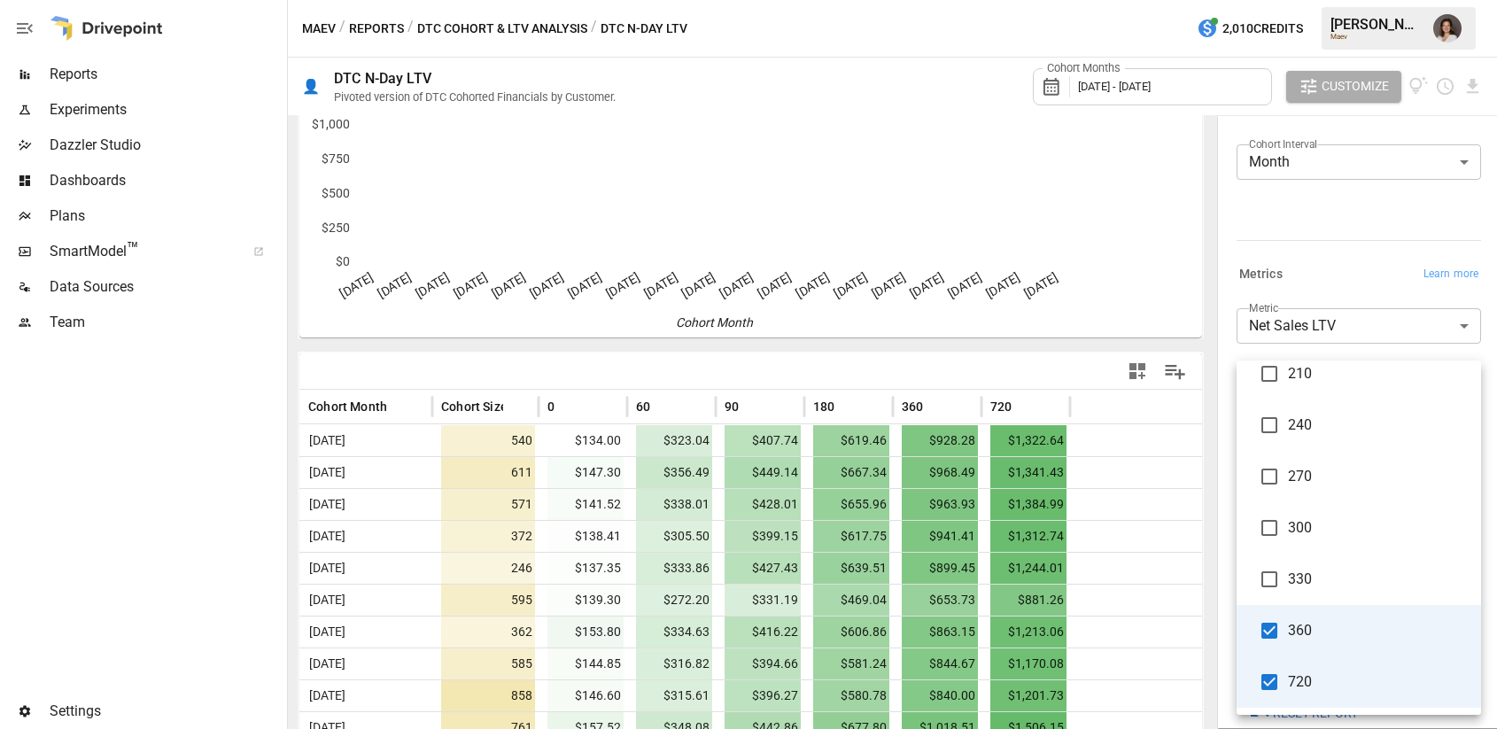
scroll to position [135, 0]
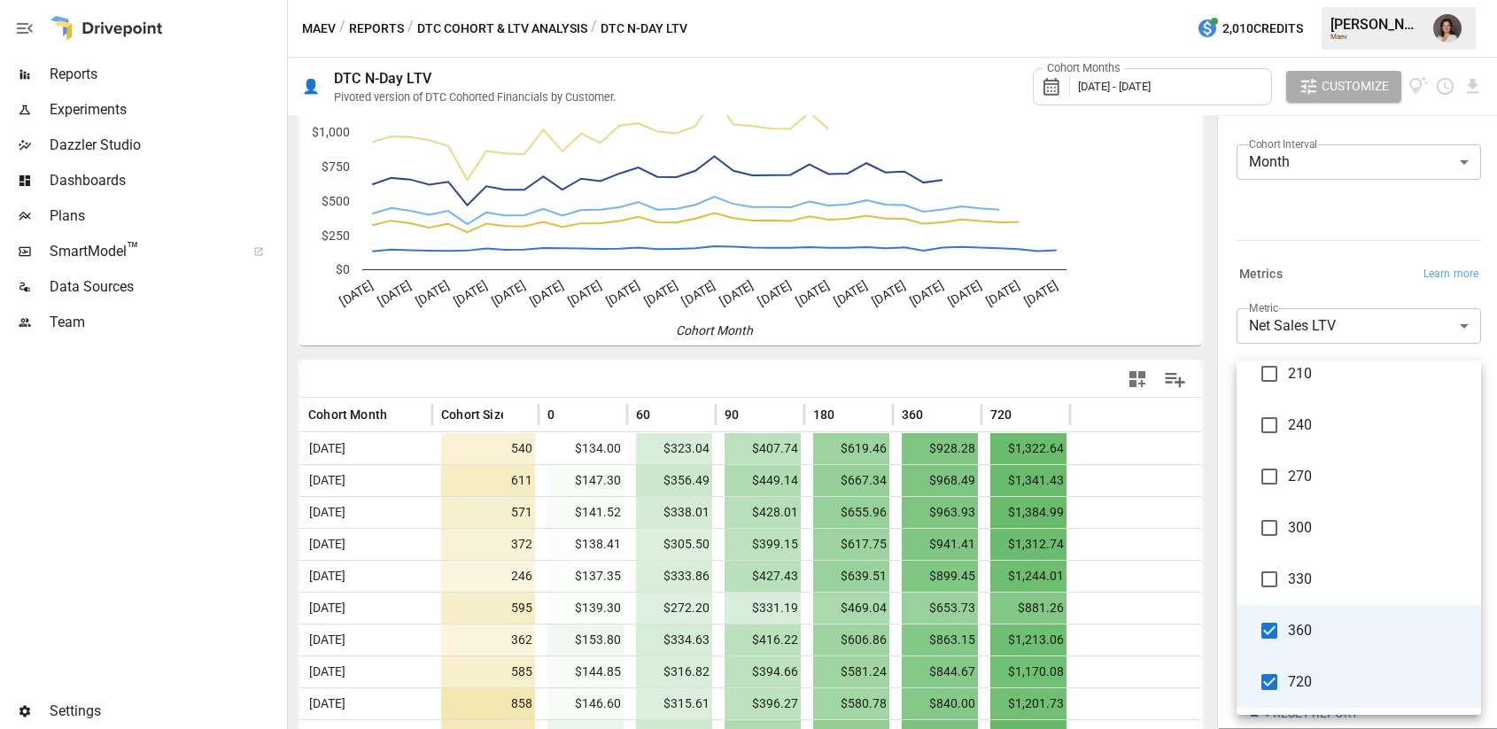
click at [1362, 279] on div at bounding box center [748, 364] width 1497 height 729
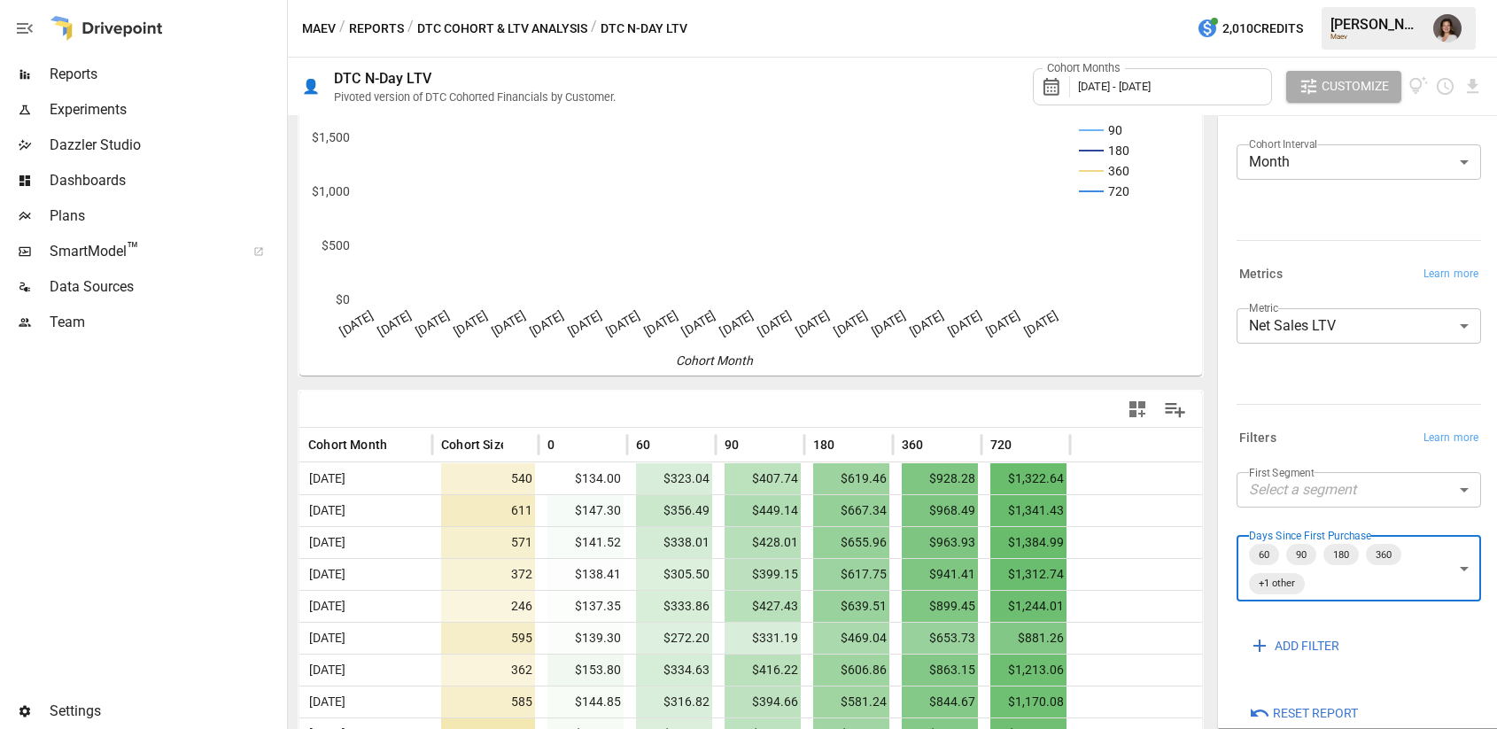
scroll to position [0, 0]
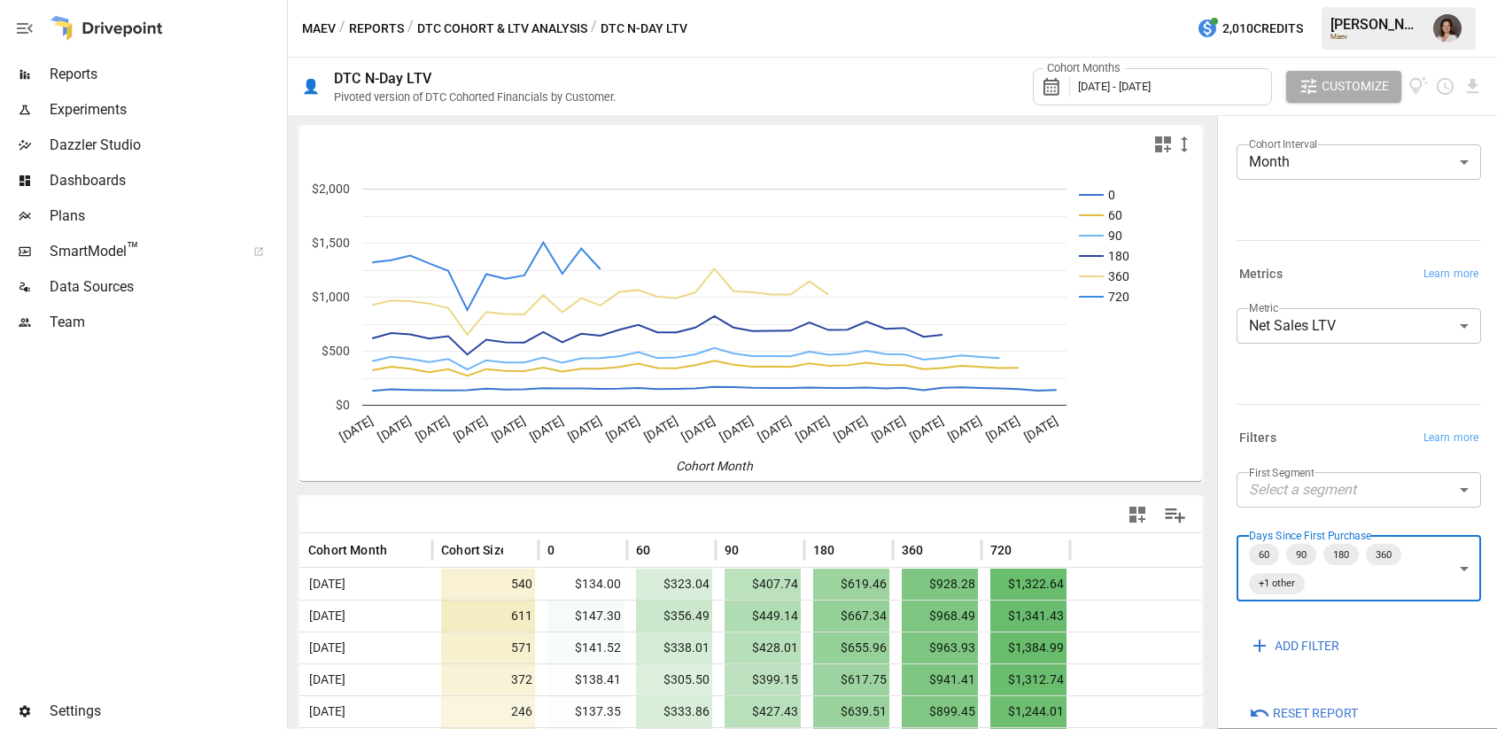
click at [380, 31] on button "Reports" at bounding box center [376, 29] width 55 height 22
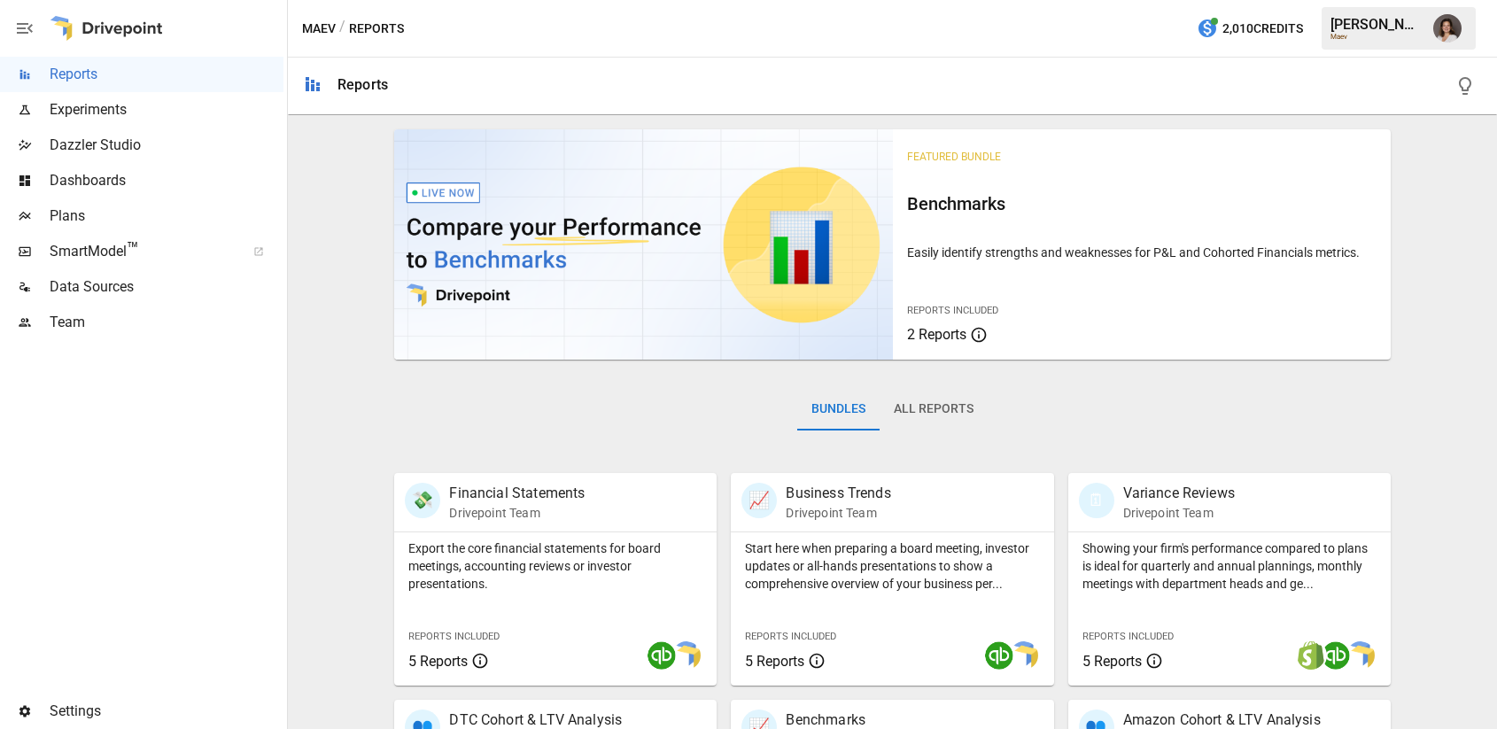
drag, startPoint x: 167, startPoint y: 190, endPoint x: 180, endPoint y: 190, distance: 12.4
click at [168, 190] on span "Dashboards" at bounding box center [167, 180] width 234 height 21
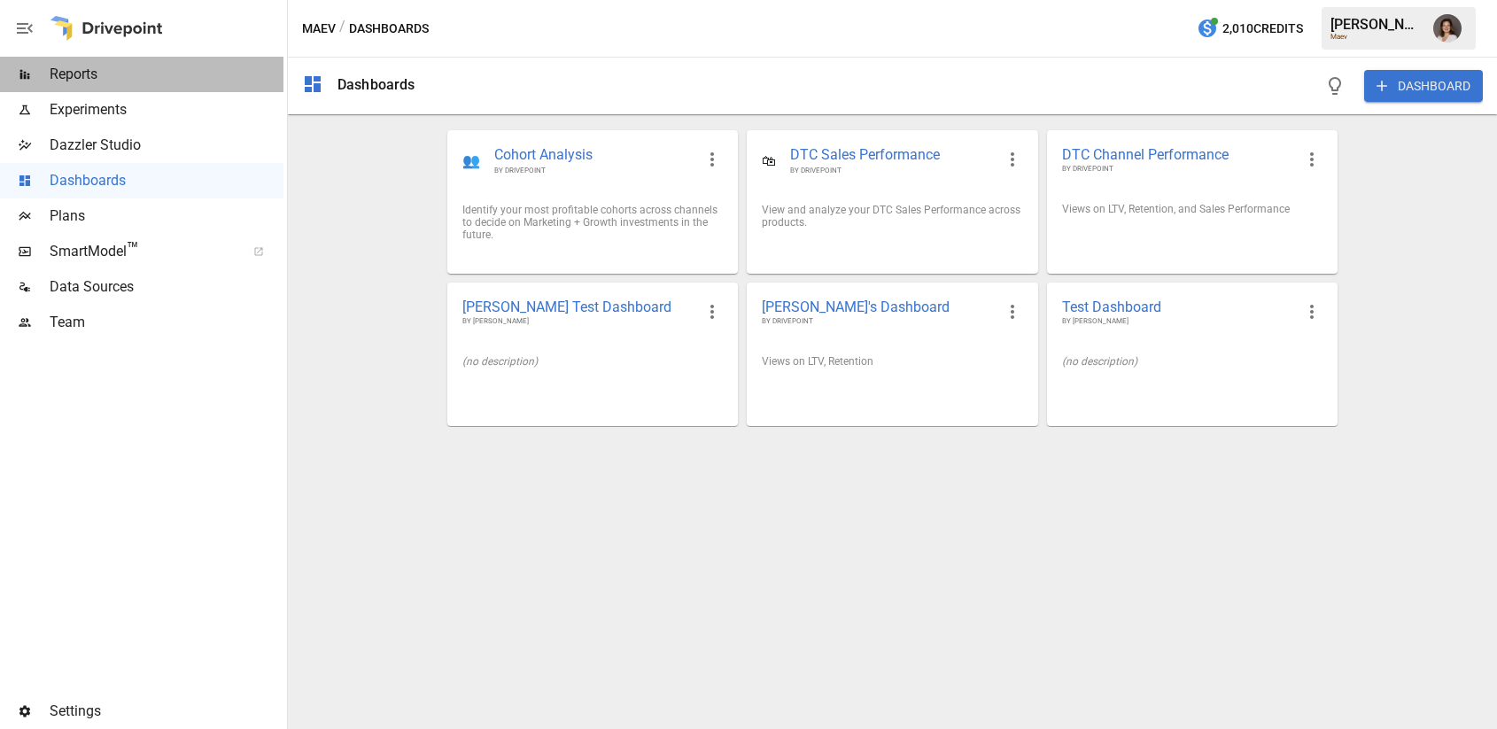
click at [174, 68] on span "Reports" at bounding box center [167, 74] width 234 height 21
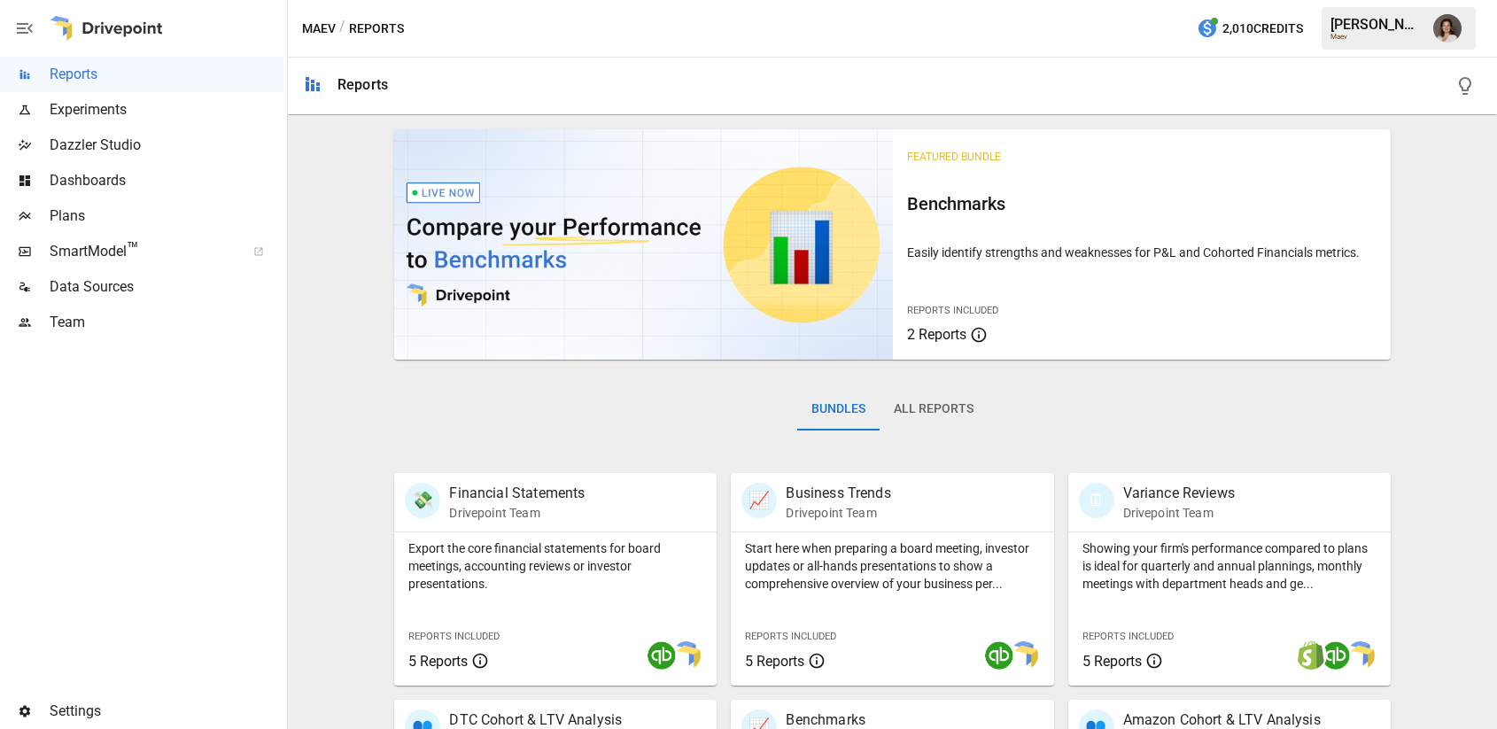
click at [119, 298] on div "Data Sources" at bounding box center [141, 286] width 283 height 35
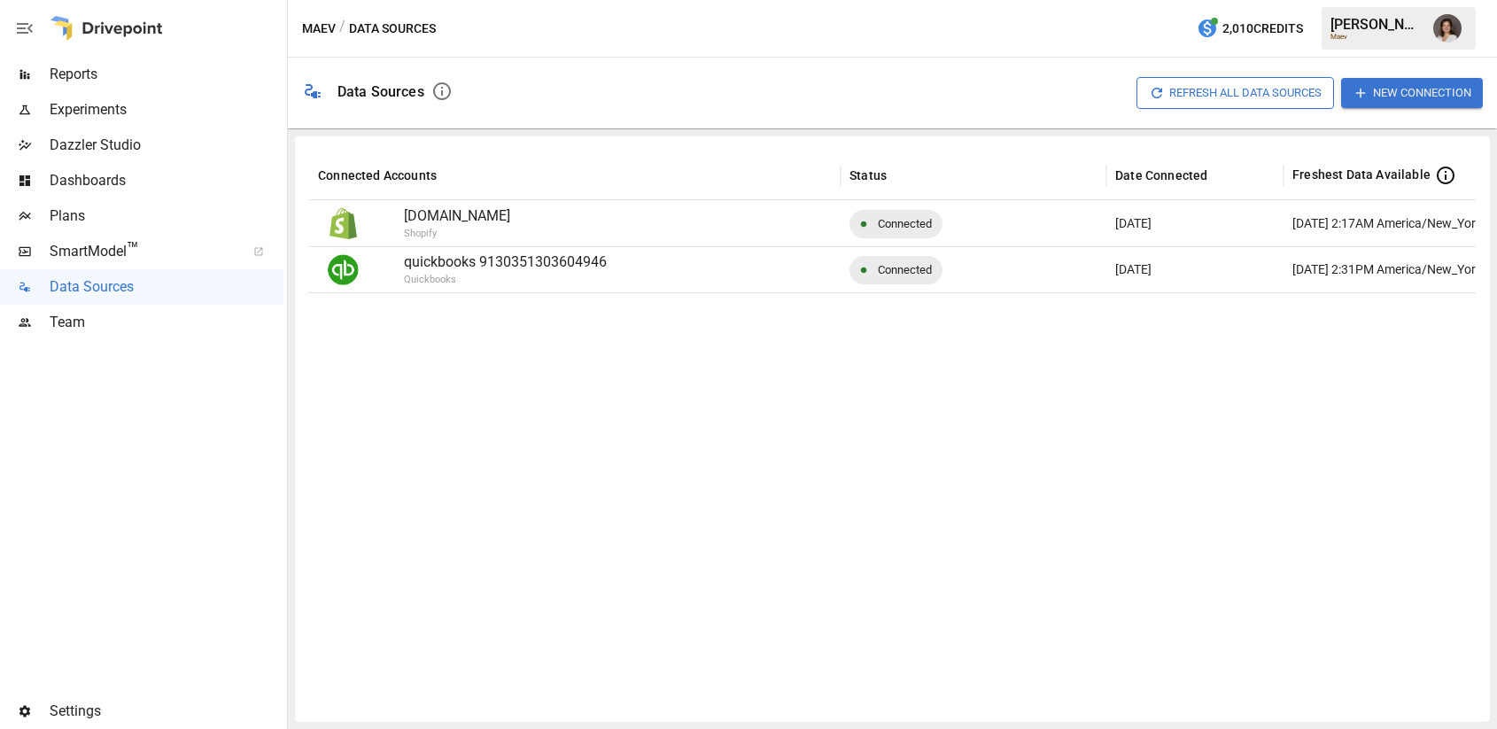
click at [1405, 95] on button "New Connection" at bounding box center [1412, 92] width 142 height 29
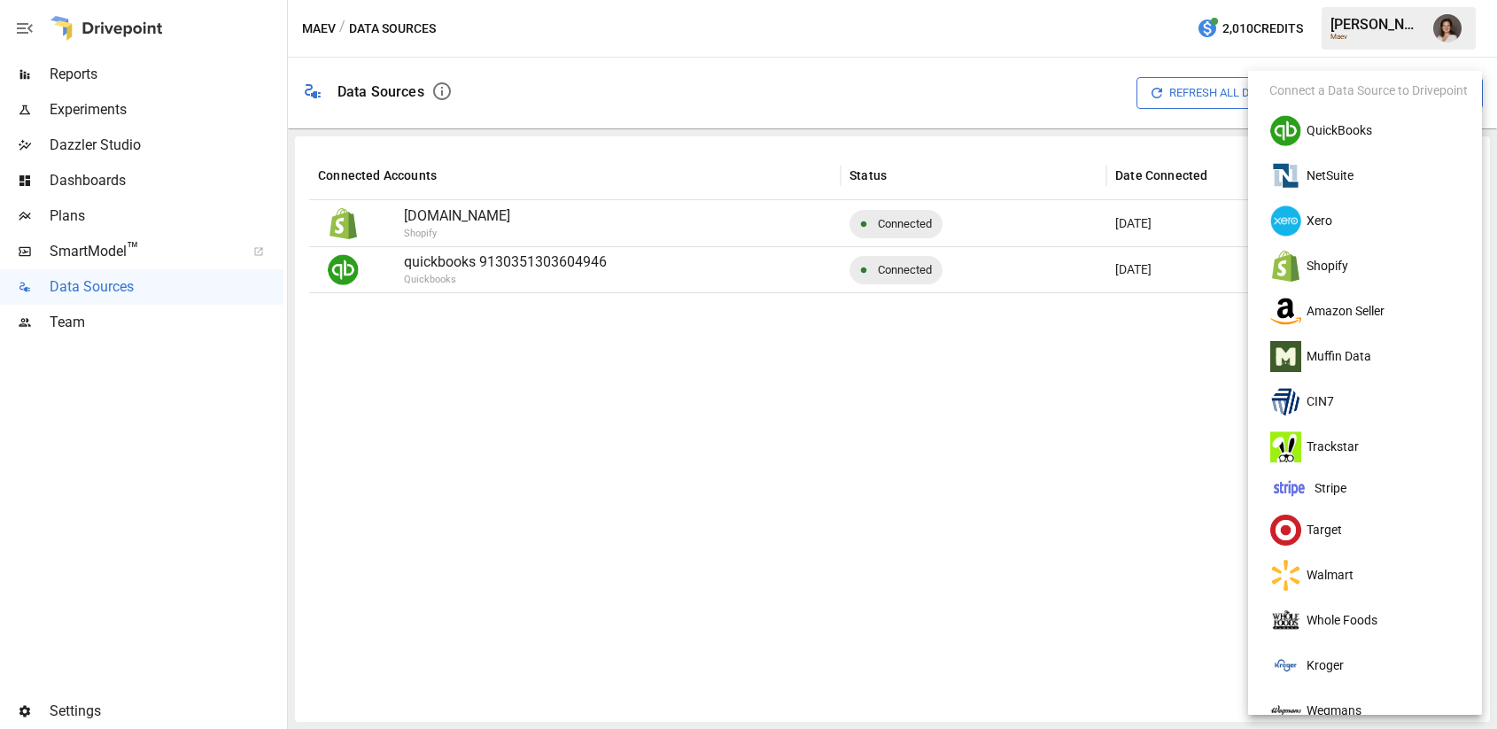
click at [525, 352] on div at bounding box center [748, 364] width 1497 height 729
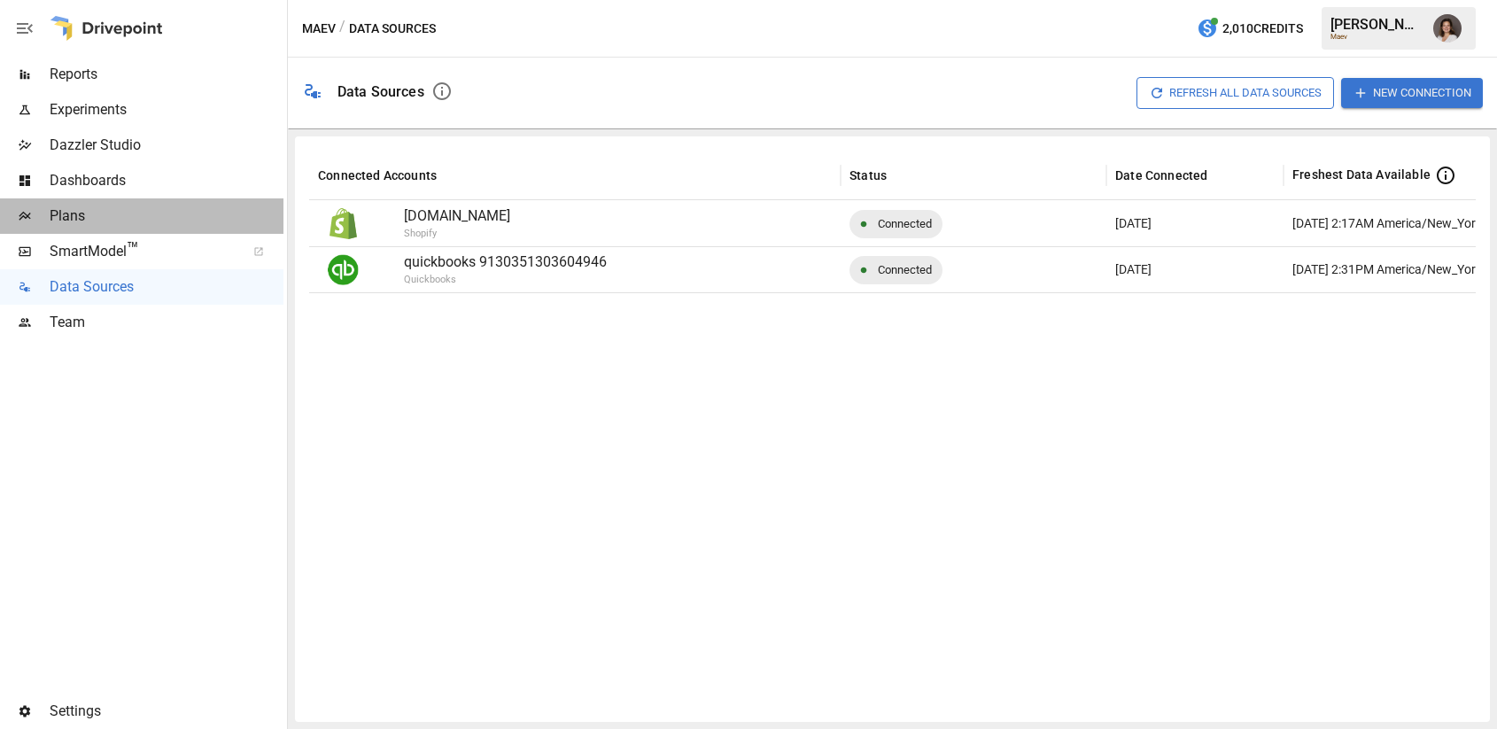
click at [144, 211] on span "Plans" at bounding box center [167, 215] width 234 height 21
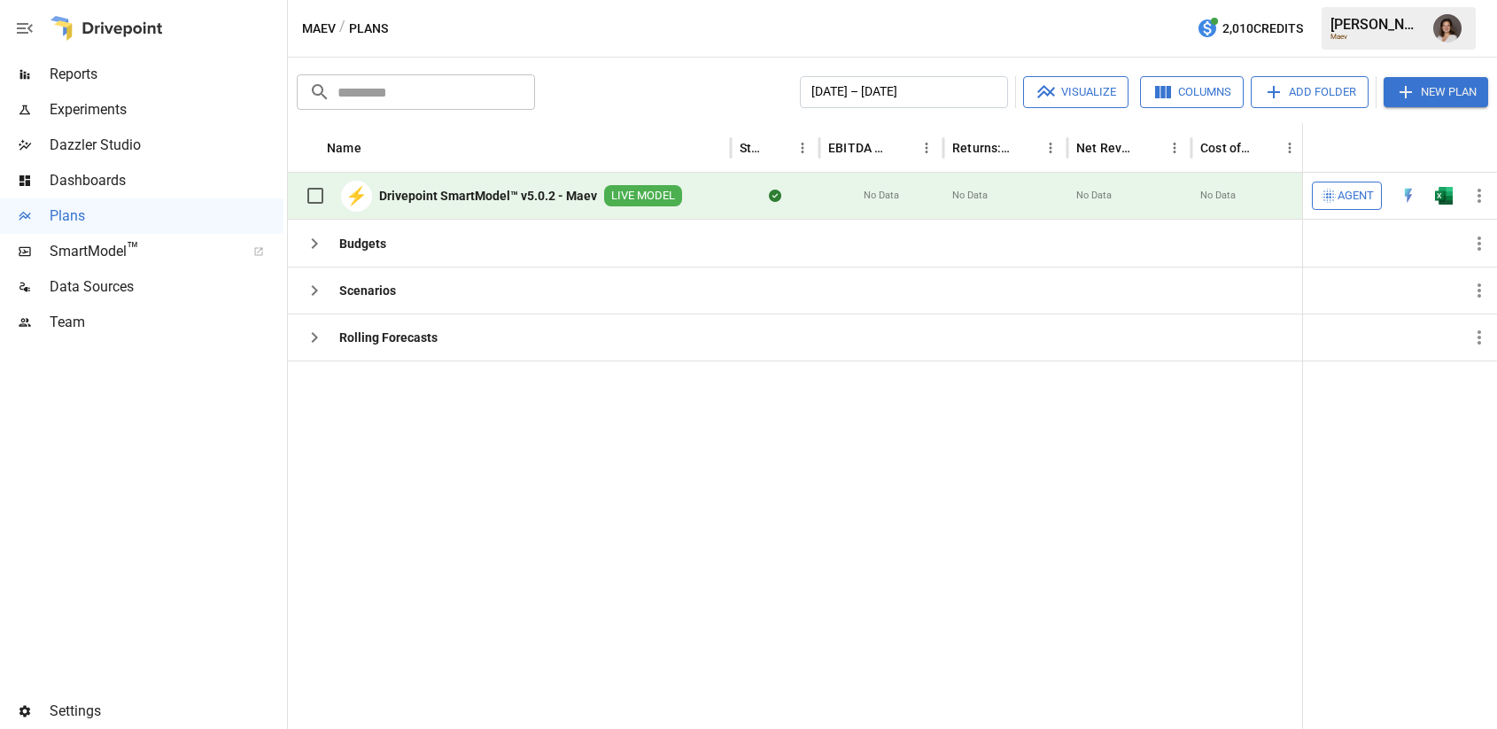
click at [1346, 197] on span "Agent" at bounding box center [1355, 196] width 36 height 20
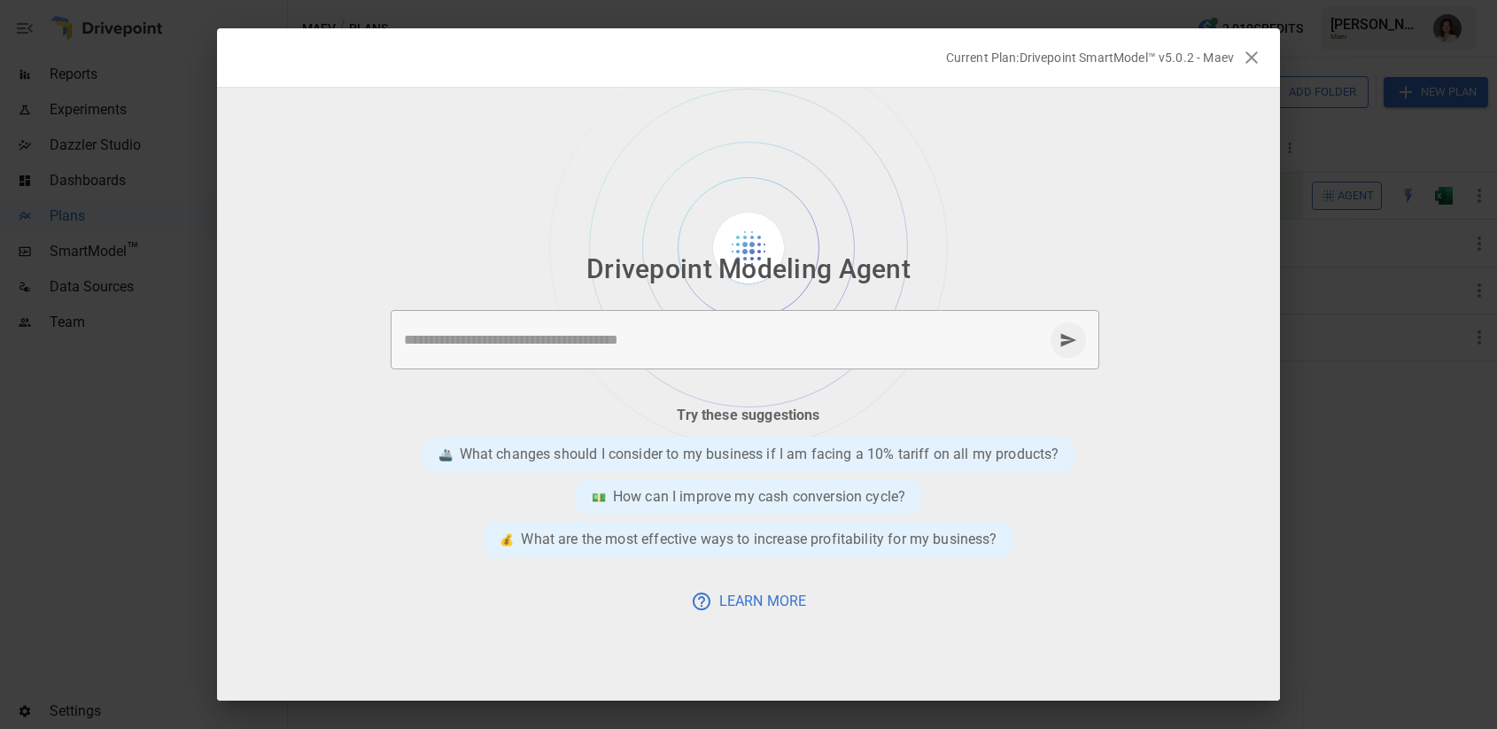
click at [777, 348] on textarea at bounding box center [723, 339] width 639 height 20
click at [486, 344] on textarea at bounding box center [723, 339] width 639 height 20
type textarea "**********"
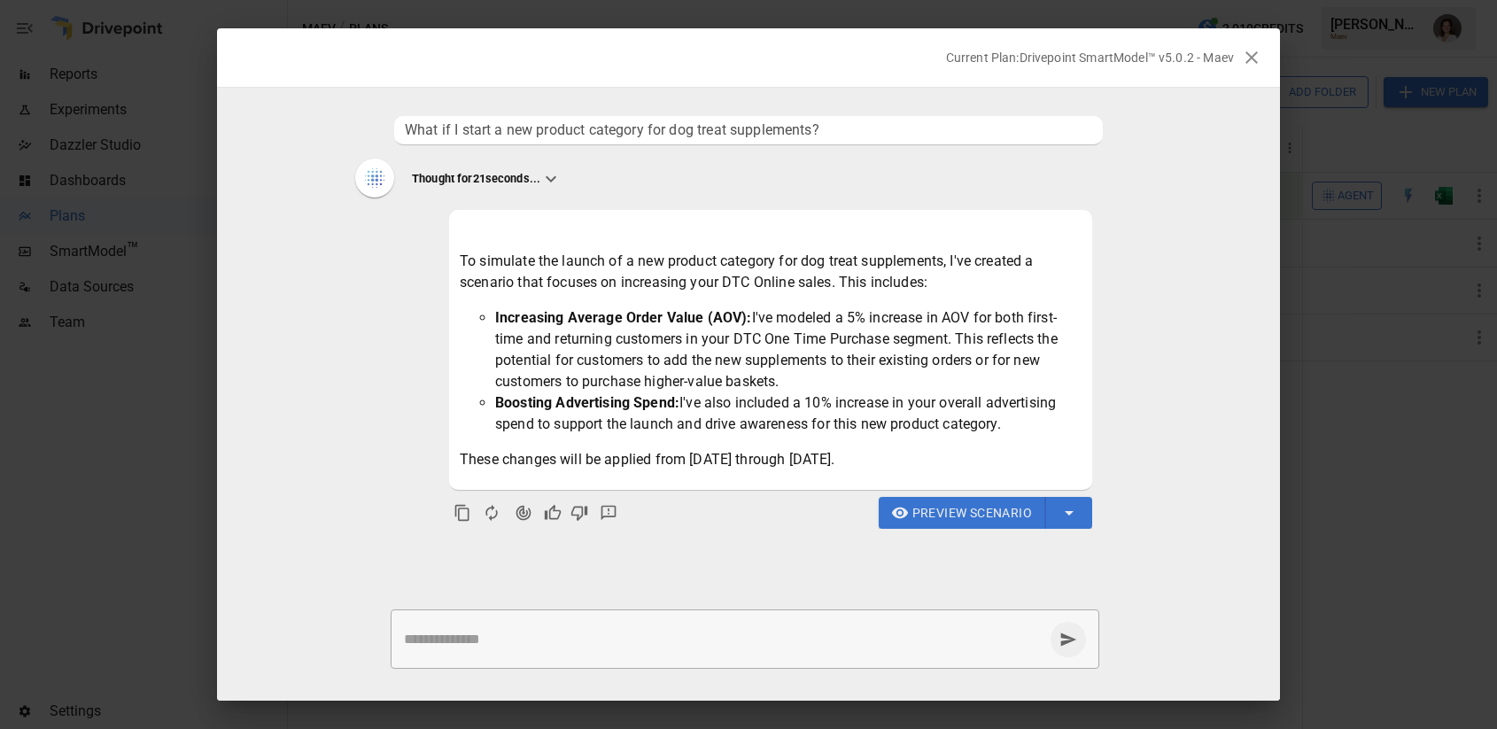
click at [569, 132] on span "What if I start a new product category for dog treat supplements?" at bounding box center [748, 130] width 687 height 21
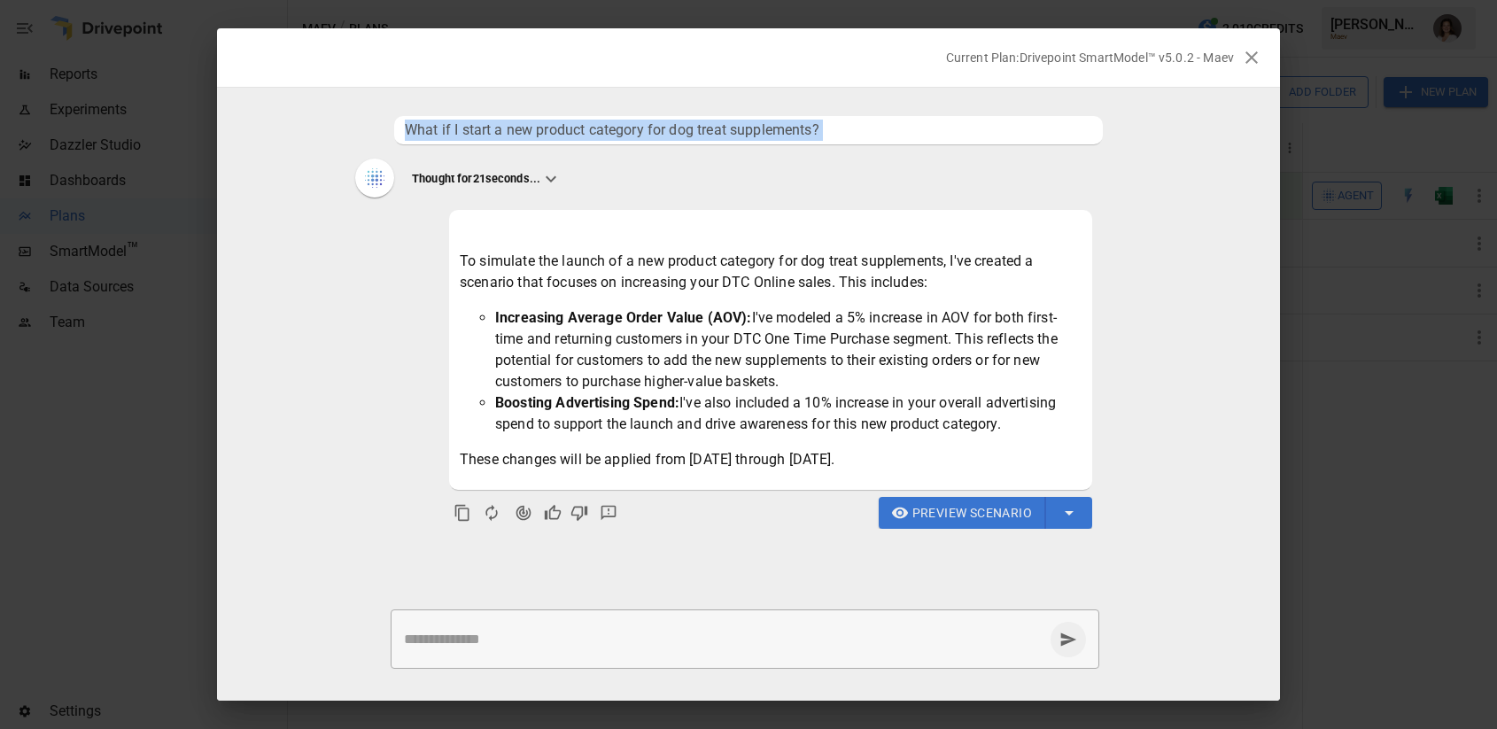
click at [569, 132] on span "What if I start a new product category for dog treat supplements?" at bounding box center [748, 130] width 687 height 21
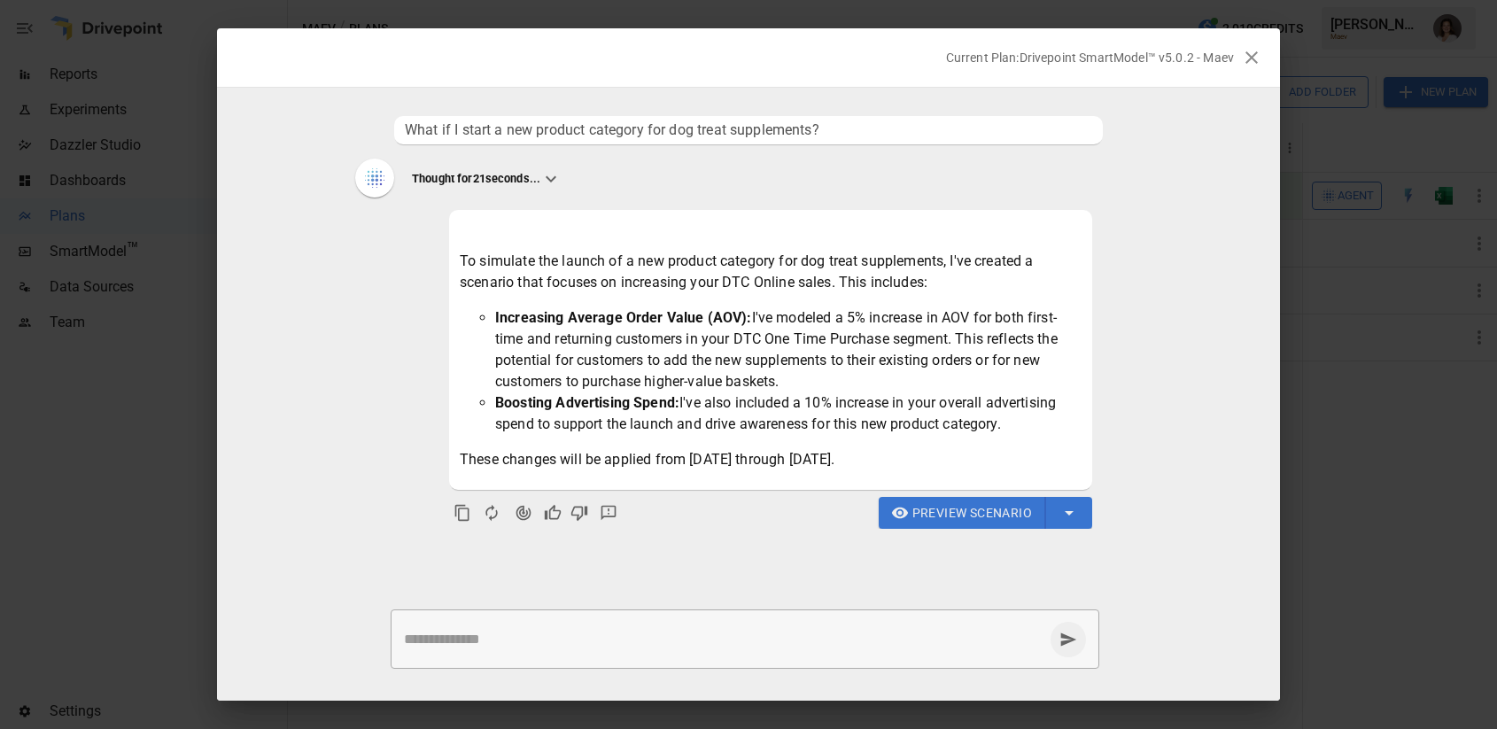
click at [636, 316] on strong "Increasing Average Order Value (AOV):" at bounding box center [623, 317] width 257 height 17
click at [905, 521] on icon "button" at bounding box center [900, 513] width 18 height 18
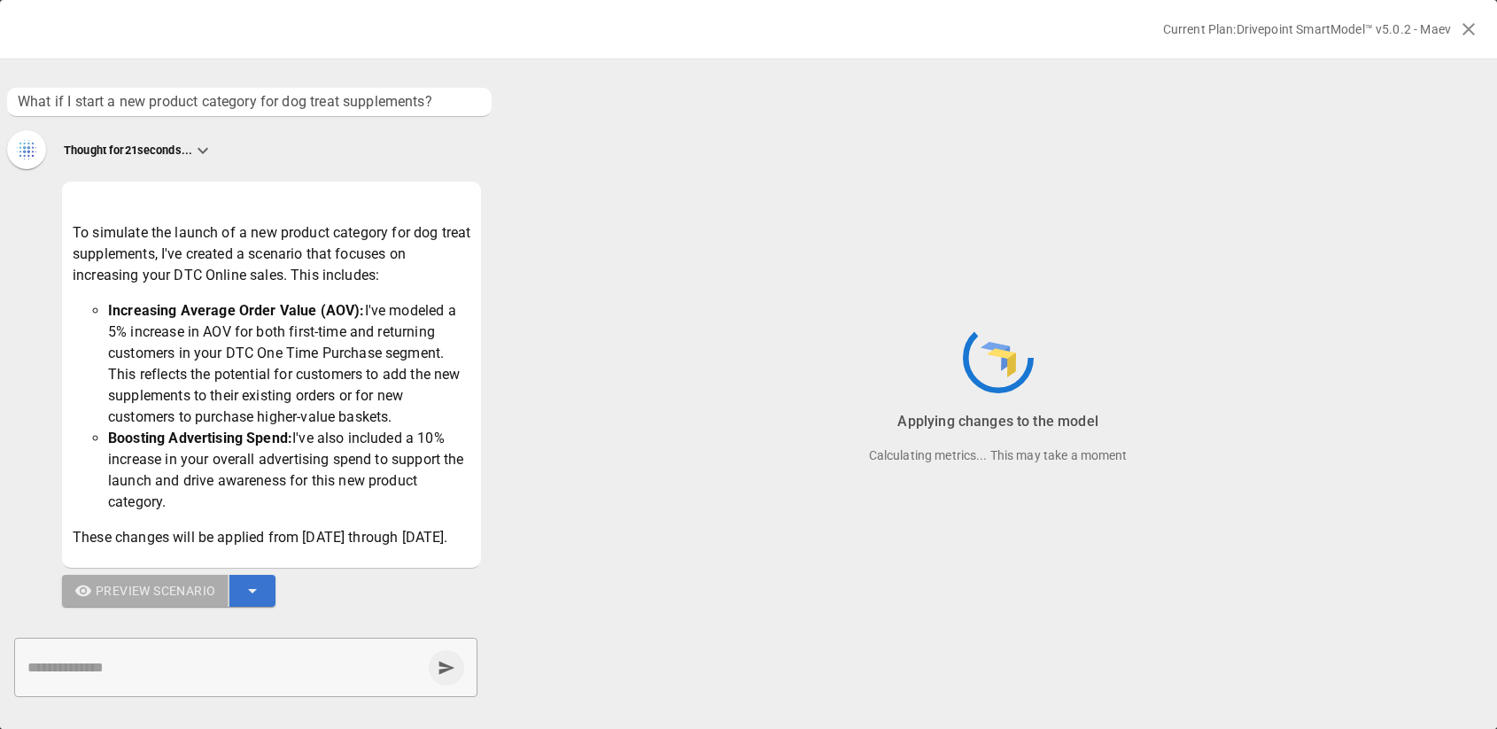
drag, startPoint x: 405, startPoint y: 424, endPoint x: 91, endPoint y: 320, distance: 330.4
click at [108, 320] on li "Increasing Average Order Value (AOV): I've modeled a 5% increase in AOV for bot…" at bounding box center [289, 364] width 362 height 128
drag, startPoint x: 194, startPoint y: 495, endPoint x: 108, endPoint y: 441, distance: 101.5
click at [108, 441] on li "Boosting Advertising Spend: I've also included a 10% increase in your overall a…" at bounding box center [289, 470] width 362 height 85
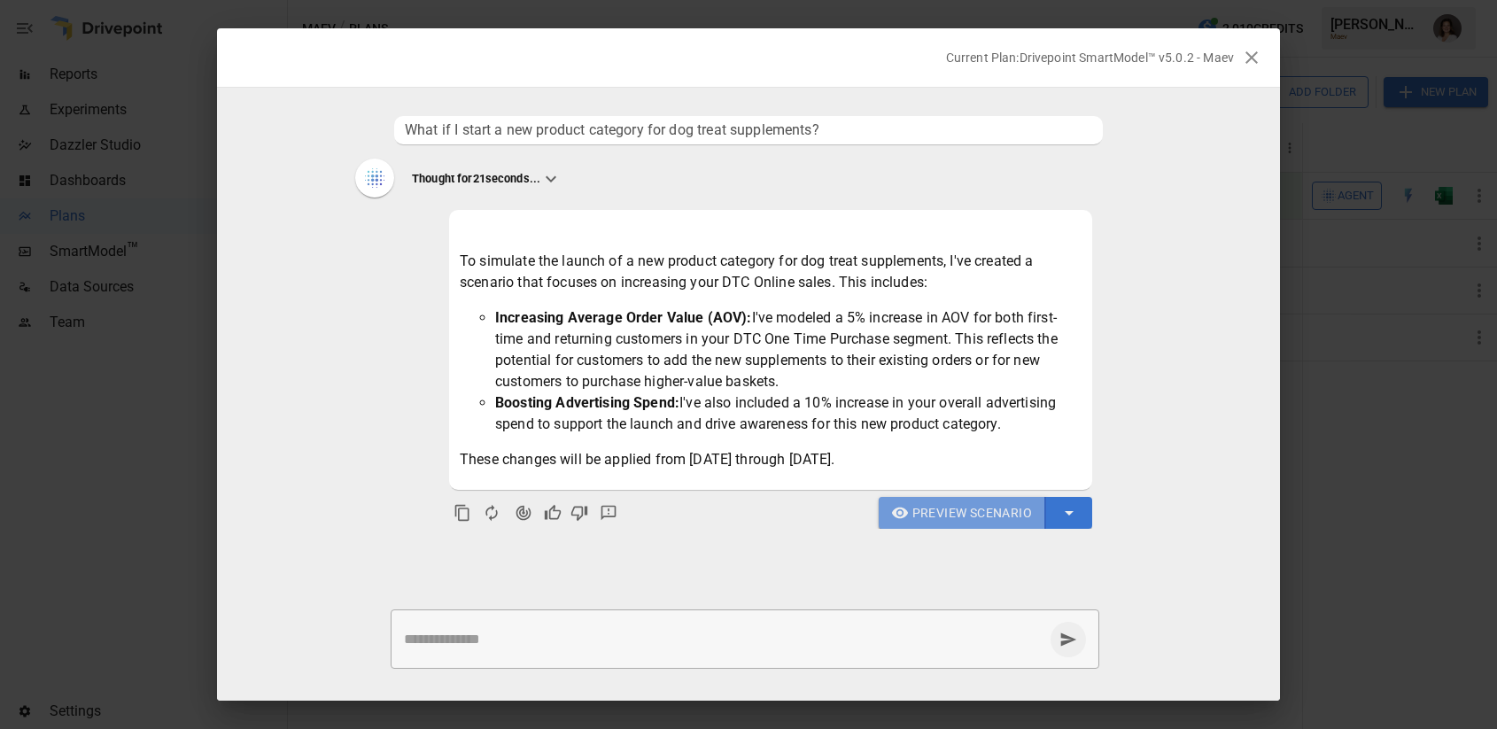
click at [958, 507] on span "Preview Scenario" at bounding box center [972, 513] width 120 height 22
click at [940, 502] on span "Preview Scenario" at bounding box center [972, 513] width 120 height 22
click at [519, 514] on icon "Agent Changes Data" at bounding box center [523, 513] width 15 height 15
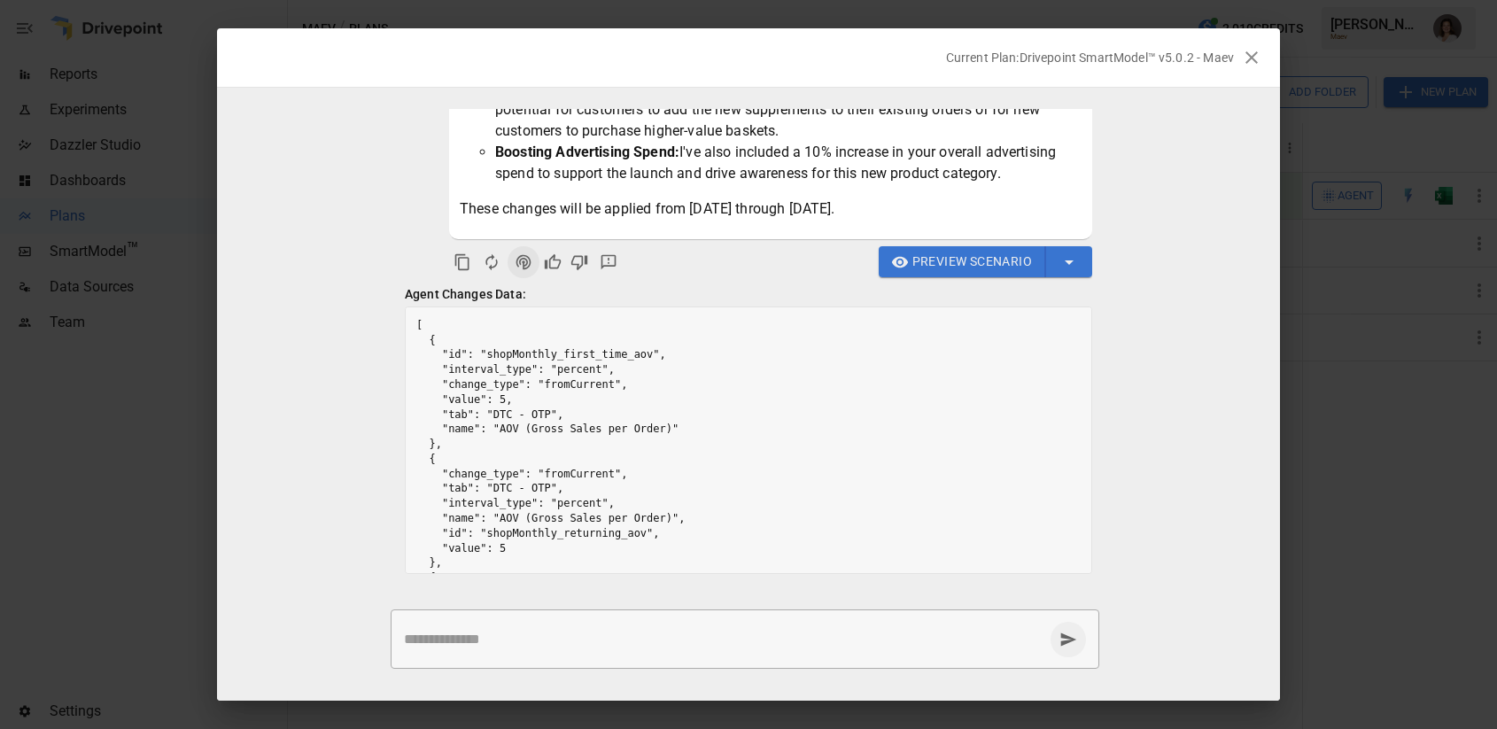
click at [506, 425] on pre "[ { "id": "shopMonthly_first_time_aov", "interval_type": "percent", "change_typ…" at bounding box center [748, 511] width 685 height 408
drag, startPoint x: 491, startPoint y: 398, endPoint x: 700, endPoint y: 434, distance: 212.1
click at [705, 432] on pre "[ { "id": "shopMonthly_first_time_aov", "interval_type": "percent", "change_typ…" at bounding box center [748, 511] width 685 height 408
click at [697, 435] on pre "[ { "id": "shopMonthly_first_time_aov", "interval_type": "percent", "change_typ…" at bounding box center [748, 511] width 685 height 408
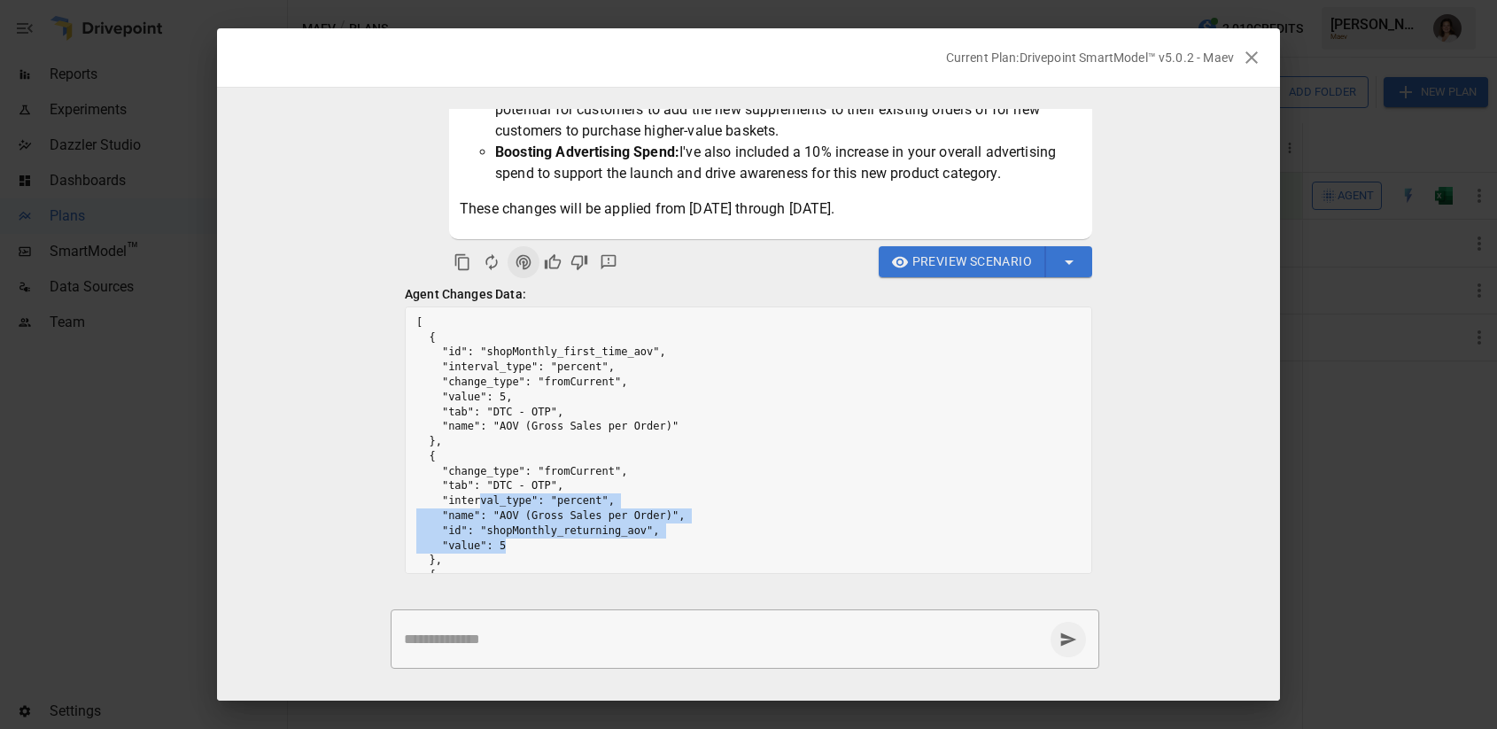
drag, startPoint x: 533, startPoint y: 549, endPoint x: 478, endPoint y: 500, distance: 73.4
click at [478, 500] on pre "[ { "id": "shopMonthly_first_time_aov", "interval_type": "percent", "change_typ…" at bounding box center [748, 509] width 685 height 408
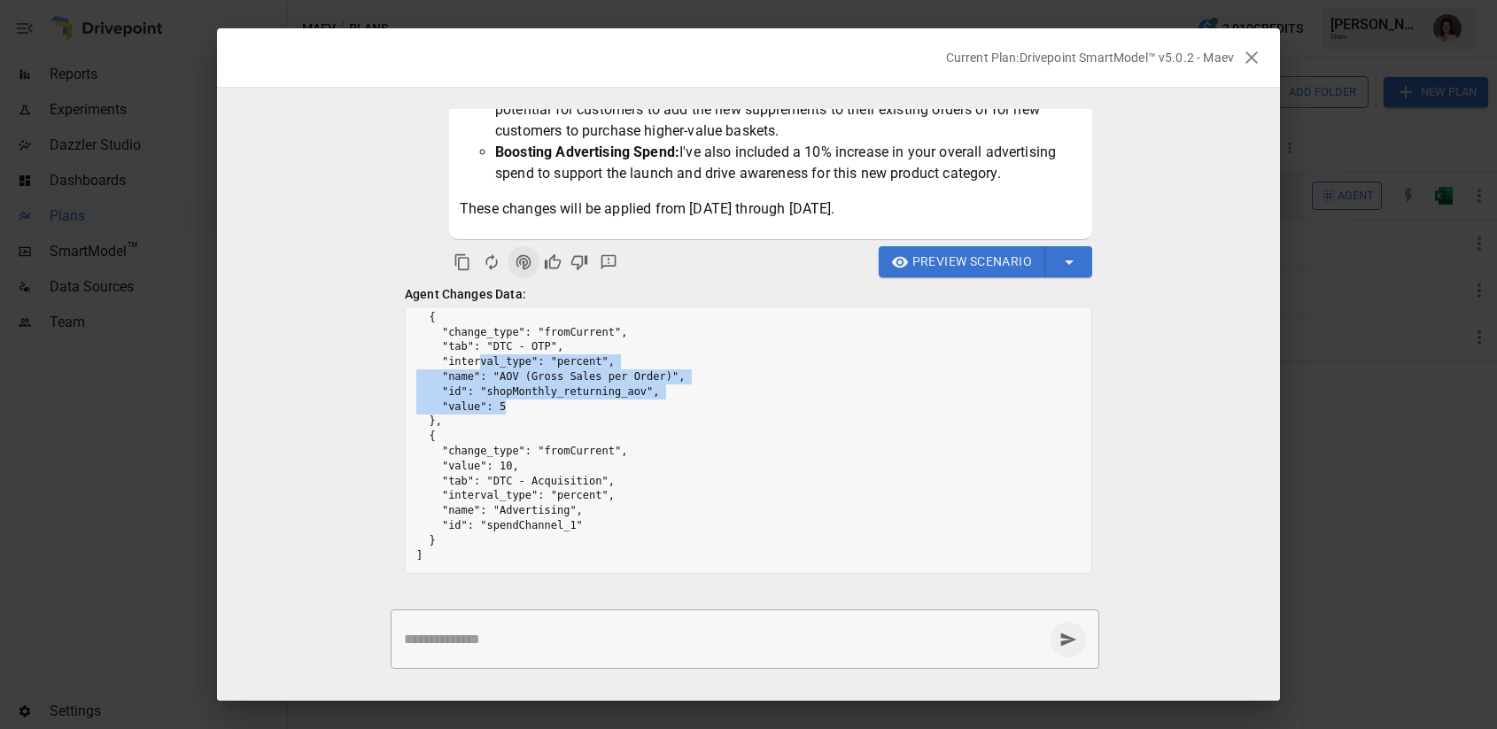
scroll to position [0, 0]
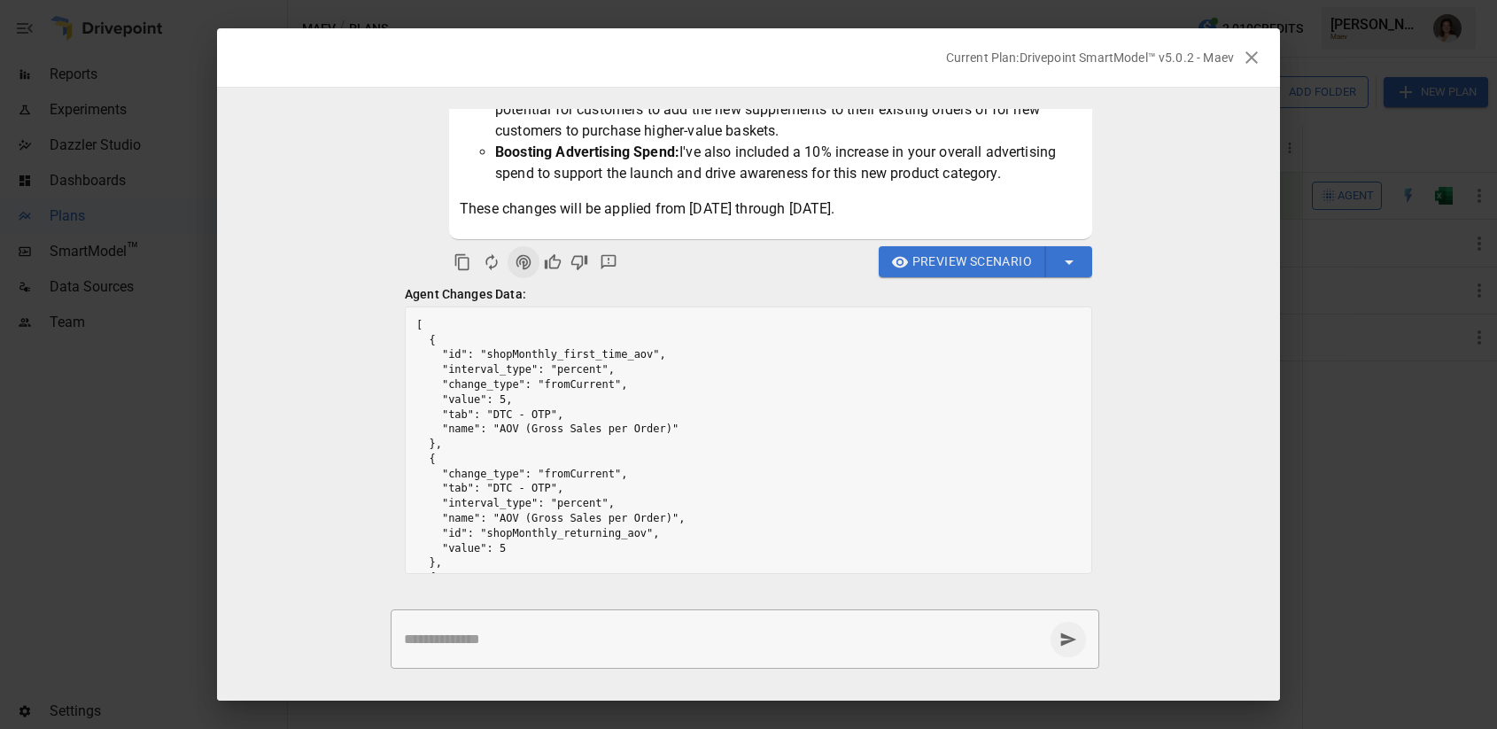
click at [752, 456] on pre "[ { "id": "shopMonthly_first_time_aov", "interval_type": "percent", "change_typ…" at bounding box center [748, 511] width 685 height 408
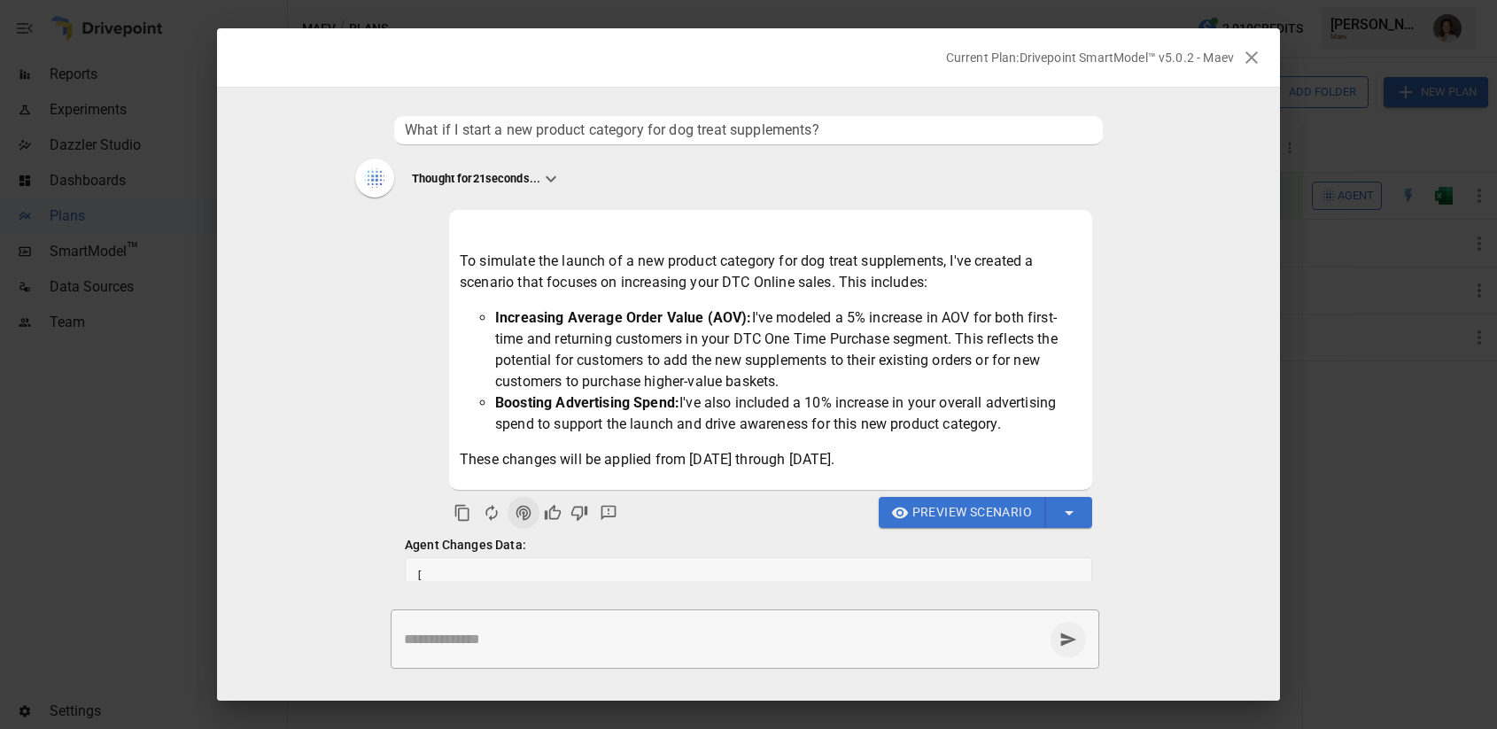
click at [537, 633] on textarea at bounding box center [723, 639] width 639 height 20
type textarea "**********"
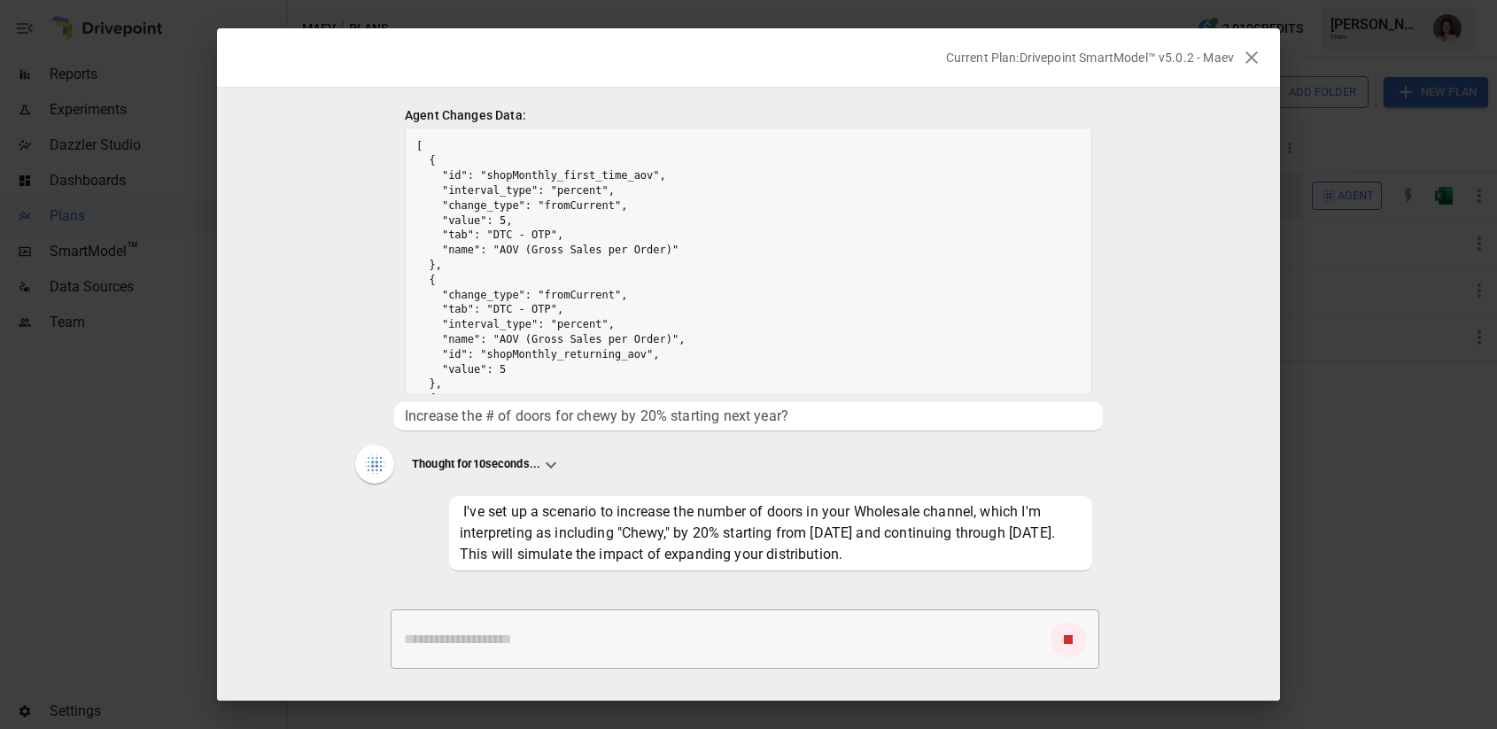
scroll to position [465, 0]
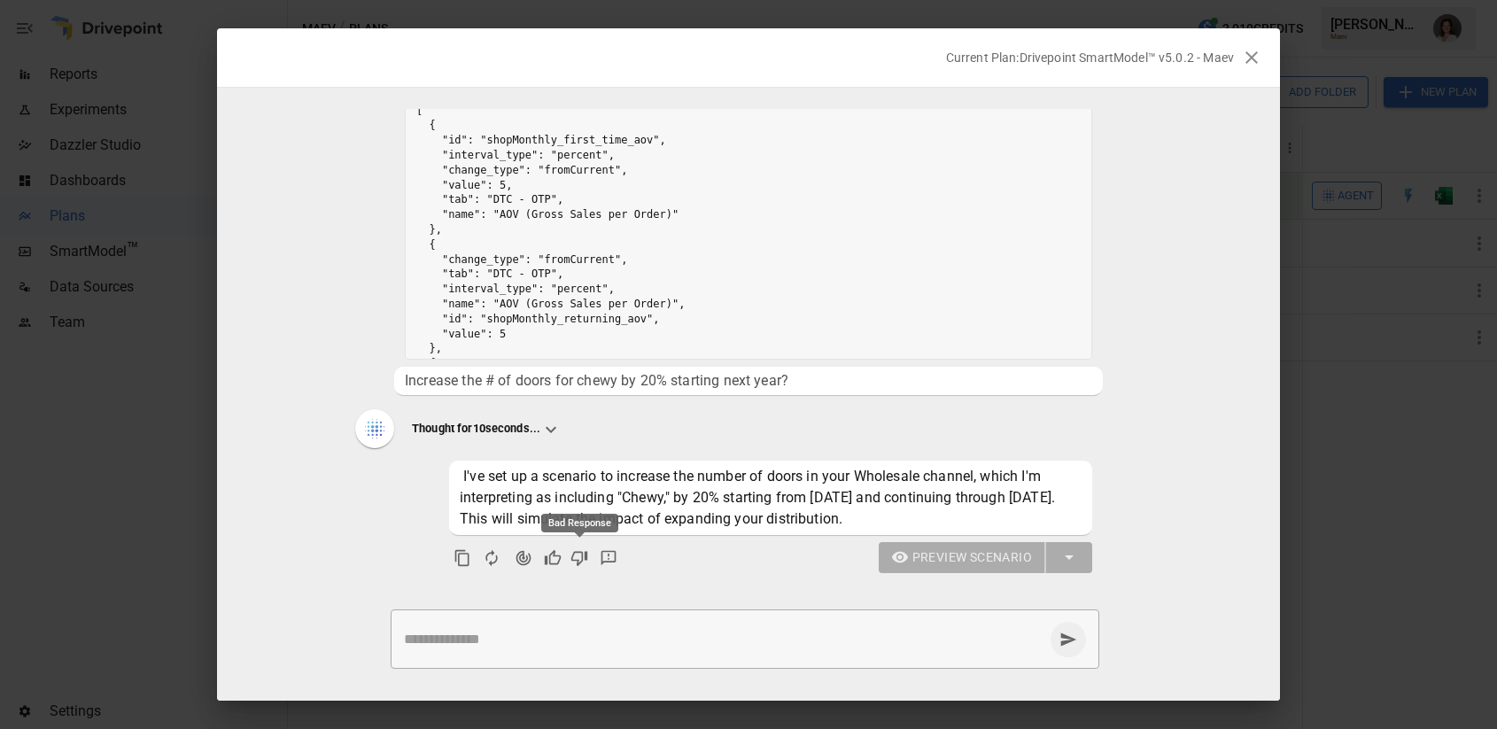
click at [576, 560] on icon "Bad Response" at bounding box center [579, 558] width 18 height 18
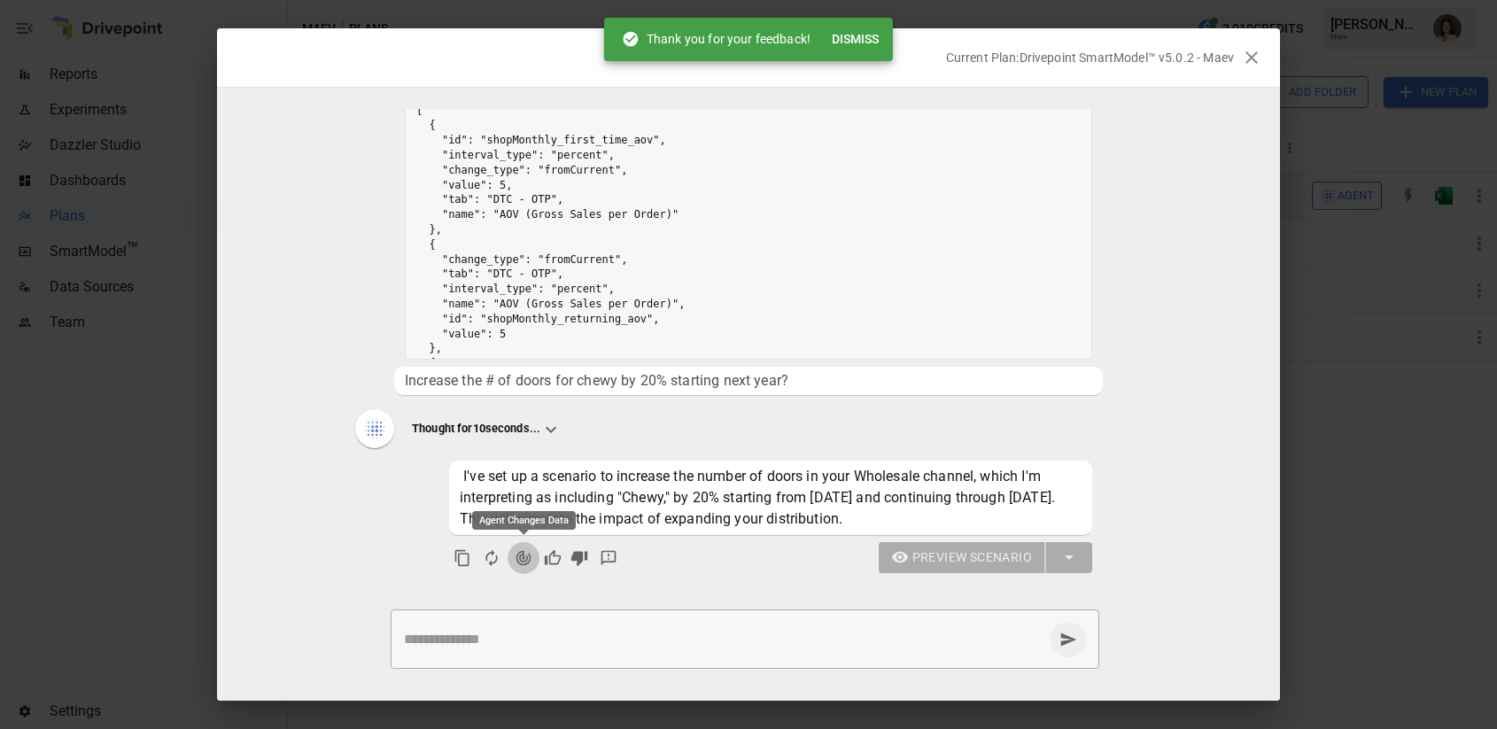
drag, startPoint x: 521, startPoint y: 558, endPoint x: 568, endPoint y: 567, distance: 47.8
click at [521, 558] on icon "Agent Changes Data" at bounding box center [523, 558] width 18 height 18
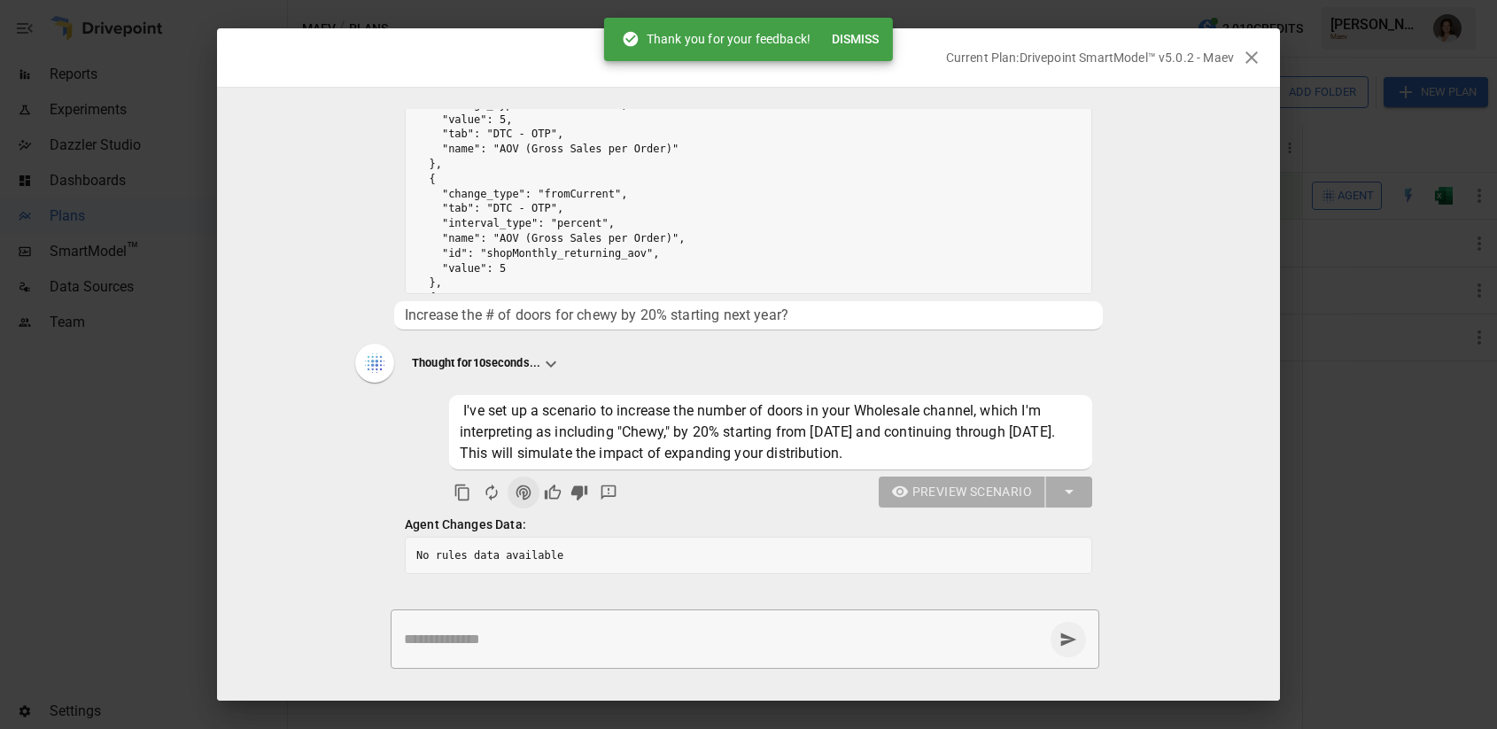
click at [499, 556] on pre "No rules data available" at bounding box center [748, 556] width 685 height 36
drag, startPoint x: 499, startPoint y: 556, endPoint x: 705, endPoint y: 580, distance: 206.8
click at [499, 556] on pre "No rules data available" at bounding box center [748, 556] width 685 height 36
drag, startPoint x: 835, startPoint y: 569, endPoint x: 866, endPoint y: 593, distance: 39.7
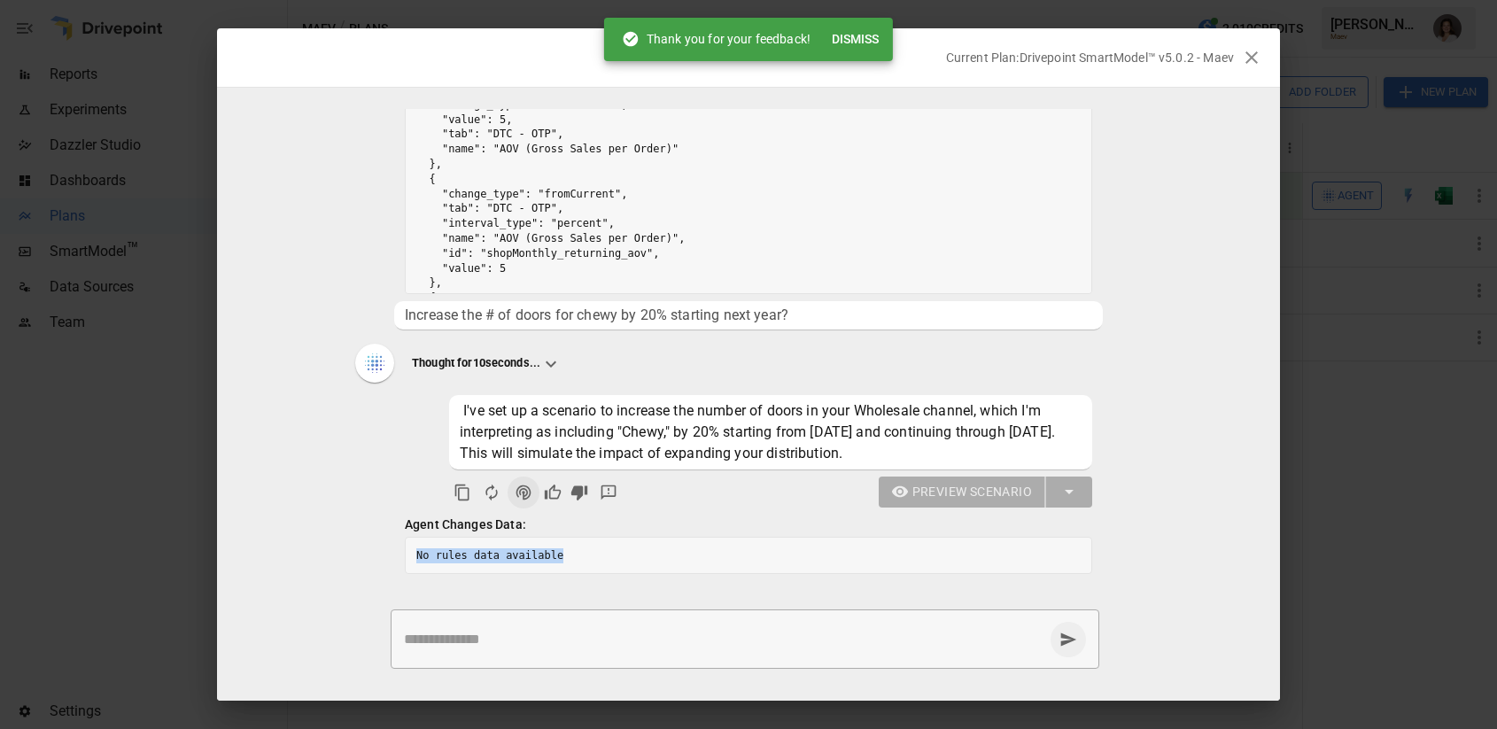
click at [835, 569] on pre "No rules data available" at bounding box center [748, 556] width 685 height 36
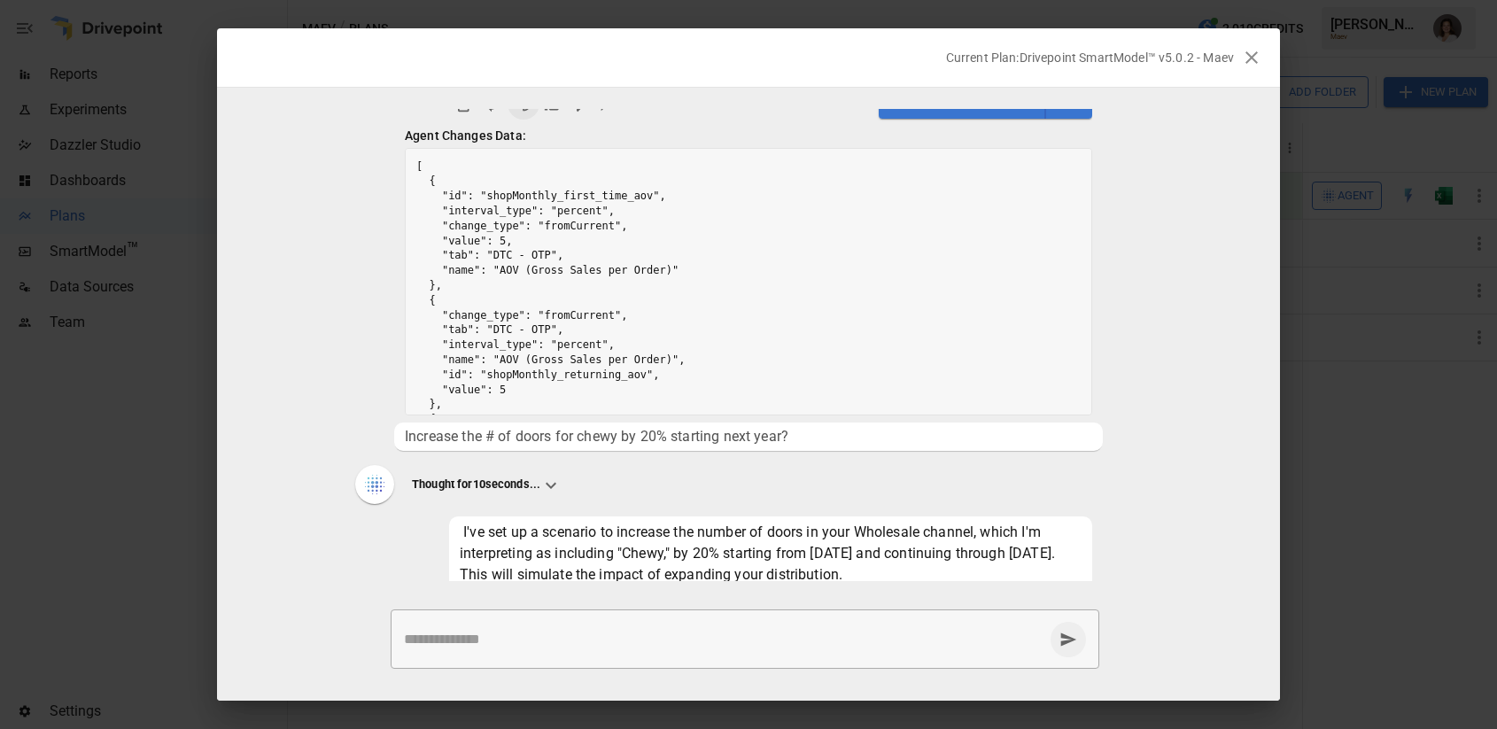
scroll to position [278, 0]
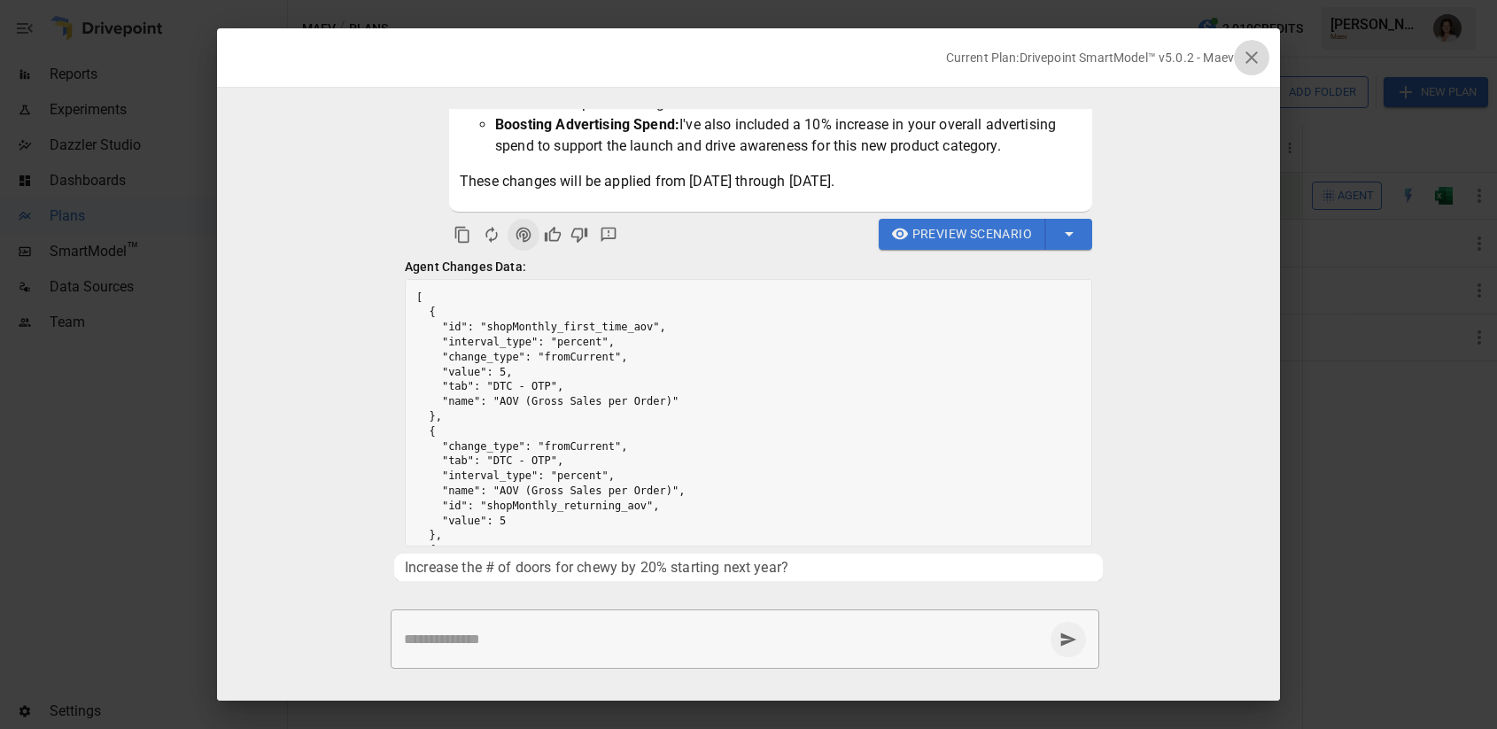
click at [1261, 48] on icon "button" at bounding box center [1251, 57] width 21 height 21
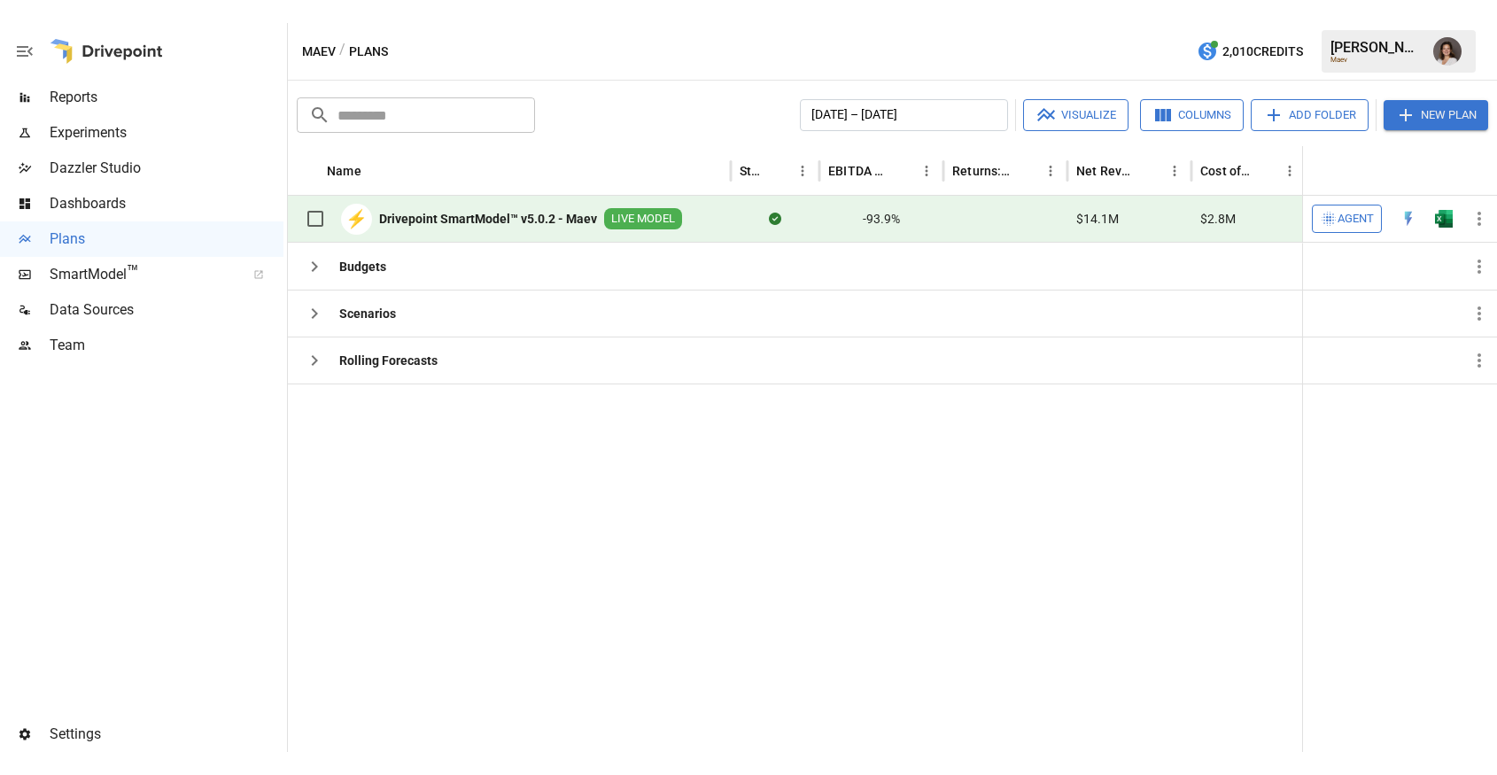
scroll to position [0, 1]
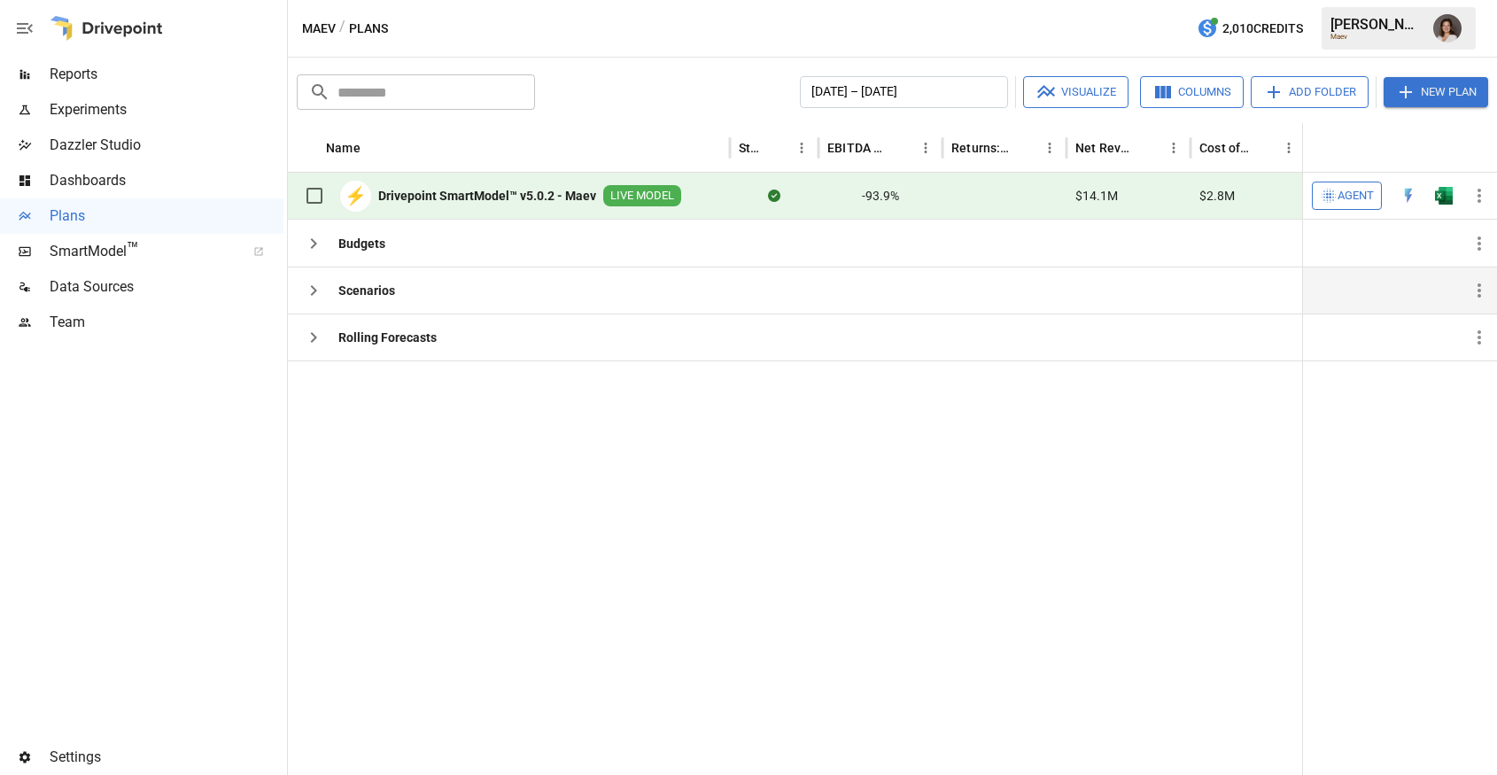
click at [296, 293] on button "button" at bounding box center [313, 290] width 35 height 35
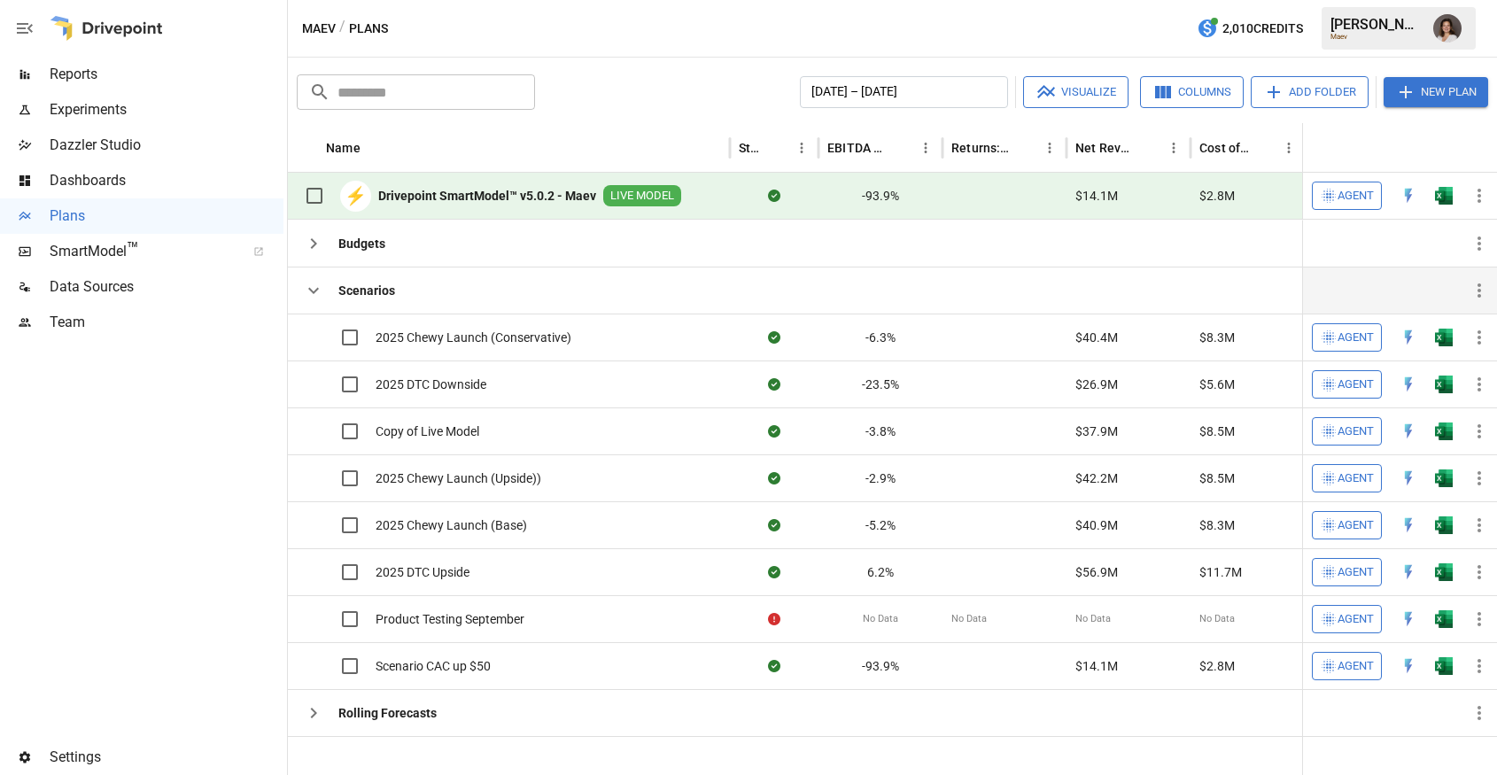
click at [310, 289] on icon "button" at bounding box center [313, 291] width 11 height 6
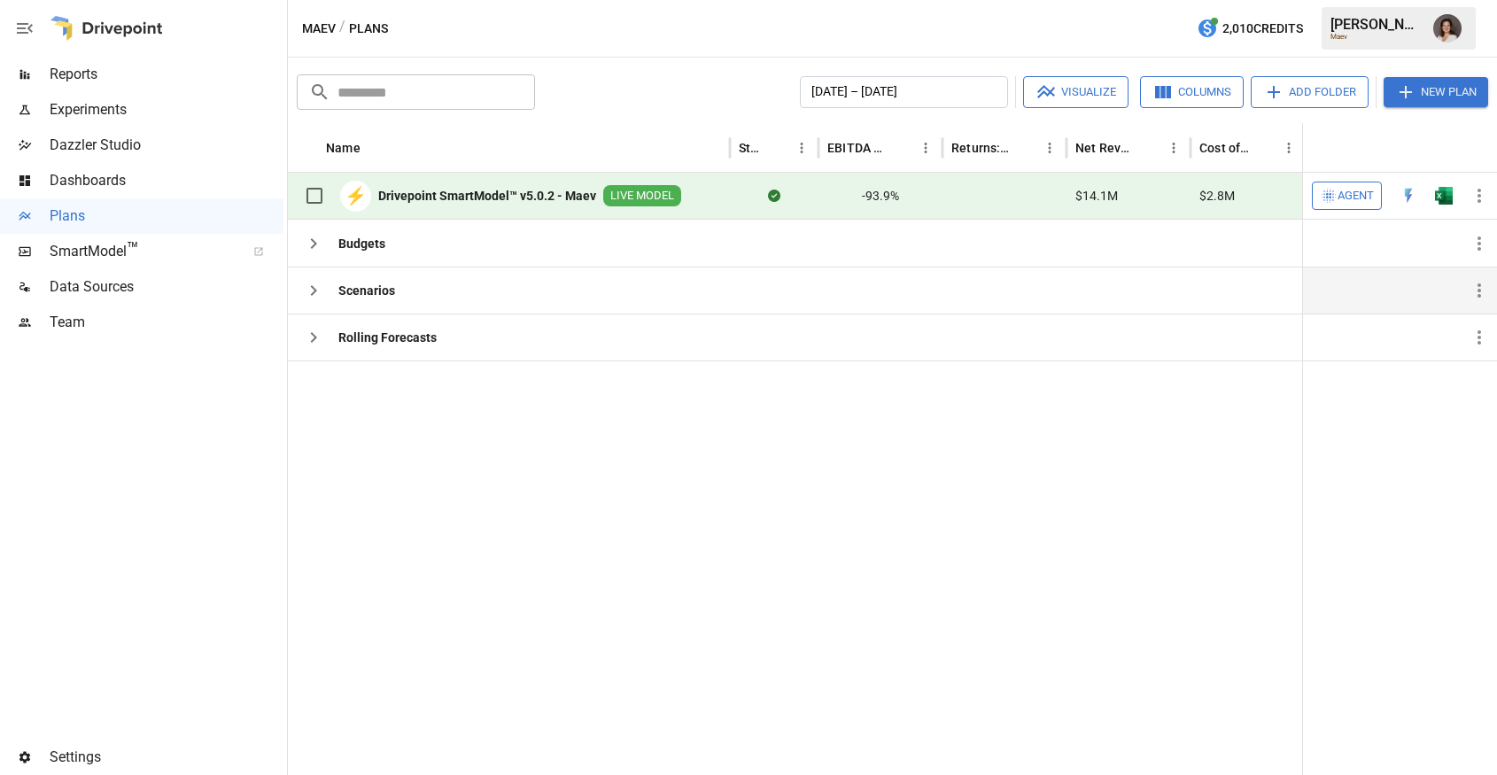
click at [310, 289] on icon "button" at bounding box center [313, 290] width 21 height 21
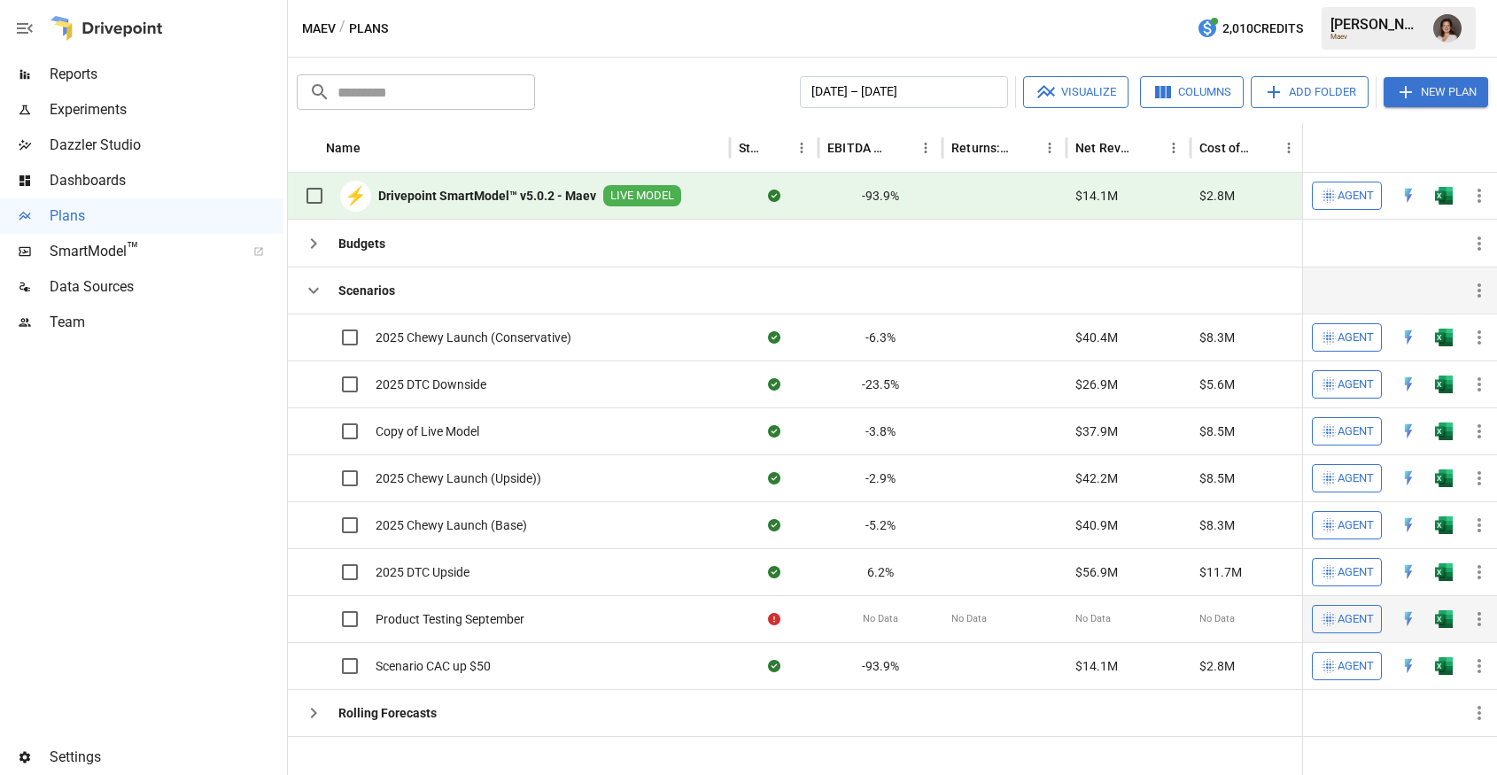
click at [1482, 617] on icon "button" at bounding box center [1478, 618] width 21 height 21
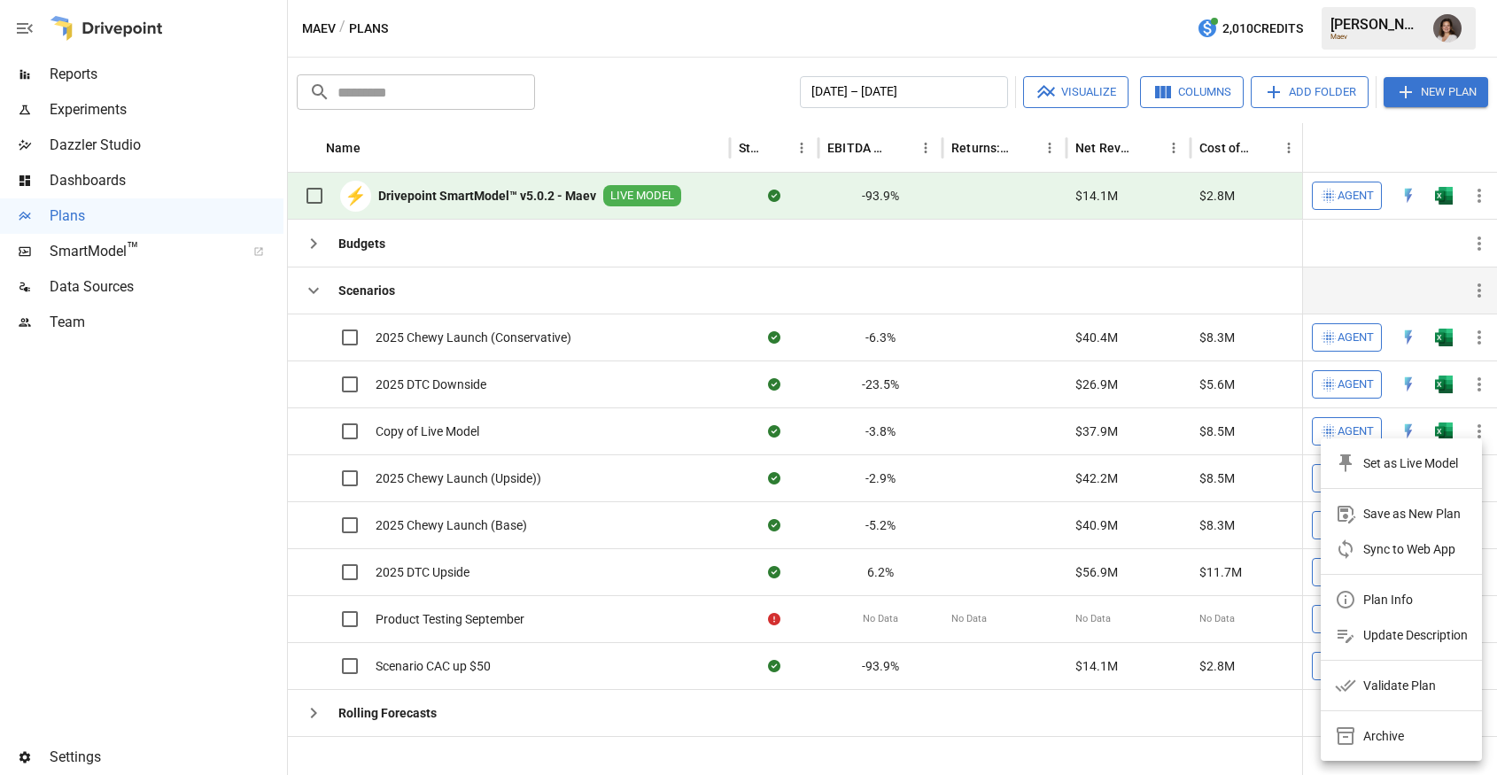
click at [1411, 735] on li "Archive" at bounding box center [1400, 735] width 161 height 35
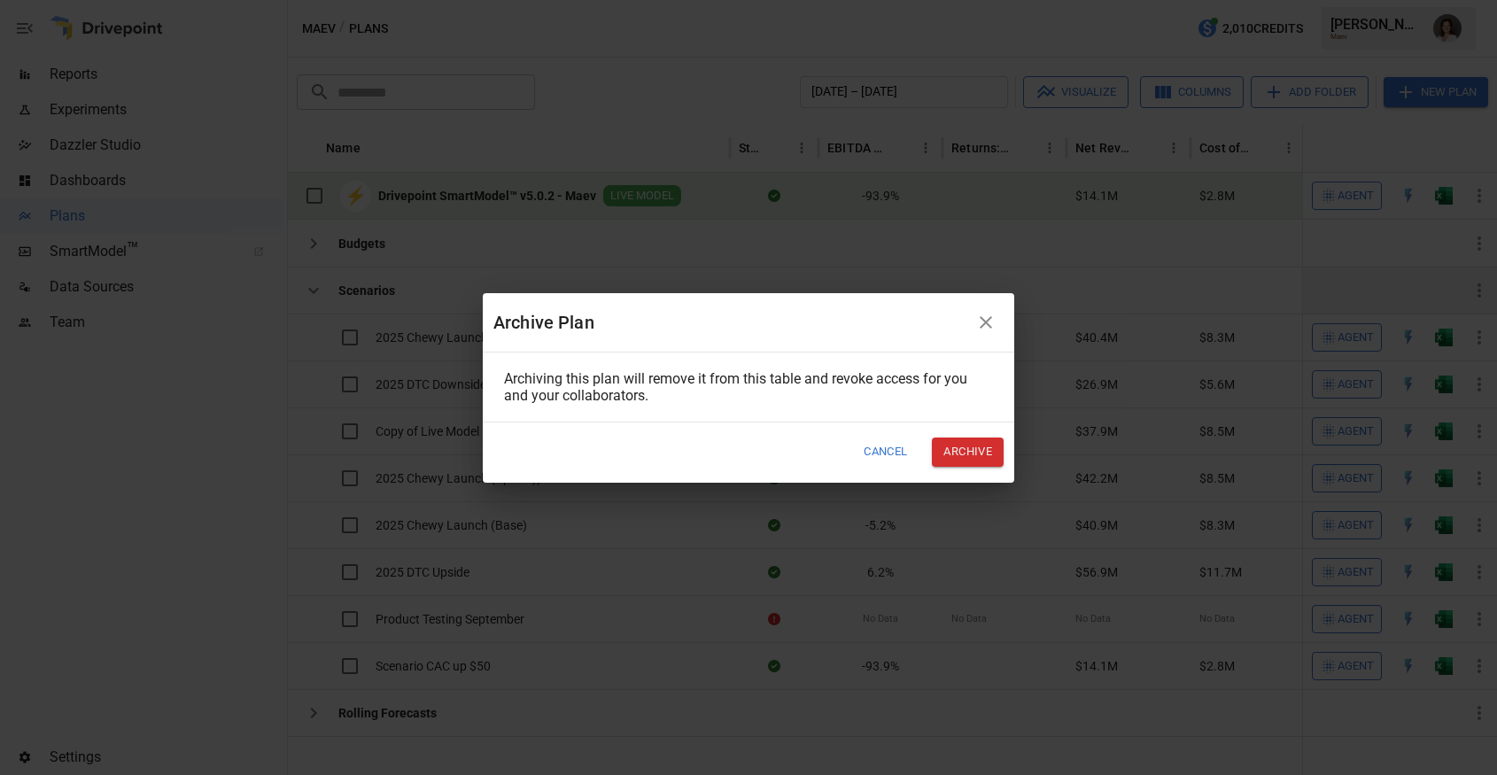
click at [970, 449] on button "Archive" at bounding box center [968, 451] width 72 height 29
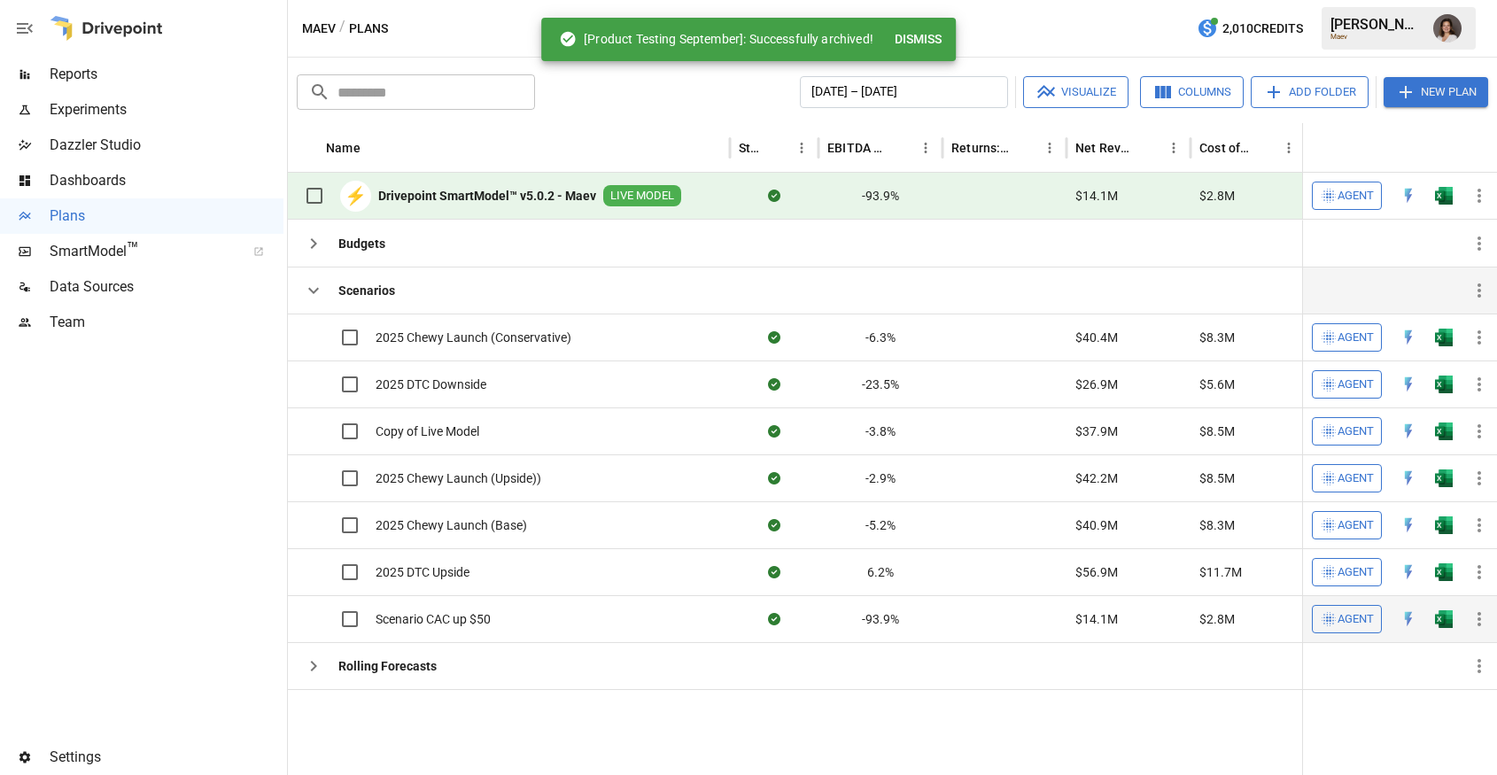
click at [1477, 619] on icon "button" at bounding box center [1479, 619] width 4 height 14
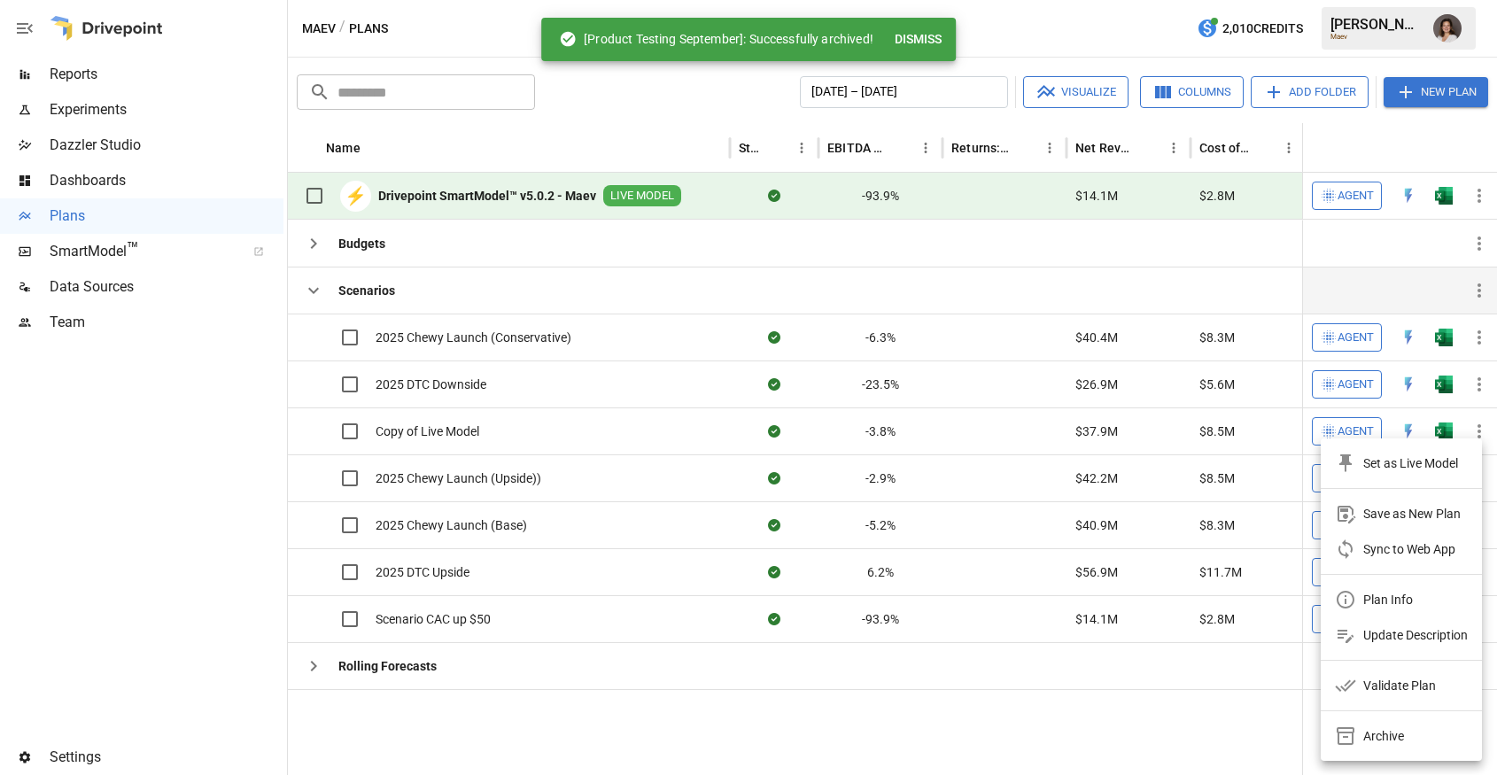
click at [1395, 732] on div "Archive" at bounding box center [1383, 735] width 41 height 21
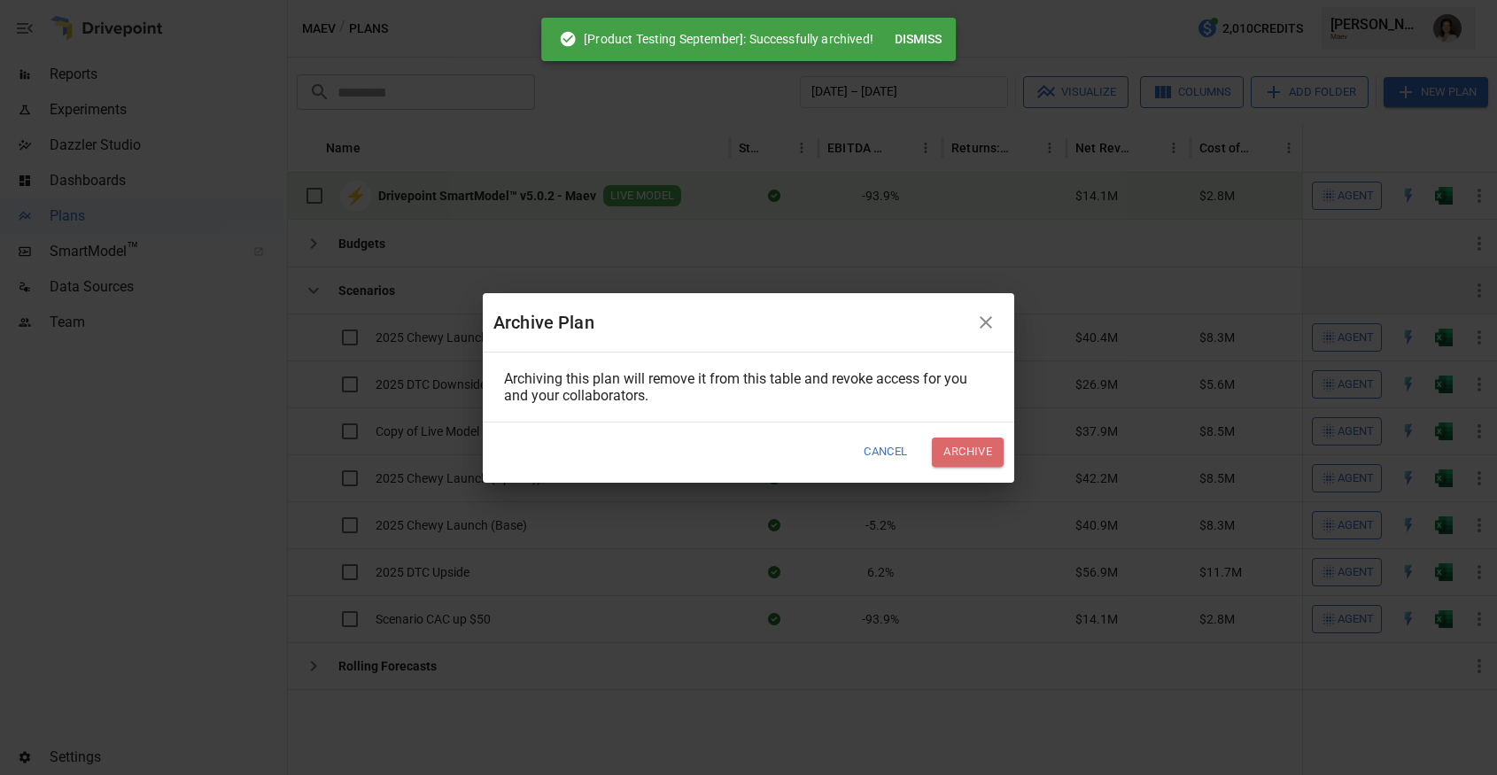
click at [979, 458] on button "Archive" at bounding box center [968, 451] width 72 height 29
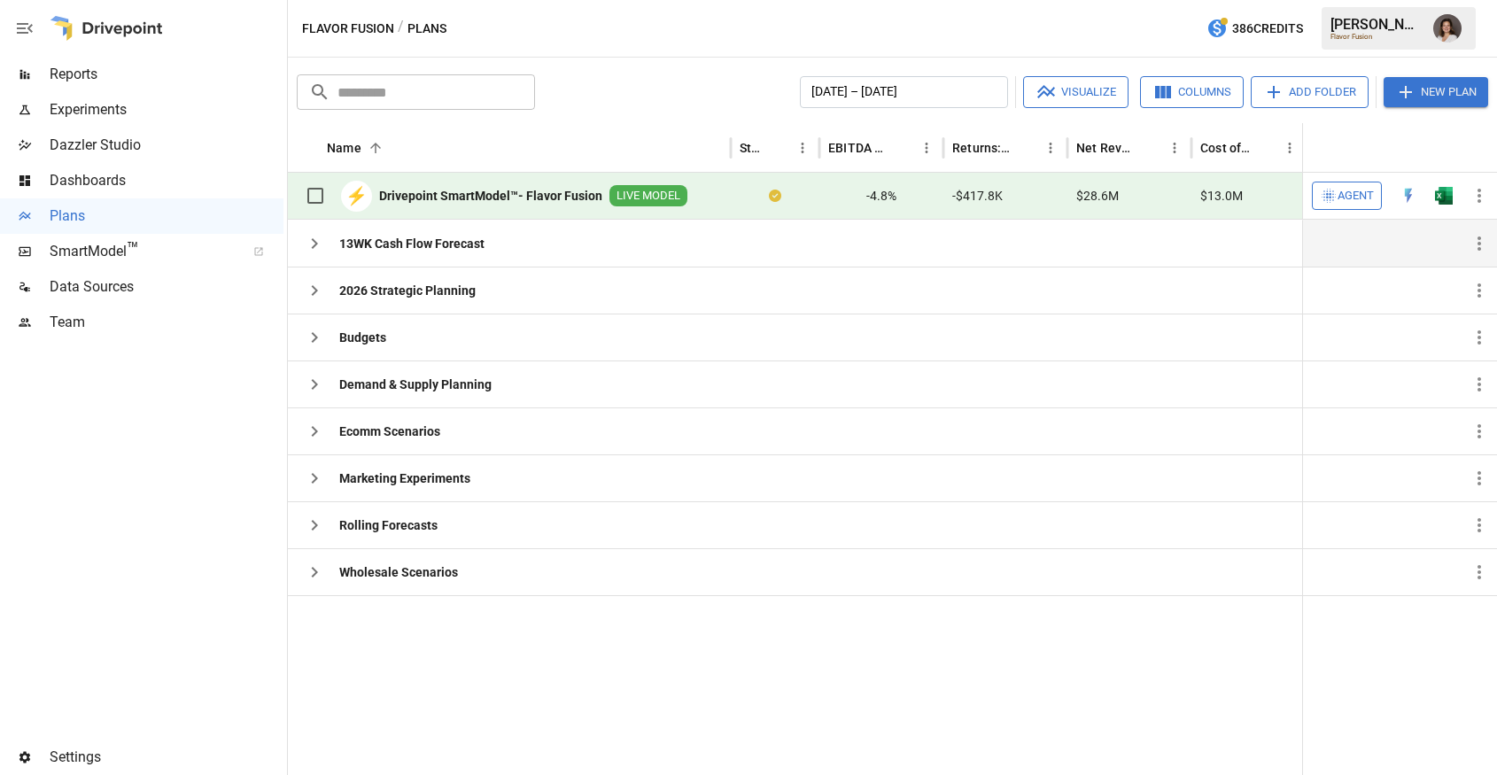
click at [315, 240] on icon "button" at bounding box center [314, 243] width 21 height 21
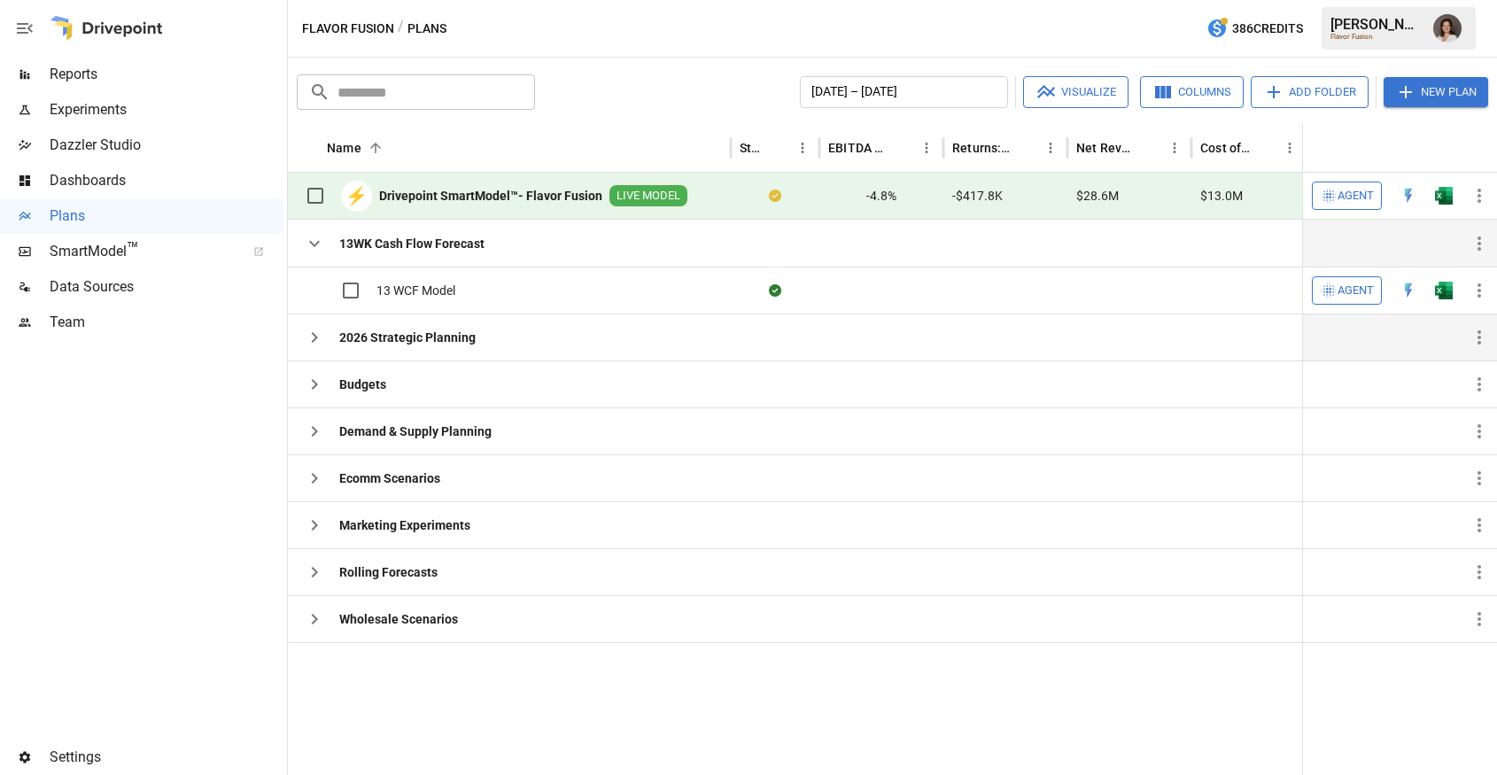
click at [315, 338] on icon "button" at bounding box center [315, 337] width 6 height 11
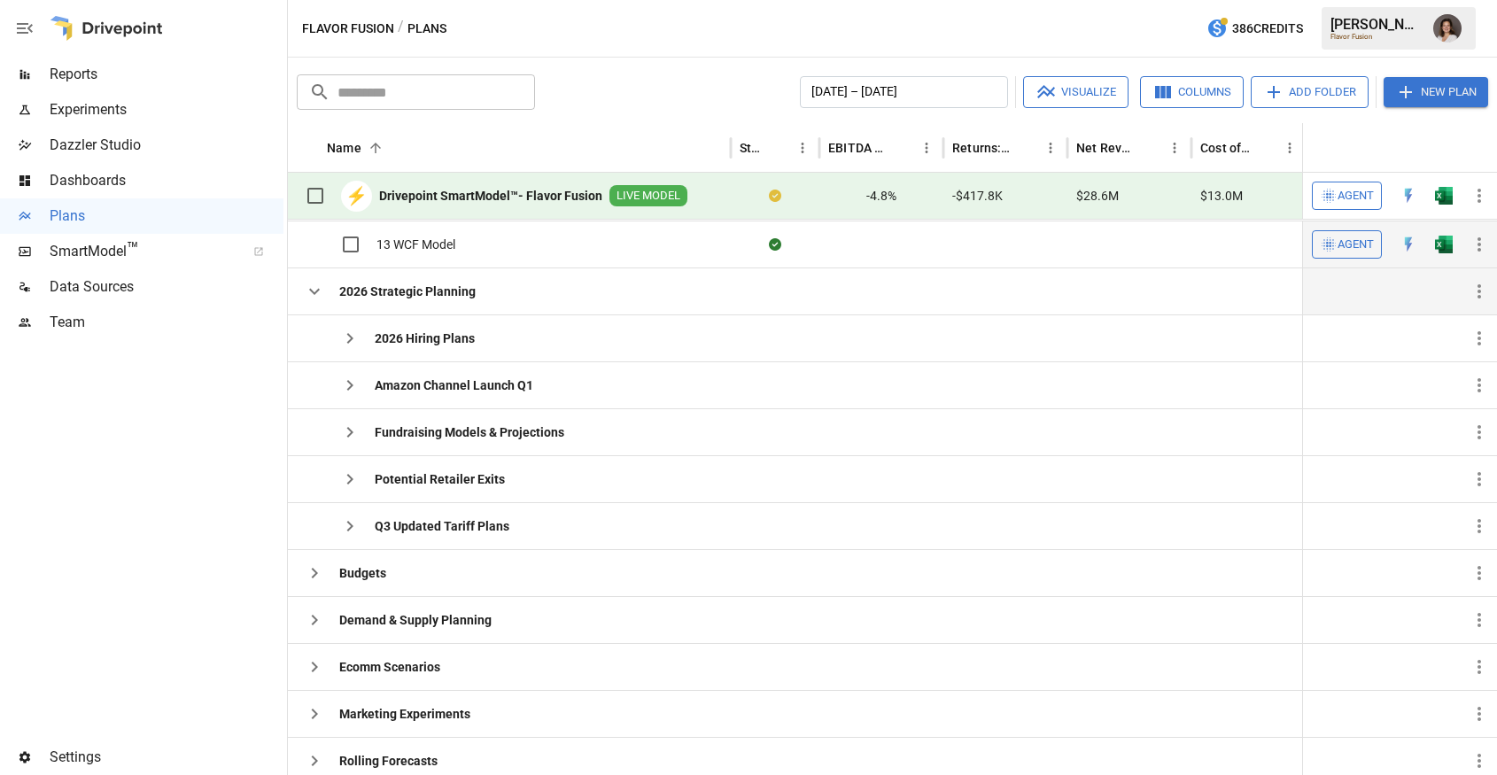
scroll to position [53, 0]
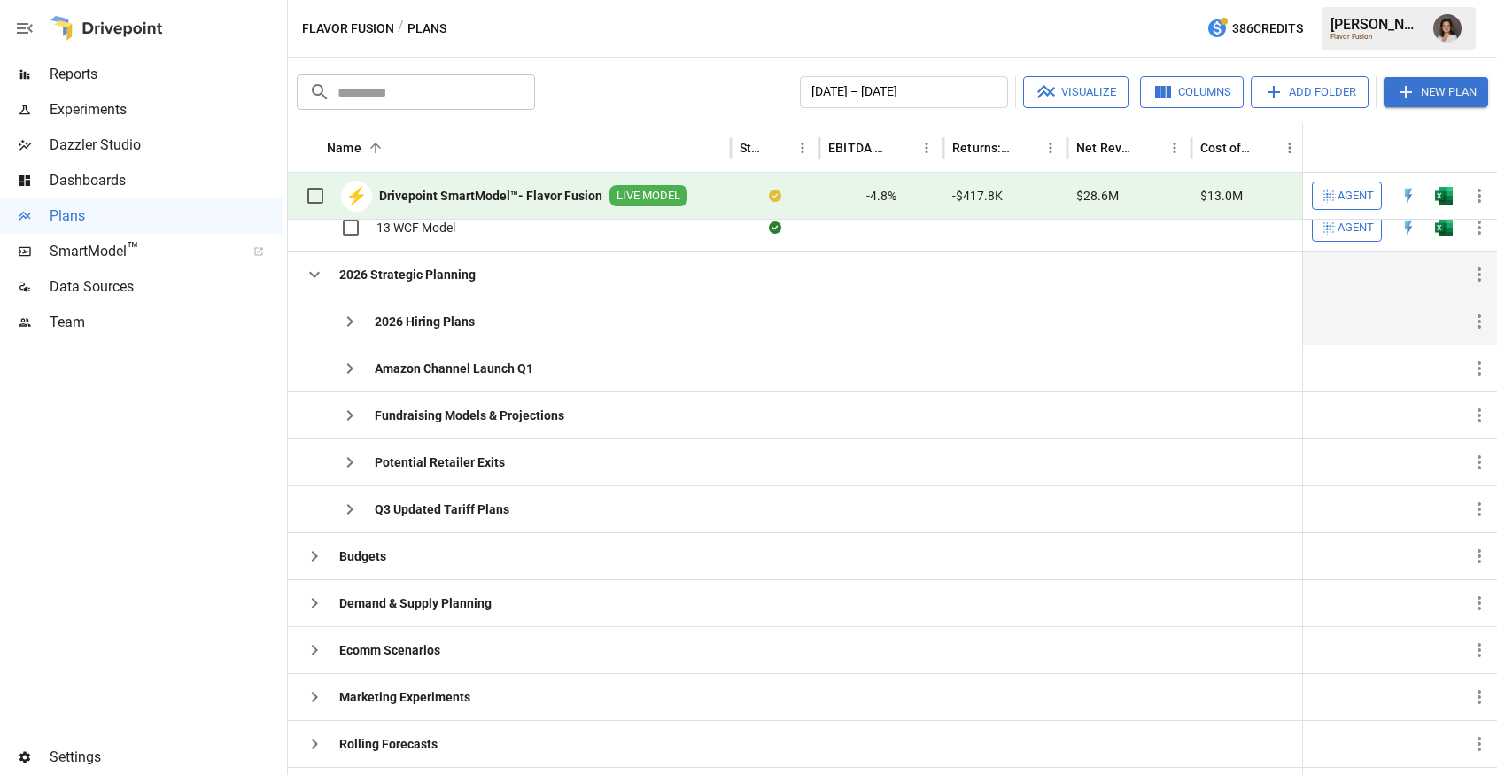
click at [348, 322] on icon "button" at bounding box center [349, 321] width 21 height 21
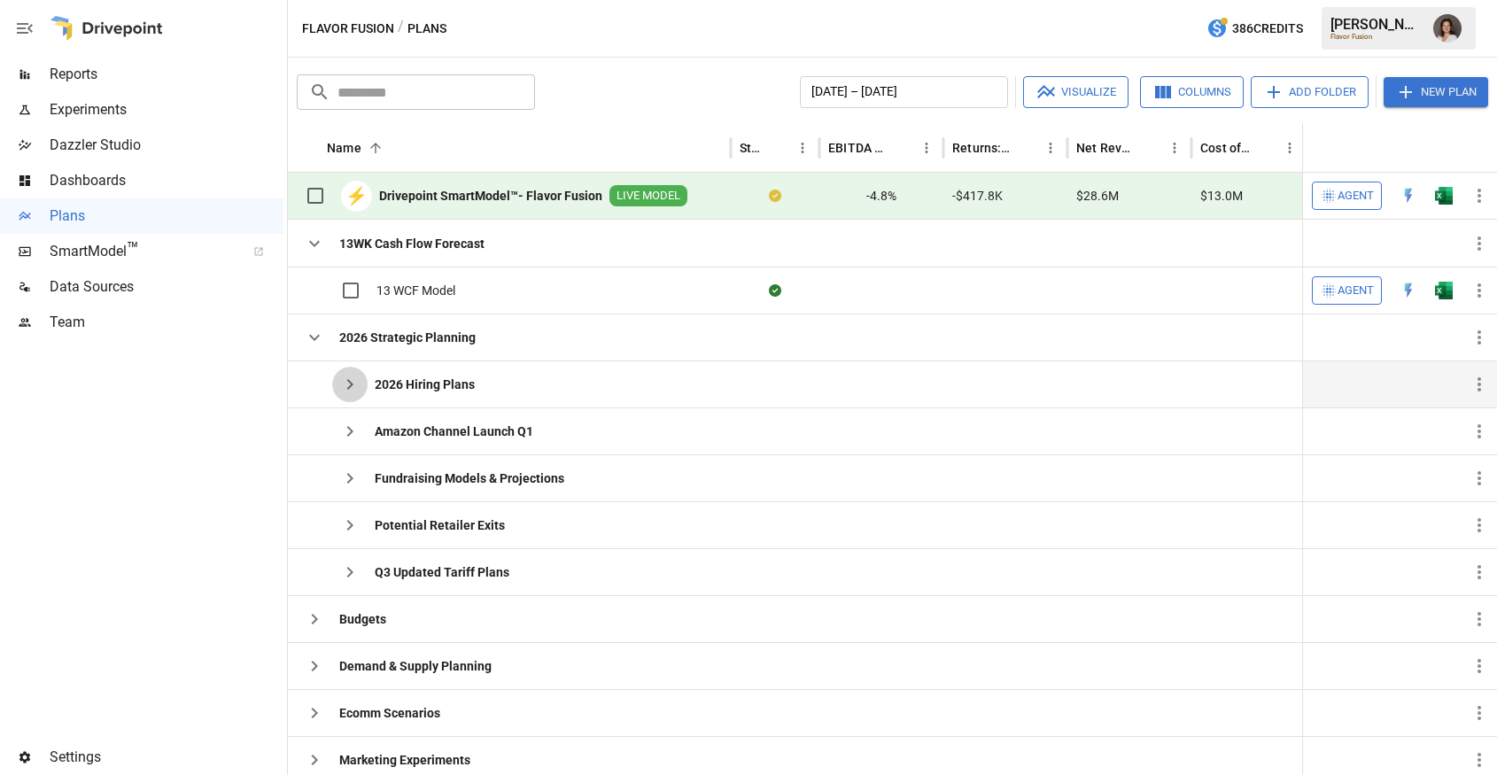
click at [353, 385] on icon "button" at bounding box center [349, 384] width 21 height 21
click at [349, 429] on icon "button" at bounding box center [349, 431] width 21 height 21
click at [351, 482] on icon "button" at bounding box center [349, 478] width 21 height 21
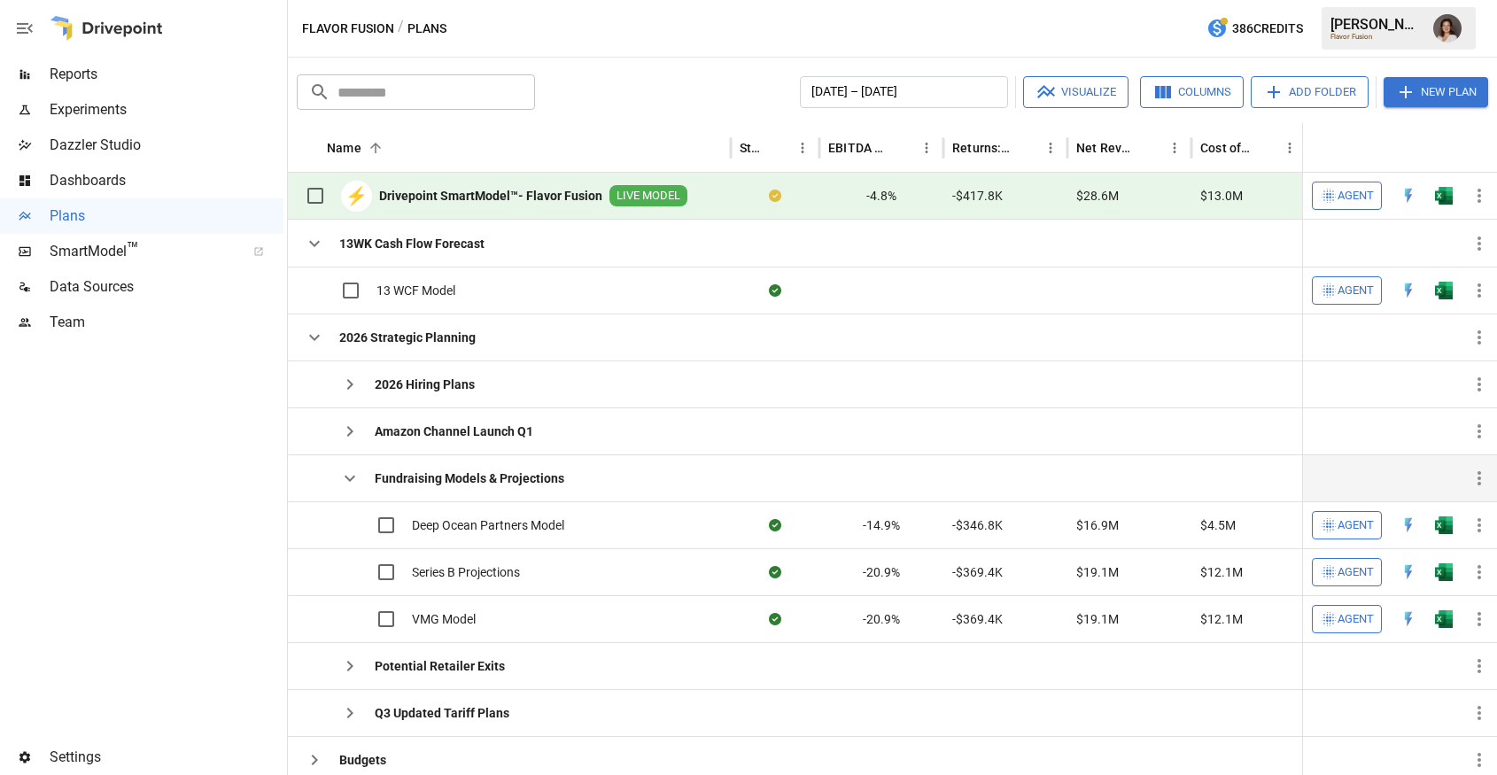
click at [351, 483] on icon "button" at bounding box center [349, 478] width 21 height 21
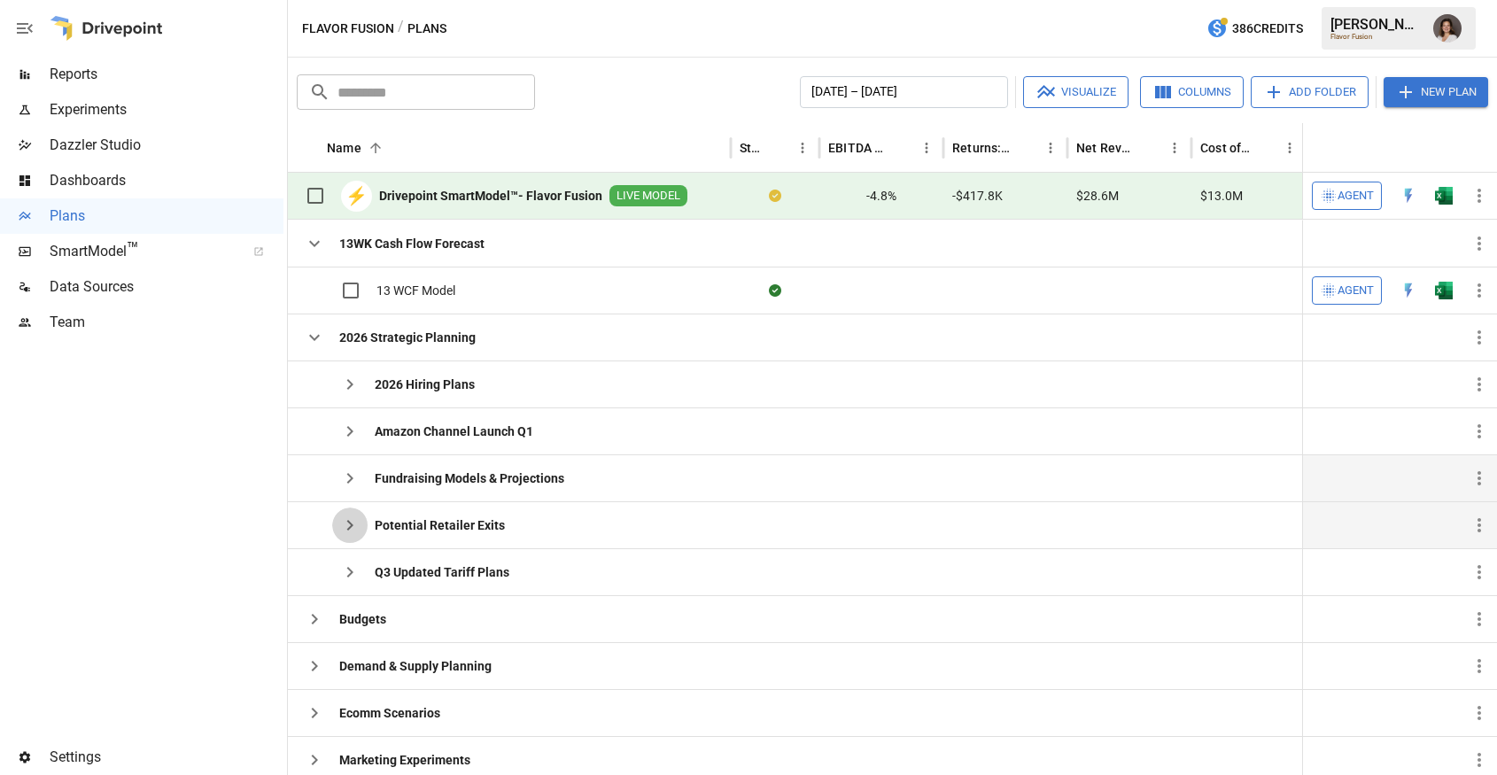
click at [343, 519] on icon "button" at bounding box center [349, 524] width 21 height 21
click at [343, 567] on icon "button" at bounding box center [349, 571] width 21 height 21
click at [315, 623] on icon "button" at bounding box center [314, 618] width 21 height 21
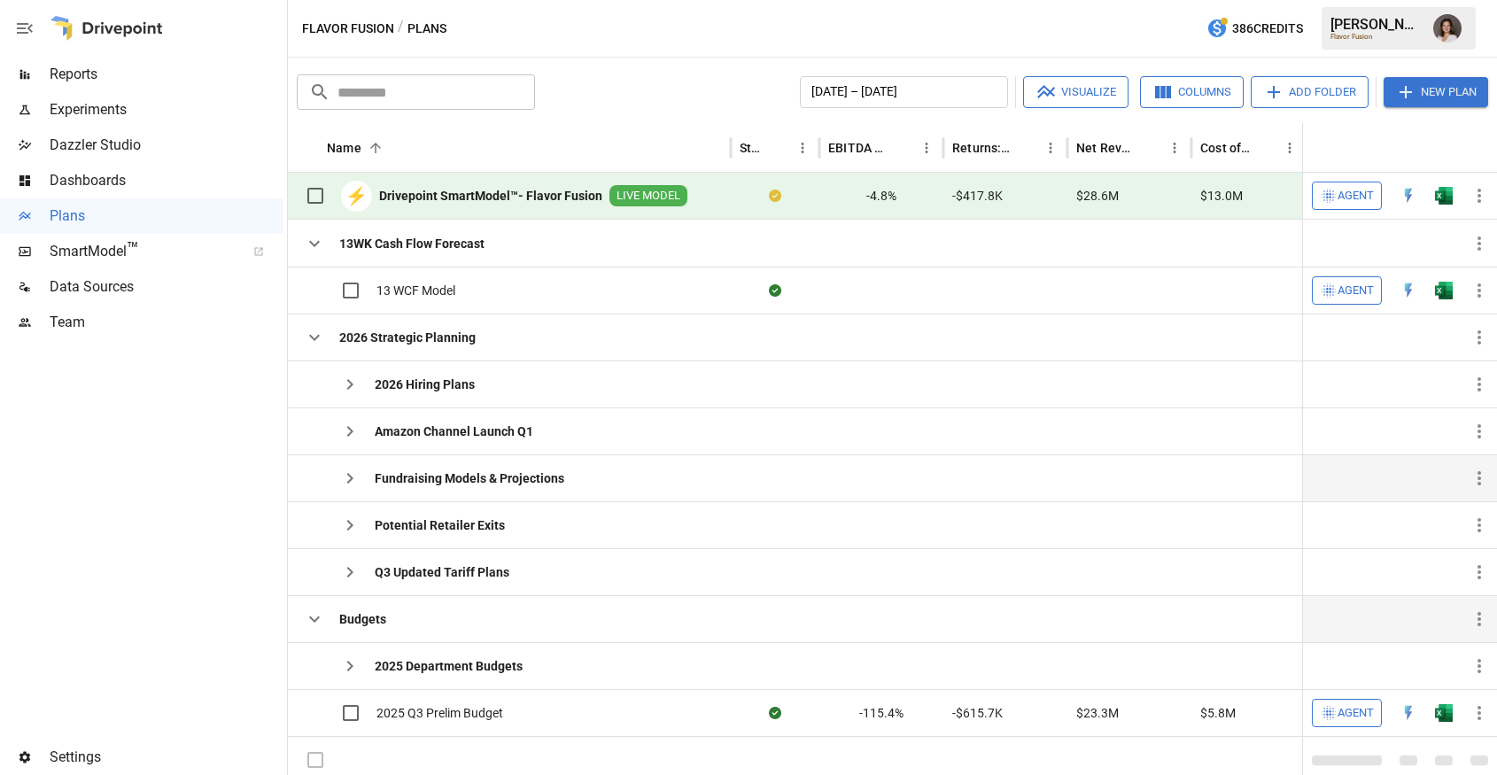
scroll to position [89, 0]
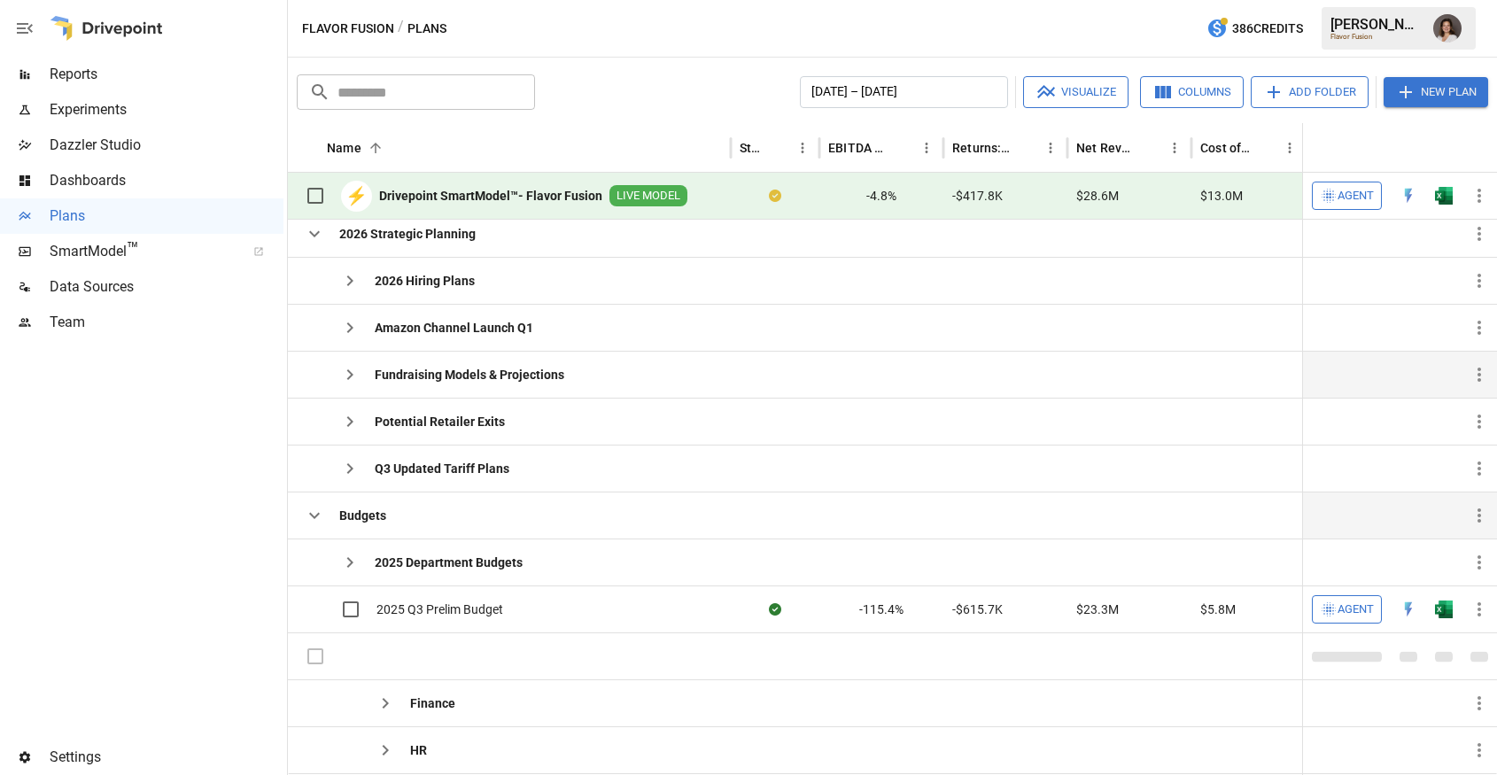
click at [313, 512] on icon "button" at bounding box center [314, 515] width 21 height 21
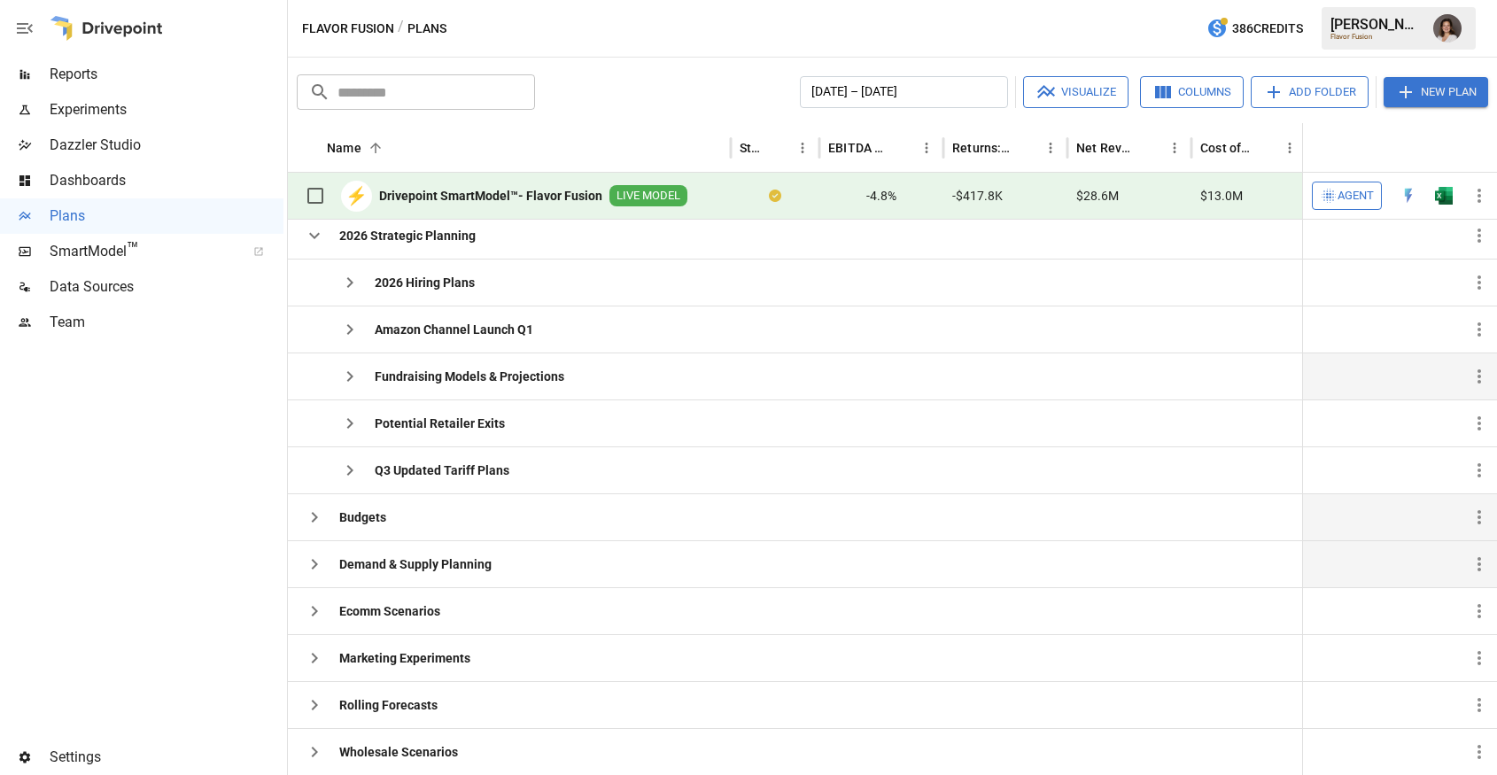
scroll to position [87, 0]
drag, startPoint x: 321, startPoint y: 511, endPoint x: 338, endPoint y: 516, distance: 18.5
click at [323, 511] on icon "button" at bounding box center [314, 517] width 21 height 21
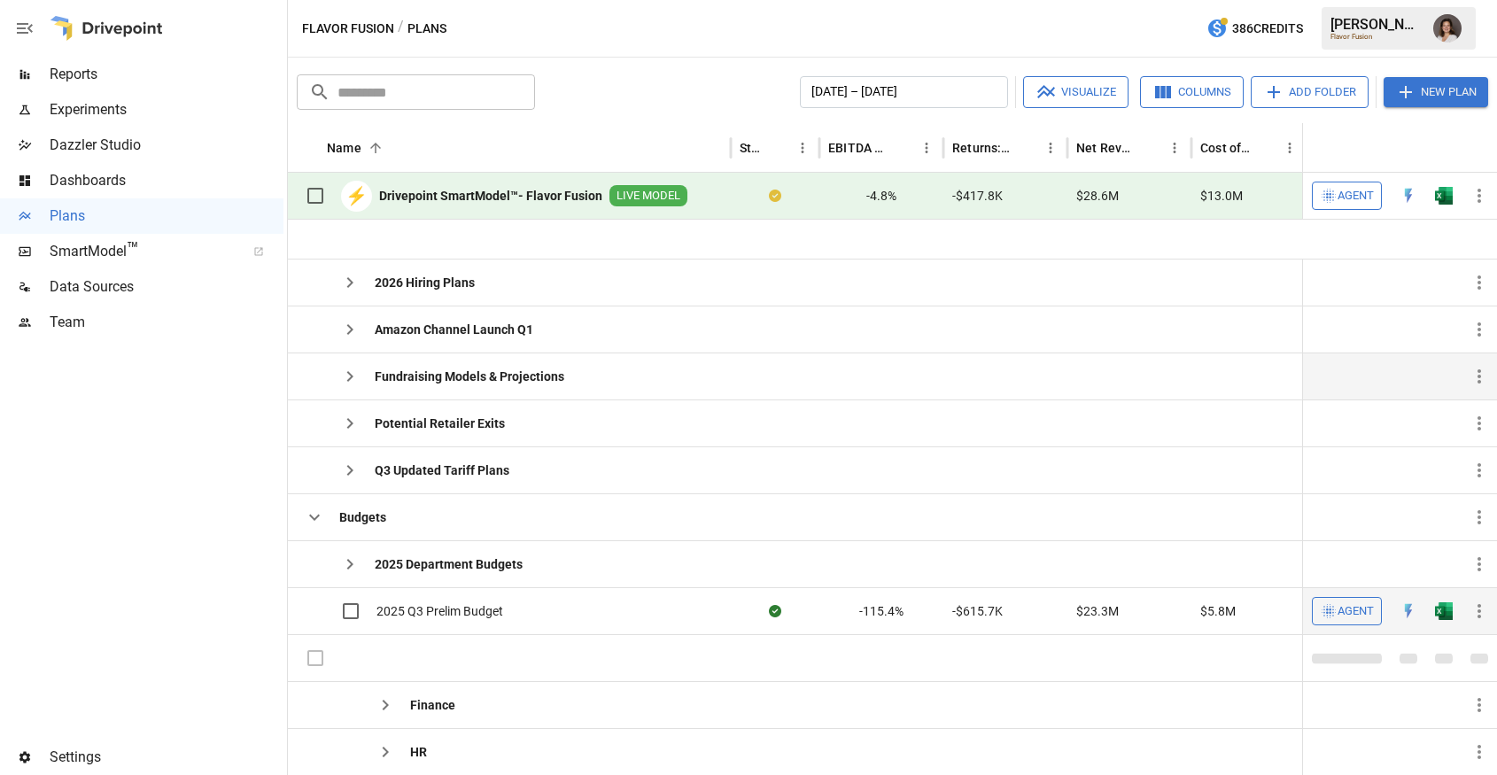
scroll to position [155, 0]
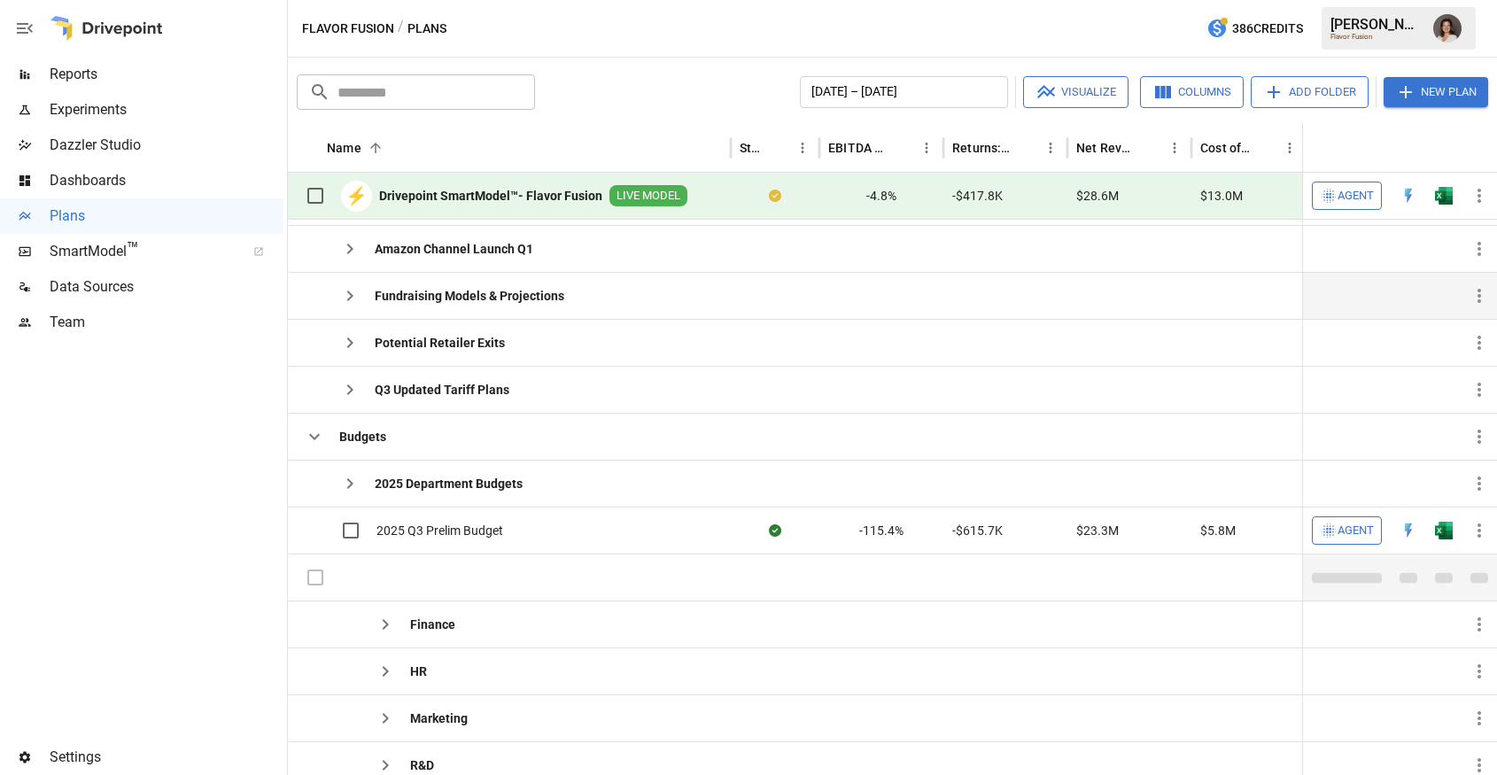
drag, startPoint x: 313, startPoint y: 576, endPoint x: 360, endPoint y: 581, distance: 47.1
click at [315, 576] on label at bounding box center [315, 577] width 37 height 37
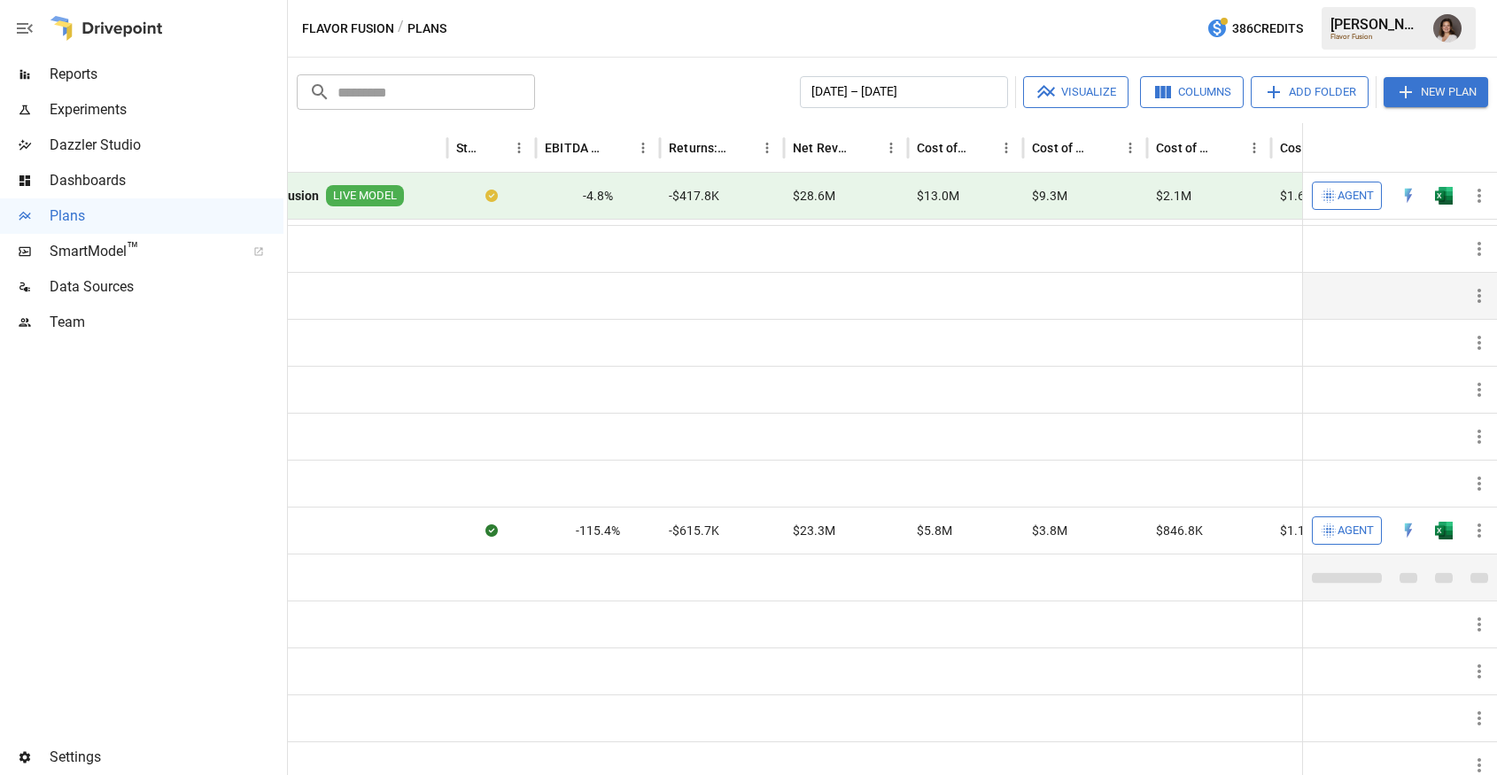
scroll to position [0, 0]
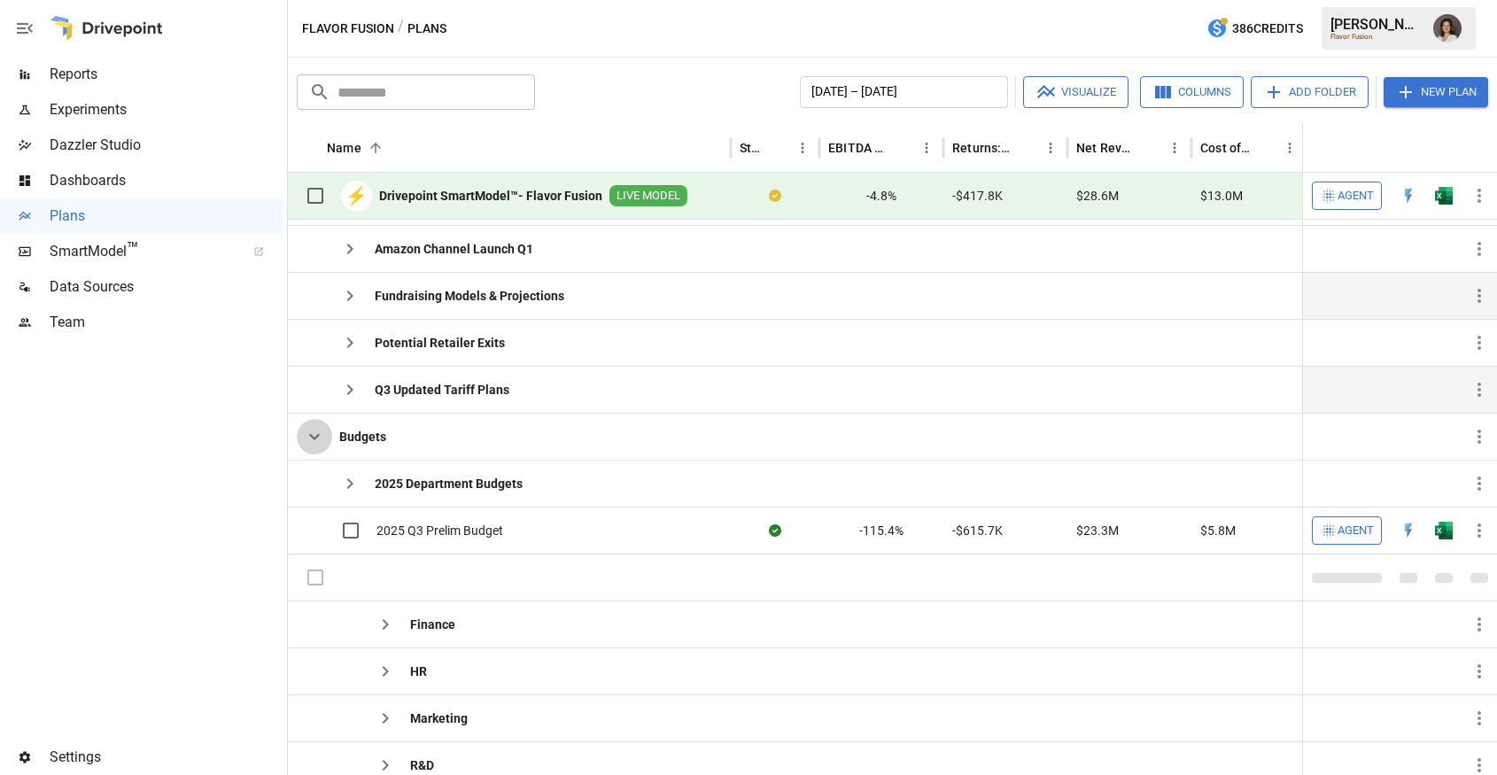
click at [321, 446] on icon "button" at bounding box center [314, 436] width 21 height 21
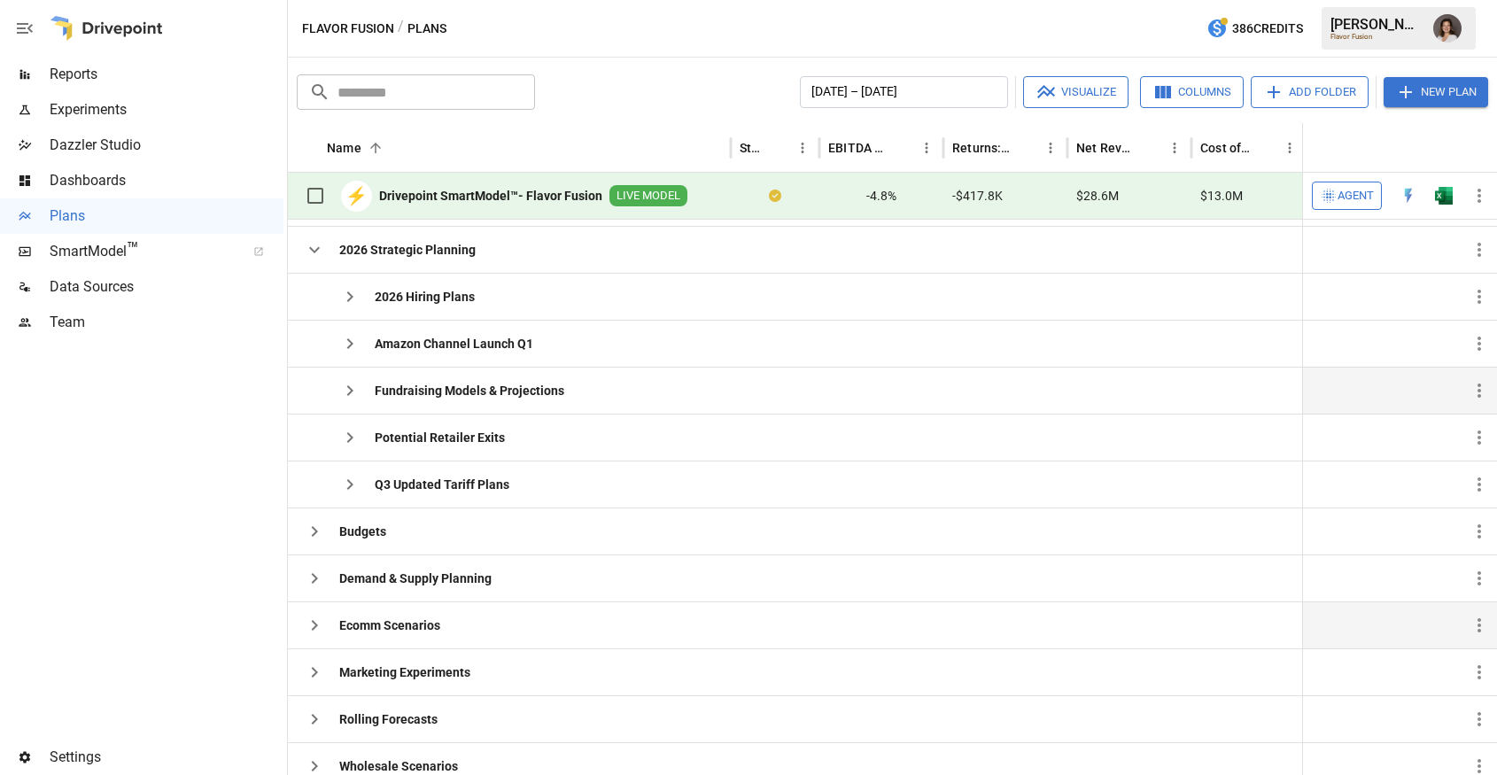
scroll to position [87, 0]
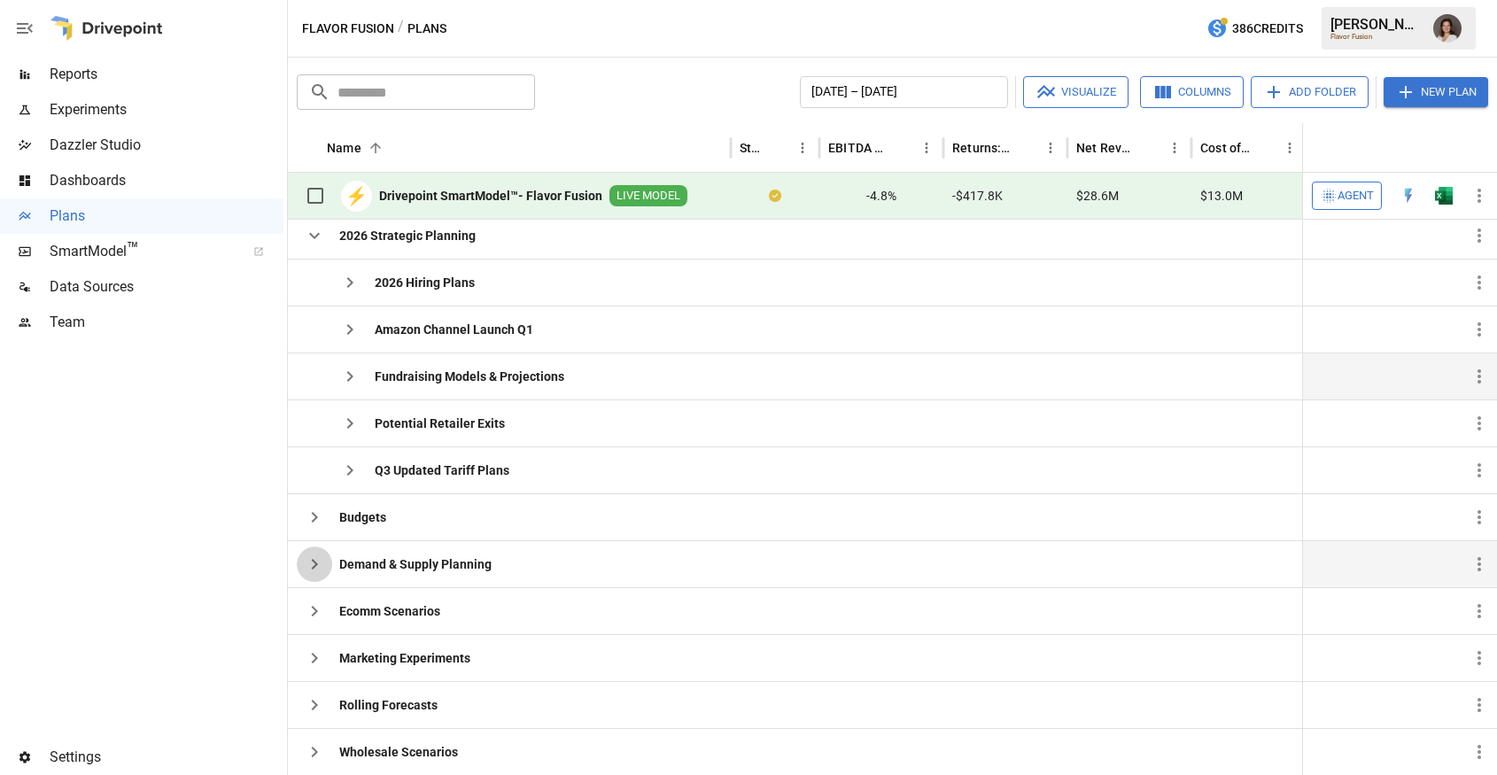
click at [309, 559] on icon "button" at bounding box center [314, 563] width 21 height 21
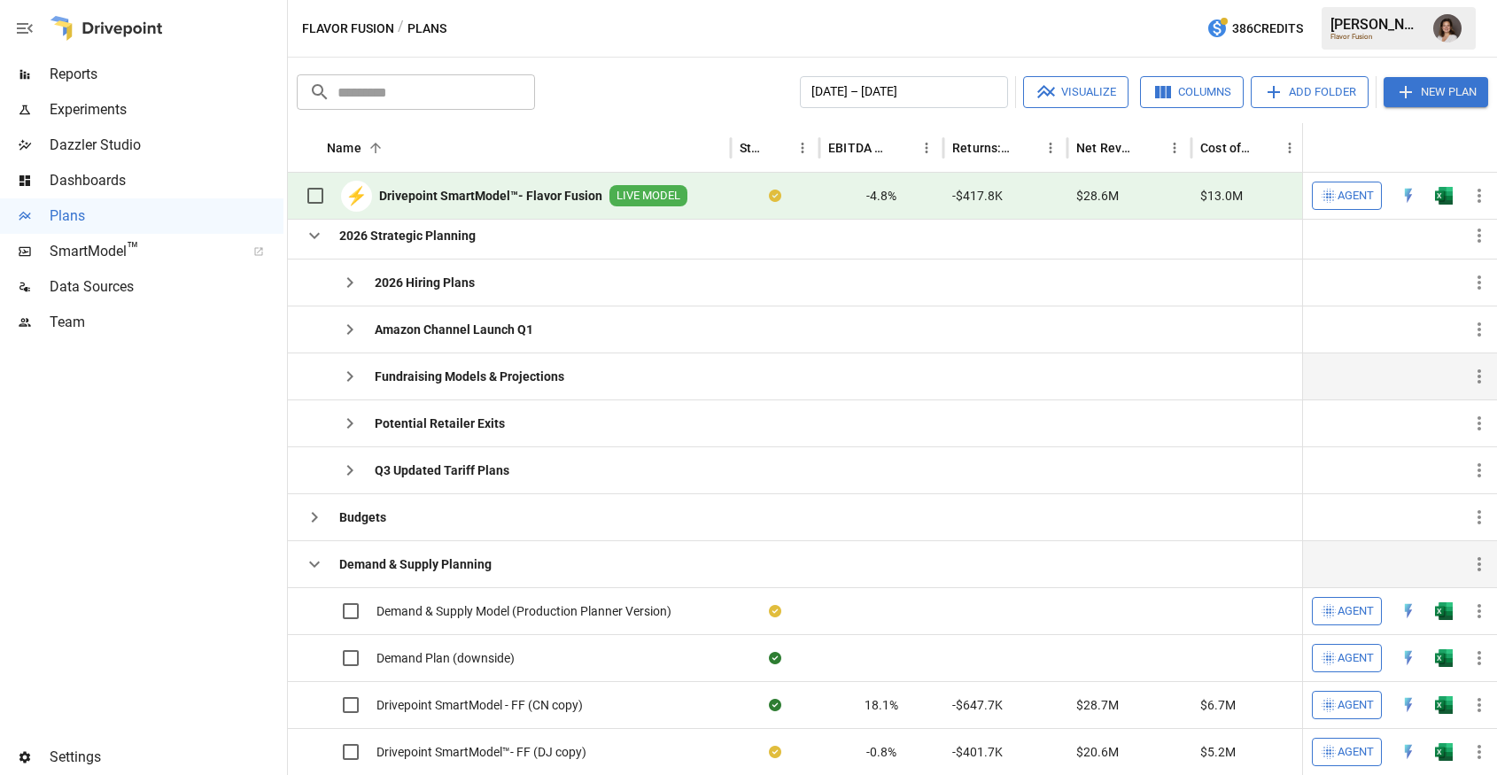
click at [321, 562] on icon "button" at bounding box center [314, 563] width 21 height 21
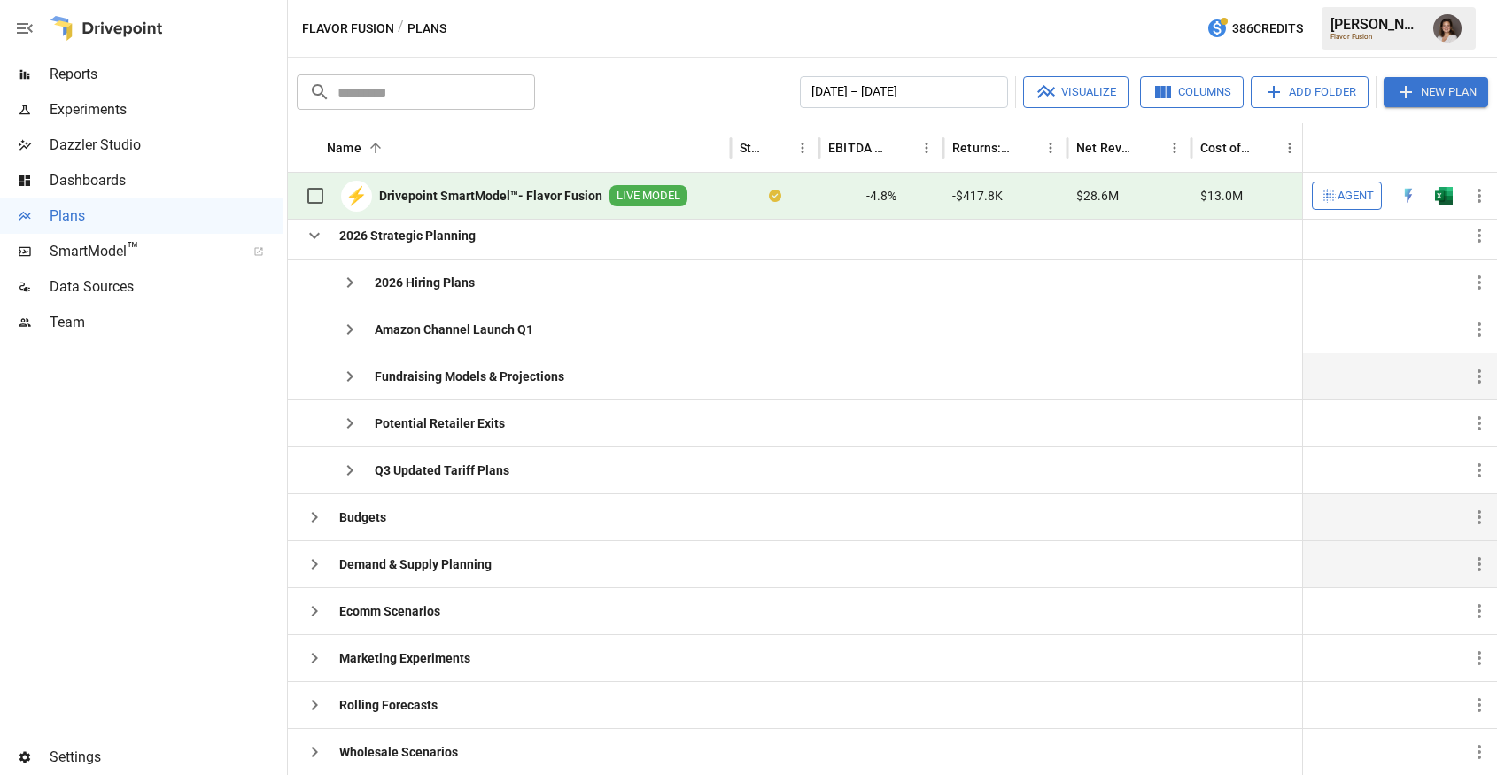
click at [323, 518] on icon "button" at bounding box center [314, 517] width 21 height 21
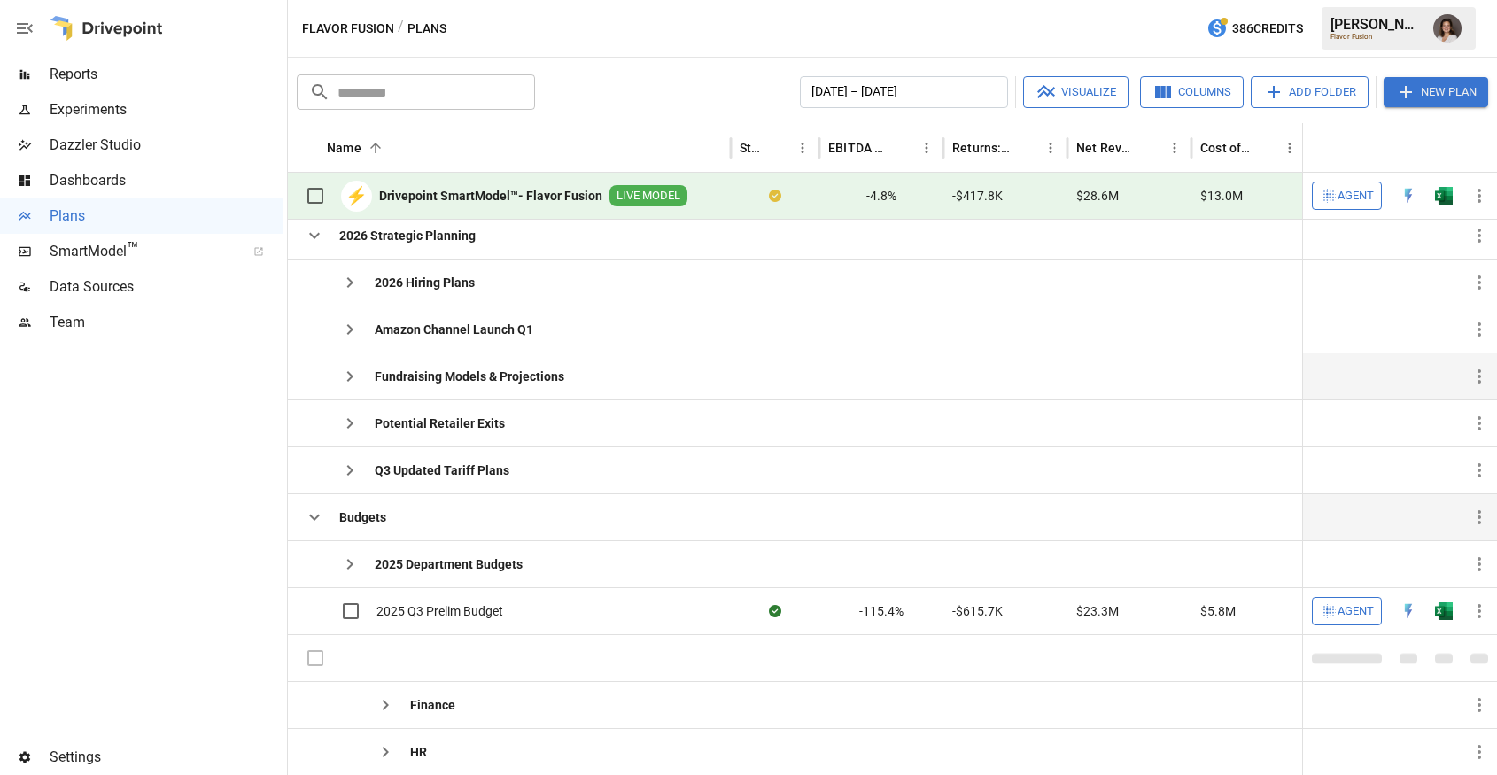
drag, startPoint x: 315, startPoint y: 518, endPoint x: 328, endPoint y: 519, distance: 12.4
click at [316, 518] on icon "button" at bounding box center [314, 517] width 11 height 6
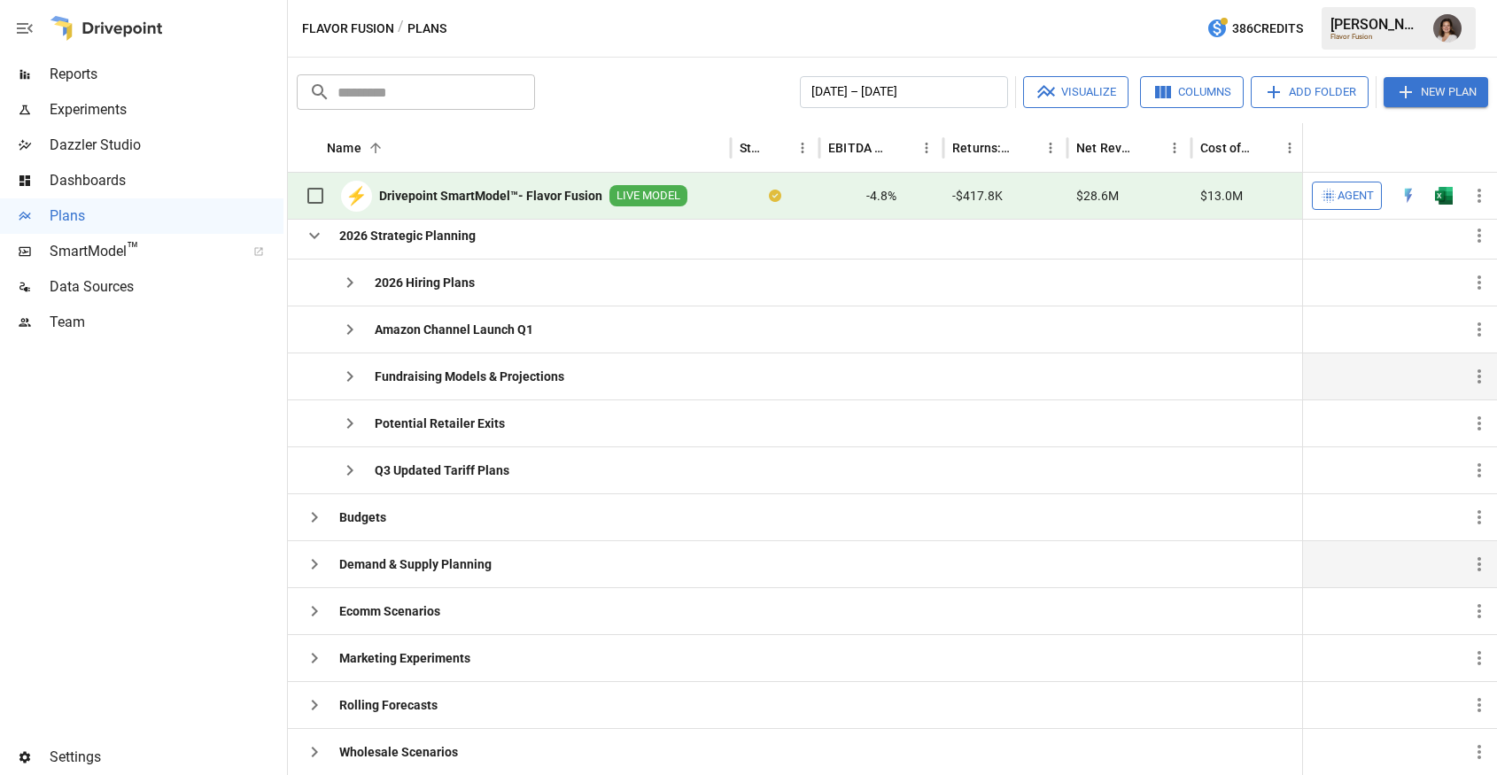
click at [315, 560] on icon "button" at bounding box center [314, 563] width 21 height 21
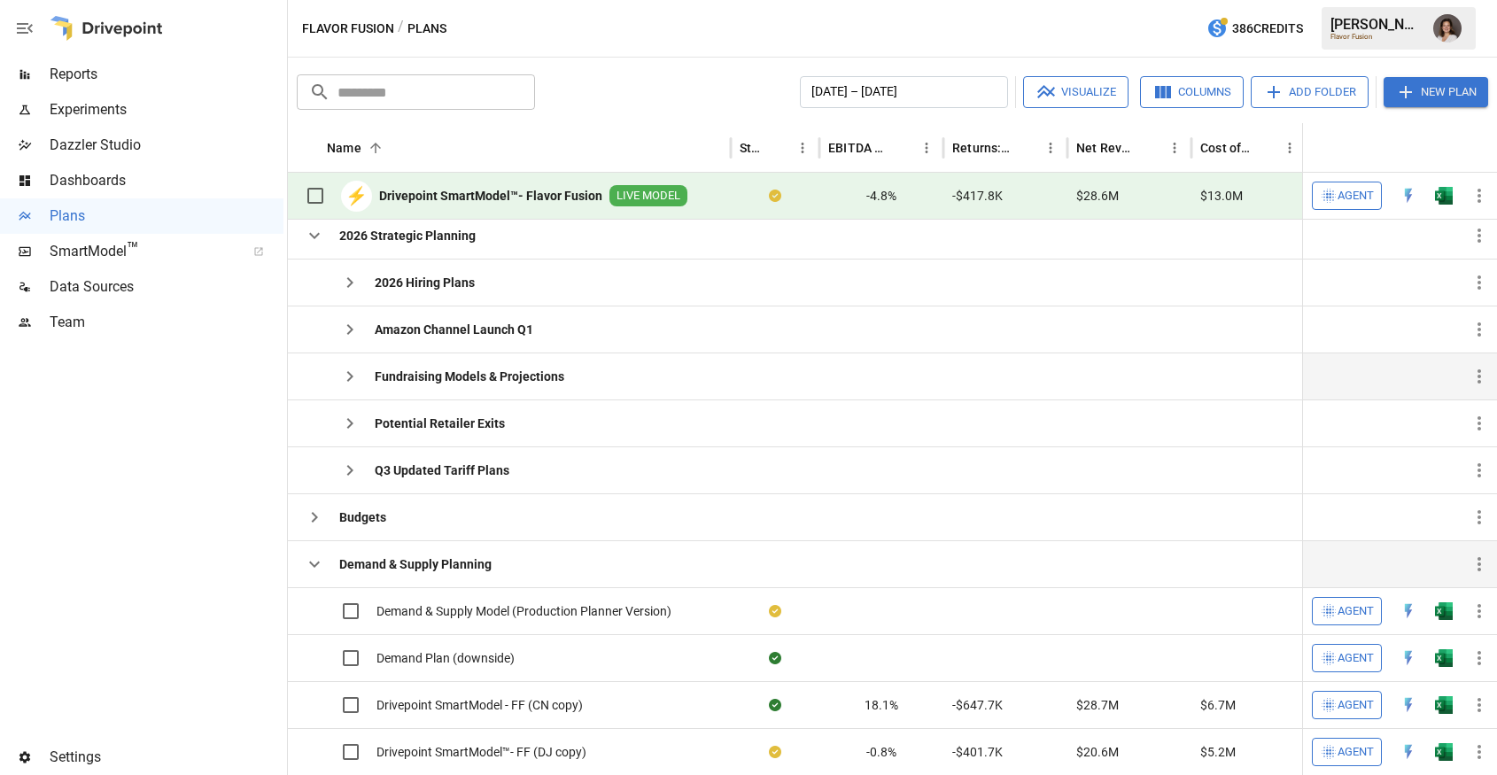
click at [315, 560] on icon "button" at bounding box center [314, 563] width 21 height 21
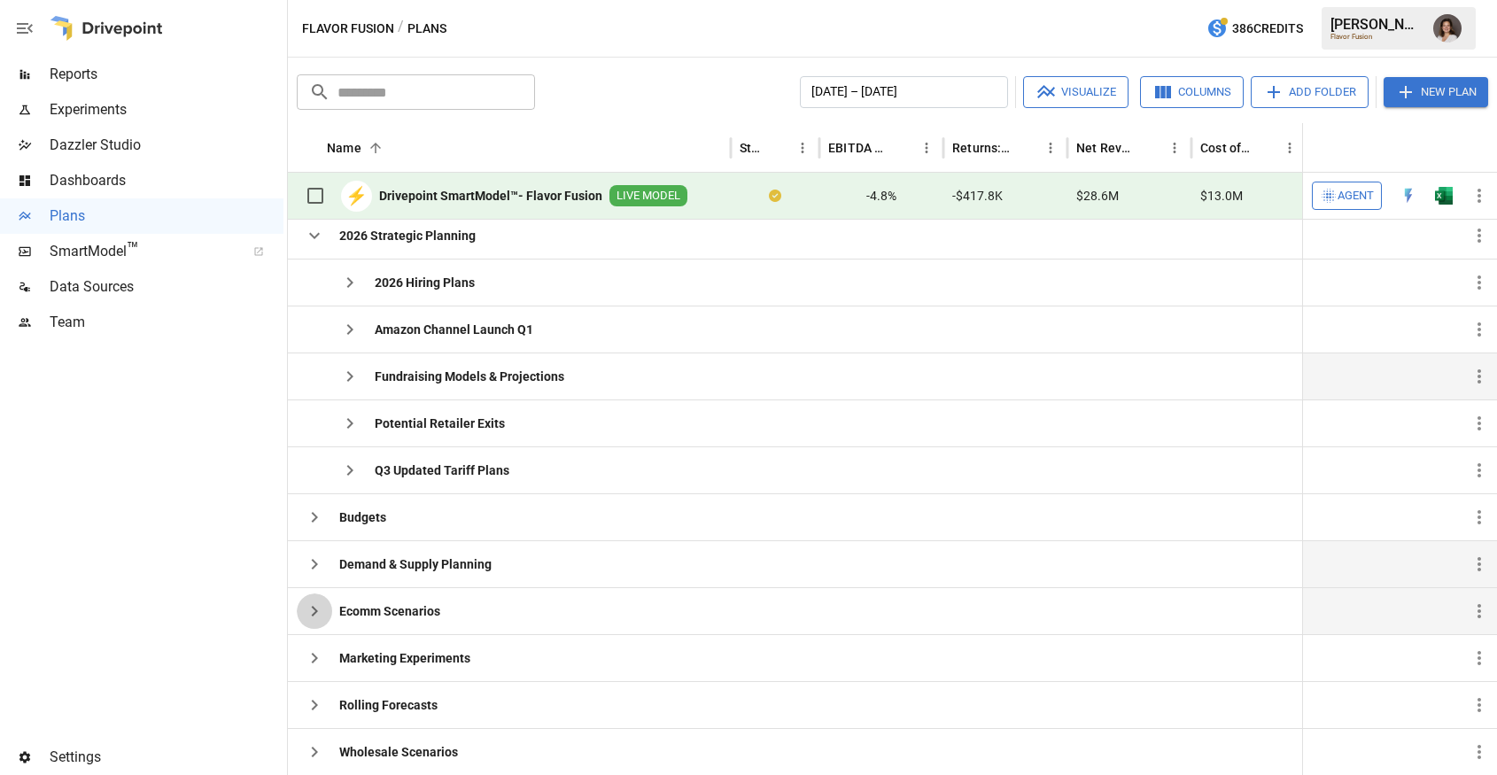
click at [320, 610] on icon "button" at bounding box center [314, 610] width 21 height 21
click at [313, 612] on icon "button" at bounding box center [314, 611] width 11 height 6
click at [307, 235] on icon "button" at bounding box center [314, 235] width 21 height 21
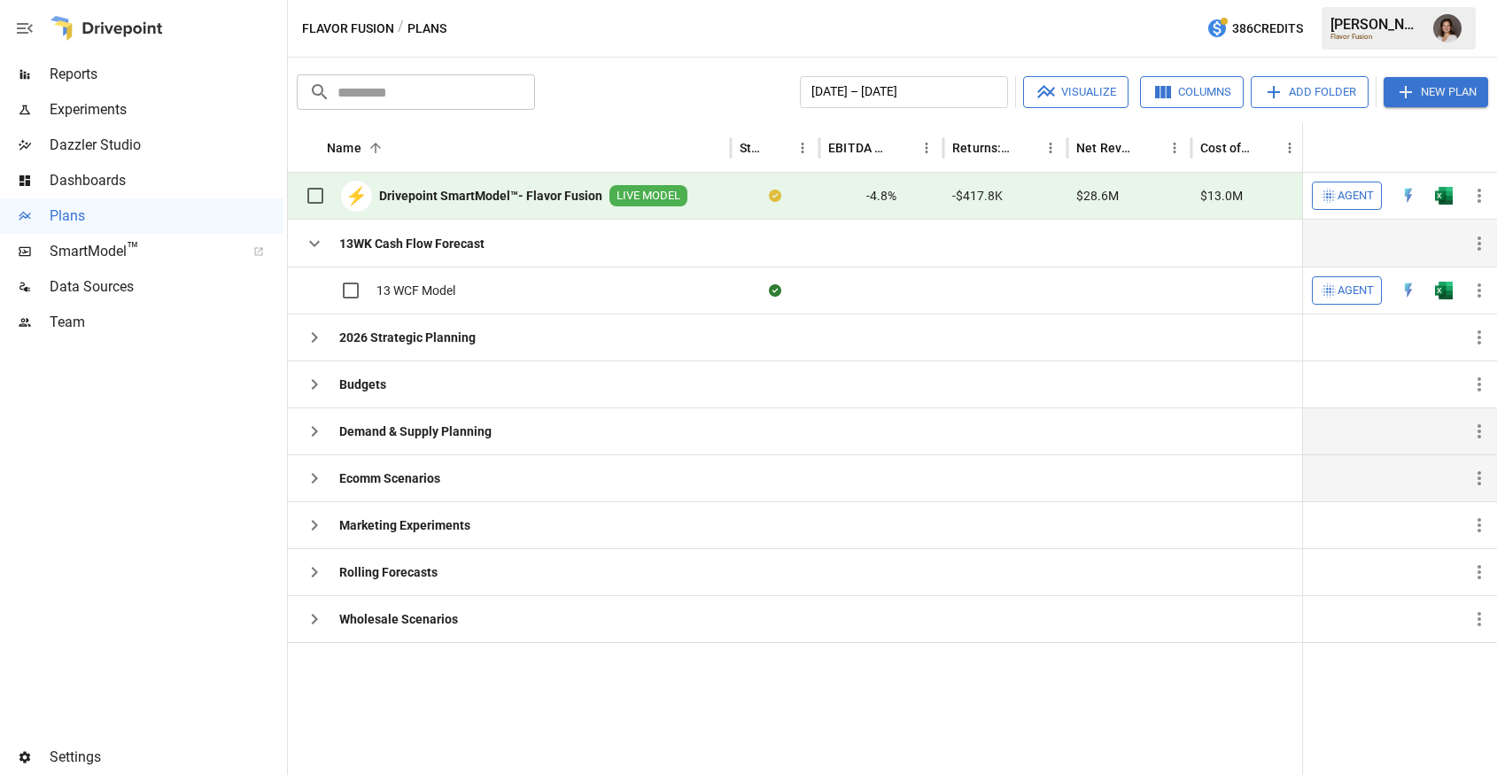
drag, startPoint x: 322, startPoint y: 246, endPoint x: 337, endPoint y: 257, distance: 17.7
click at [322, 247] on icon "button" at bounding box center [314, 243] width 21 height 21
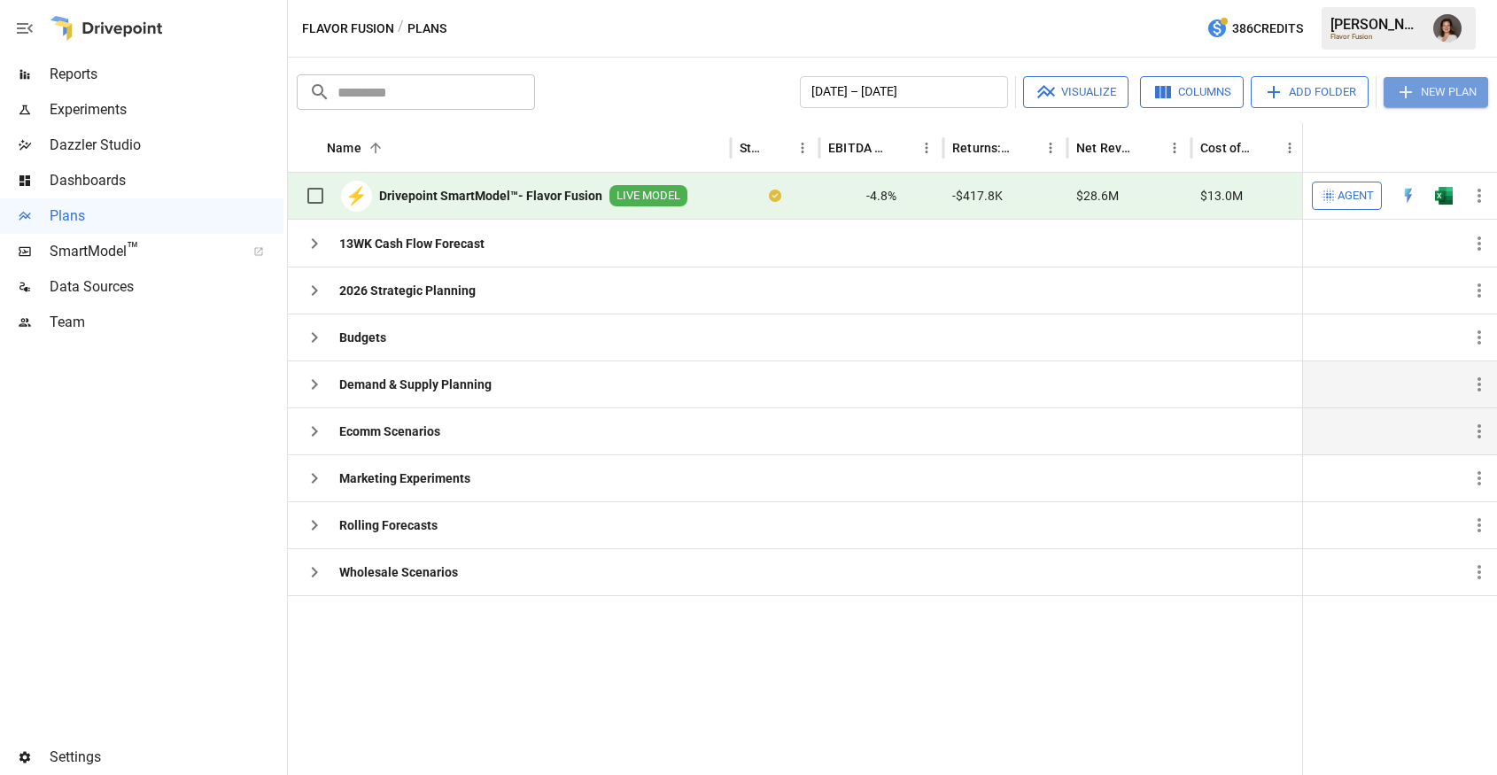
click at [1425, 89] on button "New Plan" at bounding box center [1435, 92] width 104 height 30
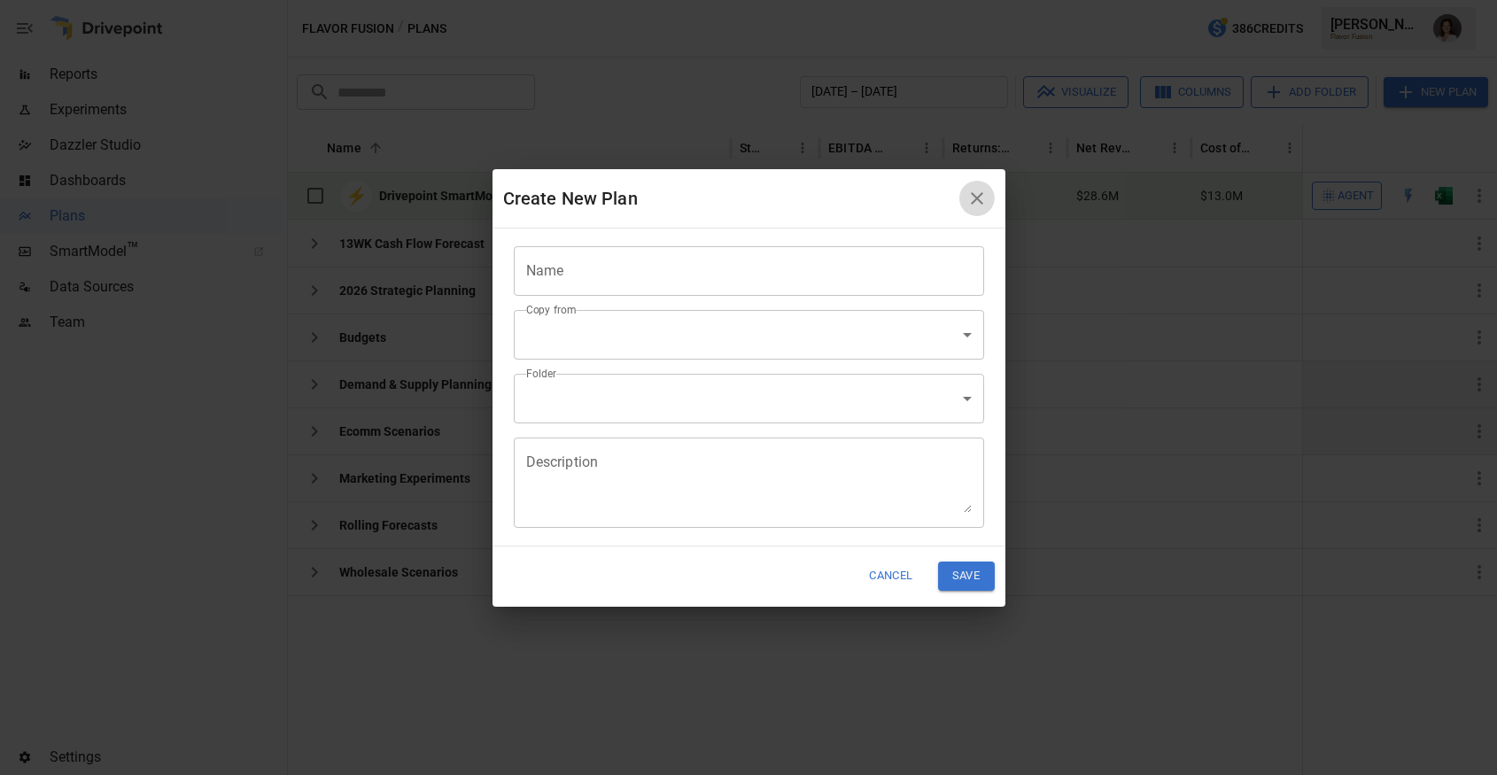
click at [975, 182] on button "button" at bounding box center [976, 198] width 35 height 35
